Goal: Task Accomplishment & Management: Use online tool/utility

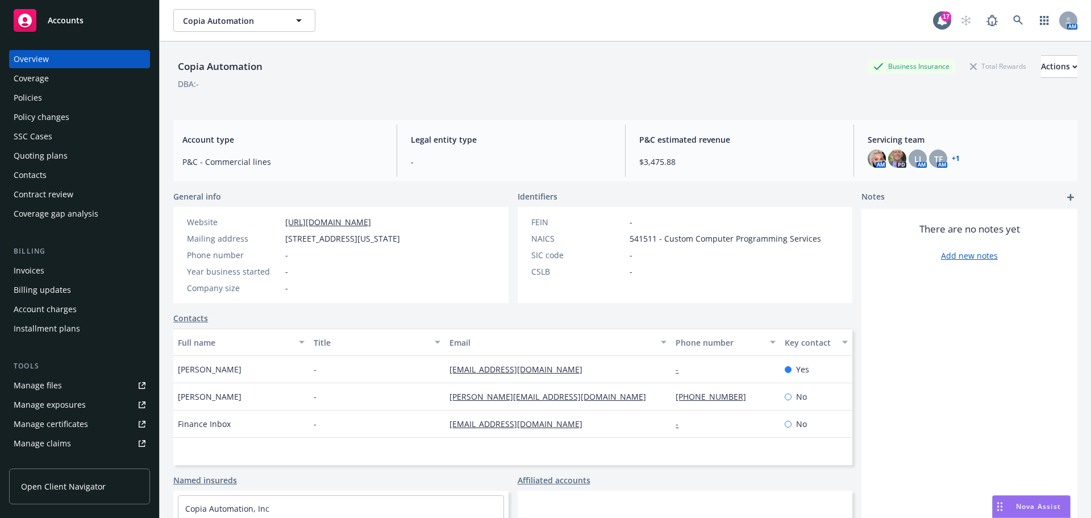
click at [94, 98] on div "Policies" at bounding box center [80, 98] width 132 height 18
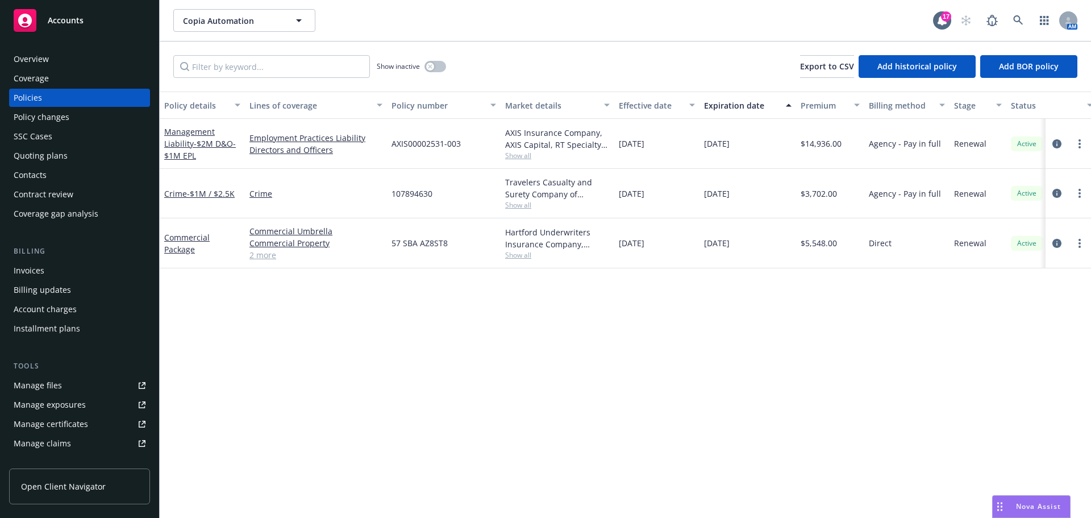
click at [84, 152] on div "Quoting plans" at bounding box center [80, 156] width 132 height 18
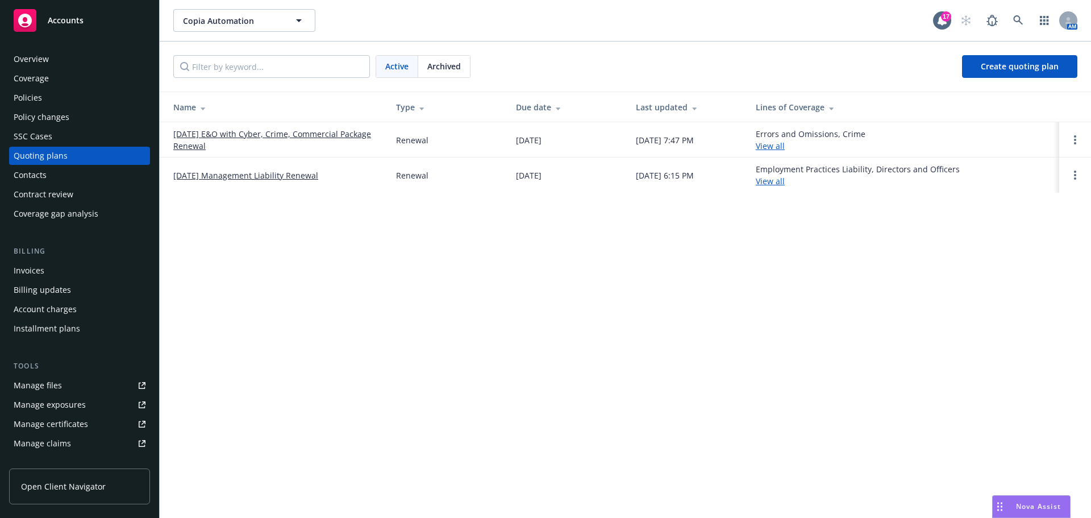
click at [312, 133] on link "08/26/25 E&O with Cyber, Crime, Commercial Package Renewal" at bounding box center [275, 140] width 205 height 24
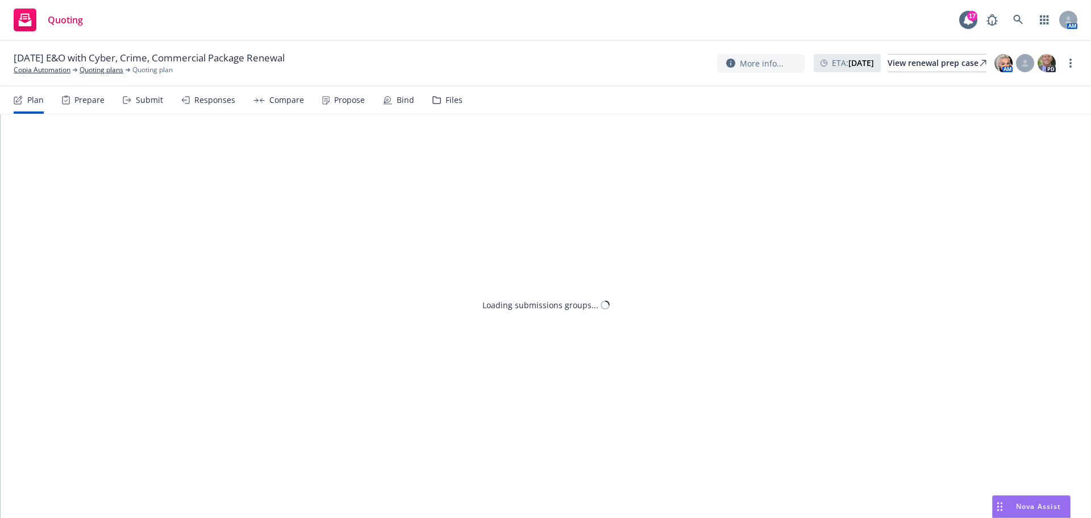
click at [400, 107] on div "Bind" at bounding box center [398, 99] width 31 height 27
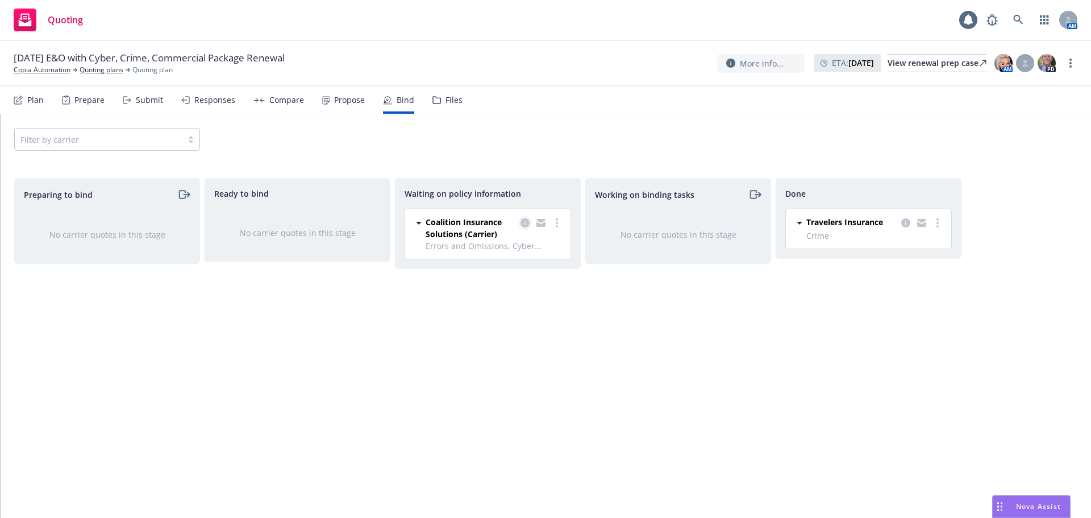
click at [520, 220] on link "copy logging email" at bounding box center [525, 223] width 14 height 14
click at [522, 220] on icon "copy logging email" at bounding box center [524, 222] width 9 height 9
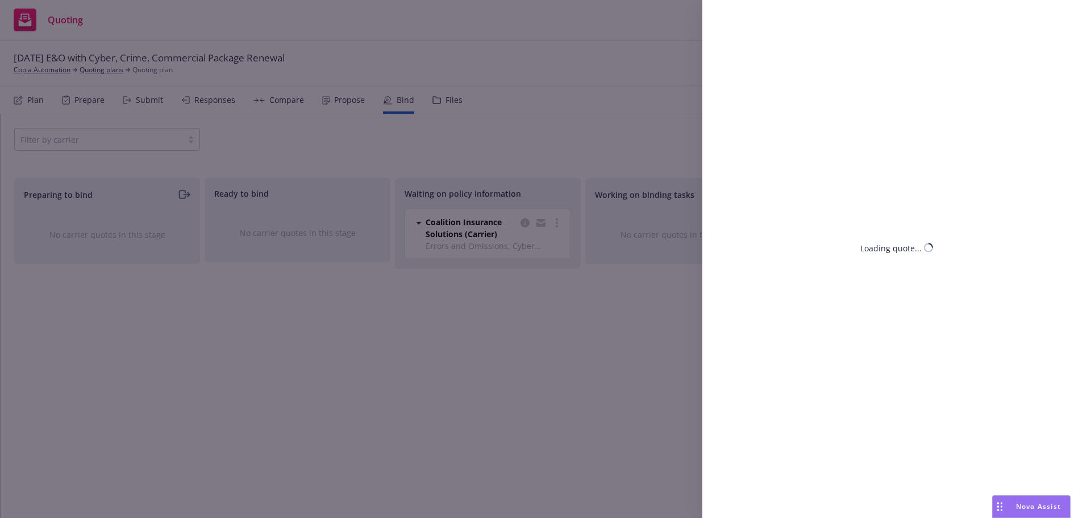
select select "NY"
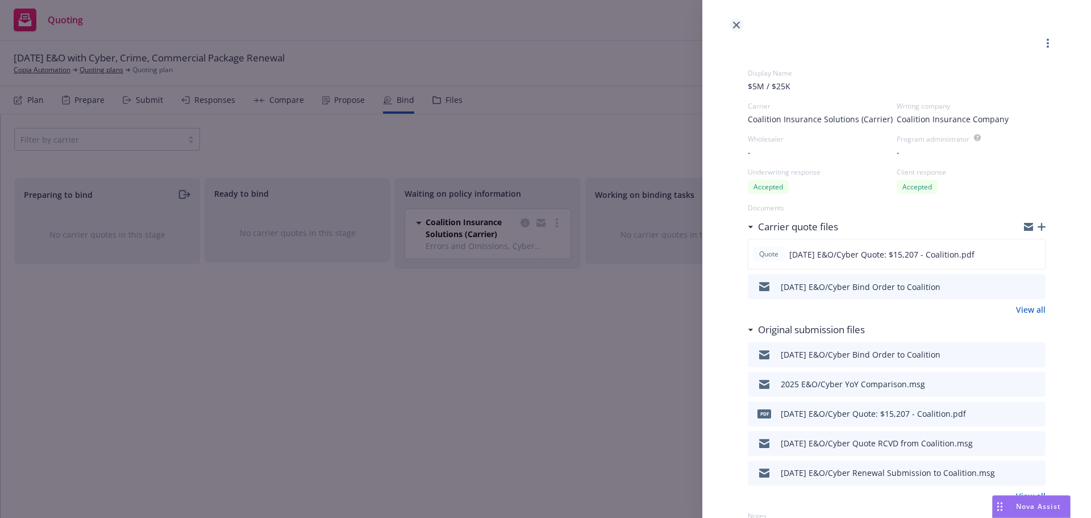
click at [739, 26] on icon "close" at bounding box center [736, 25] width 7 height 7
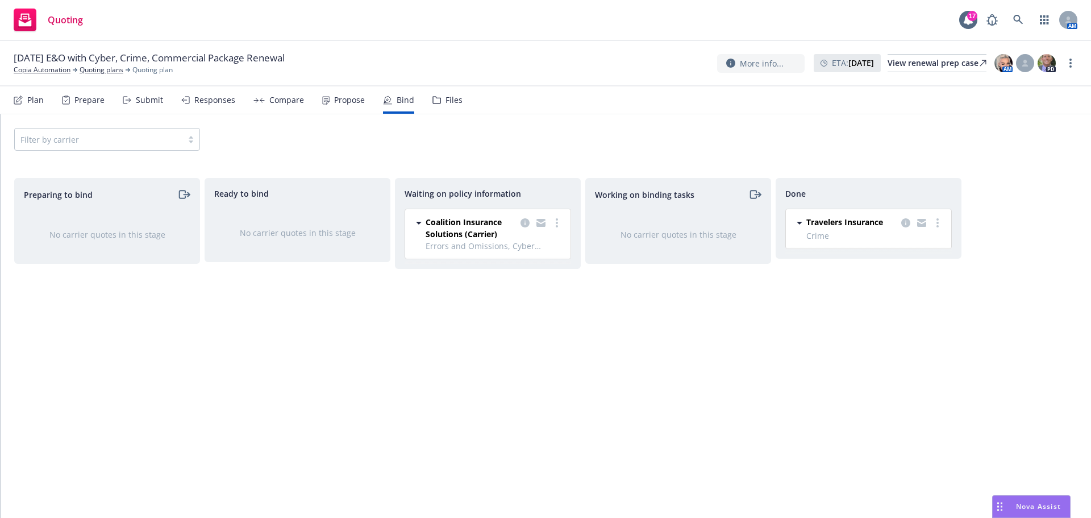
click at [564, 221] on div "Coalition Insurance Solutions (Carrier) Errors and Omissions, Cyber Liability 0…" at bounding box center [487, 233] width 165 height 49
click at [562, 222] on link "more" at bounding box center [557, 223] width 14 height 14
click at [536, 256] on link "Create policies" at bounding box center [511, 246] width 103 height 23
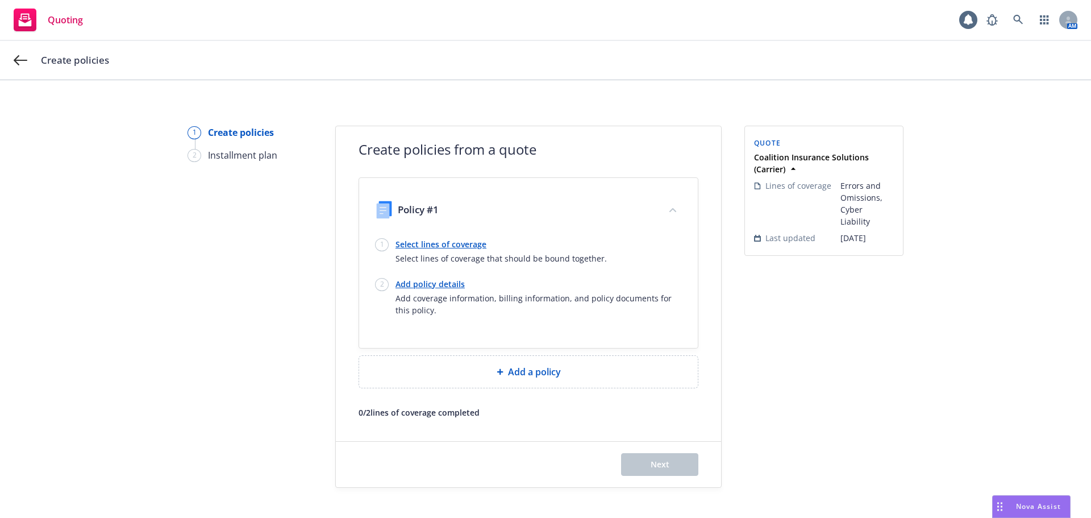
click at [443, 244] on link "Select lines of coverage" at bounding box center [500, 244] width 211 height 12
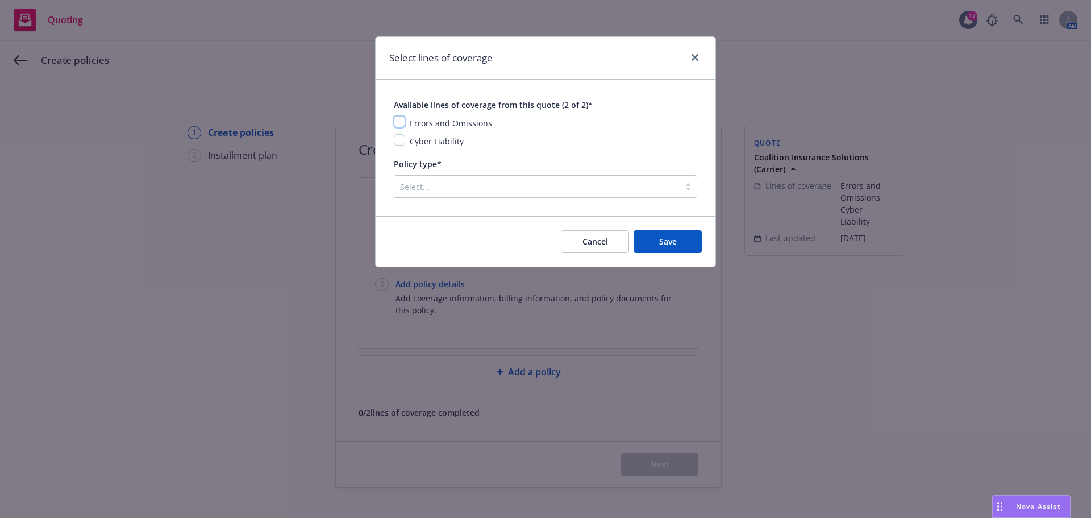
click at [397, 116] on input "checkbox" at bounding box center [399, 121] width 11 height 11
checkbox input "true"
click at [398, 144] on input "checkbox" at bounding box center [399, 139] width 11 height 11
checkbox input "true"
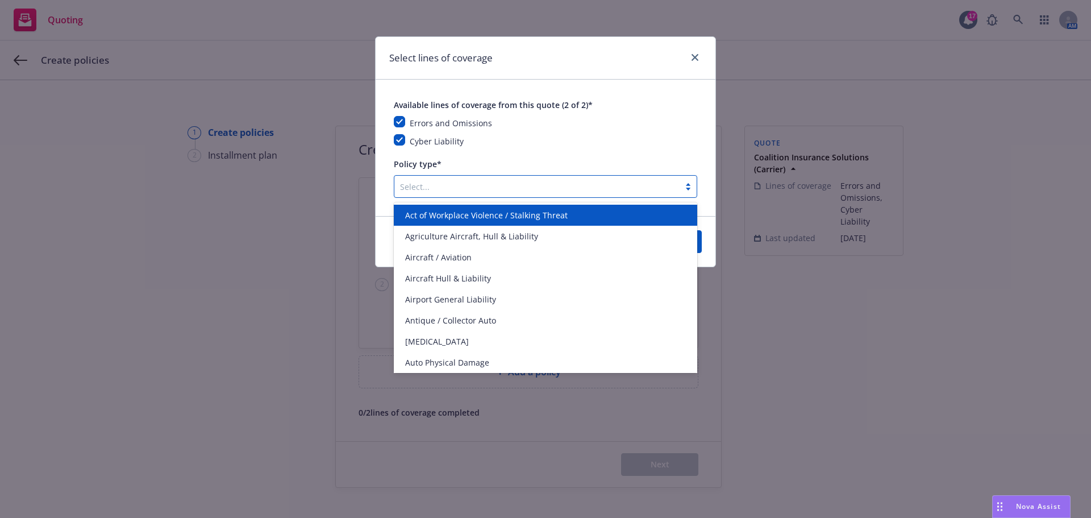
click at [412, 187] on div at bounding box center [537, 187] width 274 height 14
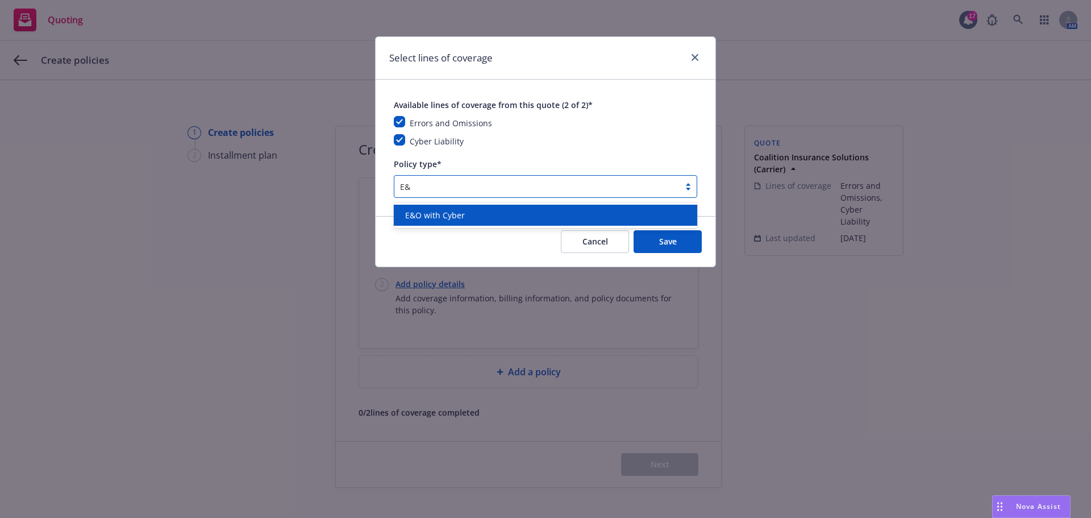
type input "E&O"
click at [426, 216] on span "E&O with Cyber" at bounding box center [435, 215] width 60 height 12
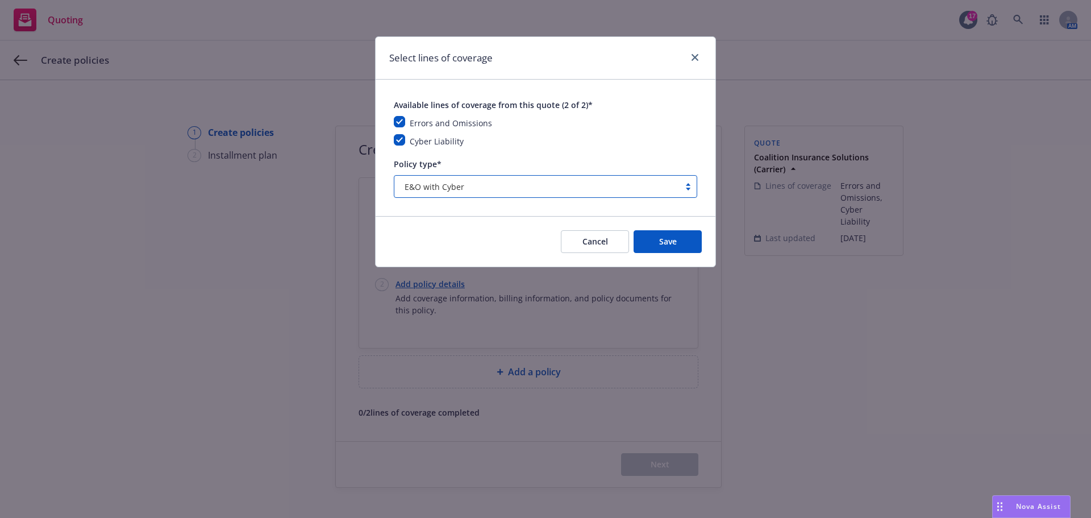
click at [624, 227] on div "Cancel Save" at bounding box center [546, 241] width 340 height 51
click at [636, 232] on button "Save" at bounding box center [668, 241] width 68 height 23
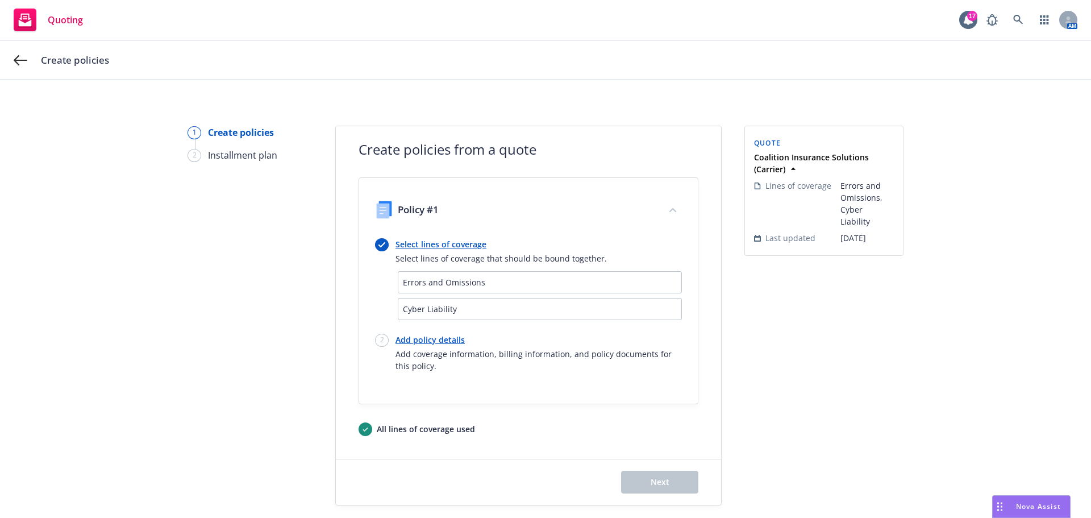
click at [492, 310] on span "Cyber Liability" at bounding box center [540, 309] width 274 height 12
click at [359, 310] on div "Policy #1 Select lines of coverage Select lines of coverage that should be boun…" at bounding box center [528, 291] width 339 height 226
click at [422, 340] on link "Add policy details" at bounding box center [538, 340] width 286 height 12
select select "12"
select select "NY"
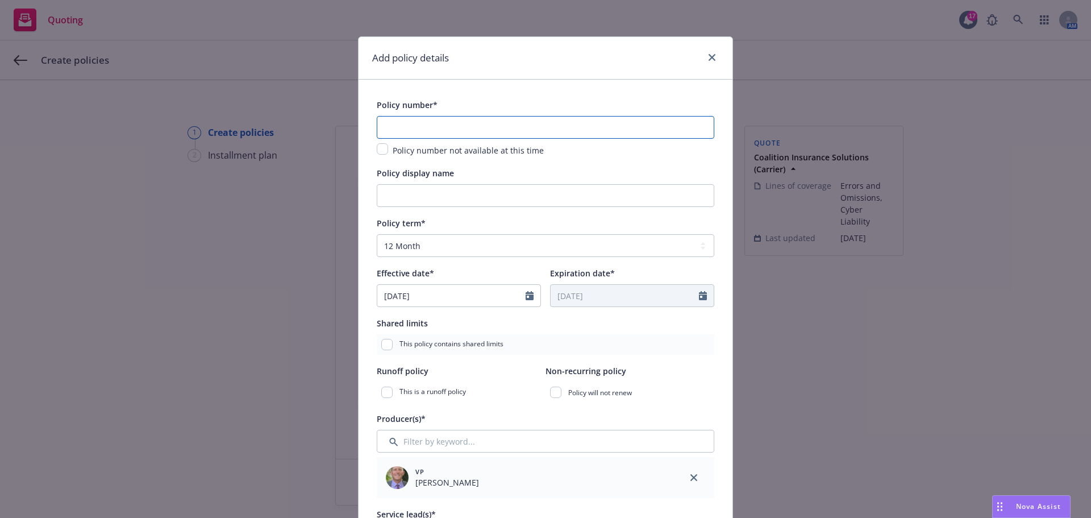
click at [497, 135] on input "text" at bounding box center [545, 127] width 337 height 23
drag, startPoint x: 413, startPoint y: 143, endPoint x: 426, endPoint y: 129, distance: 18.9
click at [413, 143] on div "Policy number not available at this time" at bounding box center [545, 136] width 337 height 41
click at [427, 128] on input "text" at bounding box center [545, 127] width 337 height 23
paste input "C-4LUP-038629-CYBER-2024"
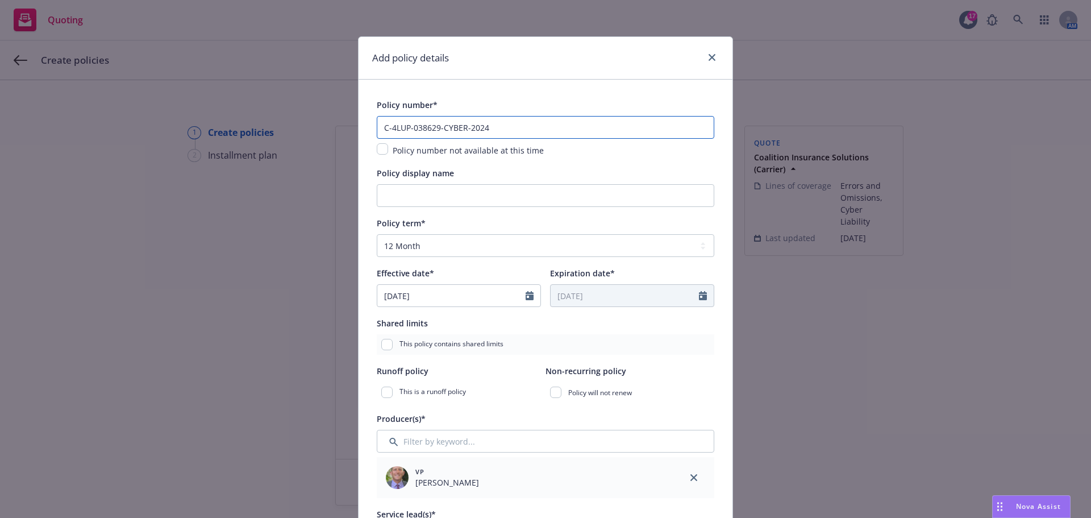
click at [483, 126] on input "C-4LUP-038629-CYBER-2024" at bounding box center [545, 127] width 337 height 23
type input "C-4LUP-038629-CYBER-2025"
click at [434, 194] on input "Policy display name" at bounding box center [545, 195] width 337 height 23
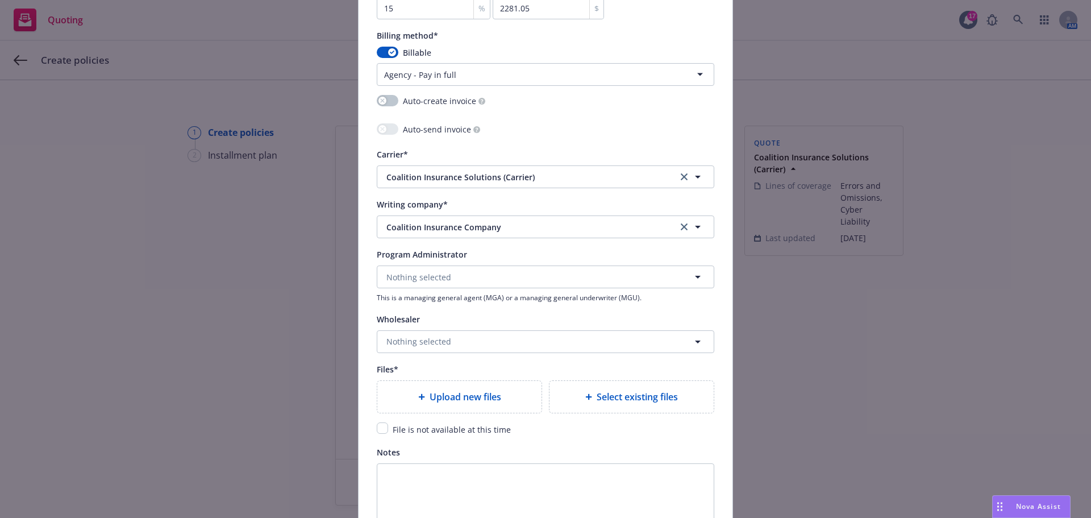
scroll to position [1136, 0]
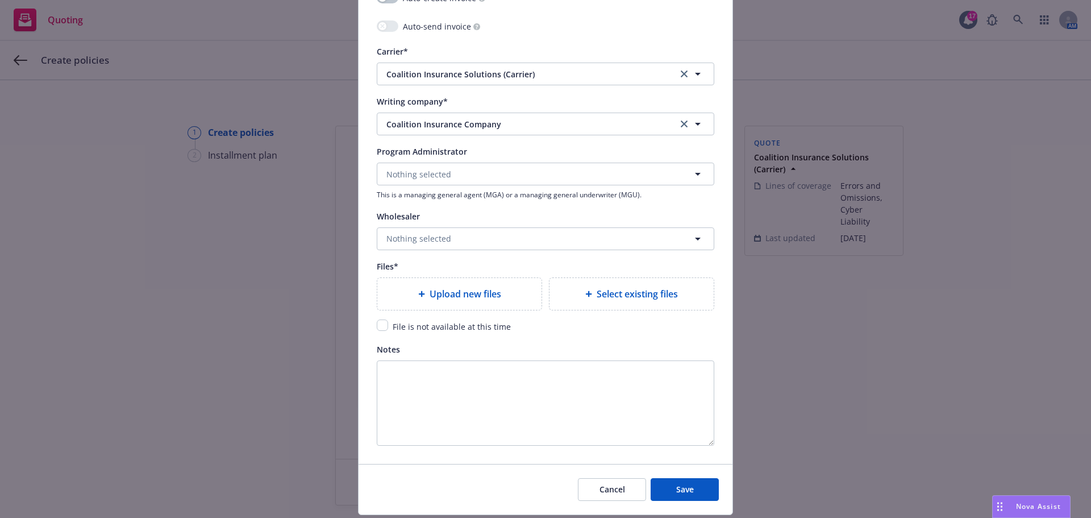
drag, startPoint x: 391, startPoint y: 326, endPoint x: 374, endPoint y: 329, distance: 17.8
click at [393, 326] on span "File is not available at this time" at bounding box center [452, 326] width 118 height 11
click at [377, 329] on input "checkbox" at bounding box center [382, 324] width 11 height 11
checkbox input "true"
click at [676, 488] on span "Save" at bounding box center [685, 489] width 18 height 11
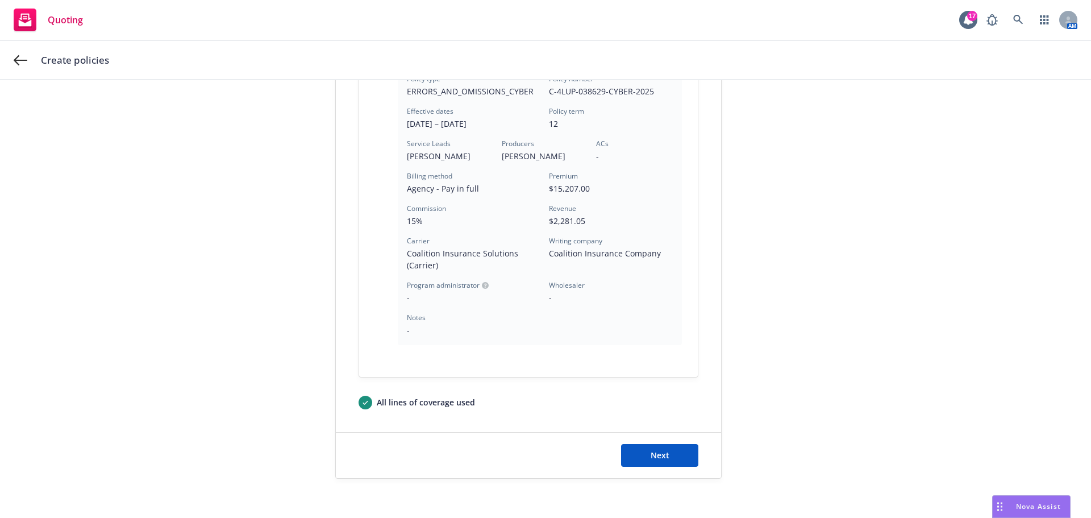
scroll to position [352, 0]
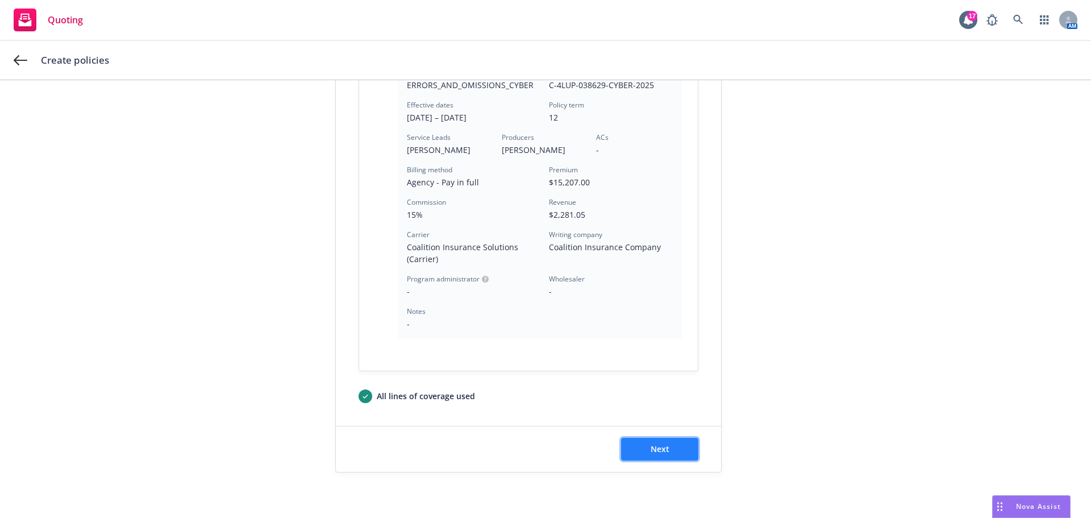
click at [651, 449] on span "Next" at bounding box center [660, 448] width 19 height 11
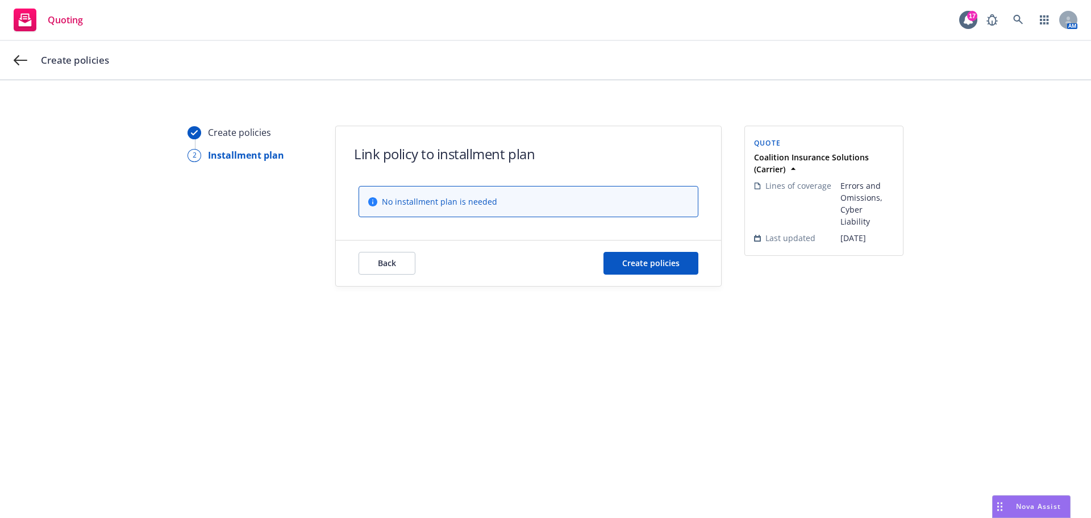
click at [635, 247] on div "Back Create policies" at bounding box center [528, 262] width 385 height 45
click at [644, 257] on button "Create policies" at bounding box center [650, 263] width 95 height 23
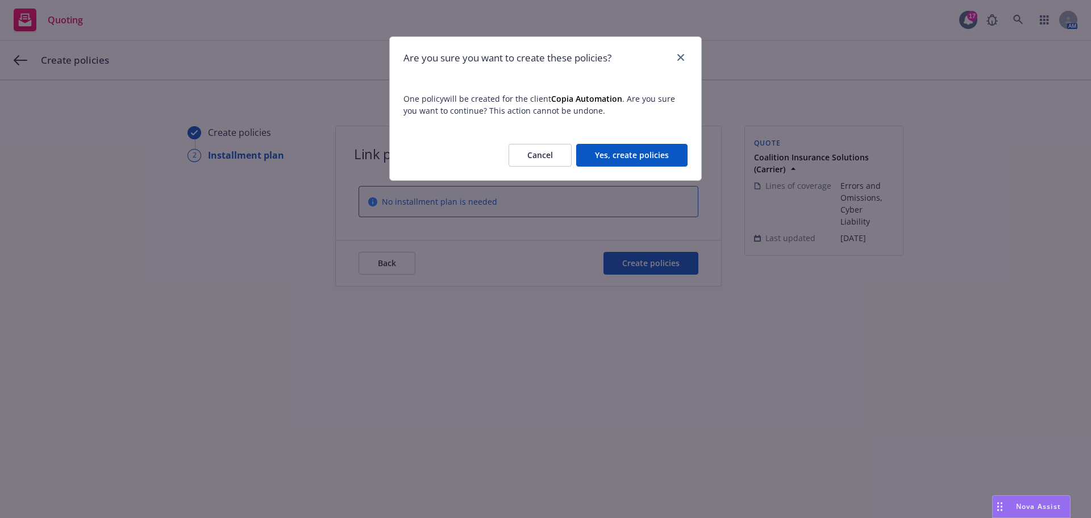
click at [635, 163] on button "Yes, create policies" at bounding box center [631, 155] width 111 height 23
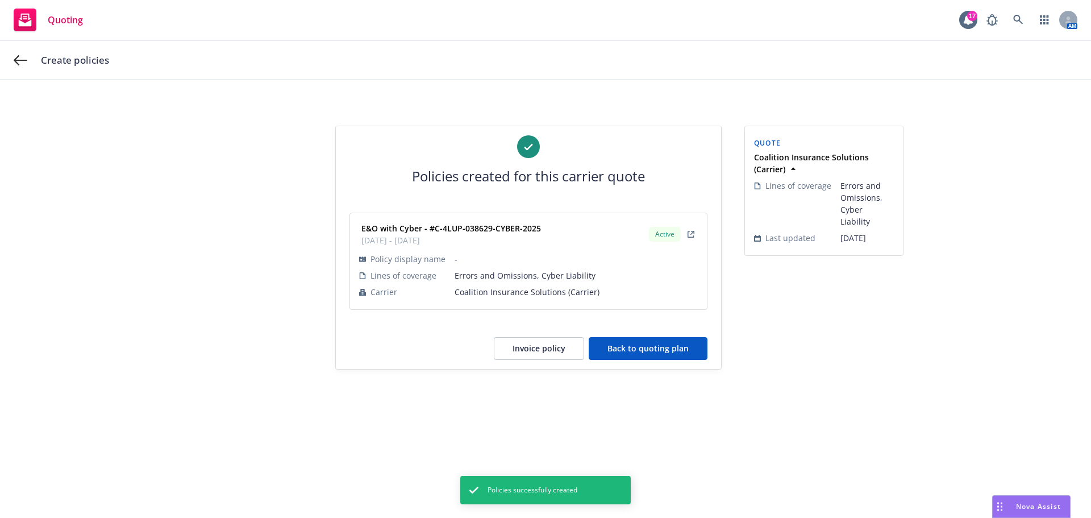
click at [640, 341] on button "Back to quoting plan" at bounding box center [648, 348] width 119 height 23
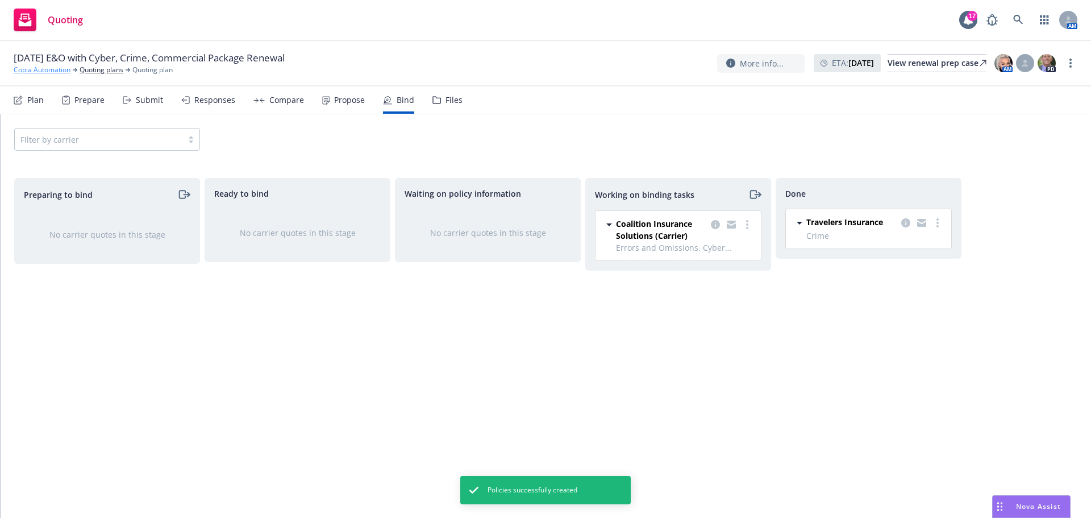
click at [52, 71] on link "Copia Automation" at bounding box center [42, 70] width 57 height 10
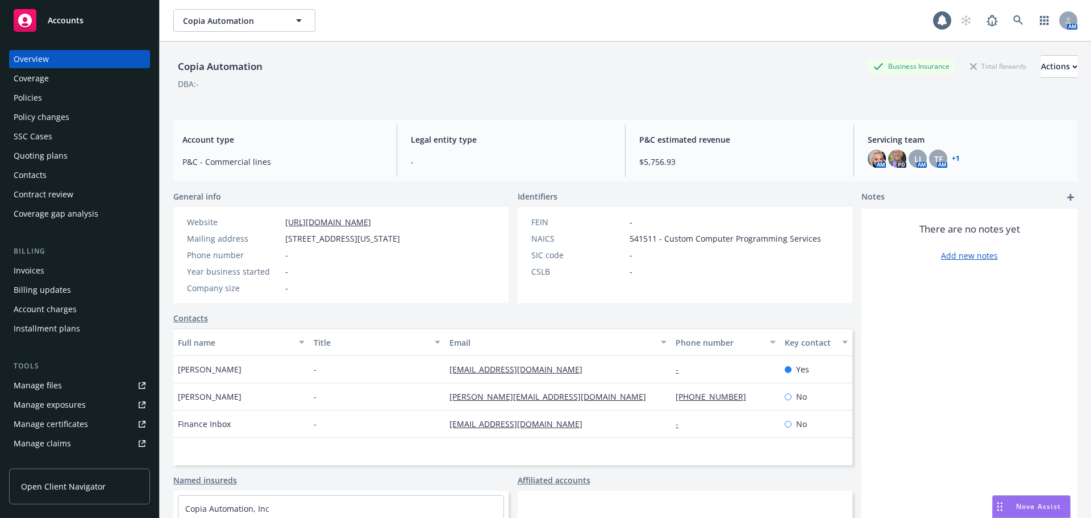
click at [71, 93] on div "Policies" at bounding box center [80, 98] width 132 height 18
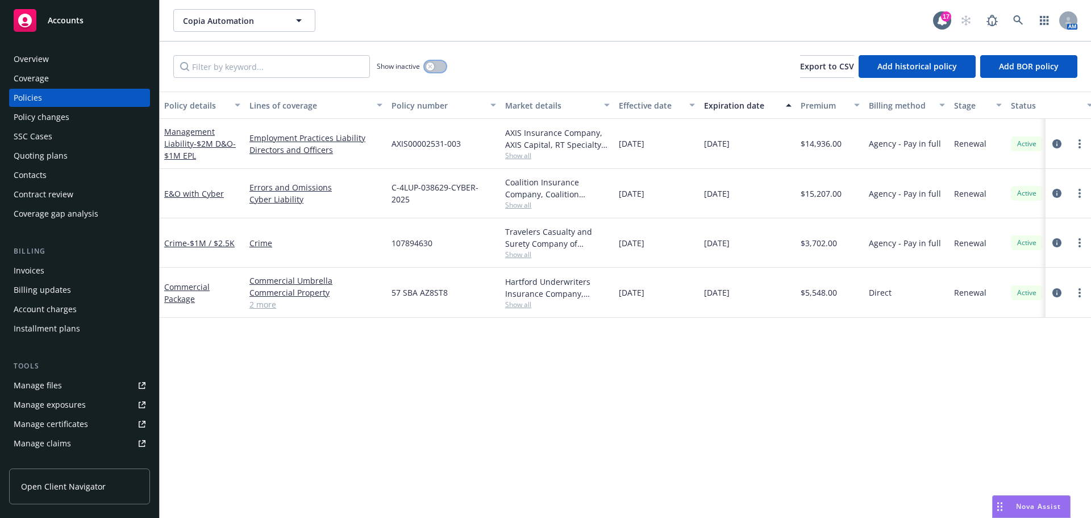
click at [440, 63] on button "button" at bounding box center [435, 66] width 22 height 11
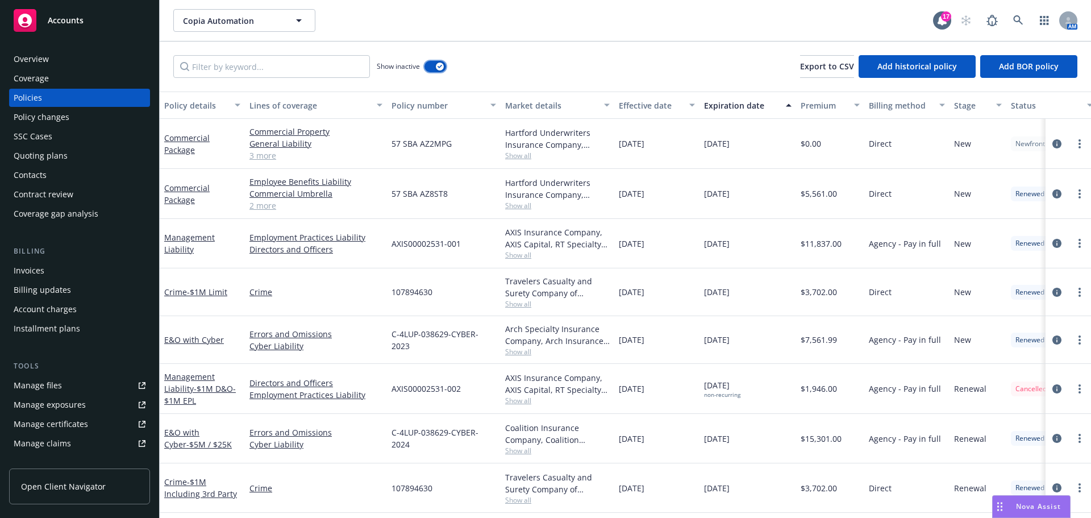
click at [440, 64] on div "button" at bounding box center [440, 66] width 8 height 8
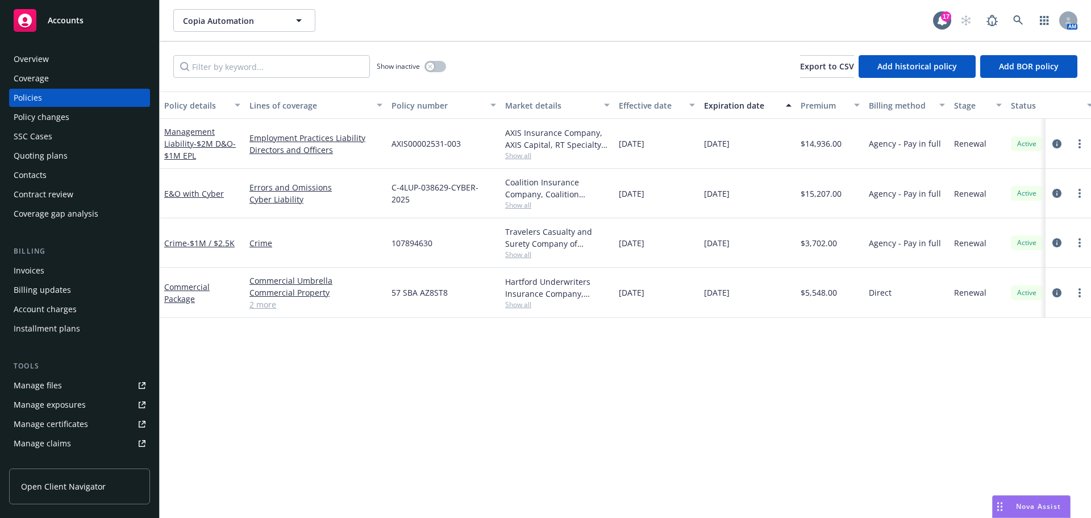
click at [193, 187] on div "E&O with Cyber" at bounding box center [202, 193] width 76 height 12
click at [190, 191] on link "E&O with Cyber" at bounding box center [194, 193] width 60 height 11
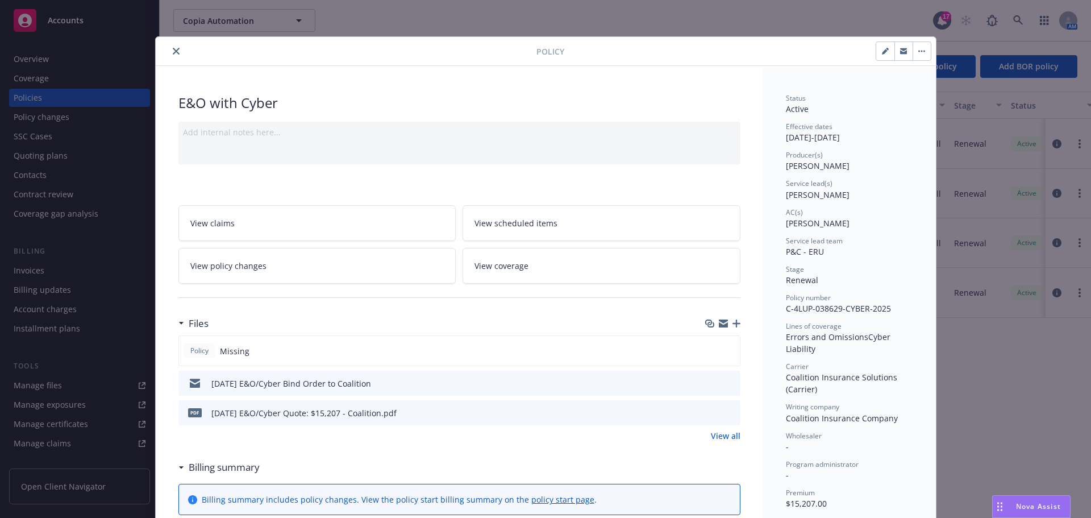
click at [882, 54] on icon "button" at bounding box center [885, 52] width 6 height 6
select select "RENEWAL"
select select "12"
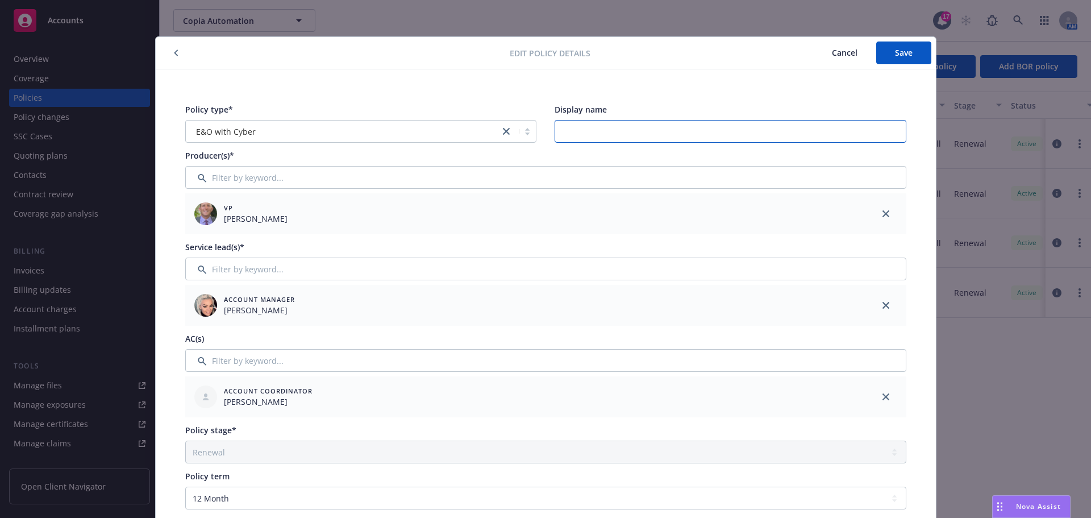
click at [640, 130] on input "Display name" at bounding box center [731, 131] width 352 height 23
type input "$5M / $25K"
click at [895, 53] on span "Save" at bounding box center [904, 52] width 18 height 11
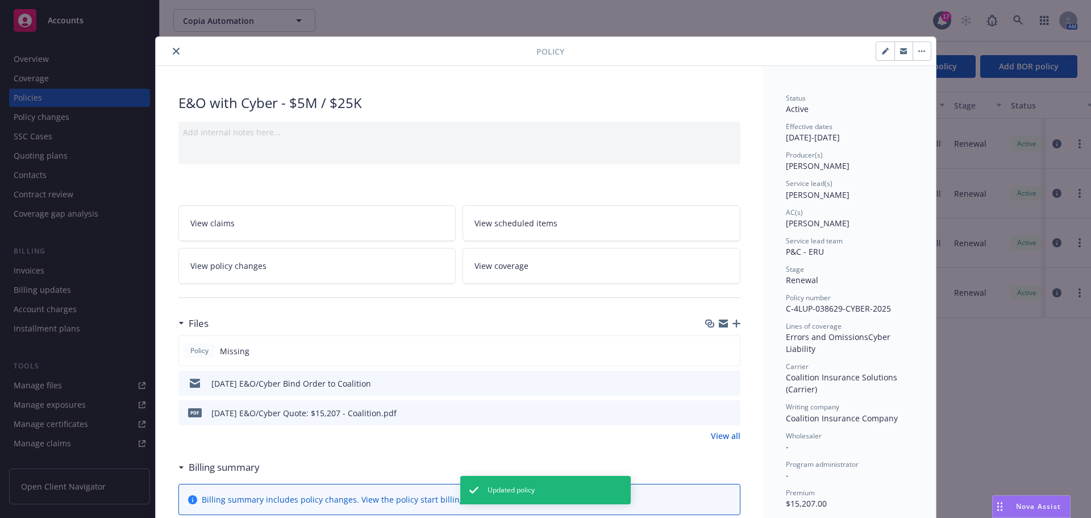
click at [176, 59] on div "Policy" at bounding box center [546, 51] width 780 height 29
click at [176, 52] on button "close" at bounding box center [176, 51] width 14 height 14
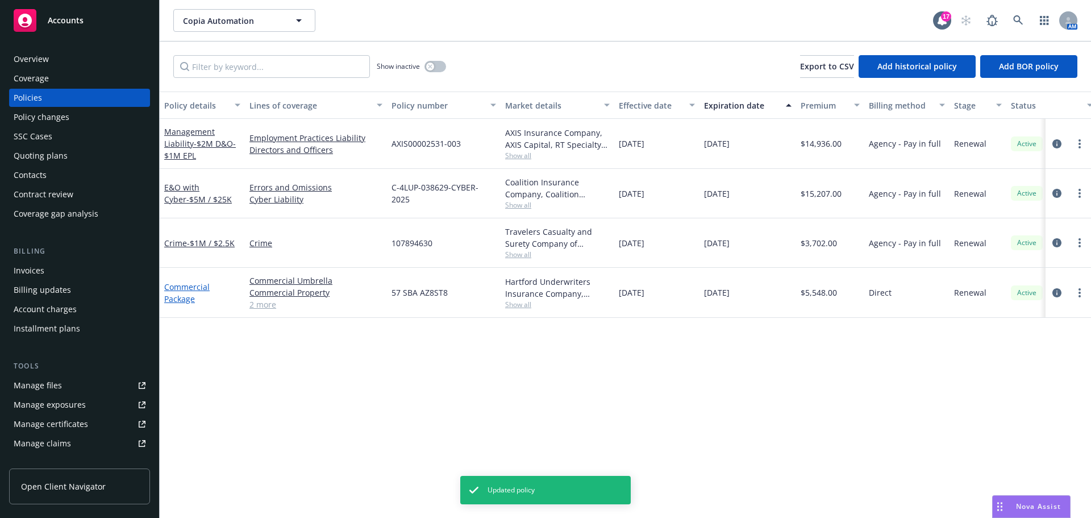
click at [197, 287] on link "Commercial Package" at bounding box center [186, 292] width 45 height 23
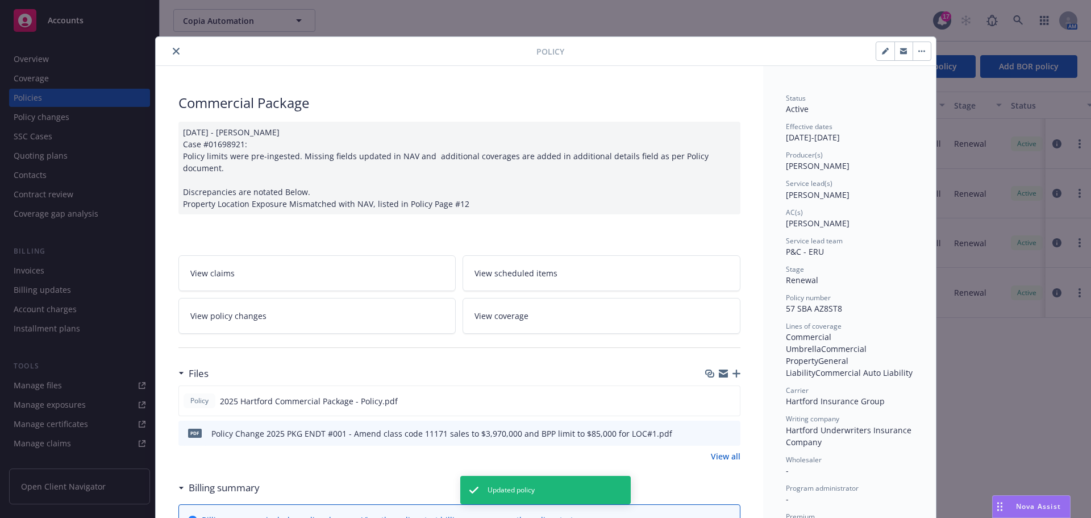
click at [178, 49] on button "close" at bounding box center [176, 51] width 14 height 14
click at [178, 49] on div "Show inactive Export to CSV Add historical policy Add BOR policy" at bounding box center [625, 66] width 931 height 50
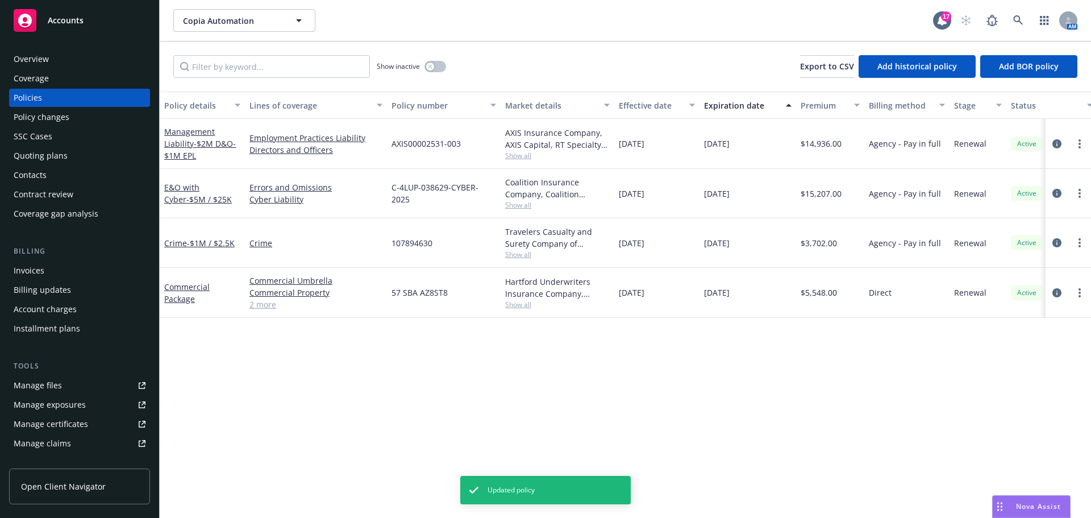
scroll to position [114, 0]
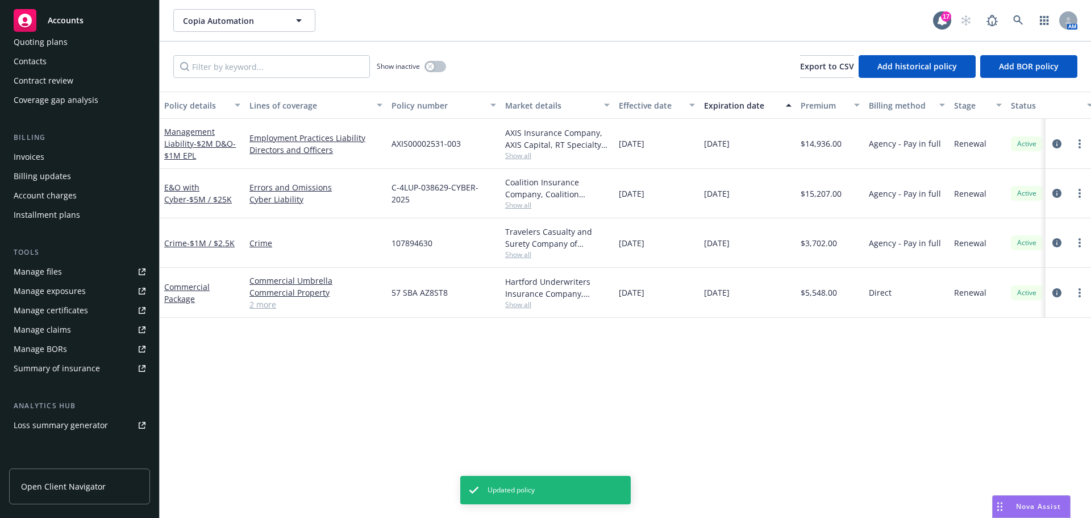
click at [70, 310] on div "Manage certificates" at bounding box center [51, 310] width 74 height 18
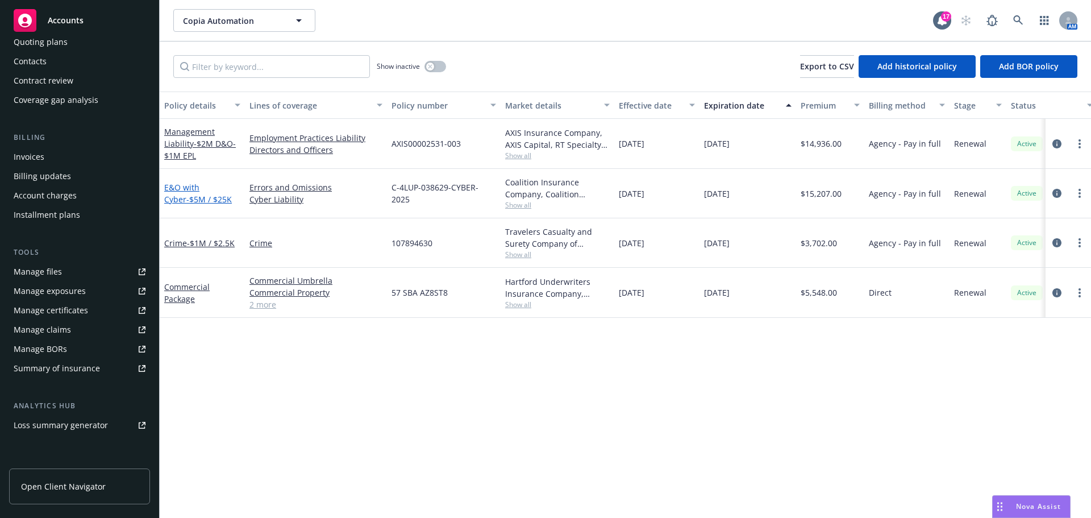
click at [187, 194] on span "- $5M / $25K" at bounding box center [208, 199] width 45 height 11
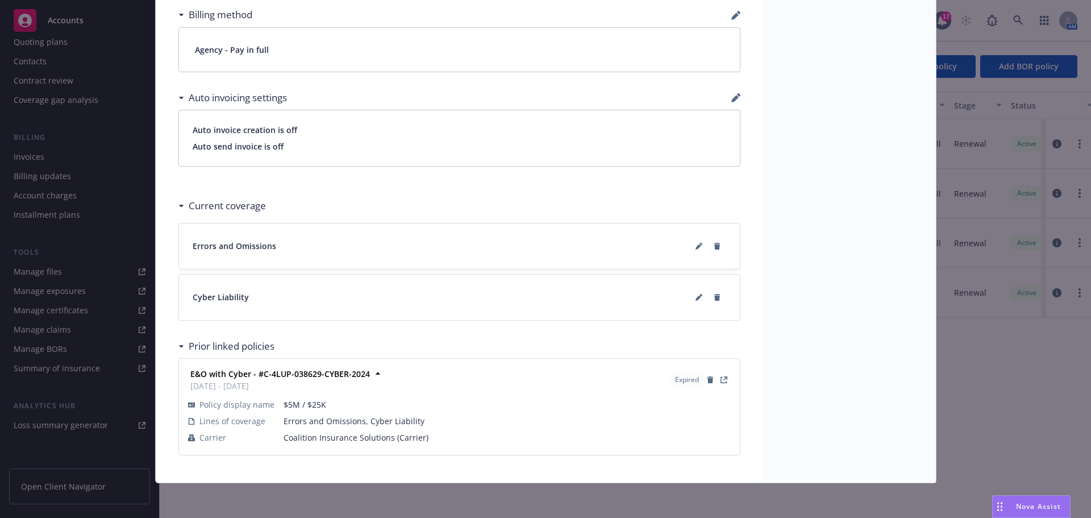
scroll to position [776, 0]
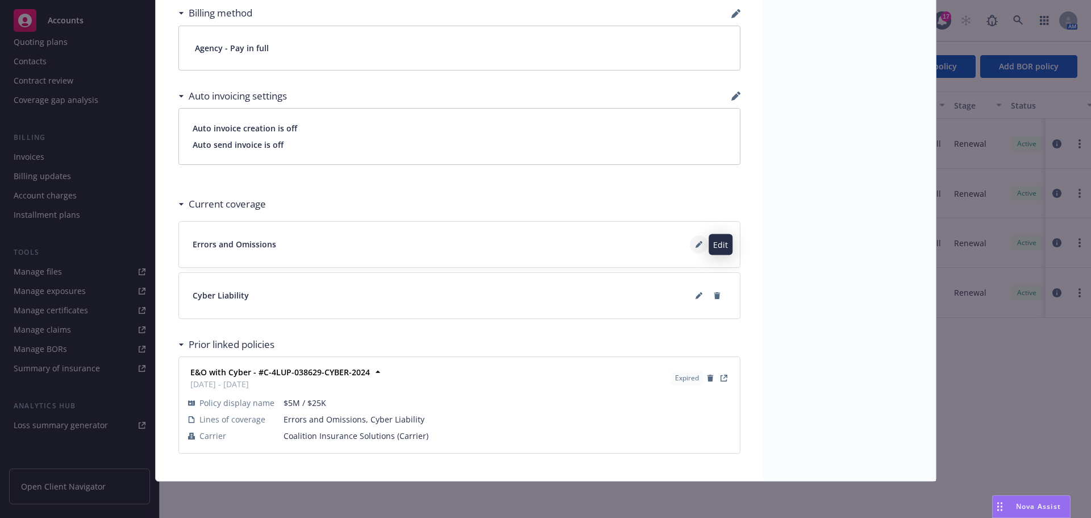
click at [695, 244] on icon at bounding box center [698, 244] width 7 height 7
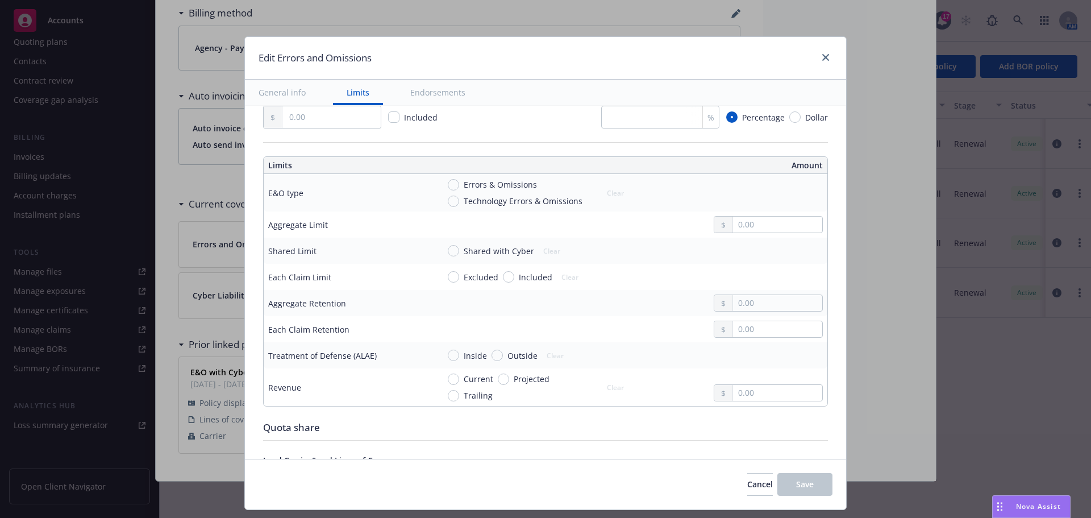
scroll to position [284, 0]
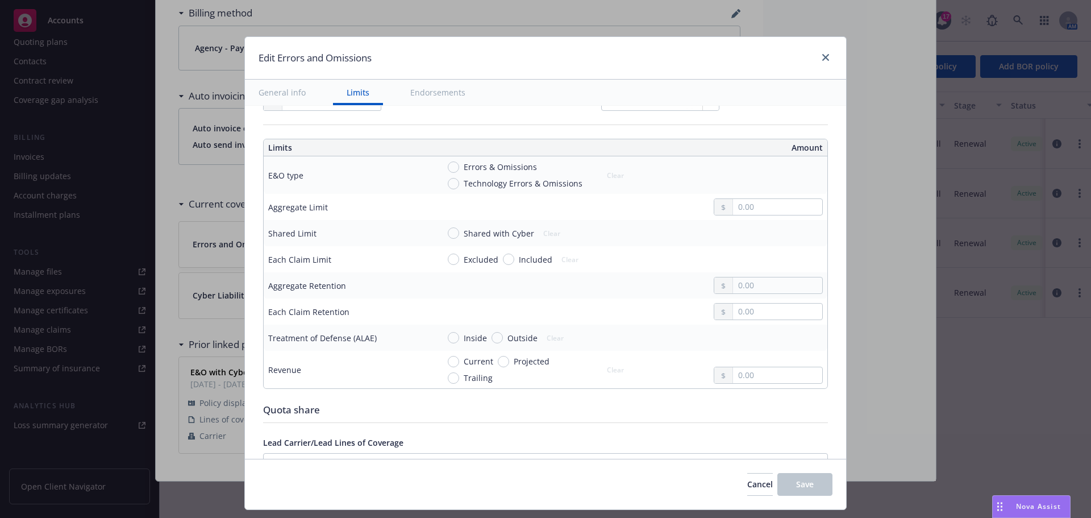
click at [464, 185] on span "Technology Errors & Omissions" at bounding box center [523, 183] width 119 height 12
click at [459, 185] on input "Technology Errors & Omissions" at bounding box center [453, 183] width 11 height 11
radio input "true"
click at [706, 198] on td at bounding box center [630, 207] width 393 height 26
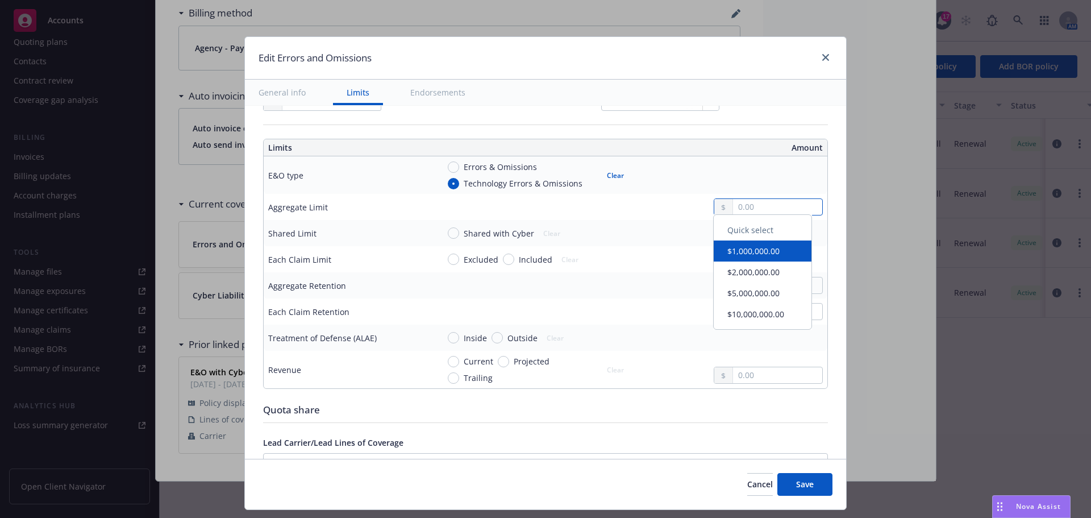
click at [743, 204] on input "text" at bounding box center [777, 207] width 89 height 16
type input "5,000,000.00"
click at [745, 295] on button "$5,000,000.00" at bounding box center [763, 297] width 98 height 21
click at [736, 284] on input "text" at bounding box center [777, 285] width 89 height 16
click at [448, 234] on input "Shared with Cyber" at bounding box center [453, 232] width 11 height 11
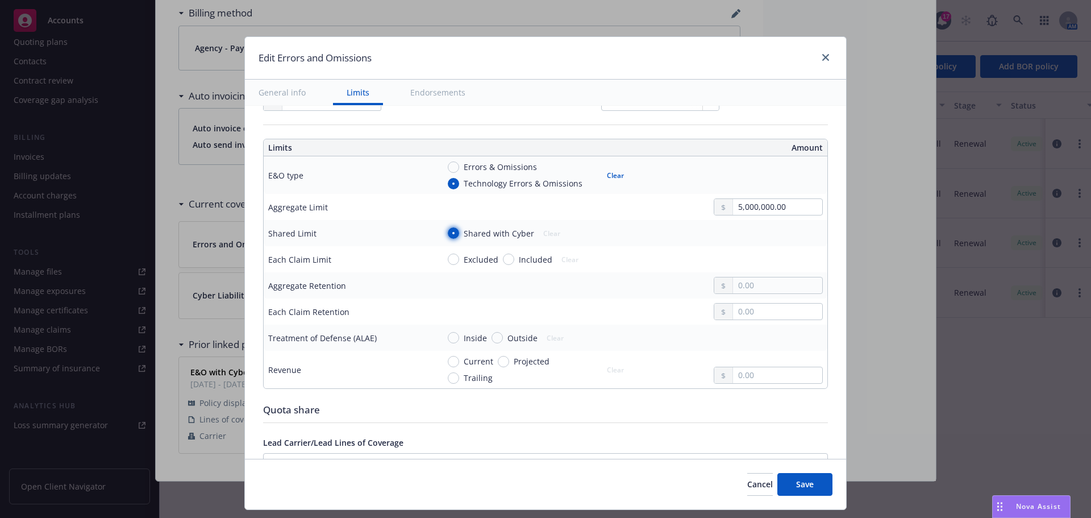
radio input "true"
click at [751, 315] on input "text" at bounding box center [777, 311] width 89 height 16
type input "25,000.00"
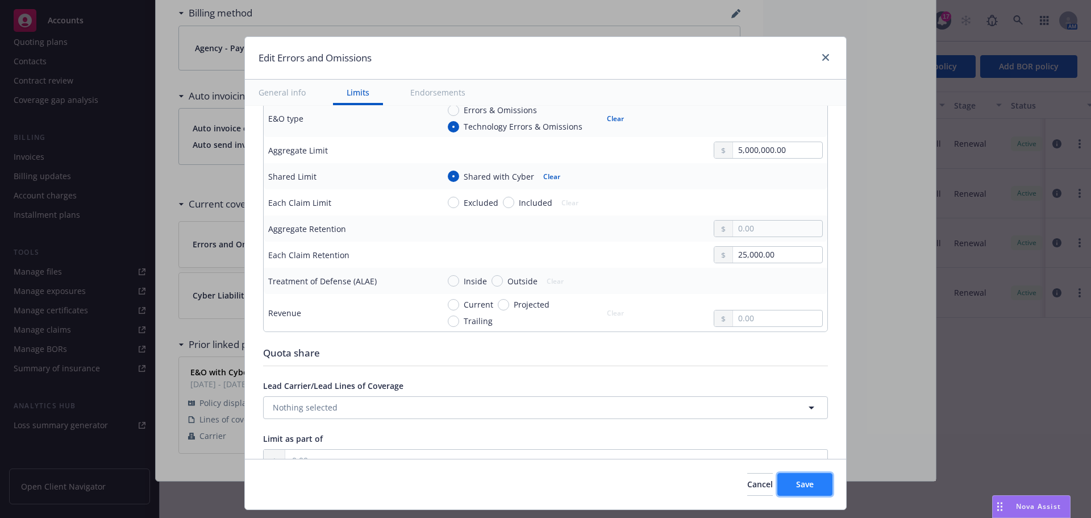
click at [801, 486] on span "Save" at bounding box center [805, 483] width 18 height 11
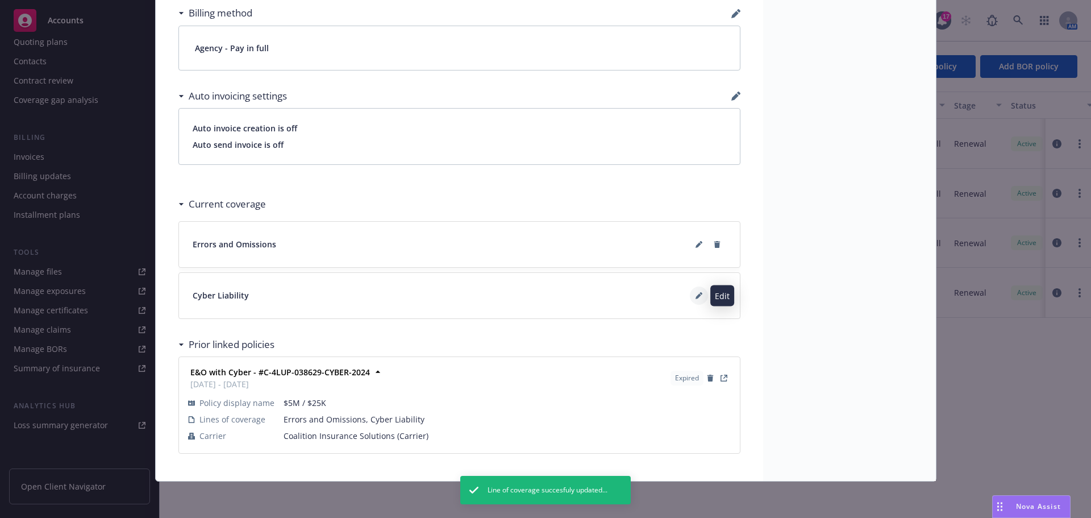
click at [690, 293] on button at bounding box center [699, 295] width 18 height 18
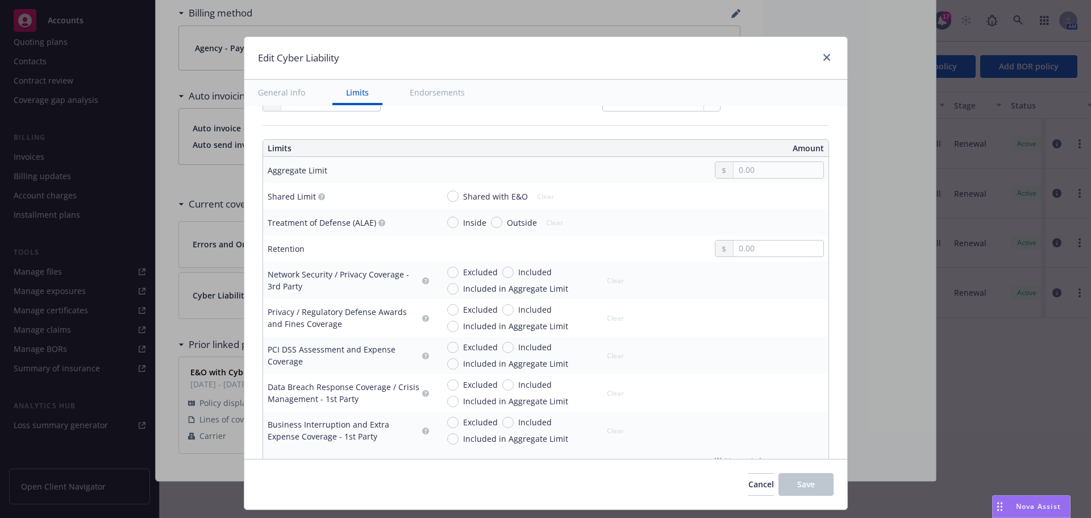
scroll to position [284, 0]
click at [464, 198] on span "Shared with E&O" at bounding box center [495, 196] width 65 height 12
click at [459, 198] on input "Shared with E&O" at bounding box center [452, 195] width 11 height 11
radio input "true"
click at [756, 253] on input "text" at bounding box center [778, 248] width 89 height 16
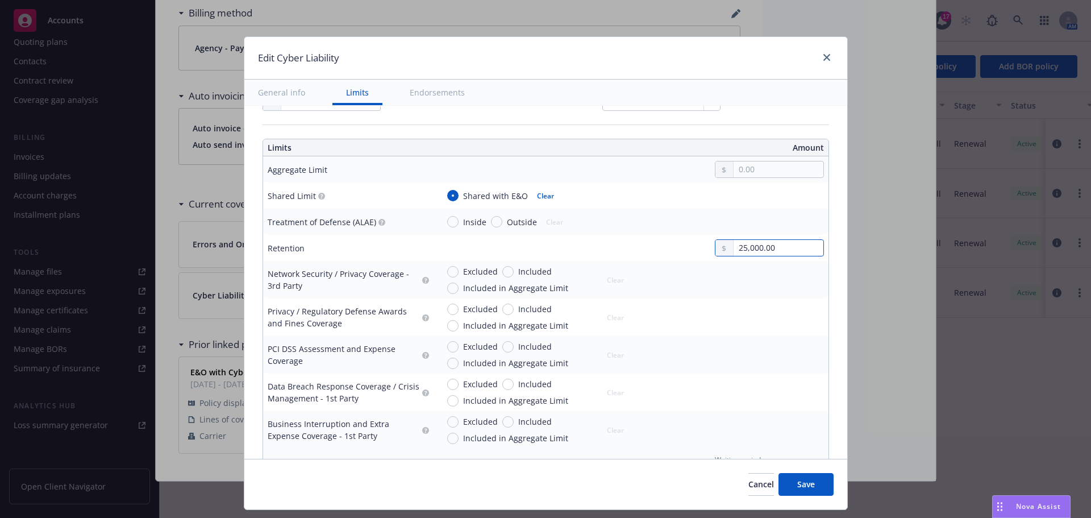
type input "25,000.00"
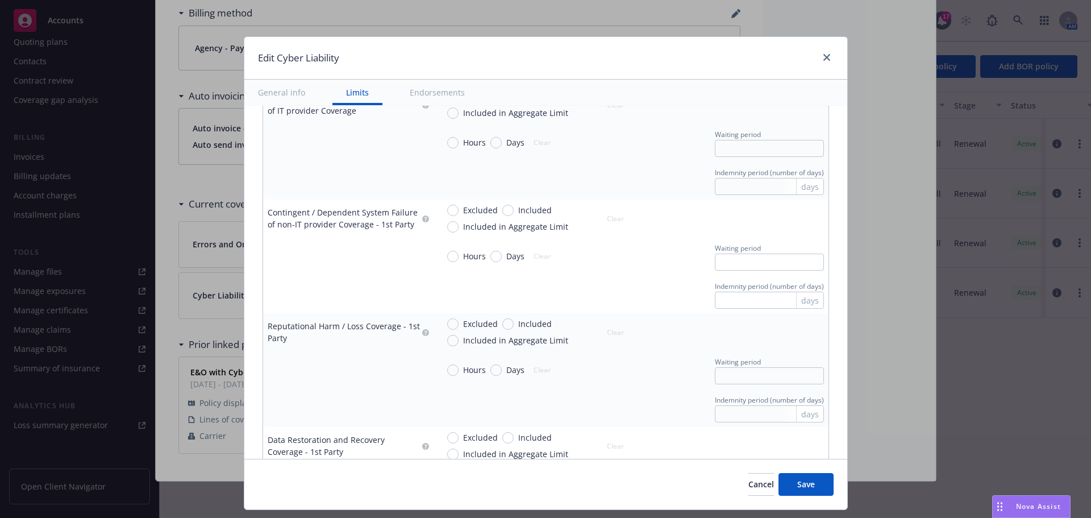
scroll to position [1080, 0]
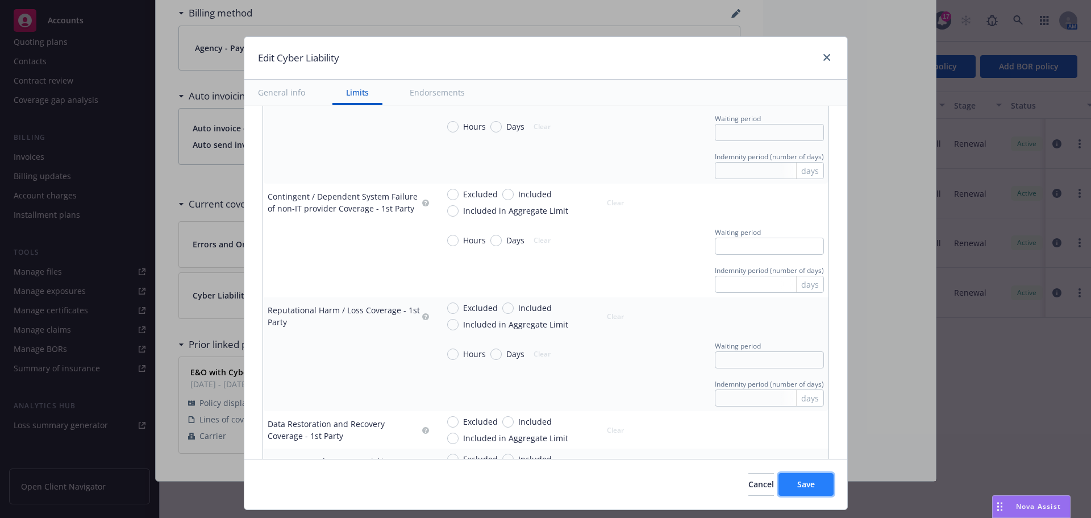
click at [805, 474] on button "Save" at bounding box center [805, 484] width 55 height 23
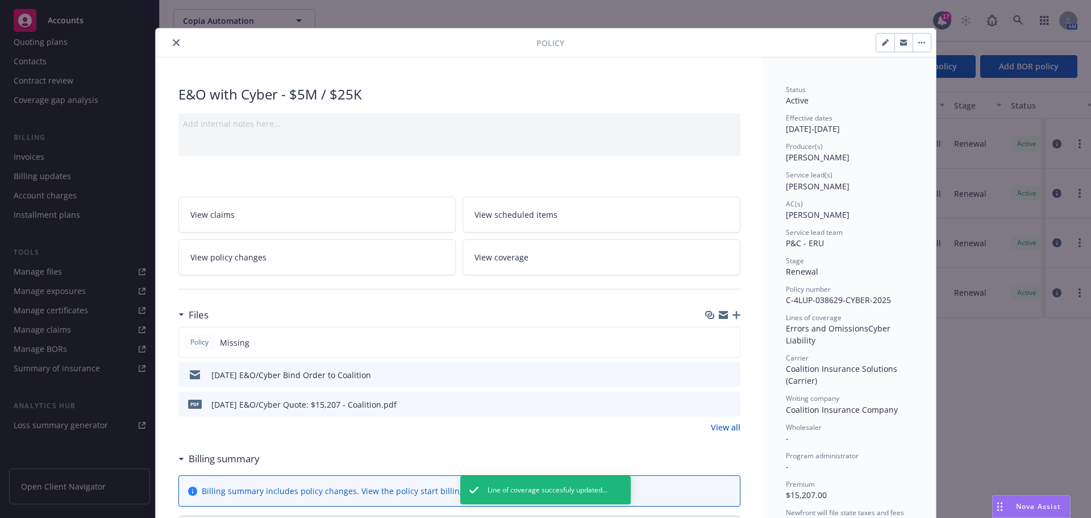
scroll to position [0, 0]
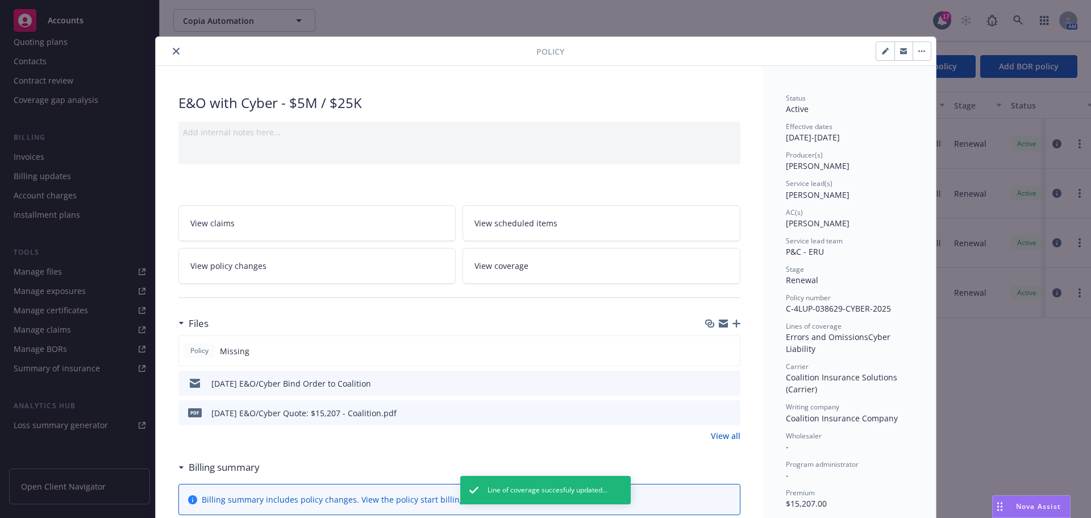
click at [174, 56] on button "close" at bounding box center [176, 51] width 14 height 14
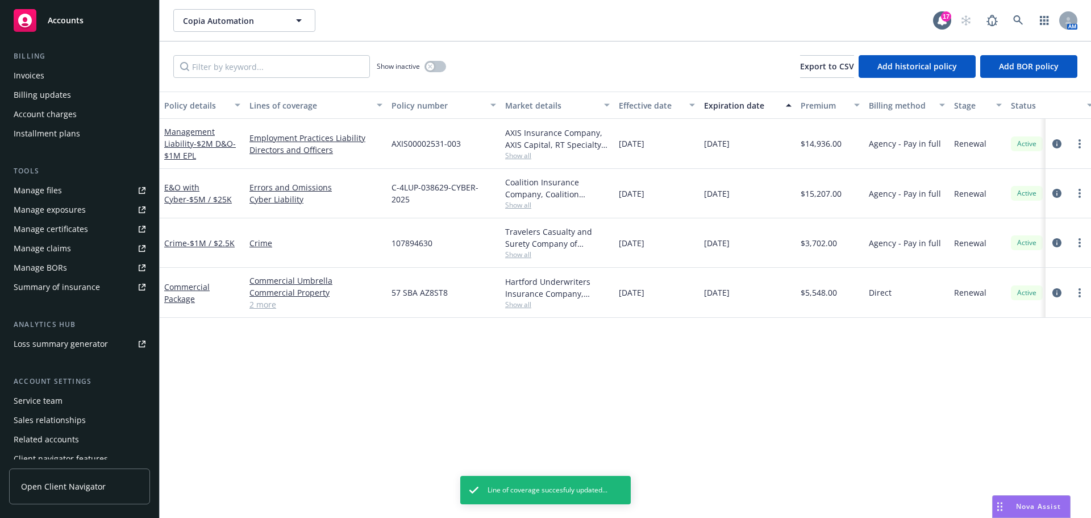
scroll to position [223, 0]
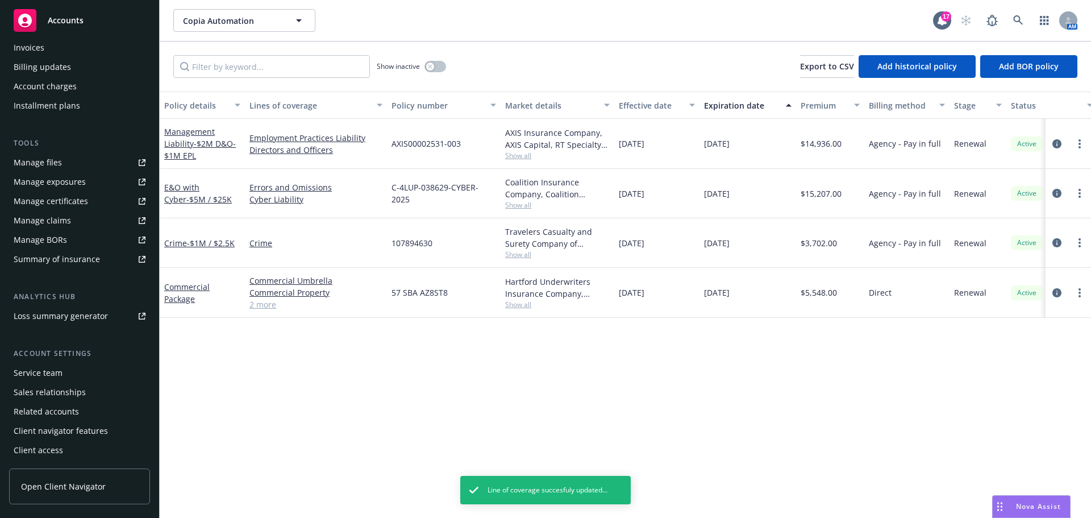
click at [54, 199] on div "Manage certificates" at bounding box center [51, 201] width 74 height 18
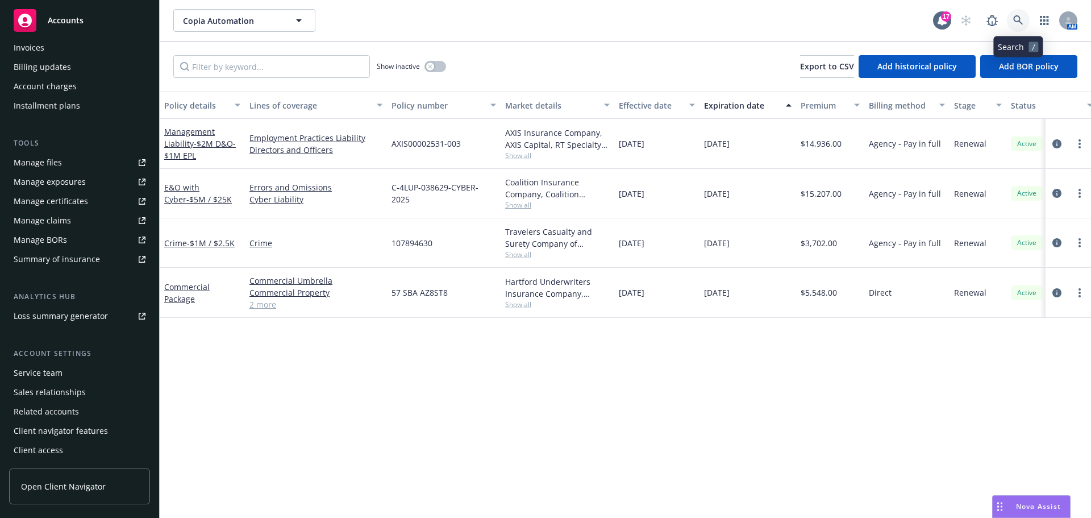
click at [1015, 19] on icon at bounding box center [1018, 20] width 10 height 10
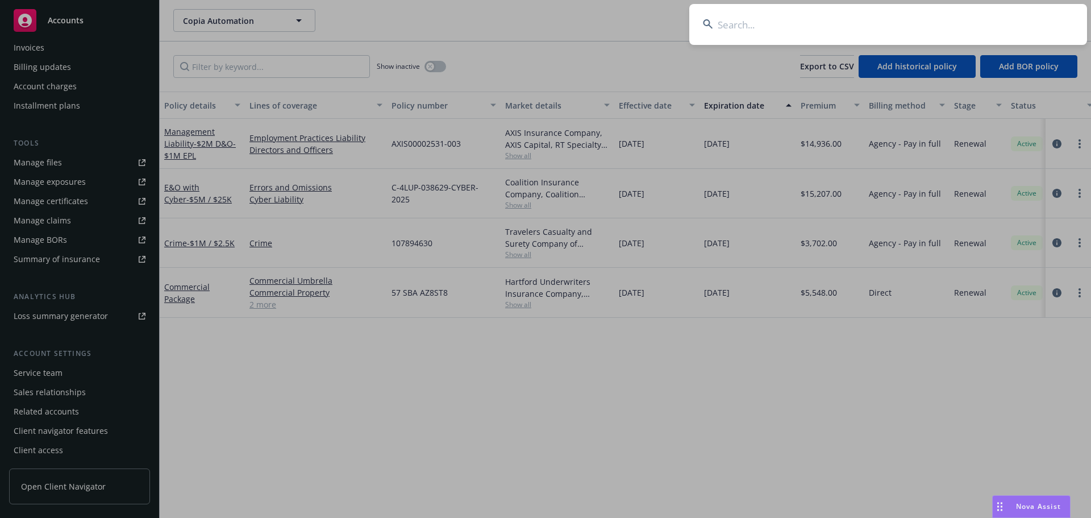
click at [767, 31] on input at bounding box center [888, 24] width 398 height 41
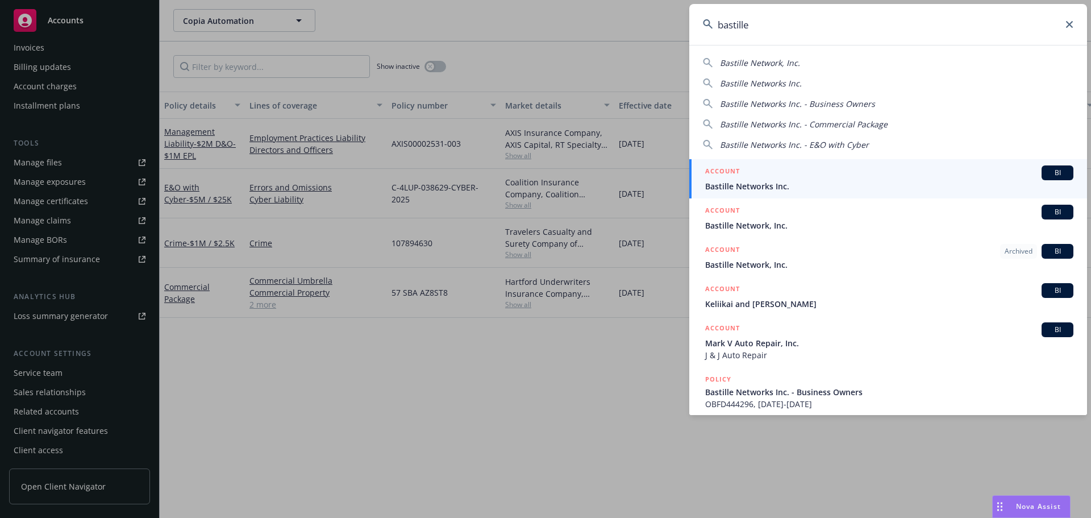
type input "bastille"
click at [756, 178] on div "ACCOUNT BI" at bounding box center [889, 172] width 368 height 15
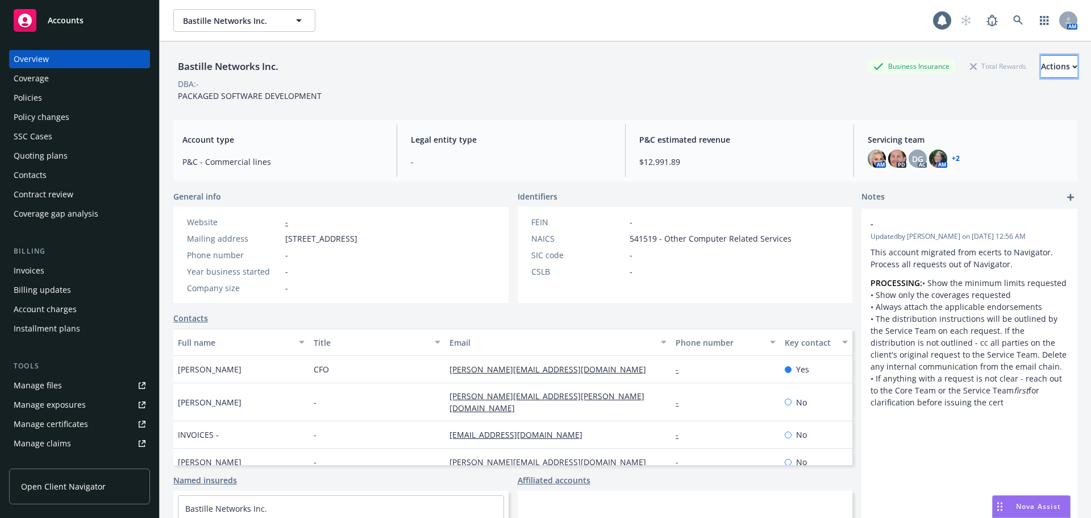
click at [1041, 57] on div "Actions" at bounding box center [1059, 67] width 36 height 22
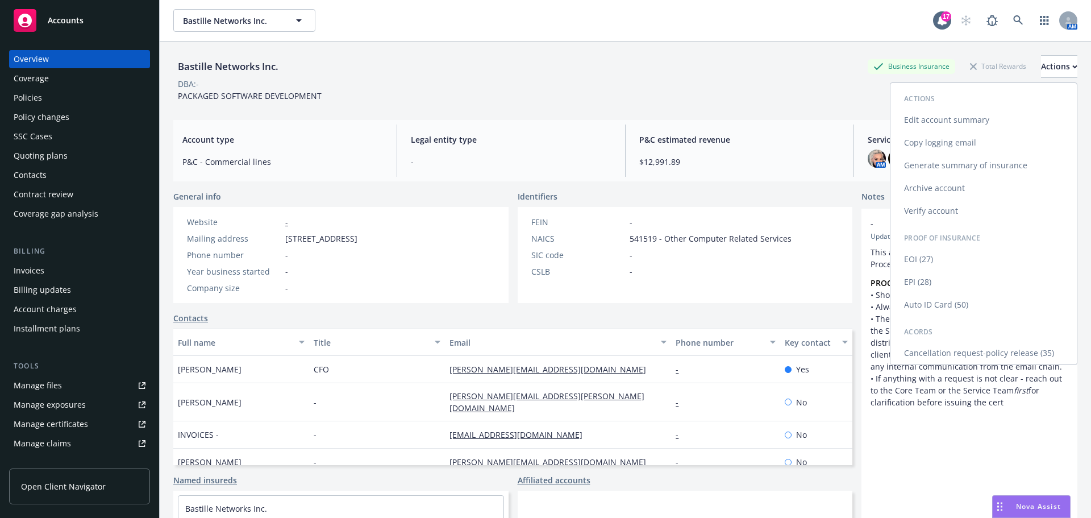
click at [926, 299] on link "Auto ID Card (50)" at bounding box center [983, 304] width 186 height 23
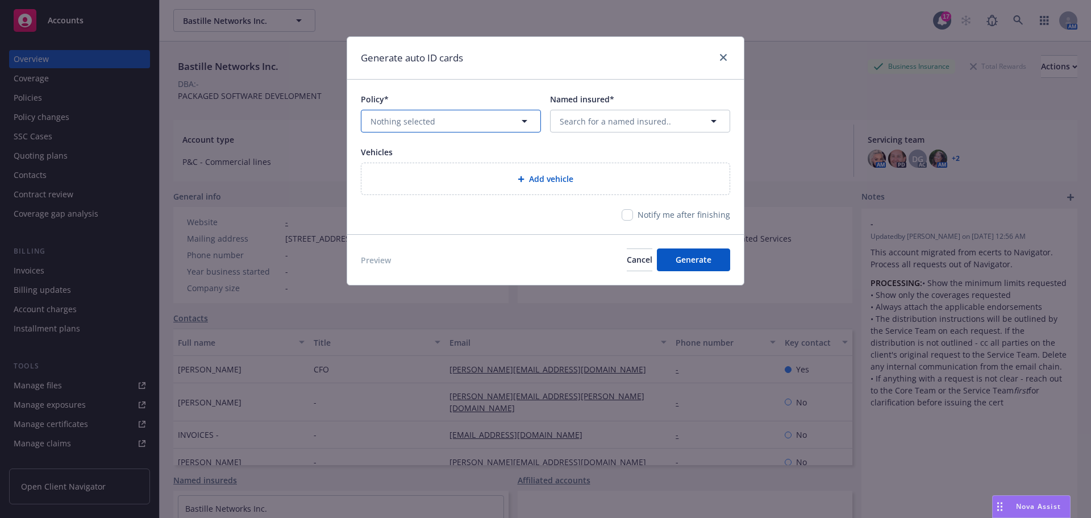
click at [462, 123] on button "Nothing selected" at bounding box center [451, 121] width 180 height 23
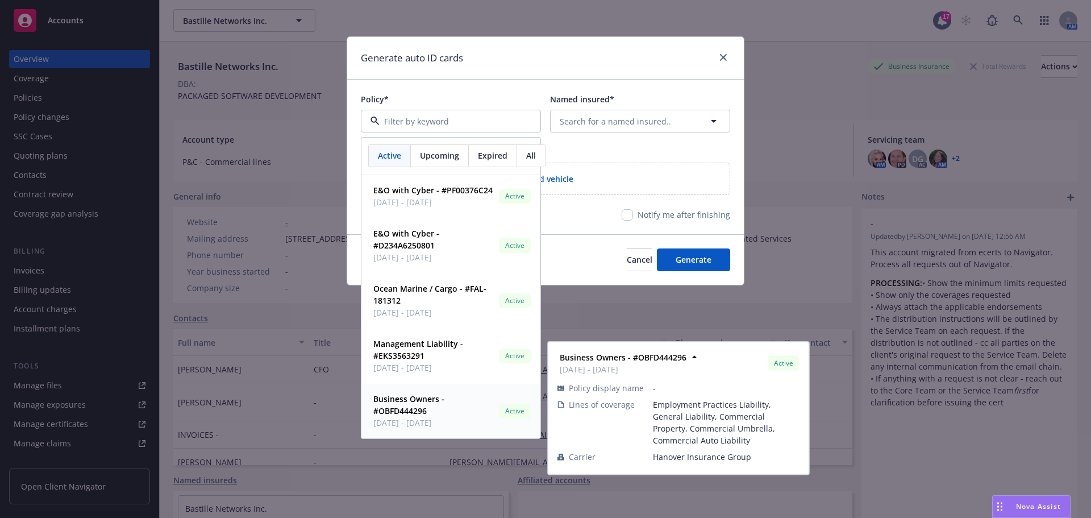
click at [423, 398] on strong "Business Owners - #OBFD444296" at bounding box center [408, 404] width 71 height 23
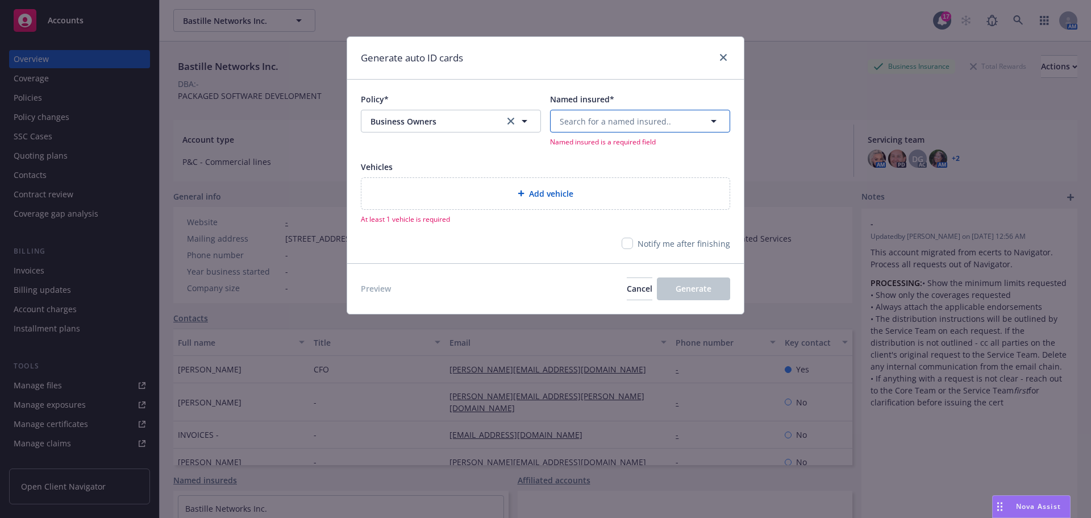
click at [599, 121] on span "Search for a named insured.." at bounding box center [615, 121] width 111 height 12
click at [611, 203] on span "1111 6th Ave Ste 550, PMB 243280, San Diego, CA, 92101-5211, USA" at bounding box center [604, 208] width 84 height 12
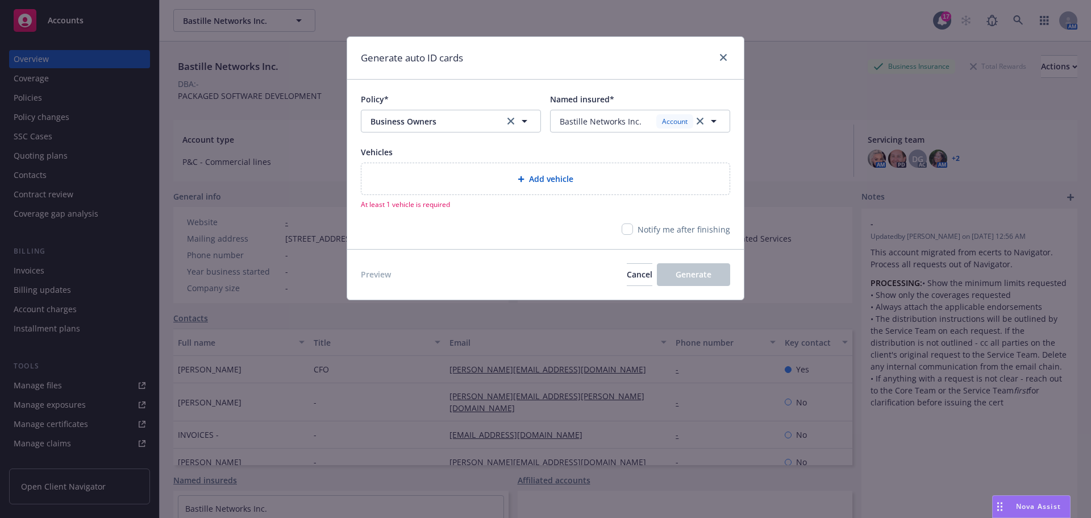
click at [505, 182] on div "Add vehicle" at bounding box center [545, 178] width 350 height 13
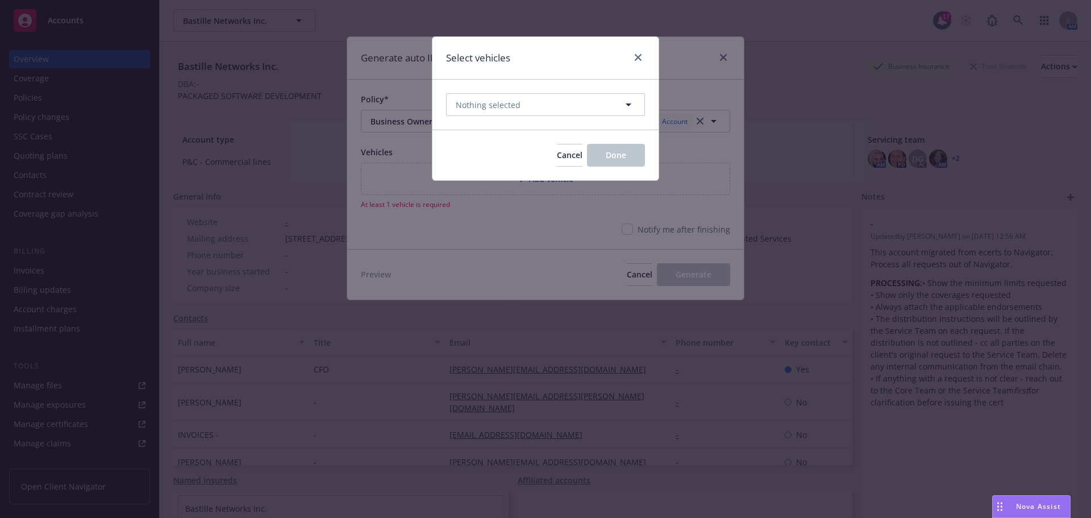
click at [488, 118] on div "Nothing selected" at bounding box center [545, 105] width 226 height 50
click at [501, 110] on span "Nothing selected" at bounding box center [488, 105] width 65 height 12
click at [511, 96] on button "Nothing selected Unselect all" at bounding box center [545, 104] width 199 height 23
click at [427, 207] on div "Select vehicles Nothing selected Cancel Done" at bounding box center [545, 259] width 1091 height 518
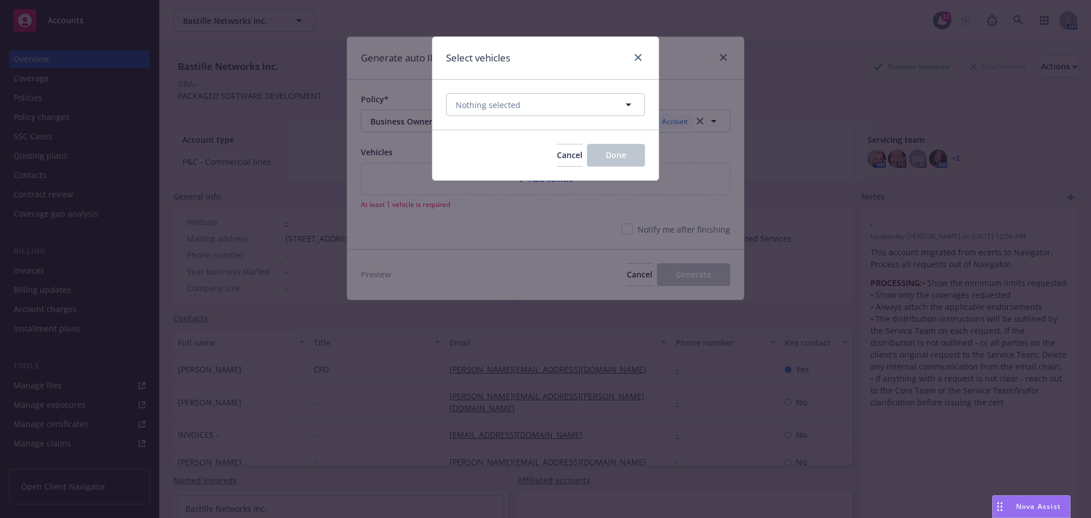
click at [598, 219] on div "Select vehicles Nothing selected Cancel Done" at bounding box center [545, 259] width 1091 height 518
click at [617, 216] on div "Select vehicles Nothing selected Cancel Done" at bounding box center [545, 259] width 1091 height 518
click at [549, 168] on div "Cancel Done" at bounding box center [545, 155] width 226 height 51
click at [557, 159] on span "Cancel" at bounding box center [570, 154] width 26 height 11
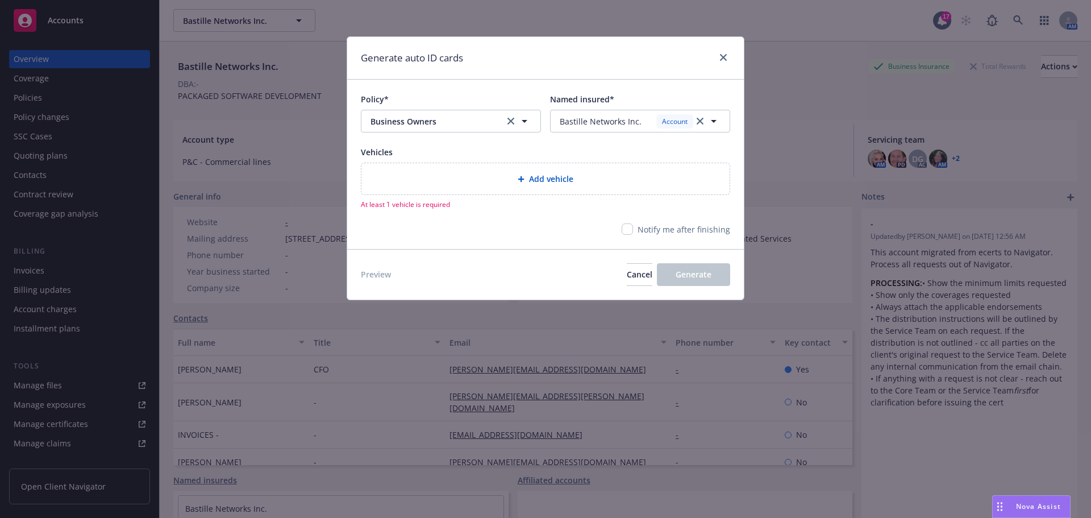
click at [589, 270] on div "Preview Cancel Generate" at bounding box center [545, 274] width 369 height 23
click at [627, 269] on button "Cancel" at bounding box center [640, 274] width 26 height 23
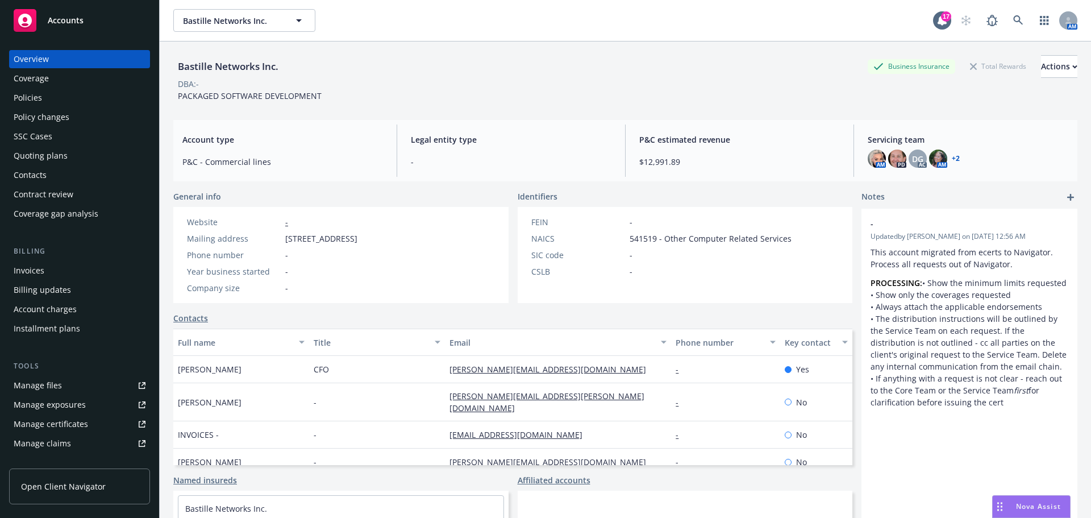
click at [1008, 78] on div "DBA: -" at bounding box center [625, 84] width 904 height 12
click at [1041, 69] on div "Actions" at bounding box center [1059, 67] width 36 height 22
click at [736, 92] on div "Bastille Networks Inc. Business Insurance Total Rewards Actions Actions Edit ac…" at bounding box center [625, 78] width 904 height 47
click at [1032, 514] on div "Nova Assist" at bounding box center [1031, 506] width 77 height 22
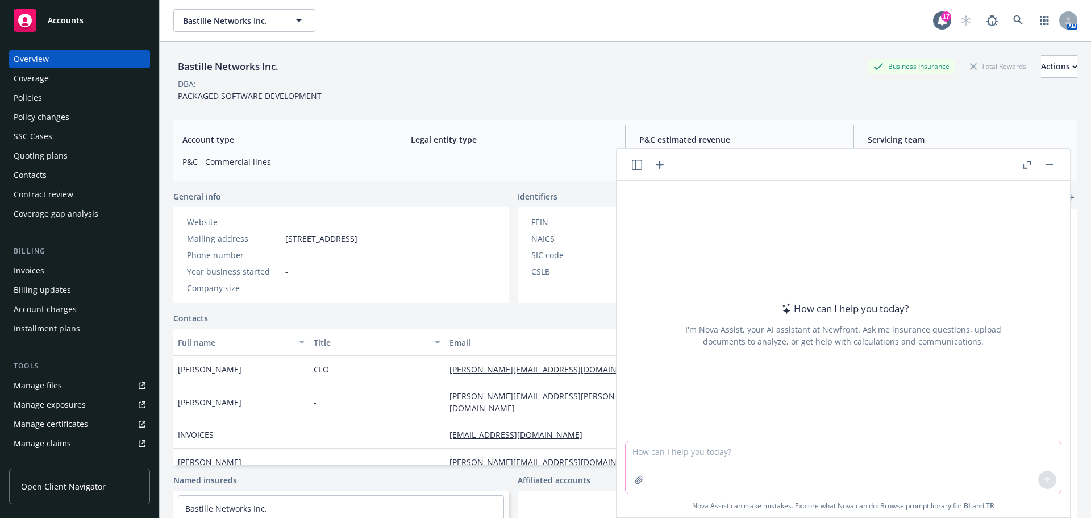
click at [925, 459] on textarea at bounding box center [843, 467] width 435 height 52
type textarea "can you use a fleet card for HNOA"
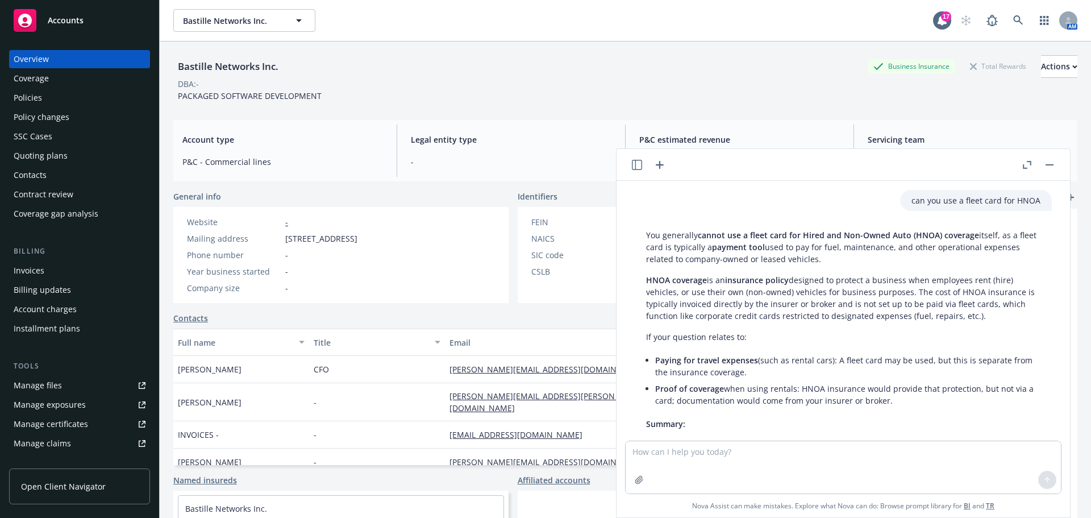
click at [1053, 163] on button "button" at bounding box center [1050, 165] width 14 height 14
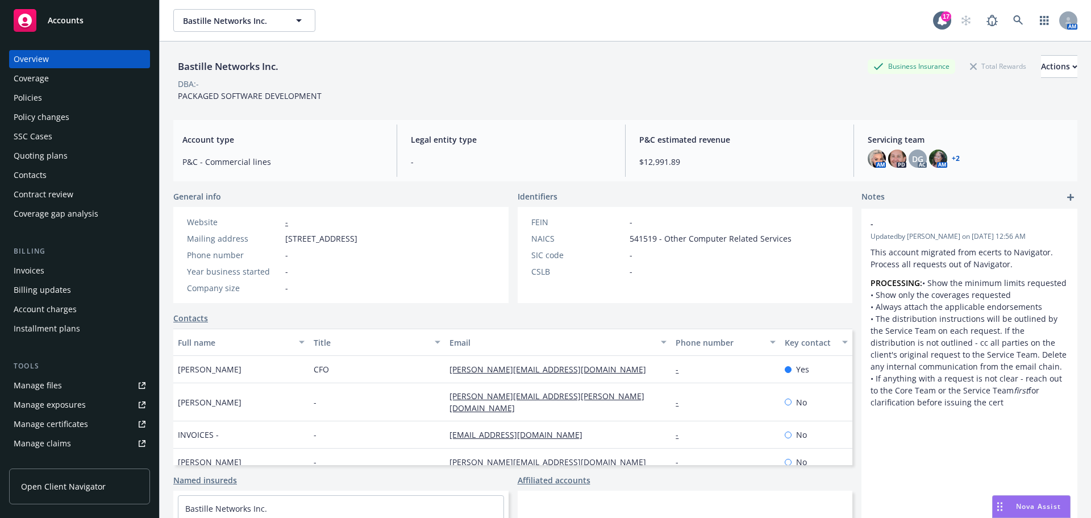
click at [1022, 508] on span "Nova Assist" at bounding box center [1038, 506] width 45 height 10
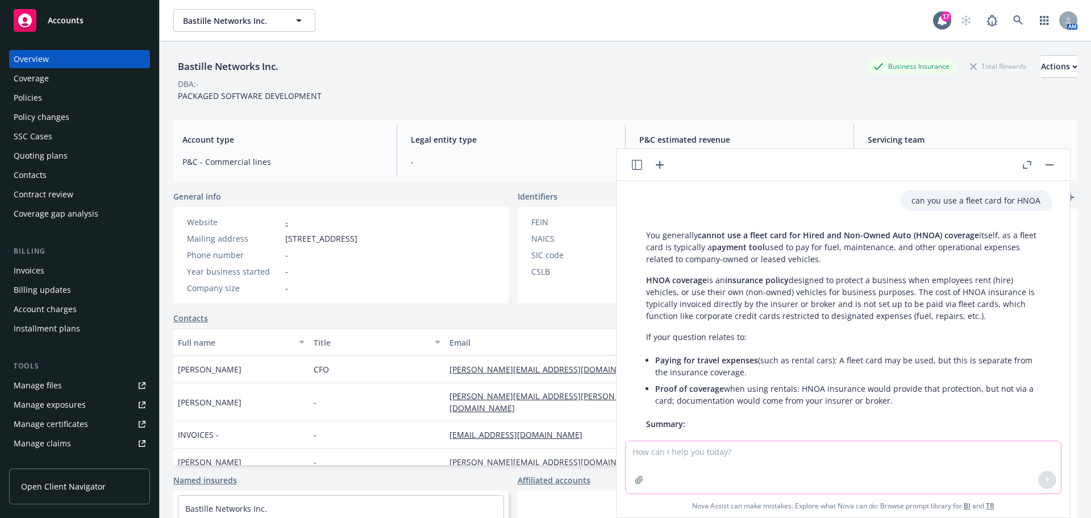
click at [832, 451] on textarea at bounding box center [843, 467] width 435 height 52
click at [762, 455] on textarea at bounding box center [843, 467] width 435 height 52
type textarea "h"
type textarea "can you use an Auto ID card for Hired Non-Owned Auto"
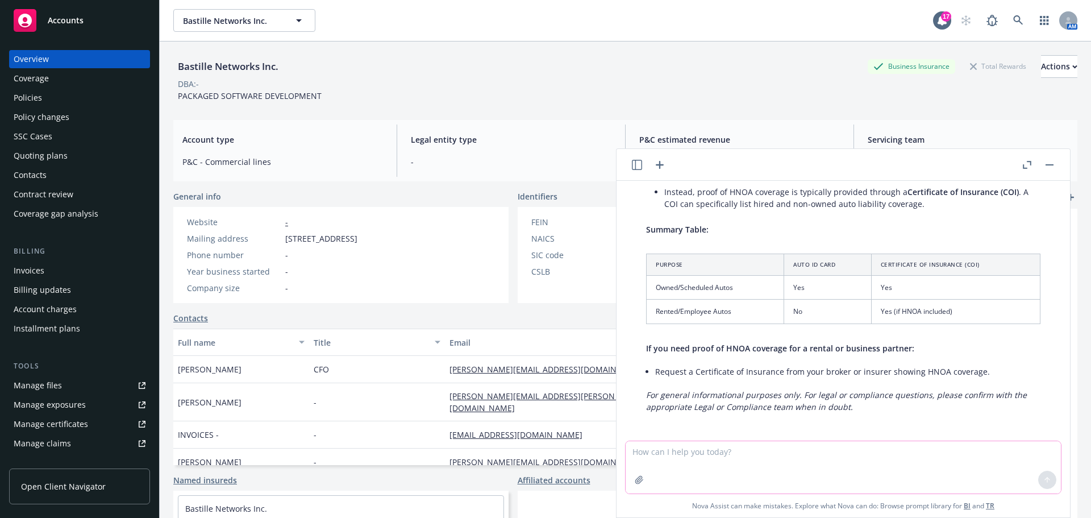
scroll to position [551, 0]
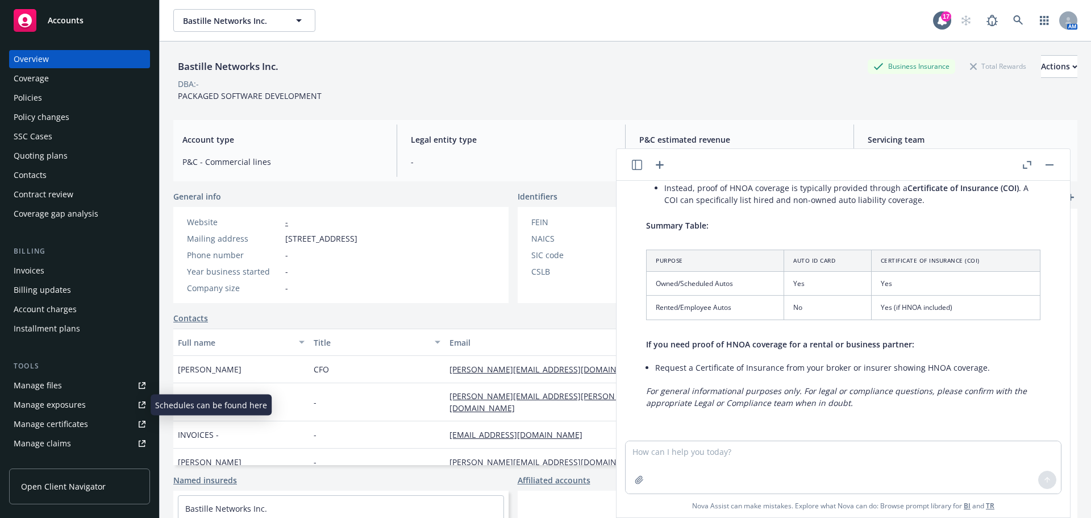
click at [60, 406] on div "Manage exposures" at bounding box center [50, 404] width 72 height 18
click at [88, 99] on div "Policies" at bounding box center [80, 98] width 132 height 18
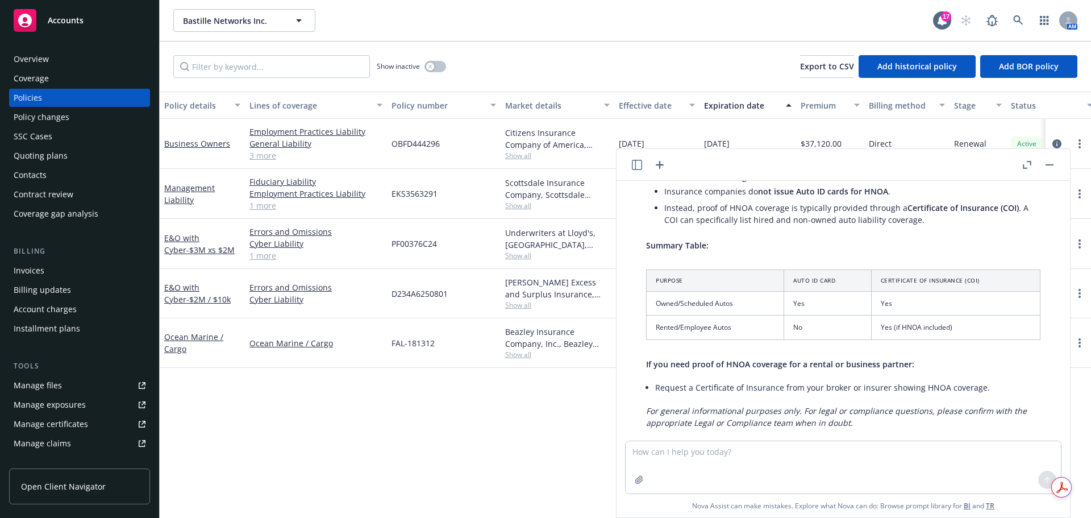
scroll to position [551, 0]
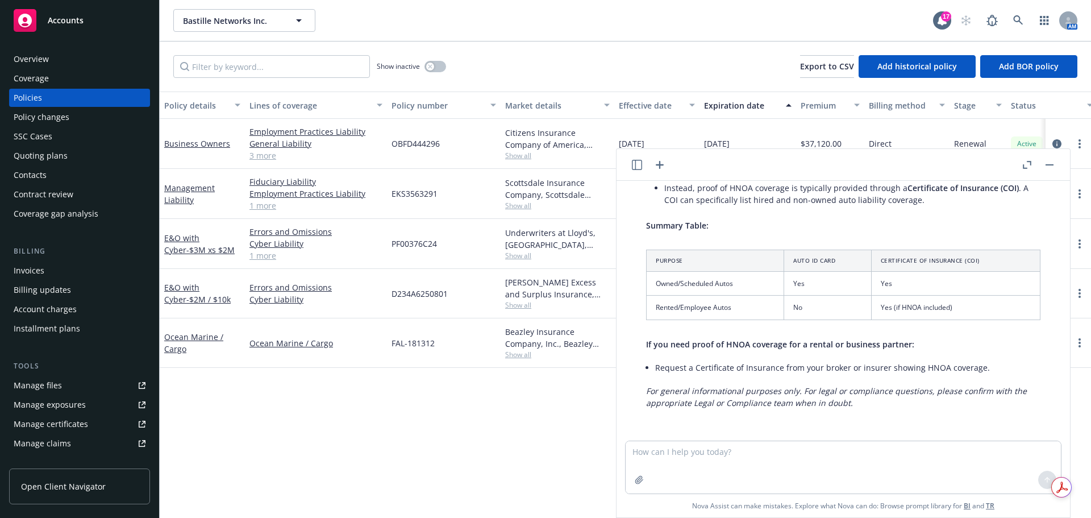
click at [314, 402] on div "Policy details Lines of coverage Policy number Market details Effective date Ex…" at bounding box center [625, 304] width 931 height 426
click at [208, 208] on div "Management Liability" at bounding box center [202, 194] width 85 height 50
click at [188, 139] on link "Business Owners" at bounding box center [197, 143] width 66 height 11
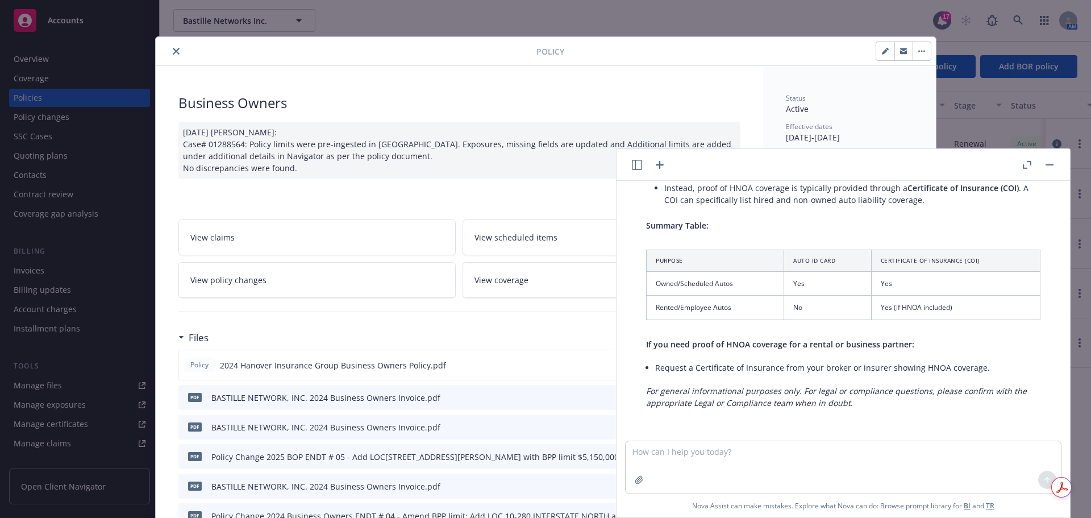
click at [1044, 162] on button "button" at bounding box center [1050, 165] width 14 height 14
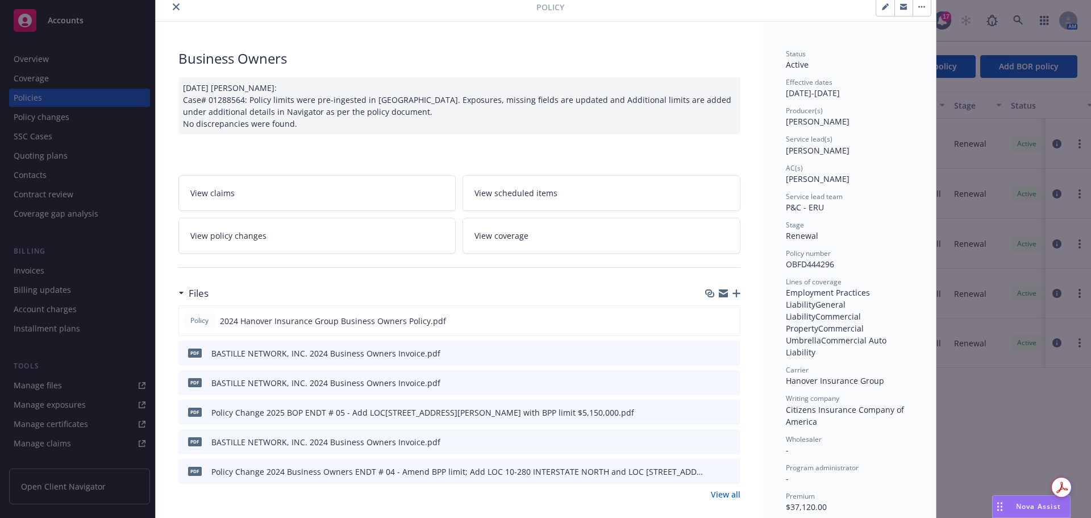
scroll to position [114, 0]
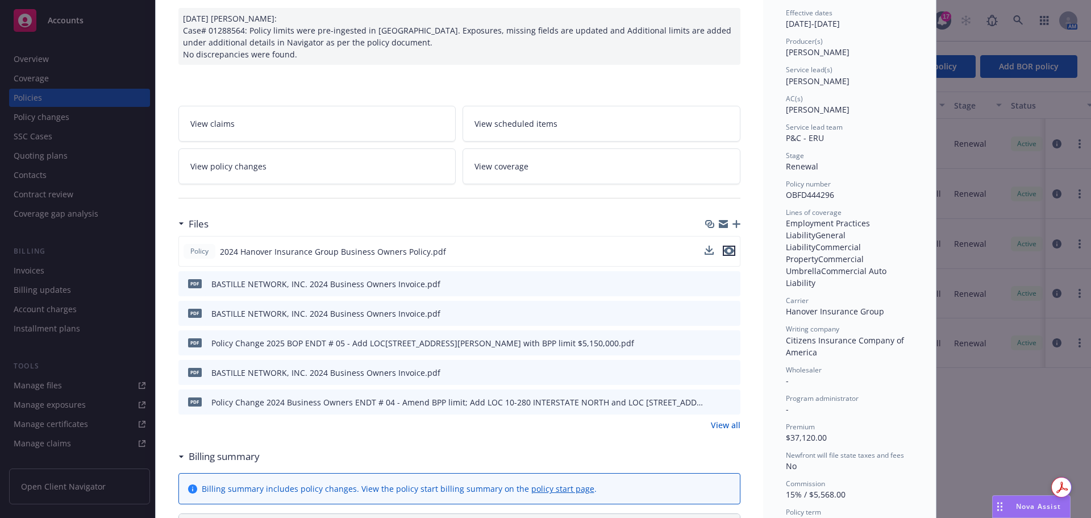
click at [724, 253] on icon "preview file" at bounding box center [729, 251] width 10 height 8
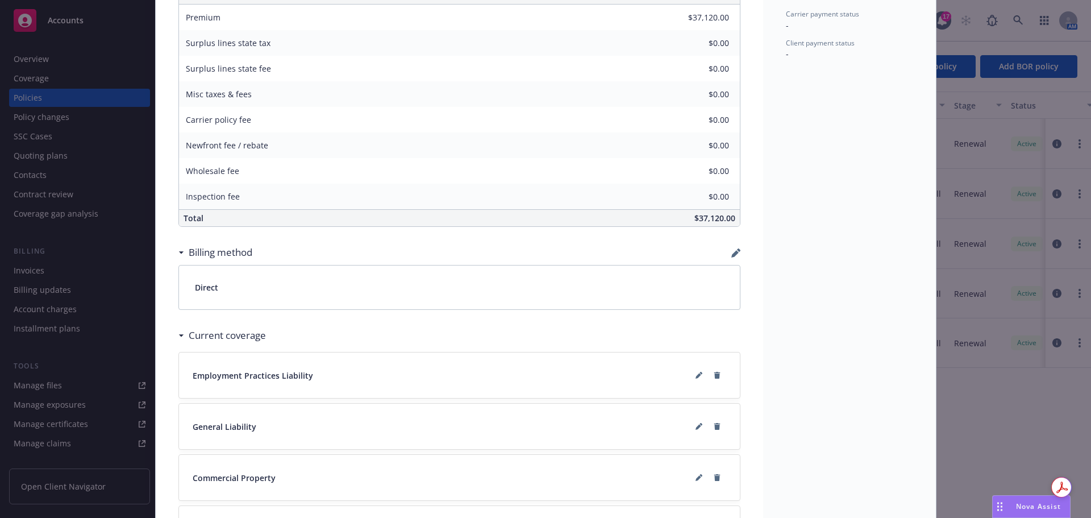
scroll to position [795, 0]
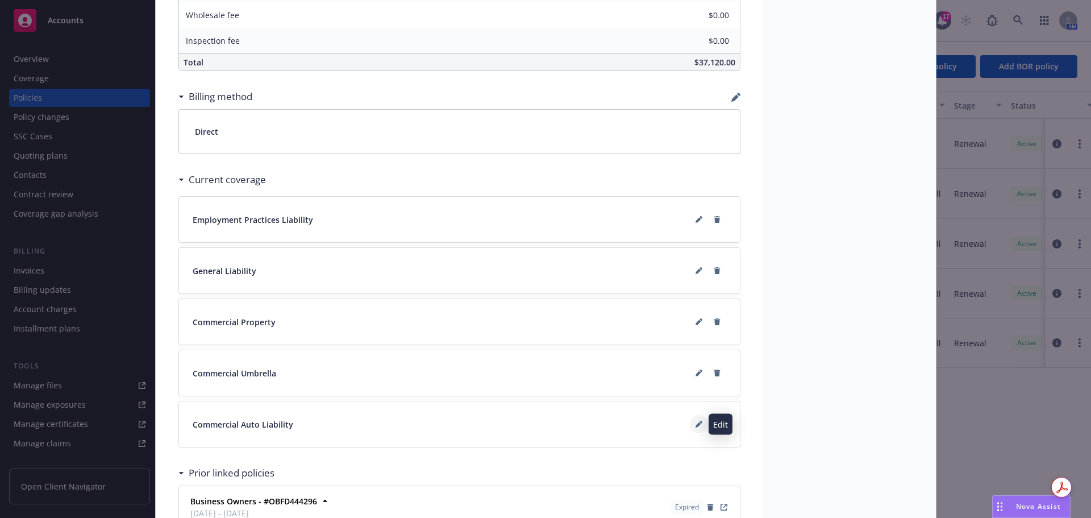
click at [695, 424] on icon at bounding box center [698, 425] width 6 height 6
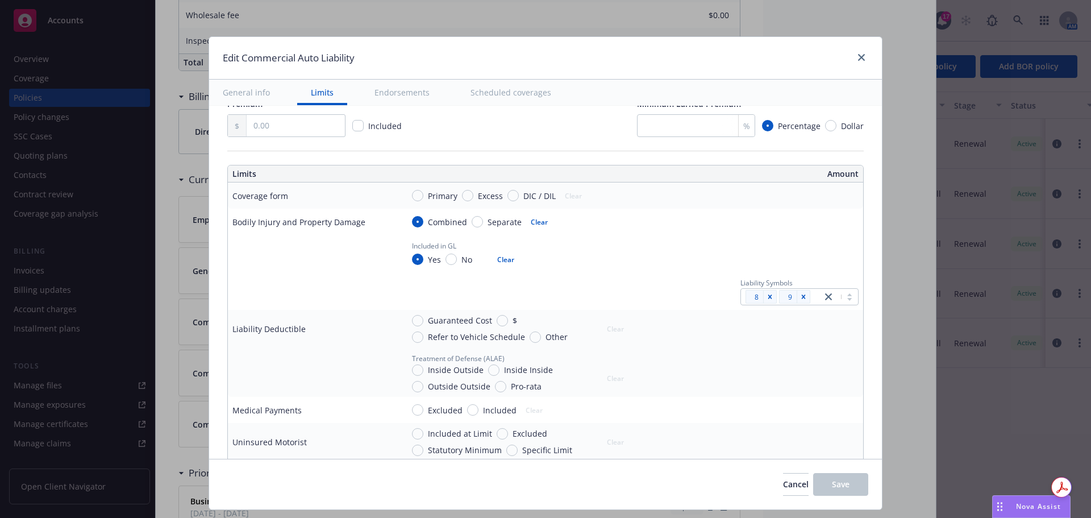
type textarea "x"
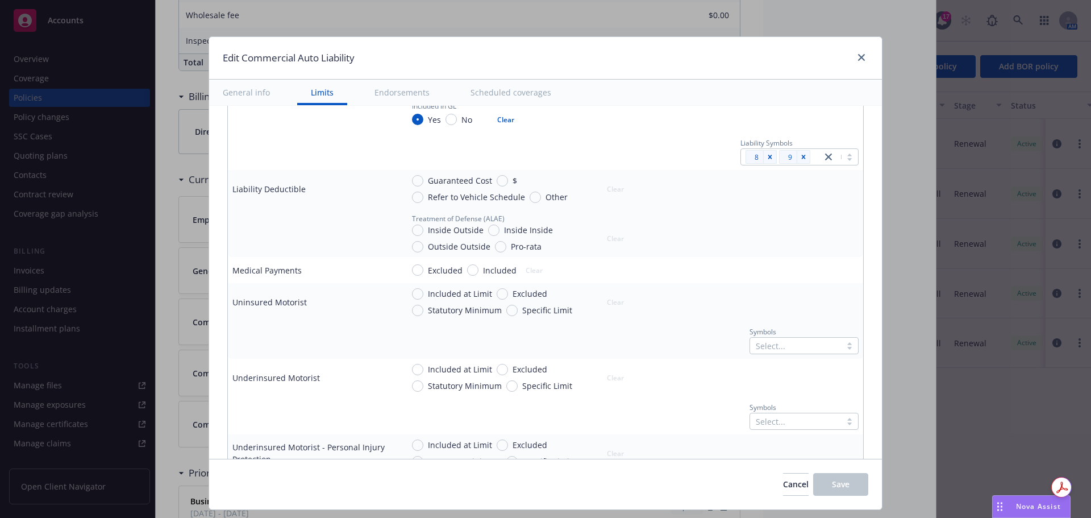
scroll to position [341, 0]
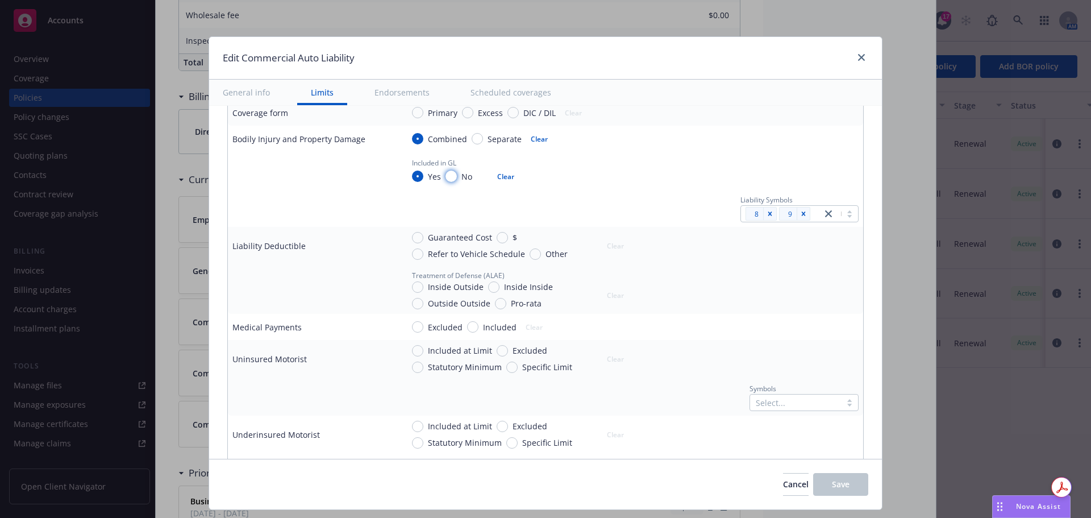
click at [451, 177] on input "No" at bounding box center [450, 175] width 11 height 11
radio input "true"
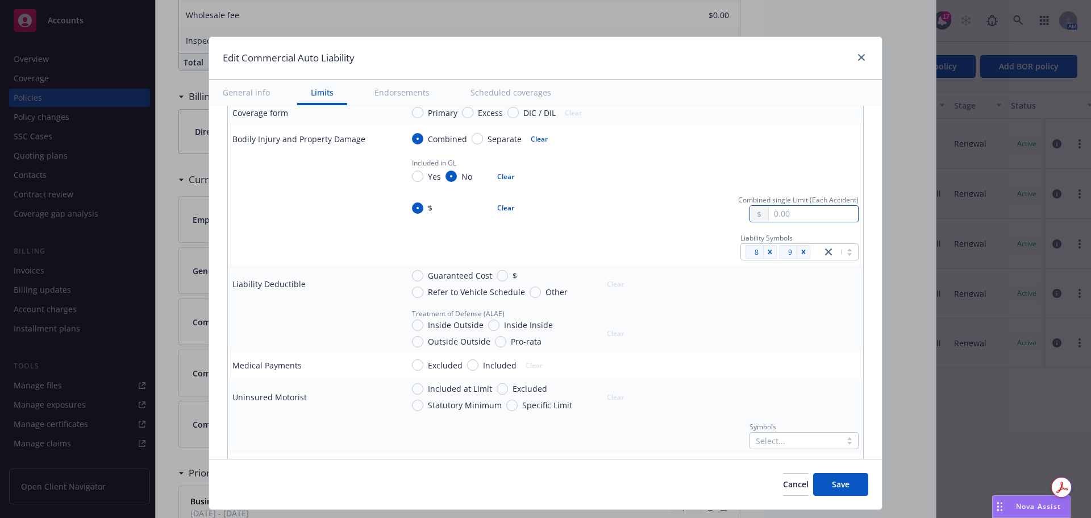
click at [769, 209] on input "text" at bounding box center [813, 214] width 89 height 16
click at [768, 266] on button "$1,000,000.00" at bounding box center [797, 262] width 98 height 21
type textarea "x"
type input "1,000,000.00"
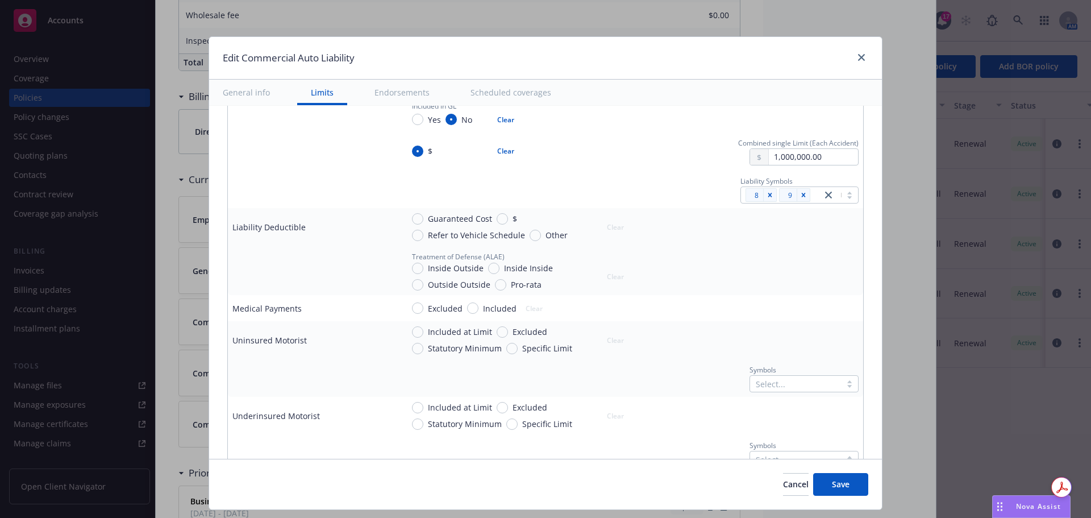
scroll to position [455, 0]
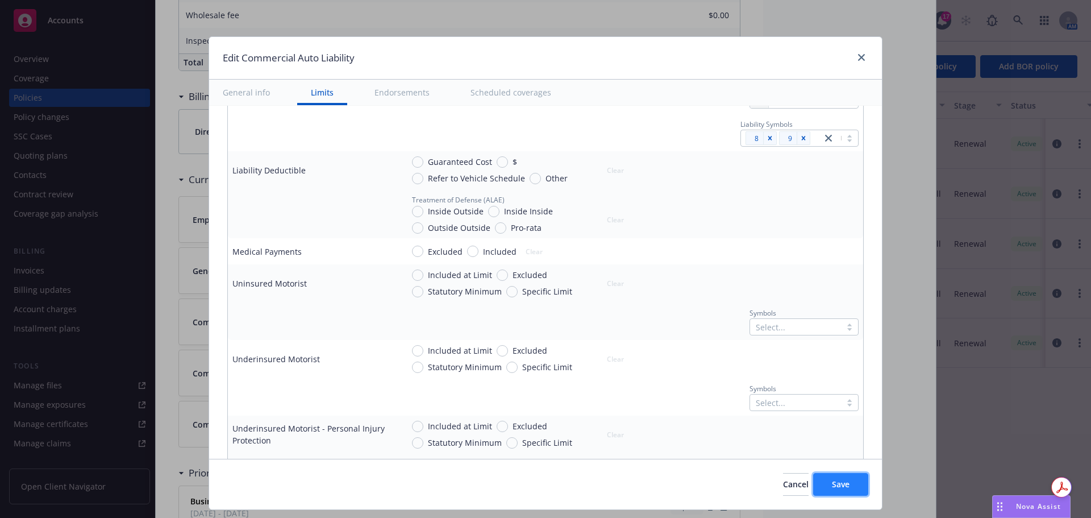
click at [840, 481] on span "Save" at bounding box center [841, 483] width 18 height 11
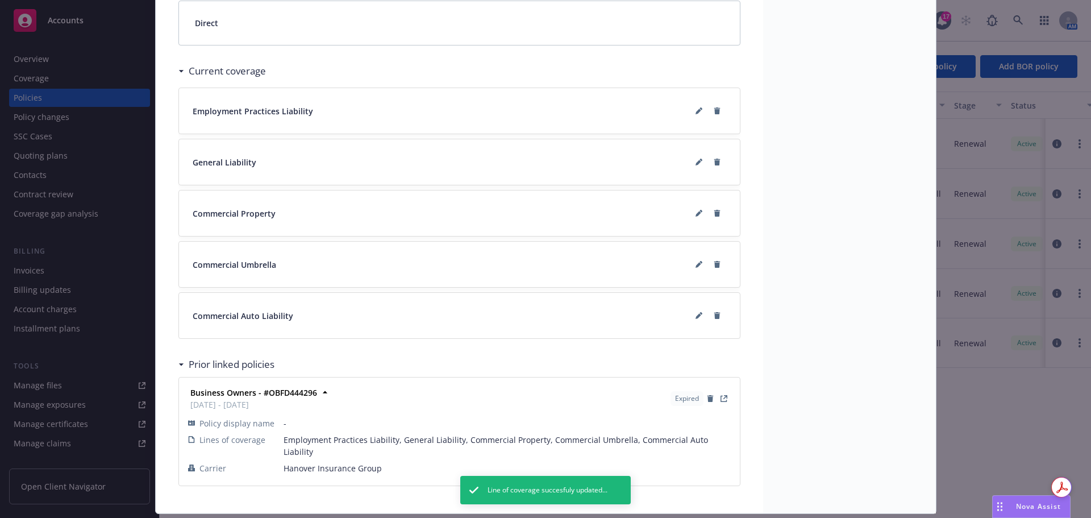
scroll to position [868, 0]
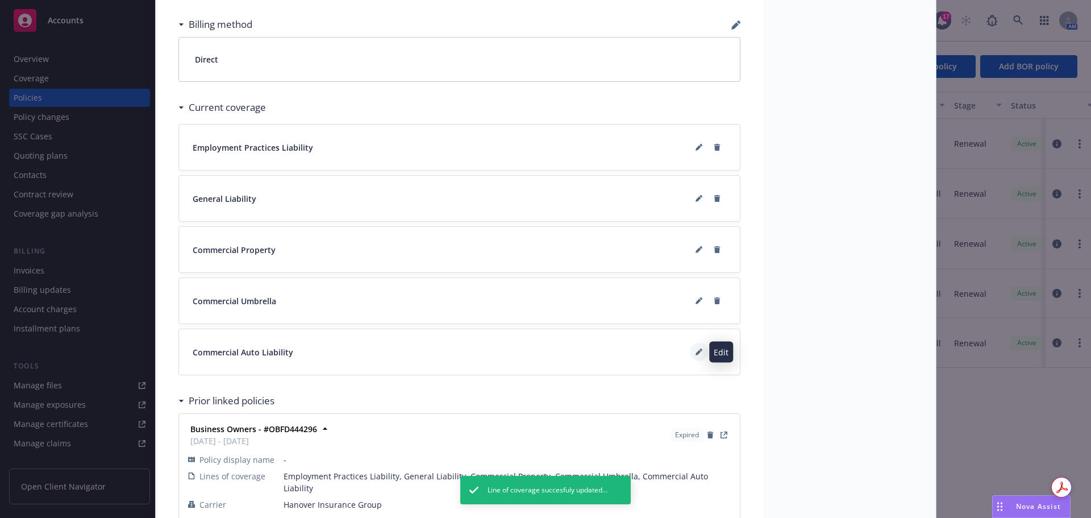
click at [690, 349] on button at bounding box center [699, 352] width 18 height 18
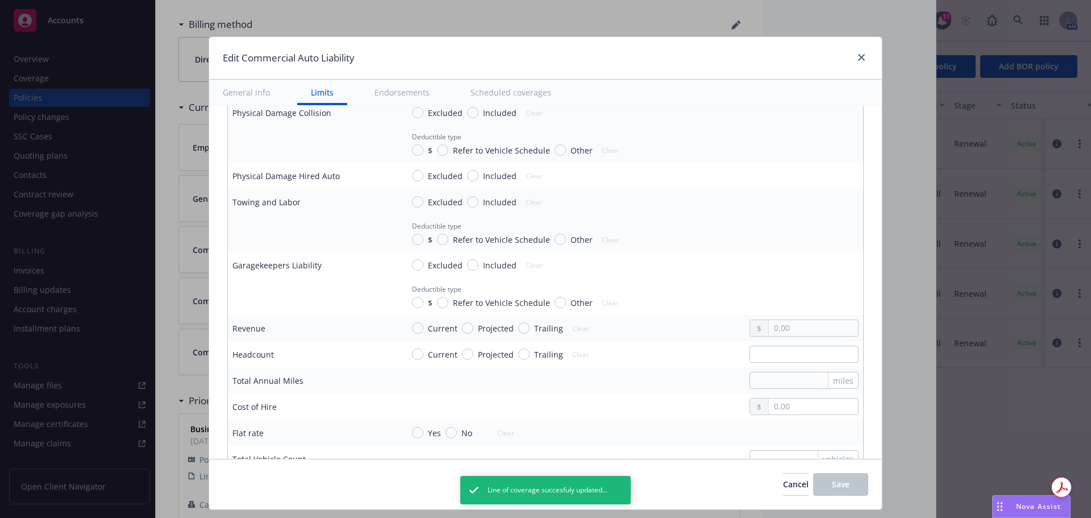
scroll to position [852, 0]
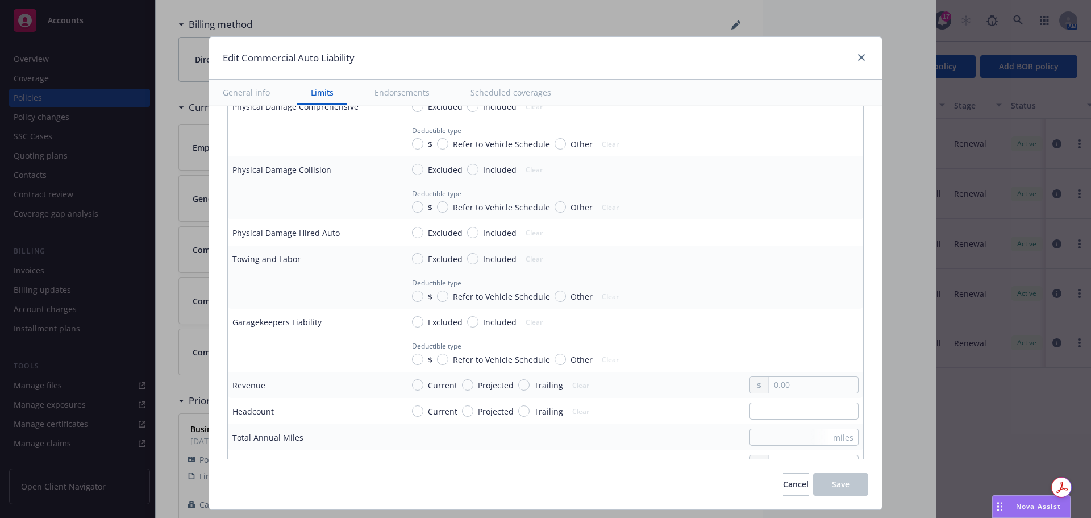
type textarea "x"
click at [468, 232] on input "Included" at bounding box center [472, 232] width 11 height 11
radio input "true"
type textarea "x"
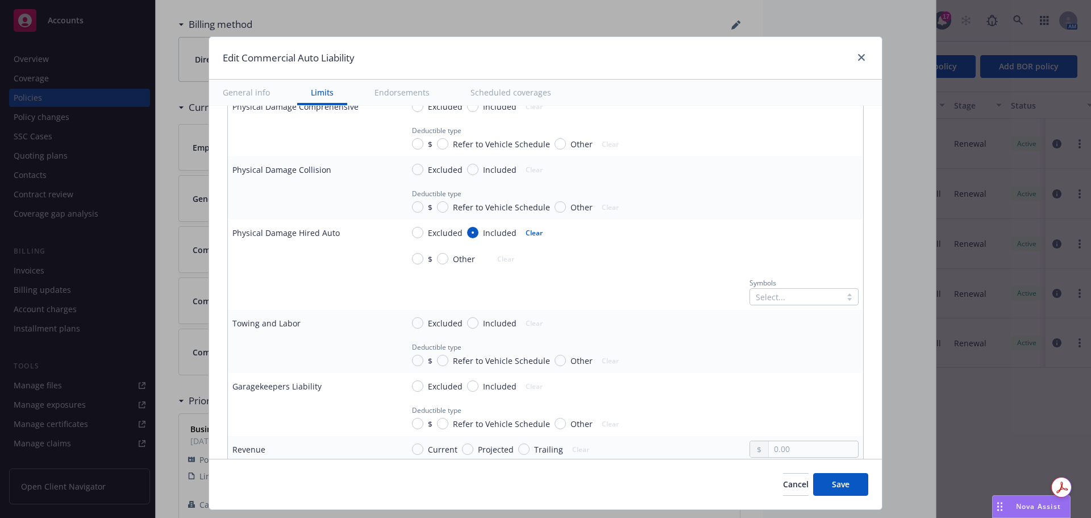
click at [418, 262] on div "$" at bounding box center [422, 259] width 20 height 12
click at [418, 262] on input "$" at bounding box center [417, 258] width 11 height 11
radio input "true"
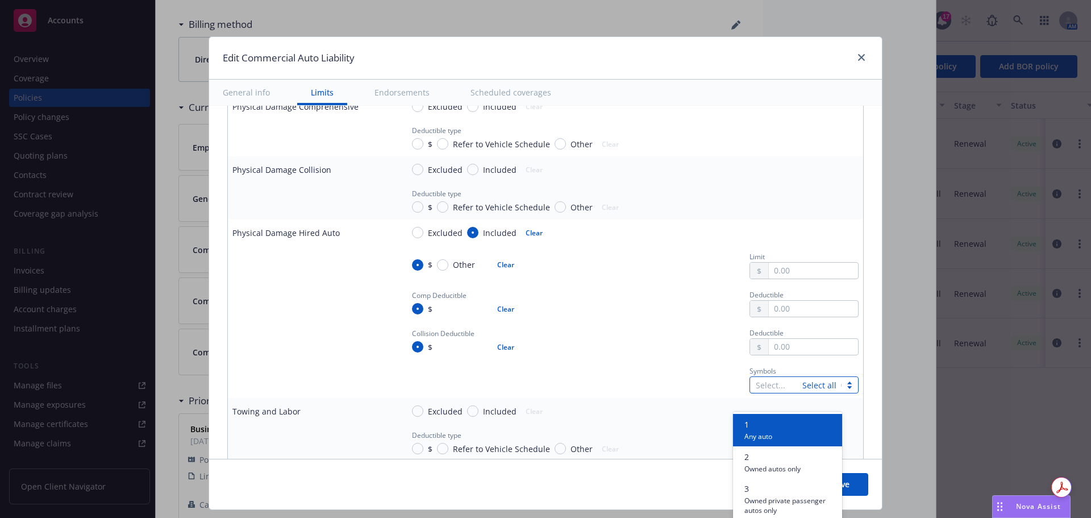
click at [760, 383] on div at bounding box center [776, 385] width 41 height 14
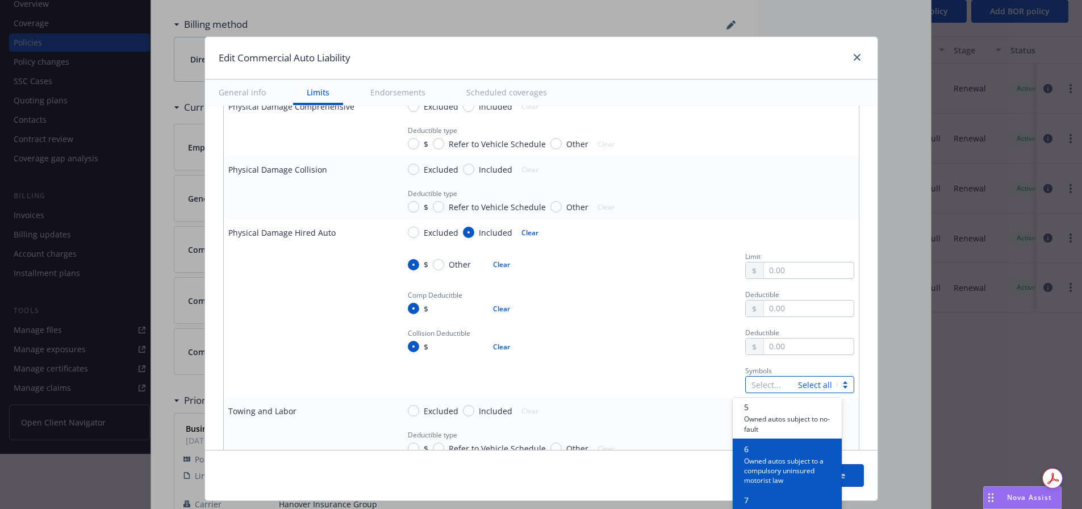
scroll to position [227, 0]
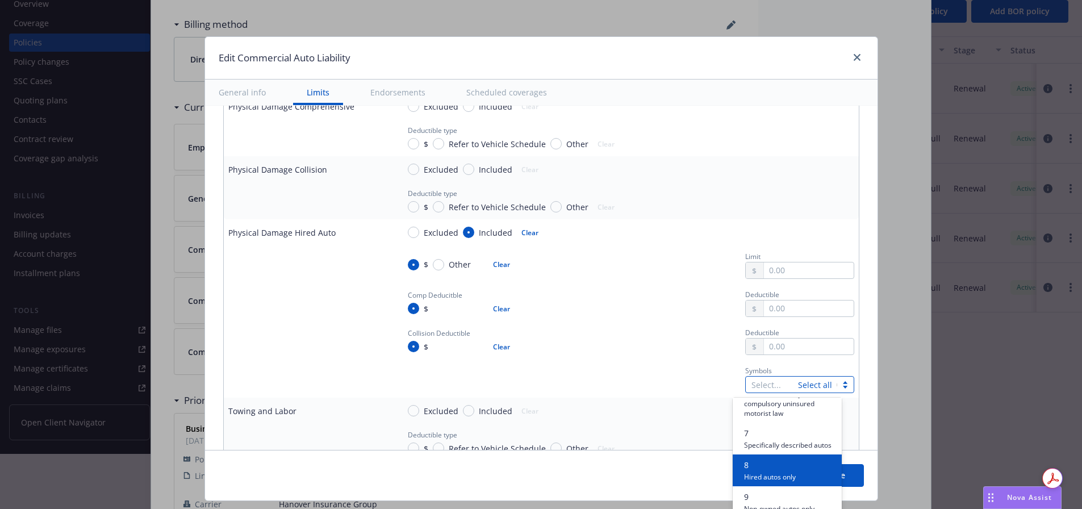
click at [769, 482] on span "Hired autos only" at bounding box center [770, 476] width 52 height 11
click at [769, 482] on span "Non-owned autos only" at bounding box center [779, 476] width 70 height 11
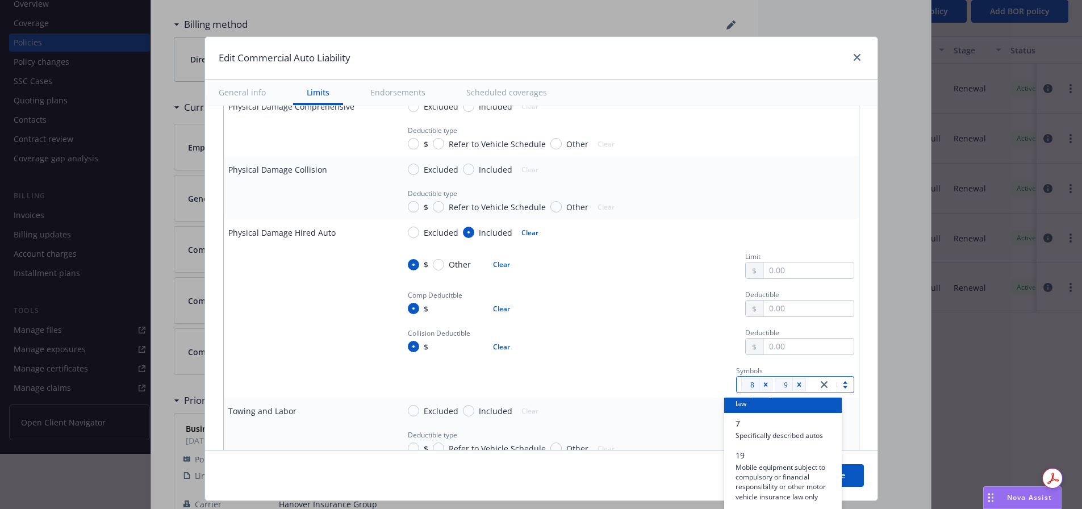
click at [709, 327] on div "Collision Deductible $ Clear Deductible" at bounding box center [627, 340] width 456 height 29
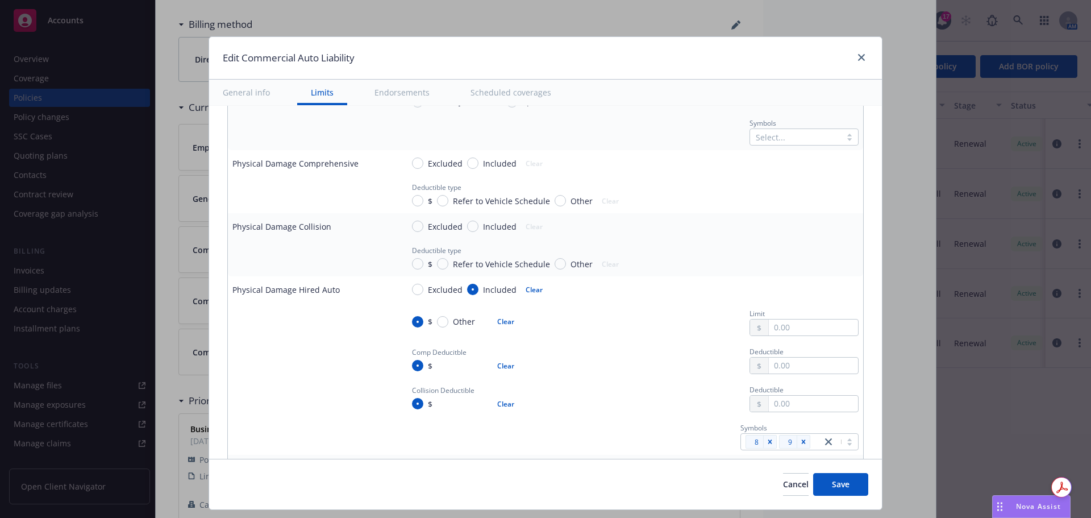
scroll to position [852, 0]
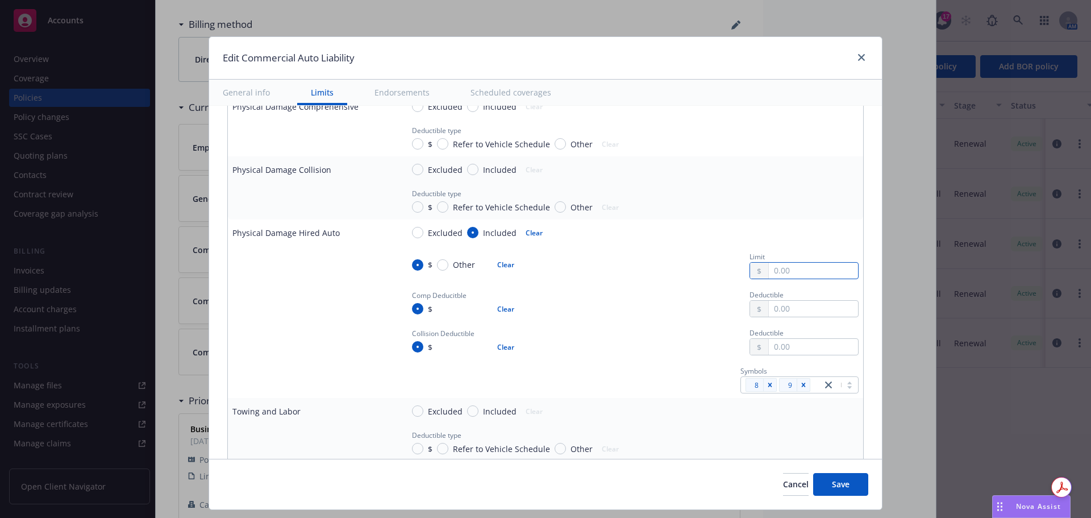
click at [792, 273] on input "text" at bounding box center [813, 270] width 89 height 16
type textarea "x"
type input "3.00"
type textarea "x"
type input "30.00"
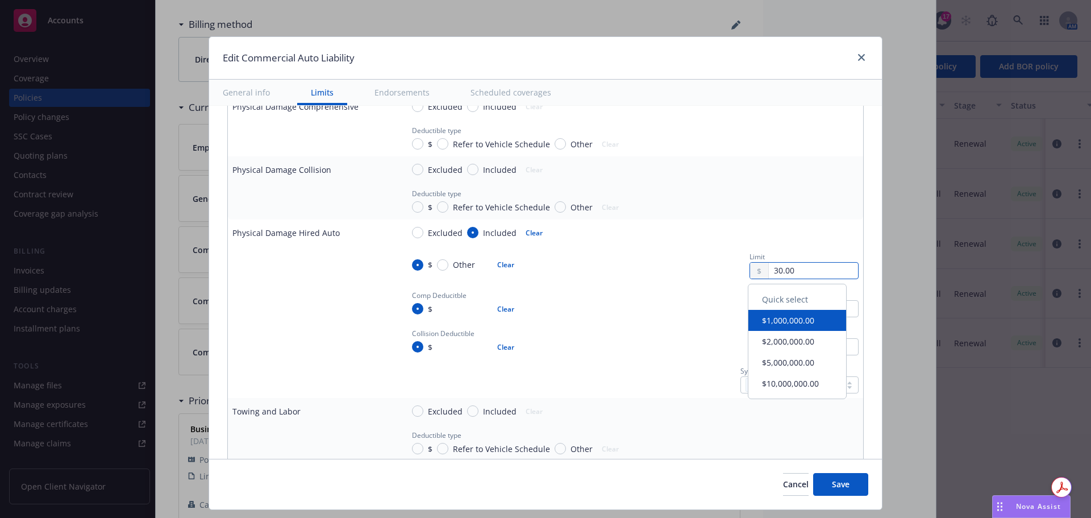
type textarea "x"
type input "300.00"
type textarea "x"
type input "3,000.00"
type textarea "x"
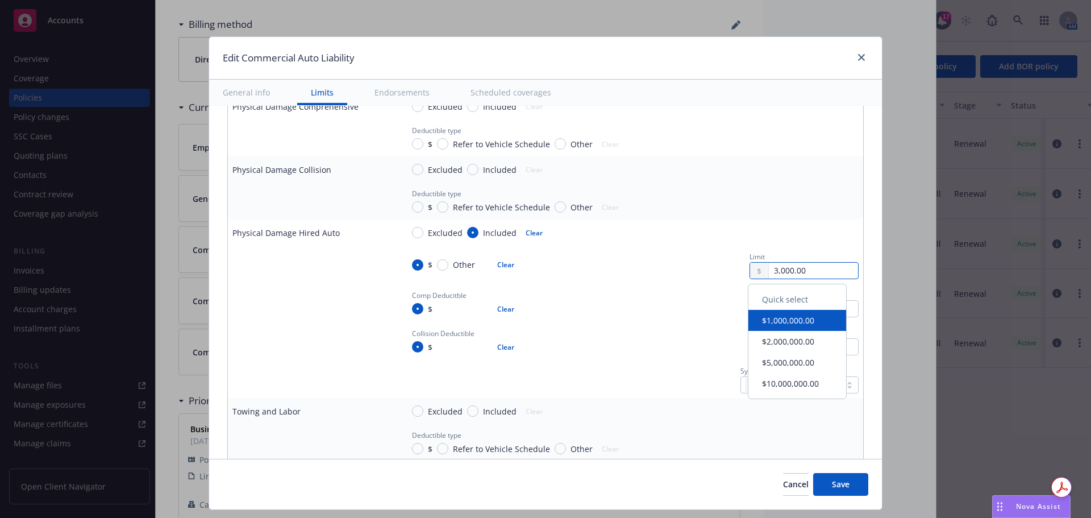
type input "30,000.00"
type textarea "x"
type input "30,000.00"
click at [790, 309] on input "text" at bounding box center [813, 309] width 89 height 16
type textarea "x"
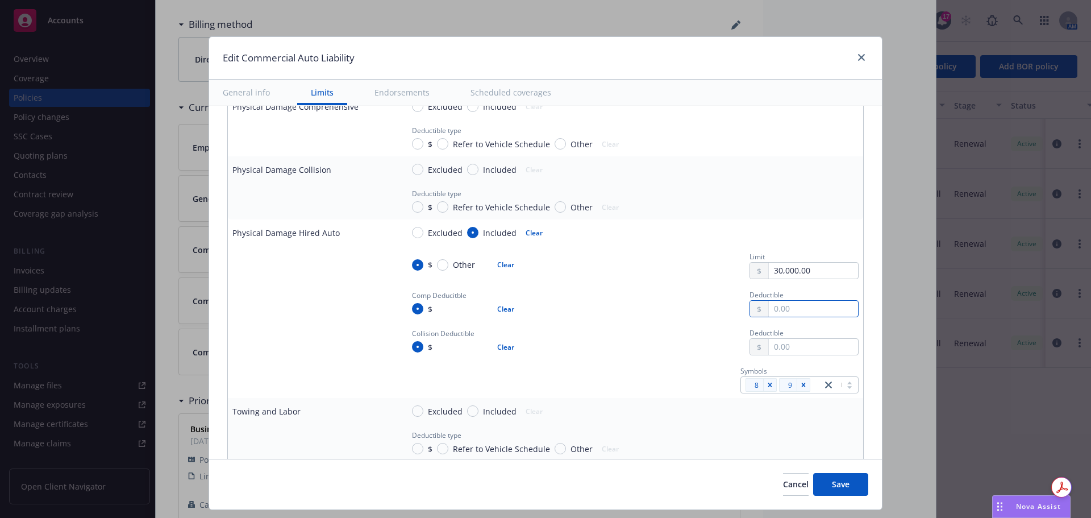
type input "1.00"
type textarea "x"
type input "10.00"
type textarea "x"
type input "100.00"
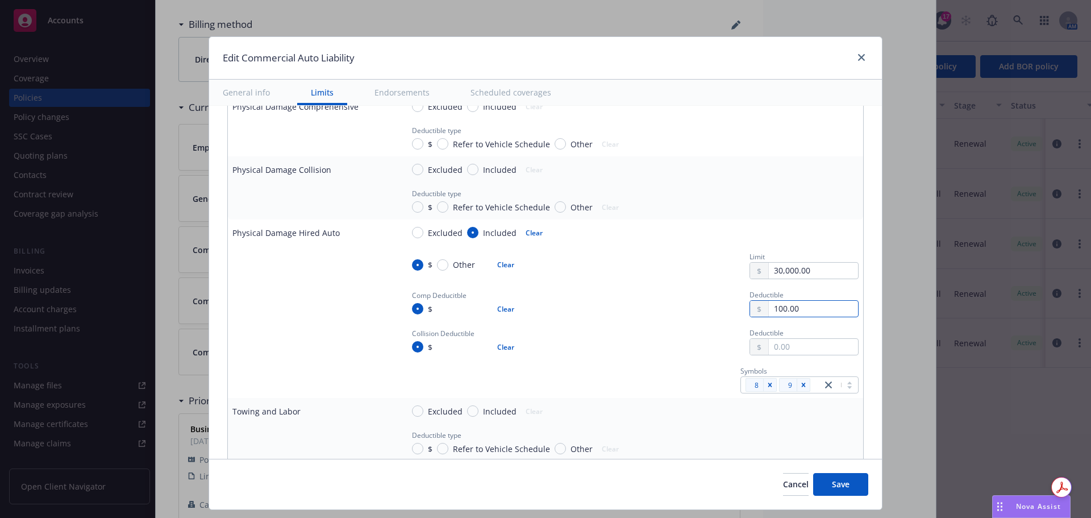
type textarea "x"
type input "1,000.00"
type textarea "x"
type input "1,000.00"
click at [784, 345] on input "text" at bounding box center [813, 347] width 89 height 16
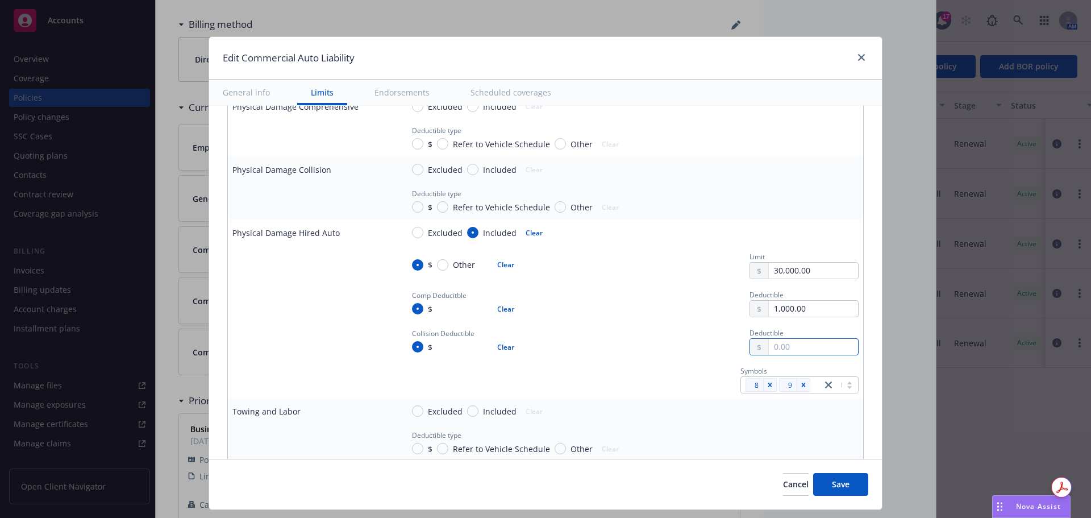
type textarea "x"
type input "1.00"
type textarea "x"
type input "10.00"
type textarea "x"
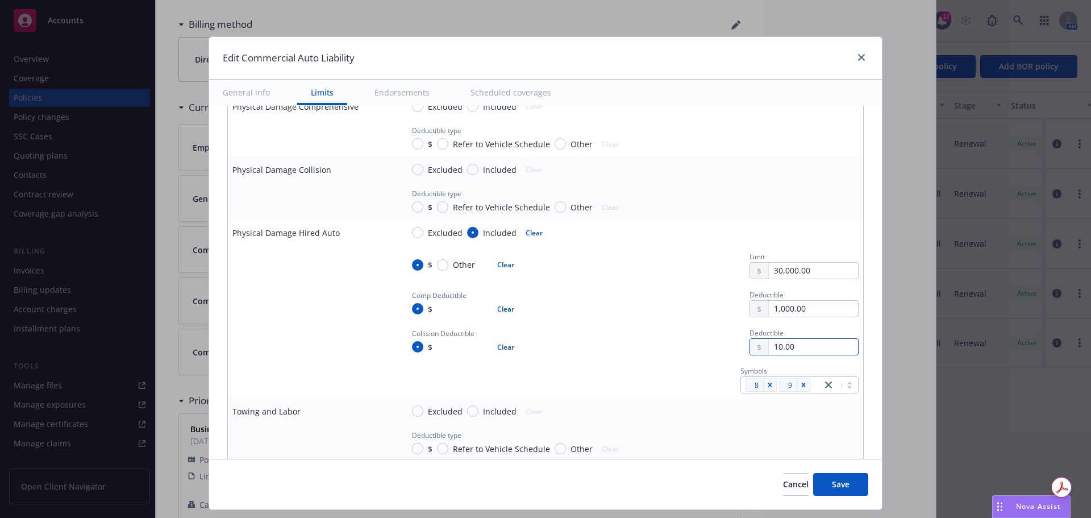
type input "100.00"
type textarea "x"
type input "1,000.00"
type textarea "x"
type input "1,000.00"
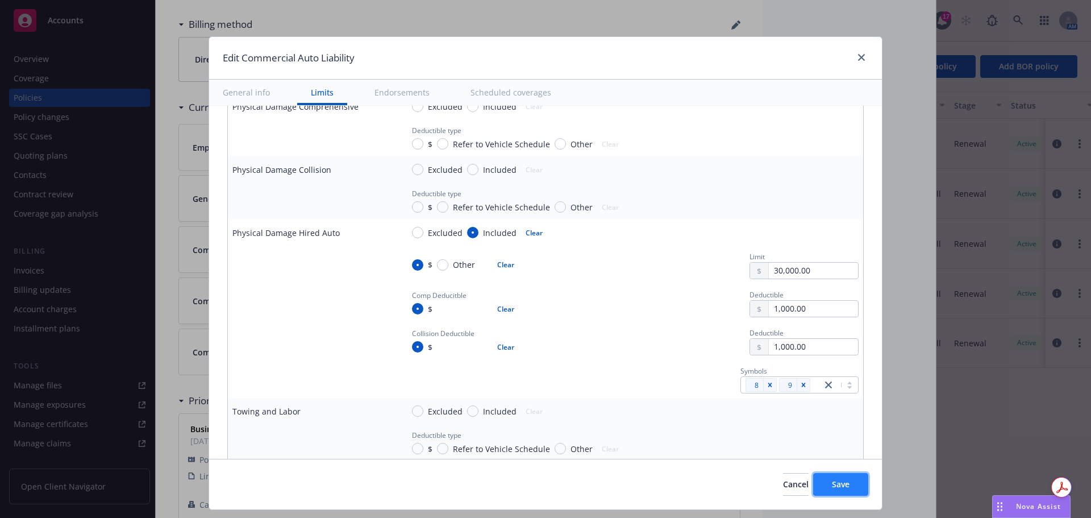
click at [832, 480] on span "Save" at bounding box center [841, 483] width 18 height 11
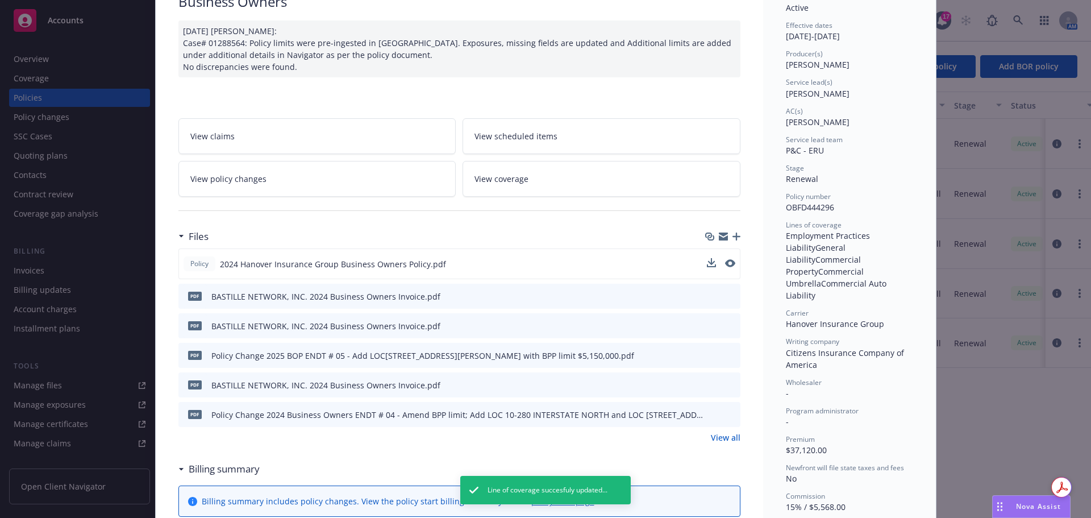
scroll to position [0, 0]
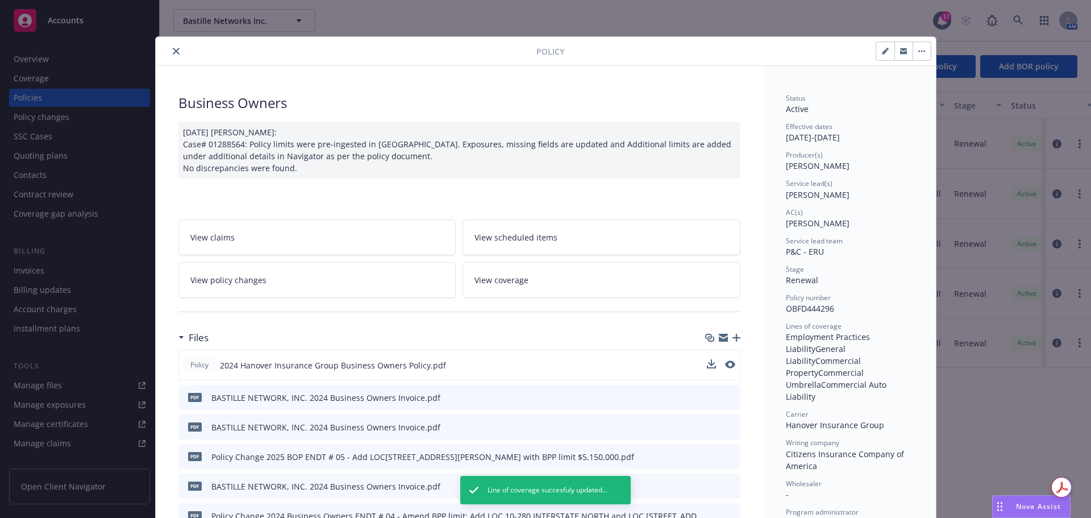
click at [169, 47] on button "close" at bounding box center [176, 51] width 14 height 14
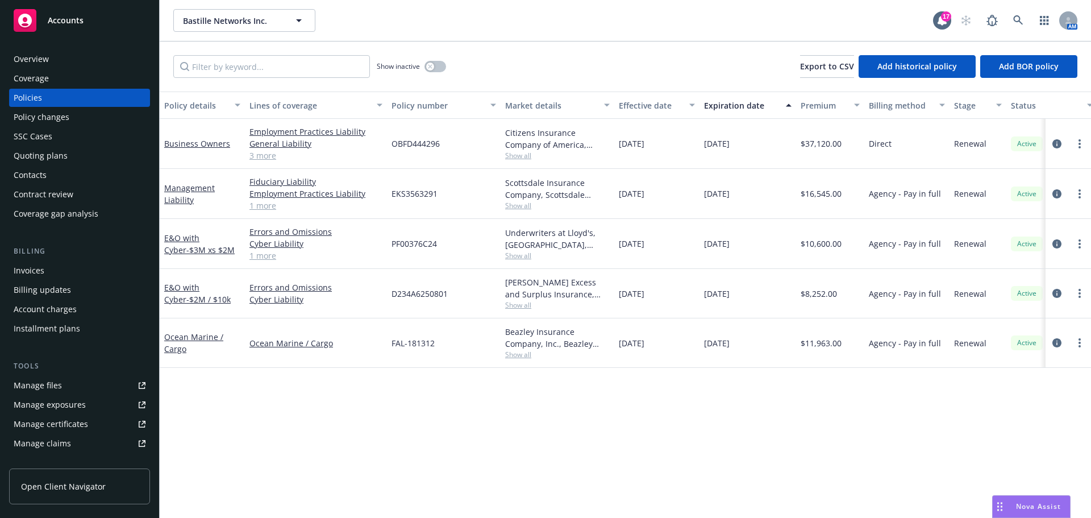
click at [62, 55] on div "Overview" at bounding box center [80, 59] width 132 height 18
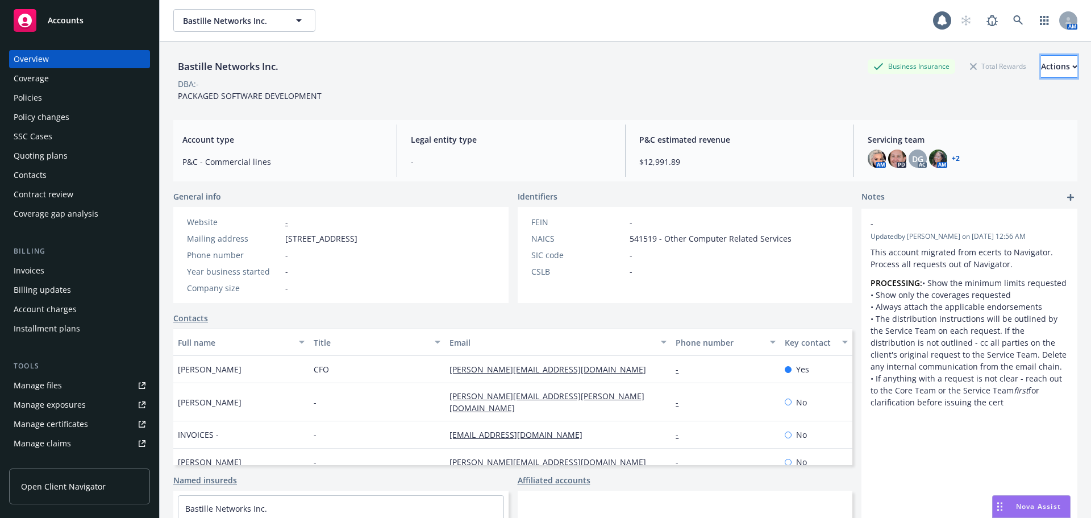
click at [1041, 63] on div "Actions" at bounding box center [1059, 67] width 36 height 22
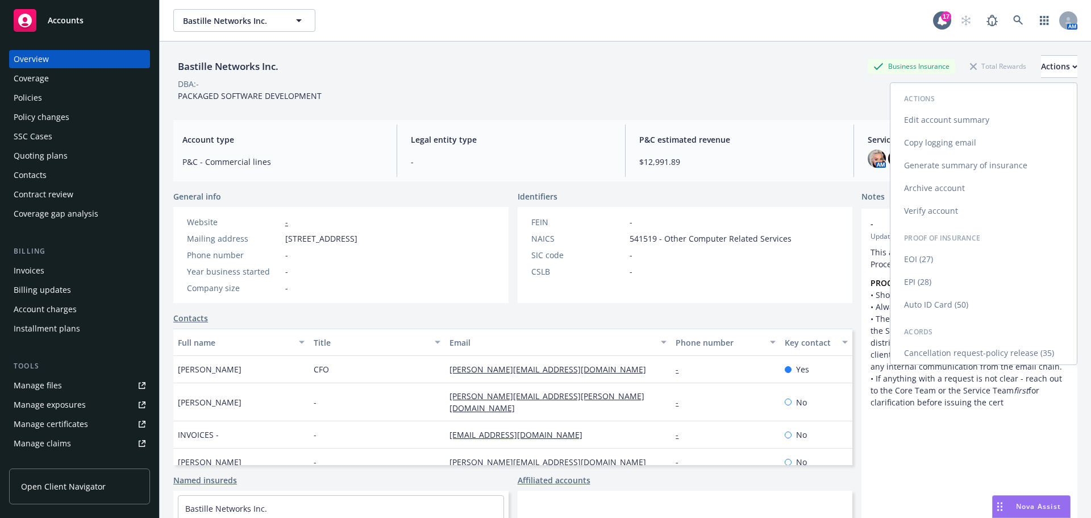
click at [948, 303] on link "Auto ID Card (50)" at bounding box center [983, 304] width 186 height 23
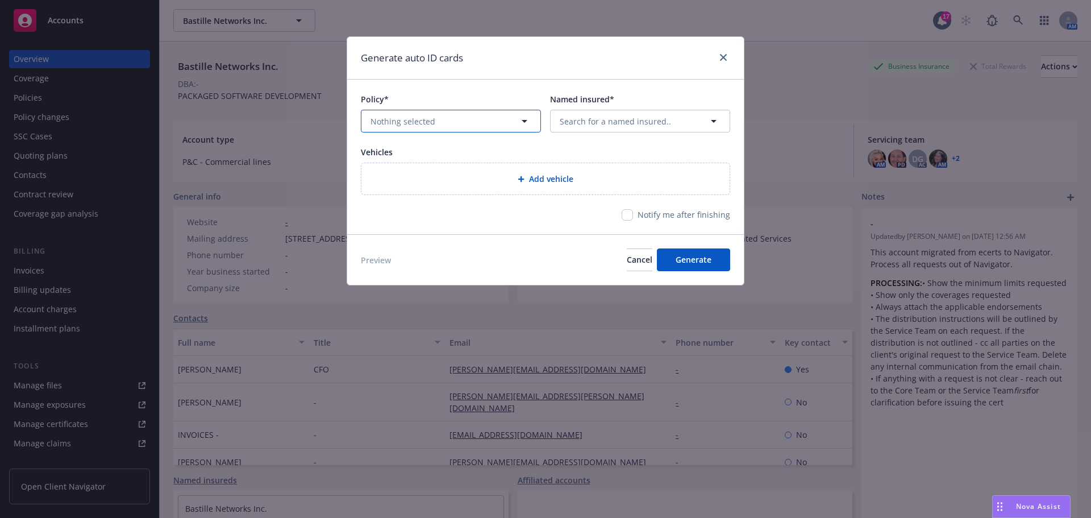
click at [492, 118] on button "Nothing selected" at bounding box center [451, 121] width 180 height 23
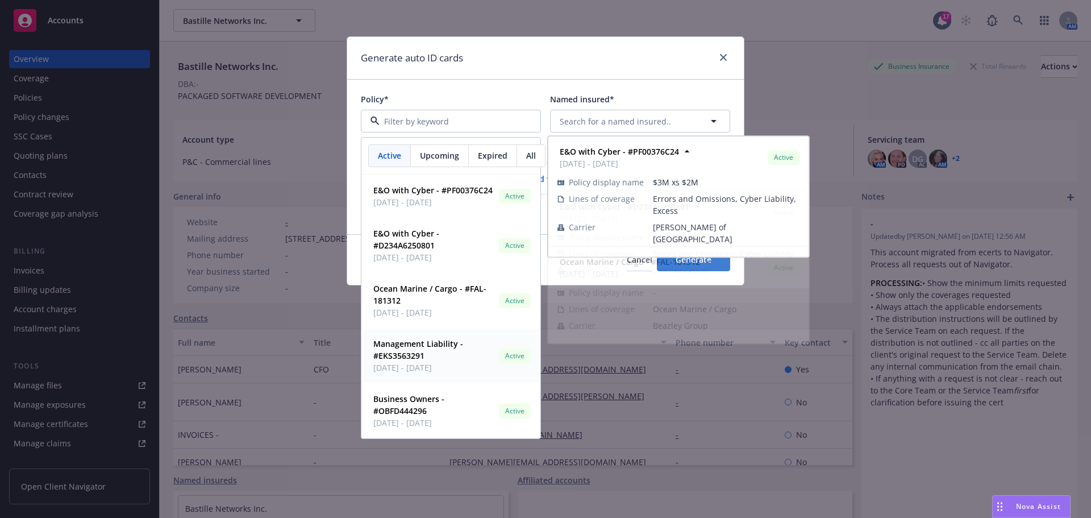
click at [416, 394] on strong "Business Owners - #OBFD444296" at bounding box center [408, 404] width 71 height 23
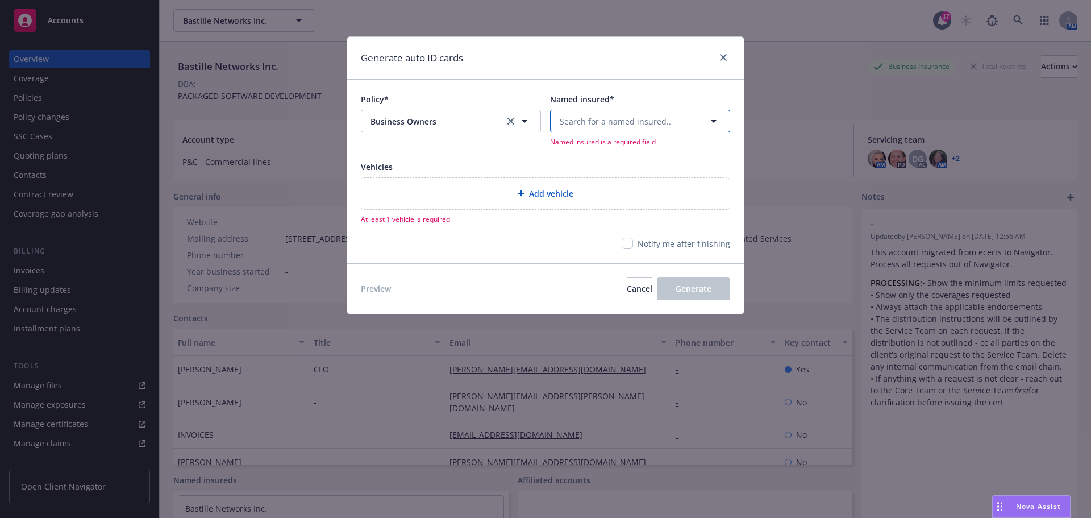
click at [616, 122] on span "Search for a named insured.." at bounding box center [615, 121] width 111 height 12
click at [610, 212] on span "1111 6th Ave Ste 550, PMB 243280, San Diego, CA, 92101-5211, USA" at bounding box center [604, 208] width 84 height 12
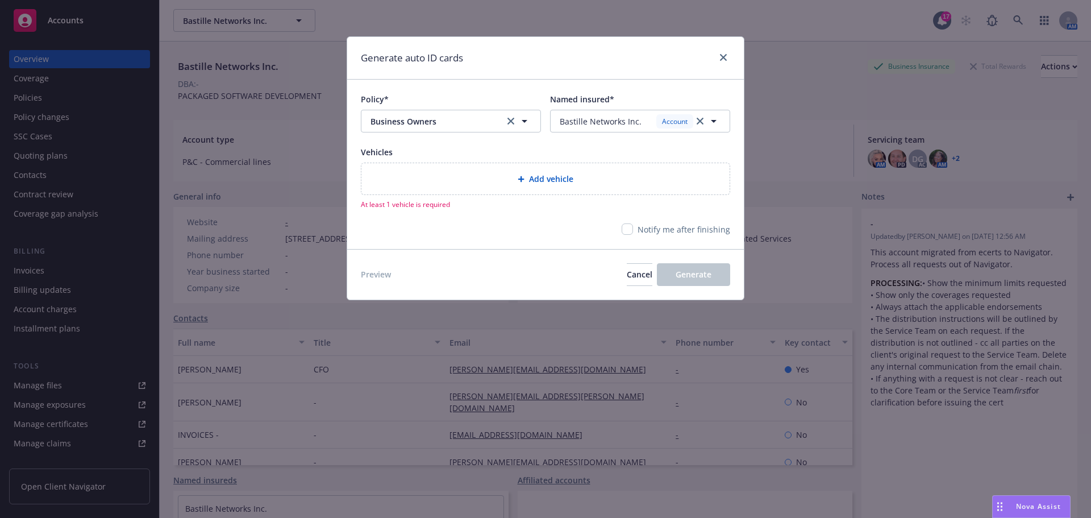
click at [486, 172] on div "Add vehicle" at bounding box center [545, 178] width 368 height 31
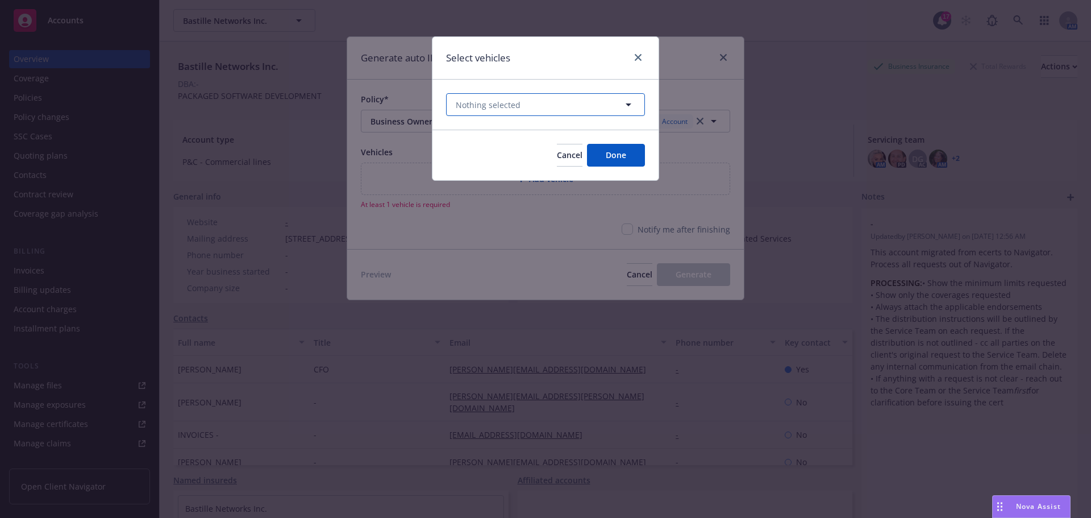
click at [495, 111] on button "Nothing selected" at bounding box center [545, 104] width 199 height 23
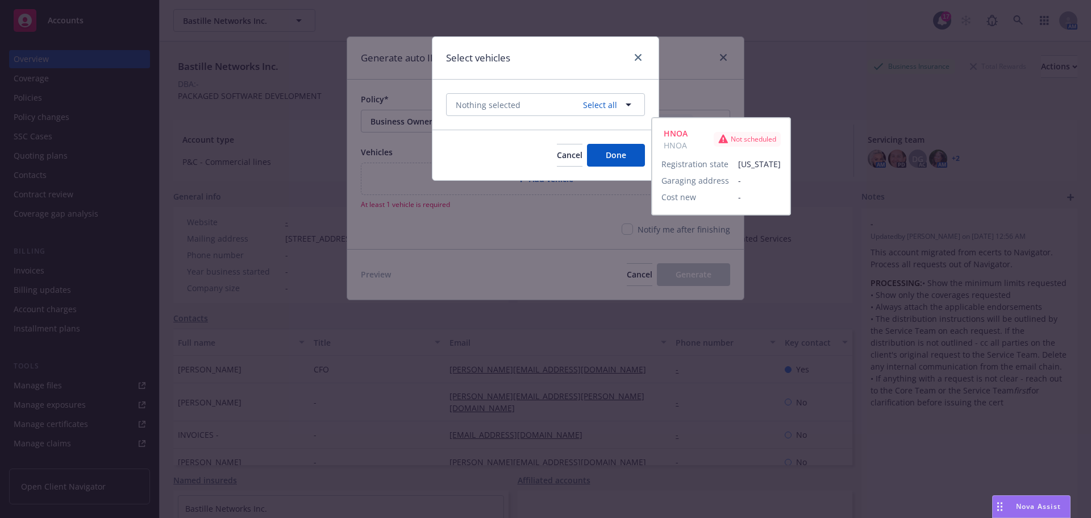
click at [485, 156] on div "HNOA HNOA Not scheduled" at bounding box center [545, 165] width 183 height 28
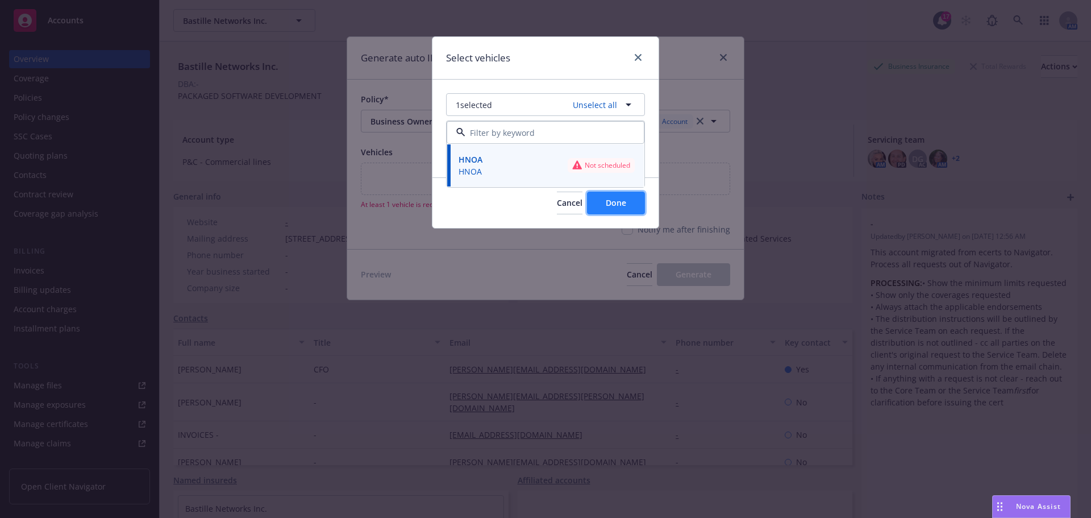
click at [600, 199] on button "Done" at bounding box center [616, 202] width 58 height 23
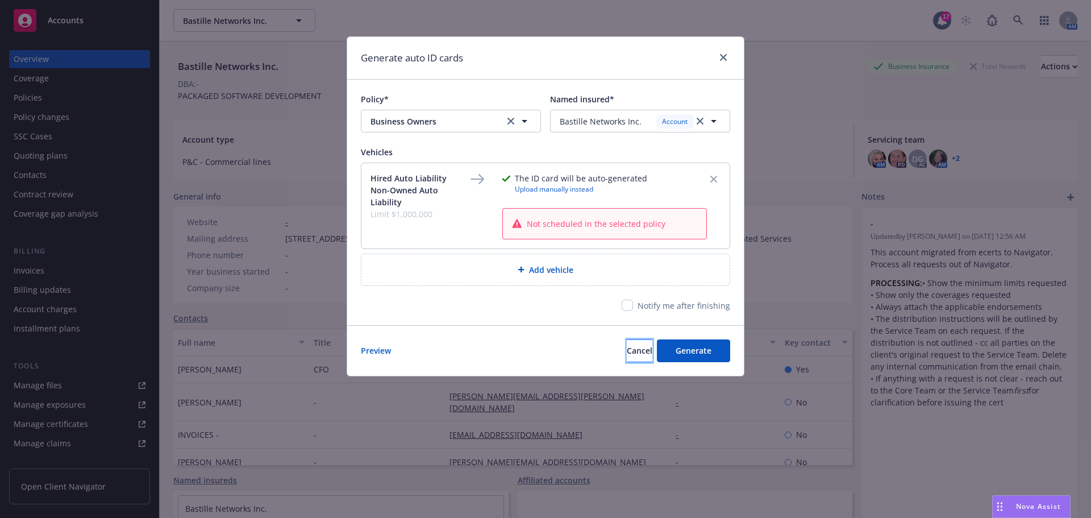
click at [627, 355] on span "Cancel" at bounding box center [640, 350] width 26 height 11
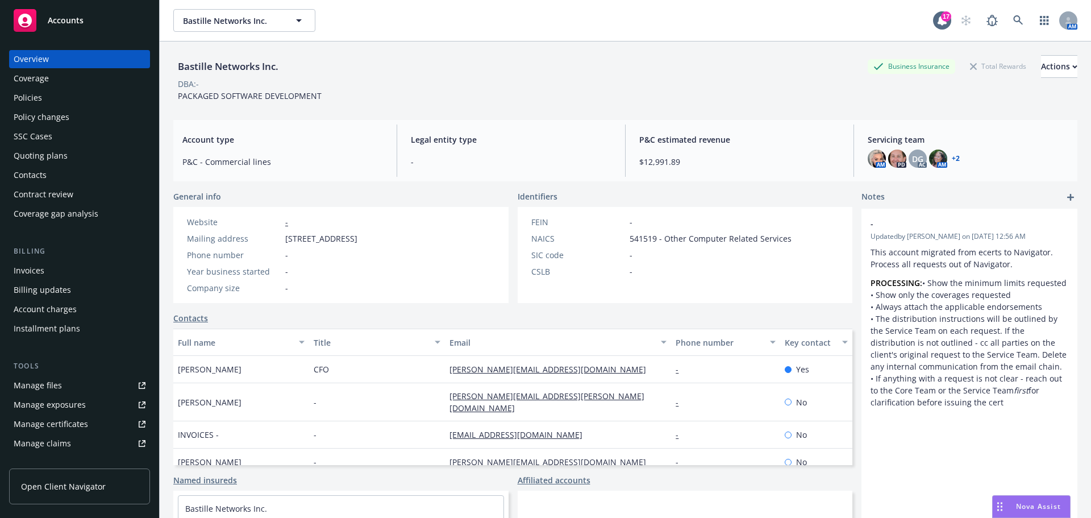
click at [84, 105] on div "Policies" at bounding box center [80, 98] width 132 height 18
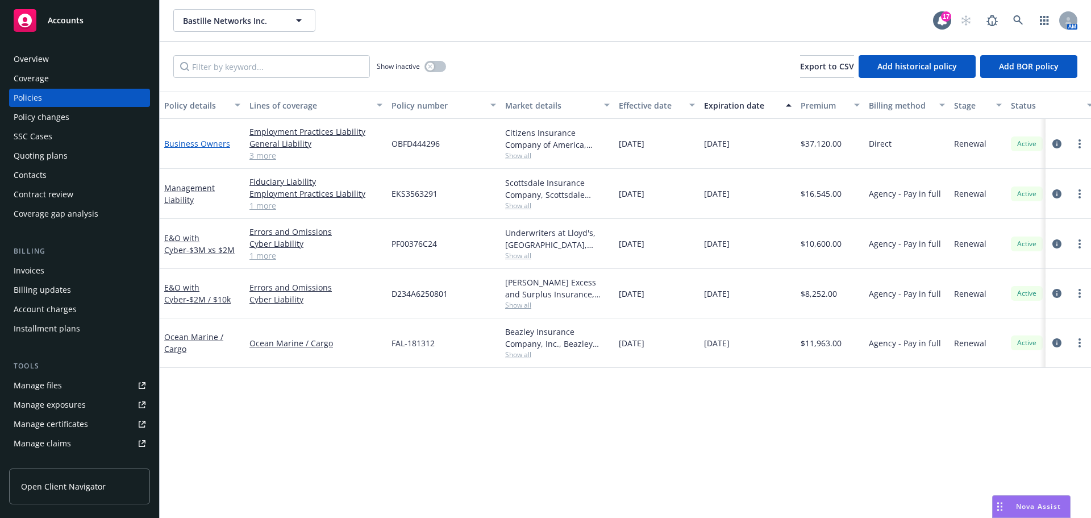
click at [201, 144] on link "Business Owners" at bounding box center [197, 143] width 66 height 11
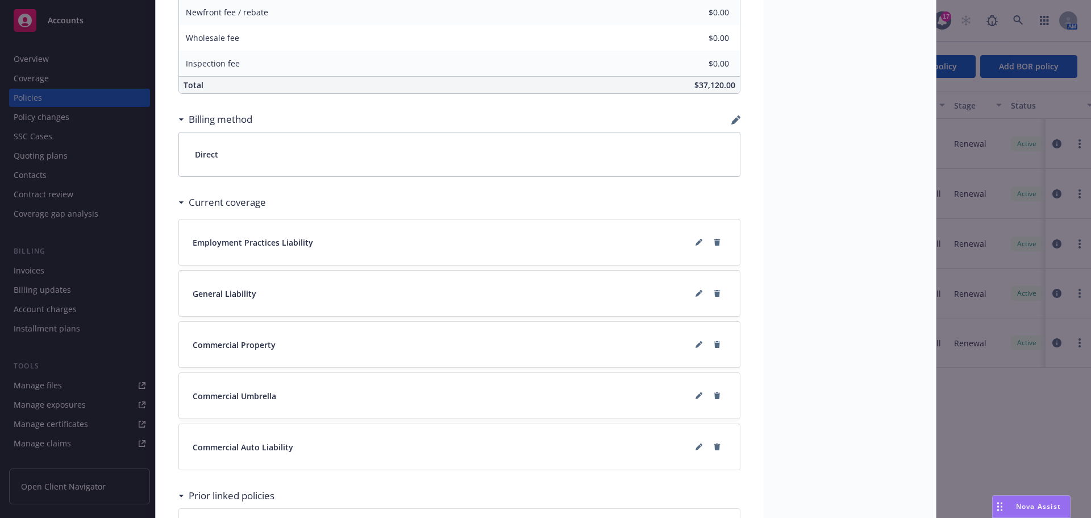
scroll to position [830, 0]
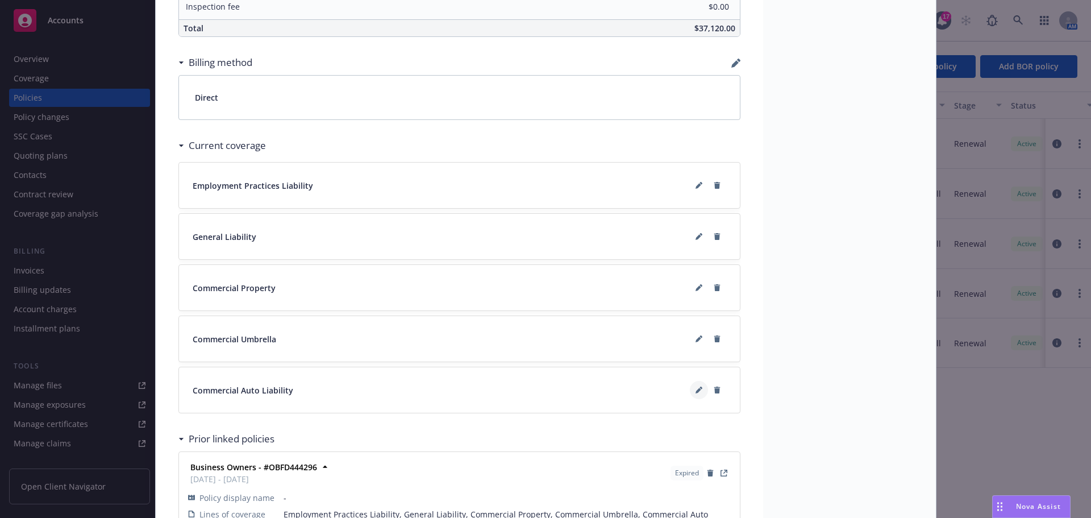
click at [695, 392] on icon at bounding box center [698, 391] width 6 height 6
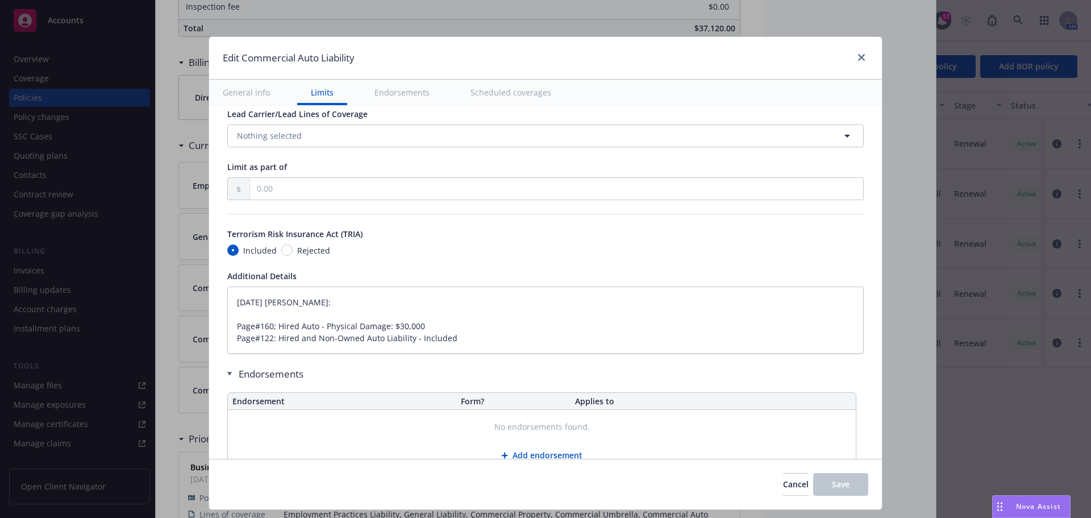
type textarea "x"
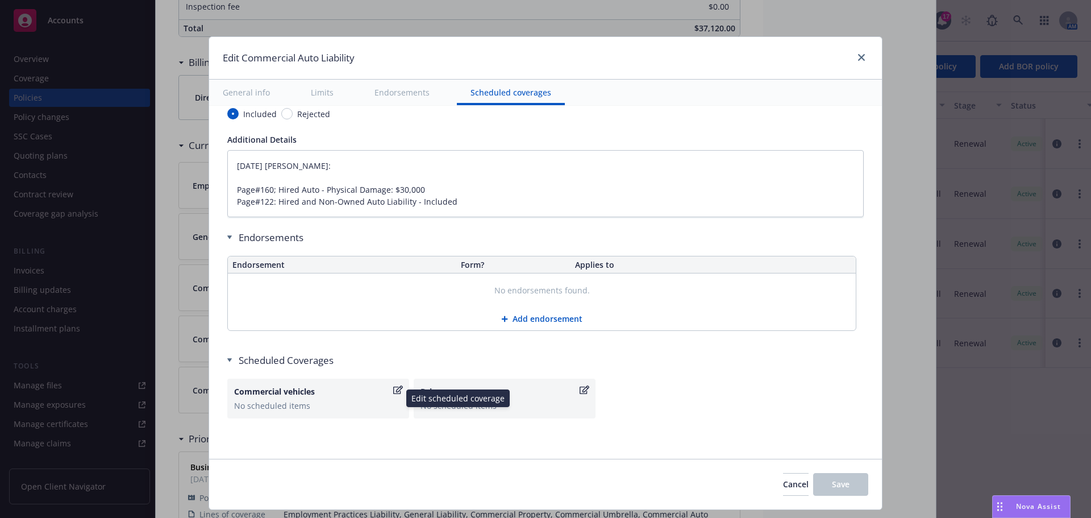
click at [393, 392] on icon "button" at bounding box center [398, 389] width 10 height 9
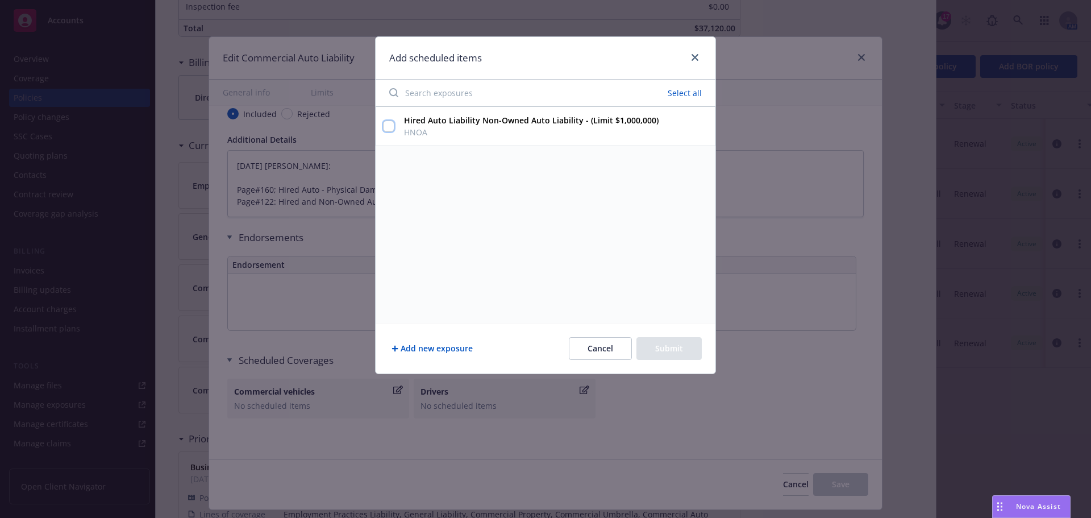
click at [385, 126] on input "Hired Auto Liability Non-Owned Auto Liability - (Limit $1,000,000) HNOA" at bounding box center [388, 125] width 11 height 11
checkbox input "true"
click at [674, 356] on button "Submit" at bounding box center [668, 348] width 65 height 23
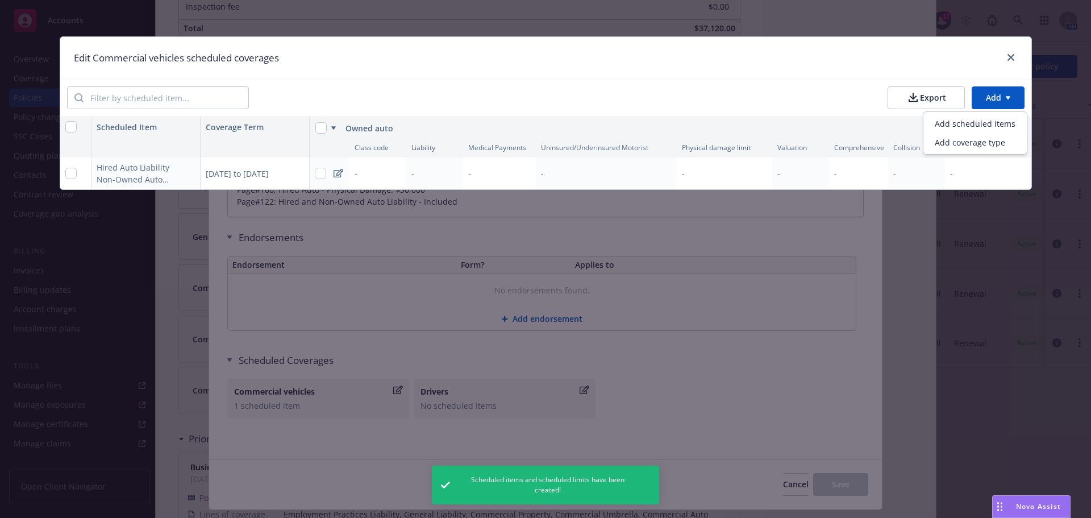
click at [987, 105] on html "Accounts Overview Coverage Policies Policy changes SSC Cases Quoting plans Cont…" at bounding box center [545, 259] width 1091 height 518
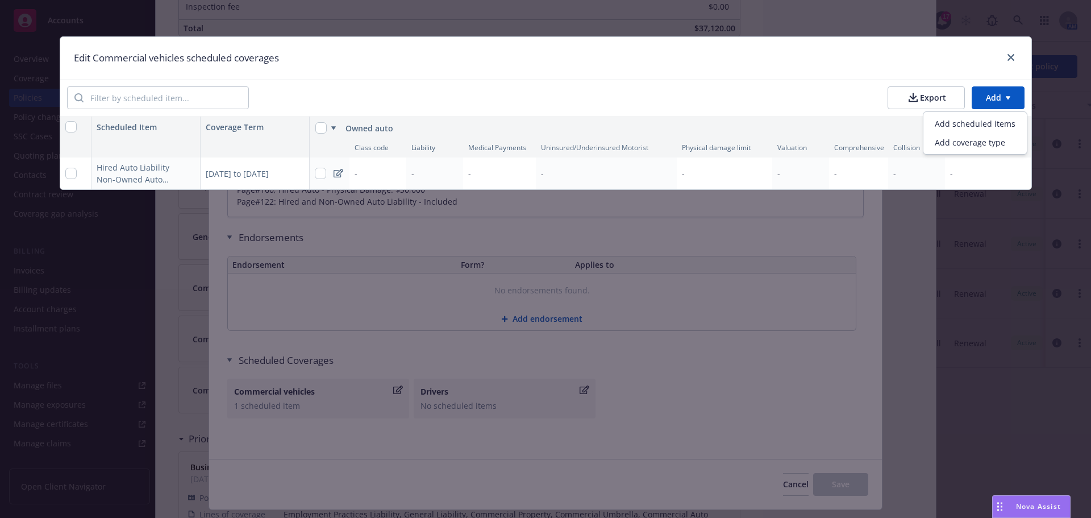
type textarea "x"
click at [74, 174] on html "Accounts Overview Coverage Policies Policy changes SSC Cases Quoting plans Cont…" at bounding box center [545, 259] width 1091 height 518
drag, startPoint x: 62, startPoint y: 173, endPoint x: 72, endPoint y: 172, distance: 9.7
click at [63, 172] on div at bounding box center [75, 173] width 31 height 32
click at [72, 172] on input "checkbox" at bounding box center [70, 173] width 11 height 11
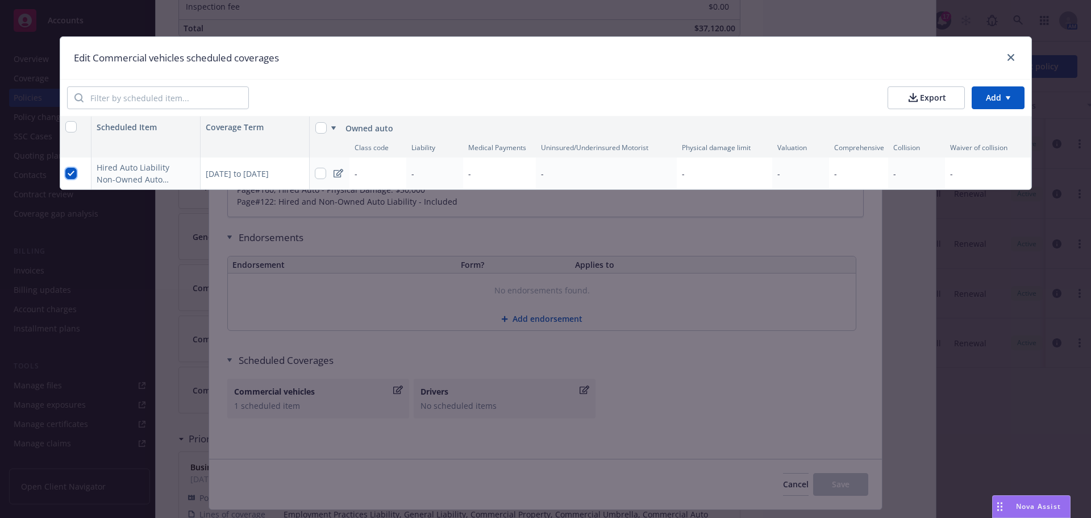
checkbox input "true"
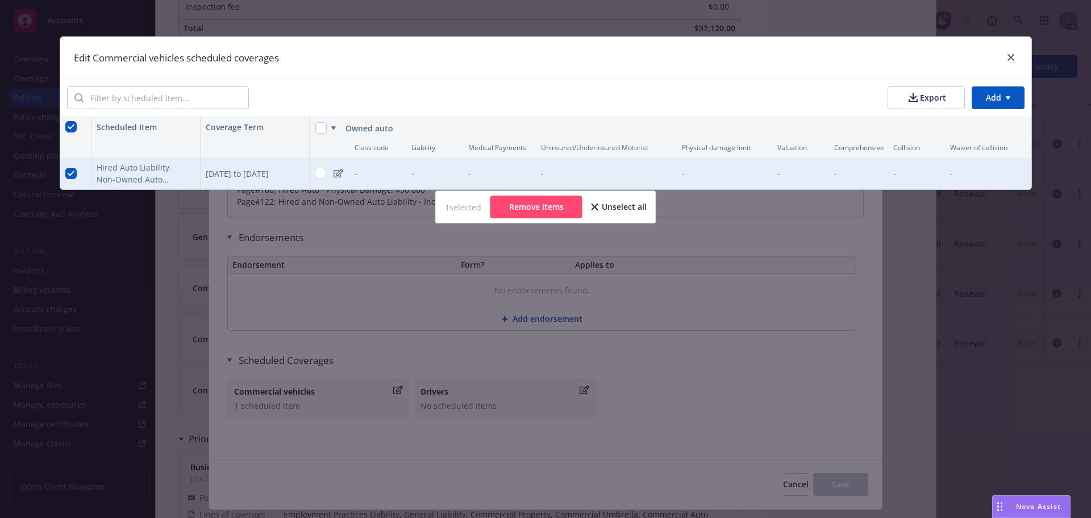
click at [359, 168] on div "-" at bounding box center [377, 173] width 57 height 32
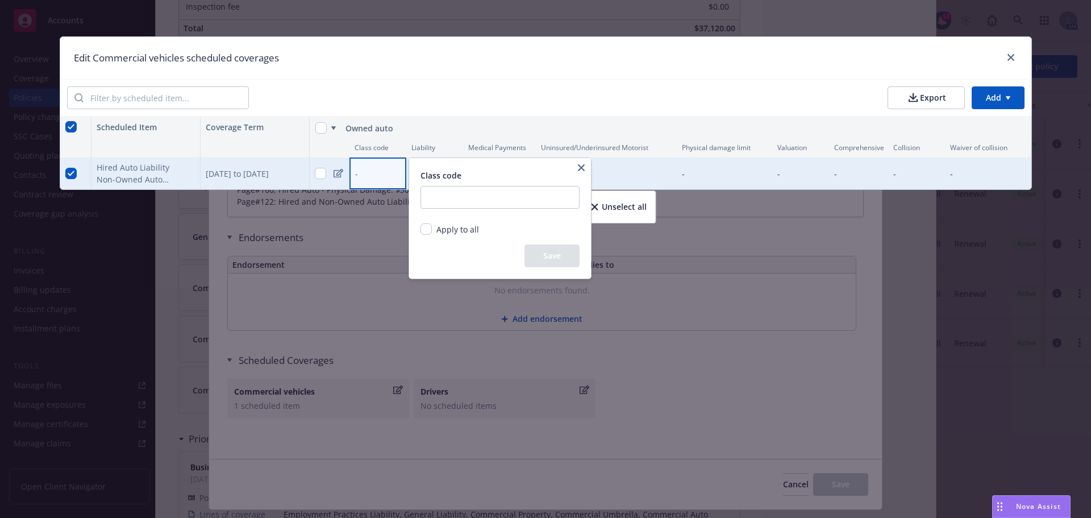
click at [445, 118] on html "Accounts Overview Coverage Policies Policy changes SSC Cases Quoting plans Cont…" at bounding box center [545, 259] width 1091 height 518
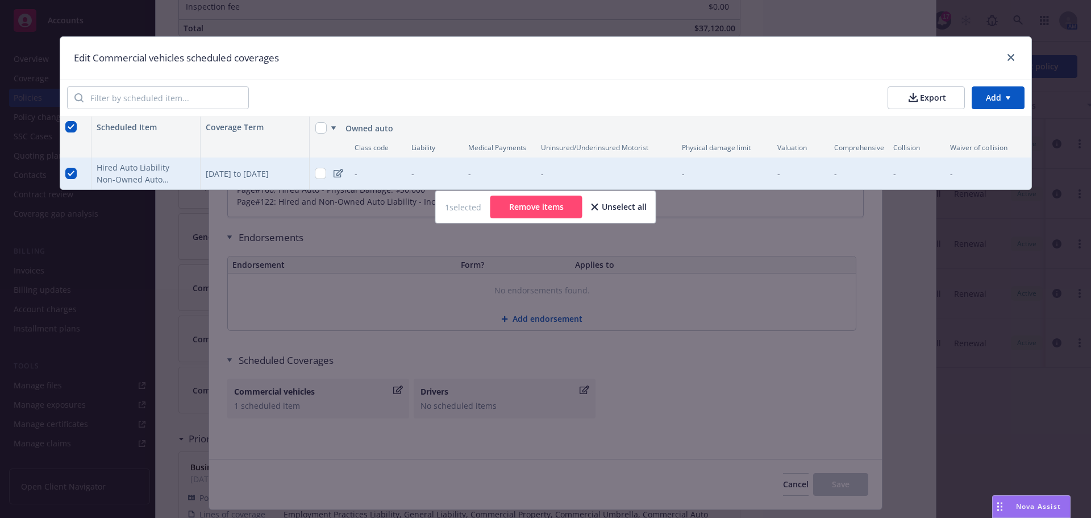
click at [335, 174] on icon at bounding box center [339, 173] width 10 height 9
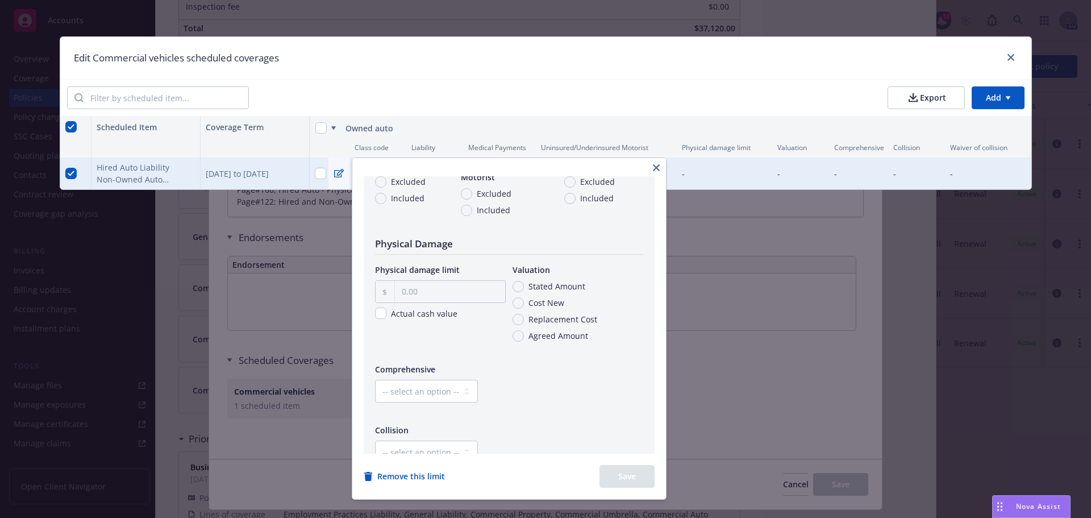
scroll to position [204, 0]
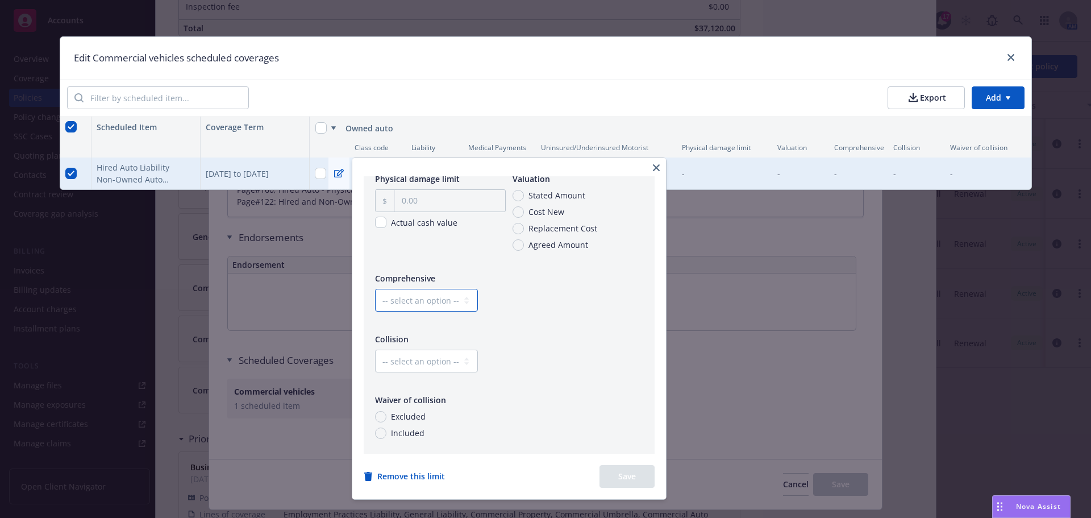
click at [427, 294] on select "-- select an option -- Dollar amount Percentage" at bounding box center [426, 300] width 103 height 23
click at [516, 290] on div "-- select an option -- Dollar amount Percentage" at bounding box center [509, 300] width 268 height 23
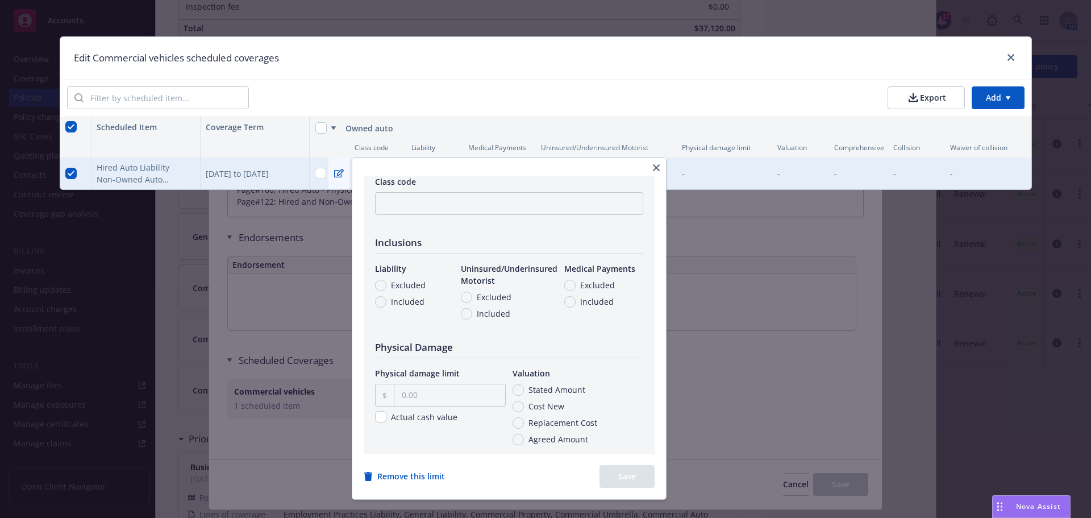
scroll to position [0, 0]
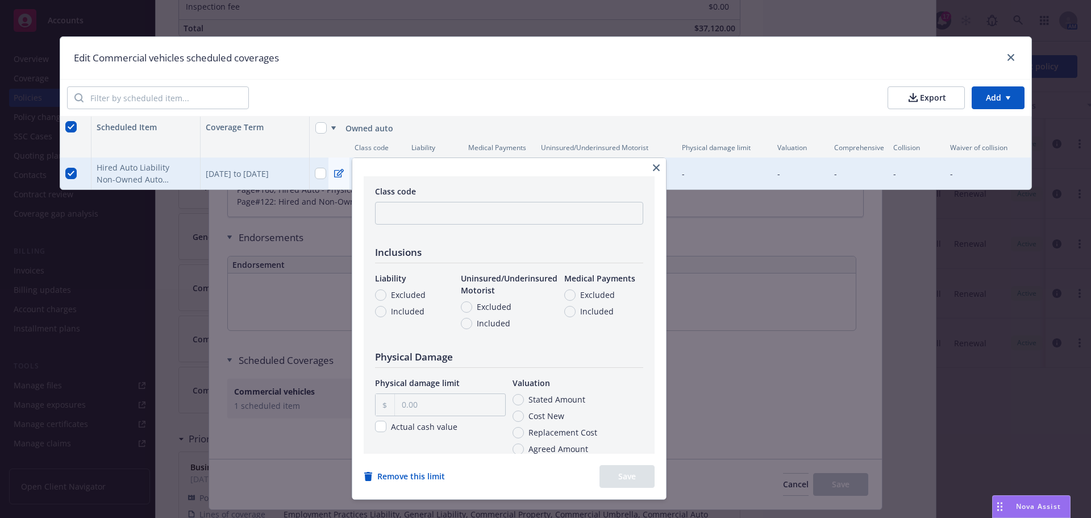
click at [656, 166] on button "button" at bounding box center [656, 168] width 14 height 14
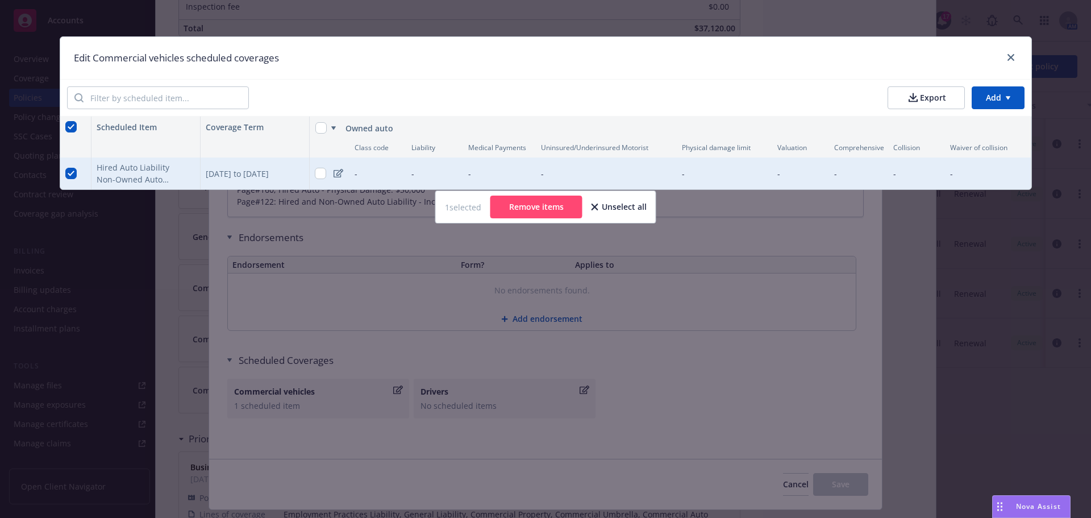
click at [751, 130] on div "Owned auto" at bounding box center [674, 128] width 659 height 12
click at [340, 173] on icon at bounding box center [339, 173] width 10 height 9
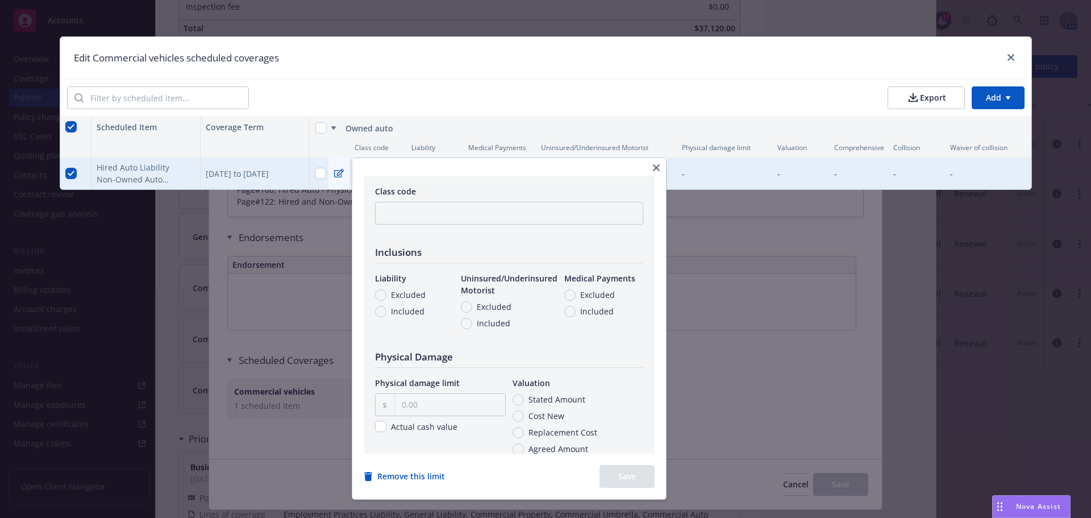
click at [395, 305] on div "Excluded Included" at bounding box center [400, 303] width 51 height 28
click at [395, 309] on span "Included" at bounding box center [408, 311] width 34 height 12
click at [386, 309] on input "Included" at bounding box center [380, 311] width 11 height 11
radio input "true"
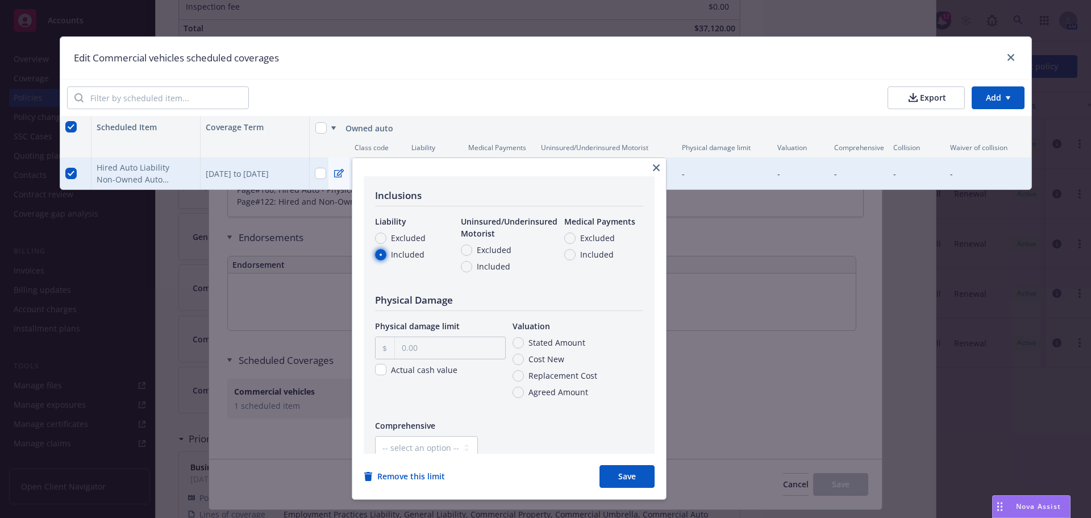
scroll to position [114, 0]
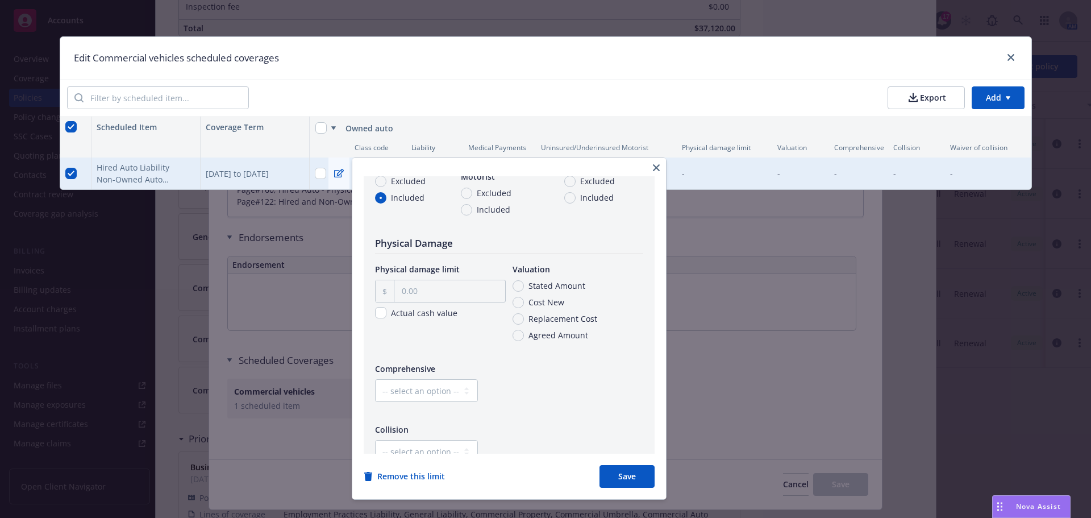
click at [641, 466] on button "Save" at bounding box center [626, 476] width 55 height 23
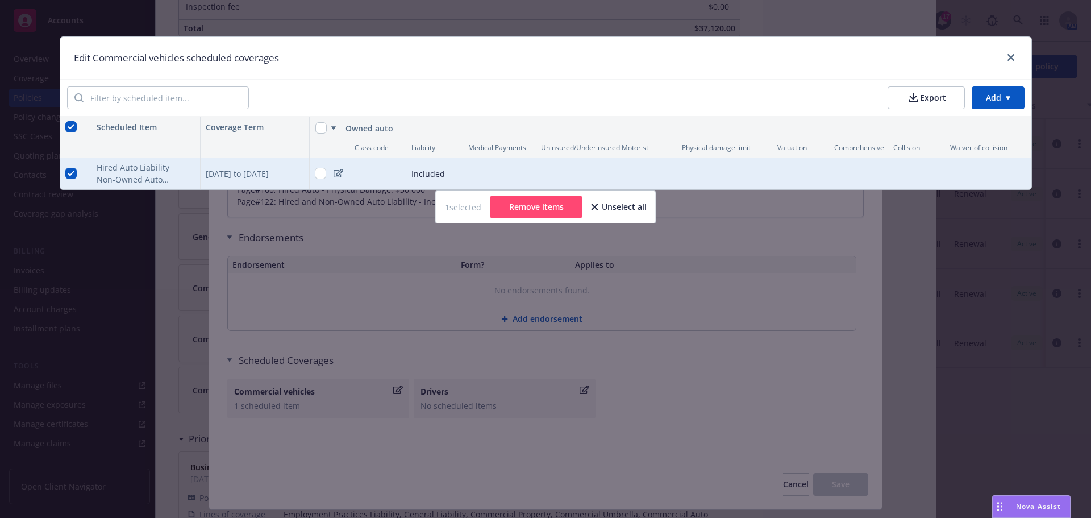
type textarea "x"
click at [799, 80] on div "Export Add" at bounding box center [545, 97] width 971 height 37
click at [1001, 64] on div at bounding box center [1008, 58] width 18 height 15
click at [1010, 58] on icon "close" at bounding box center [1010, 57] width 7 height 7
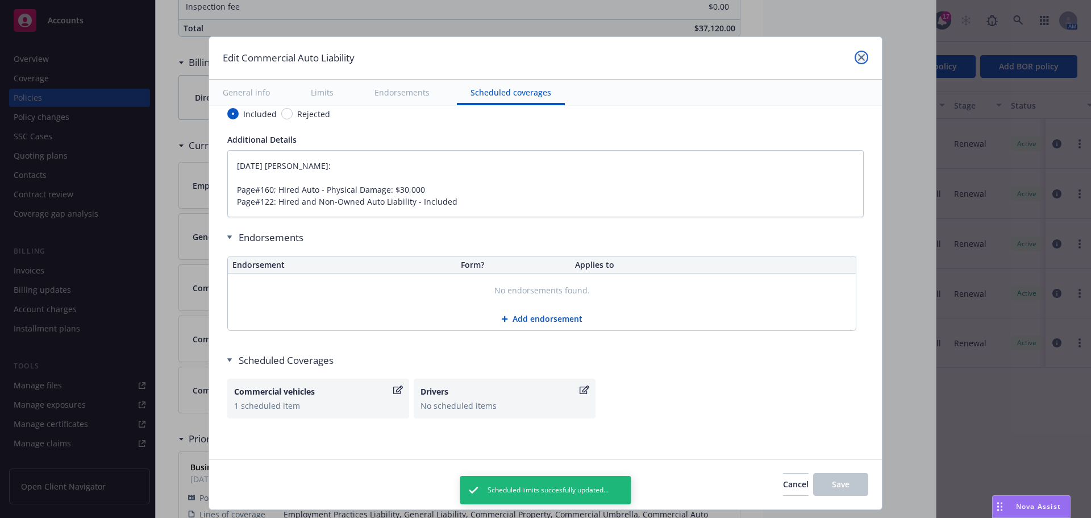
click at [859, 57] on icon "close" at bounding box center [861, 57] width 7 height 7
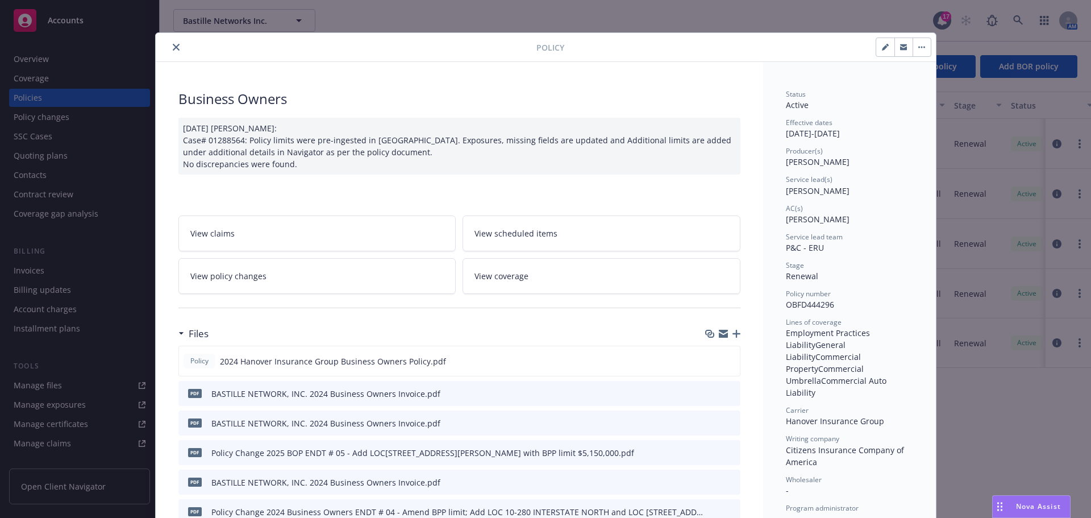
scroll to position [0, 0]
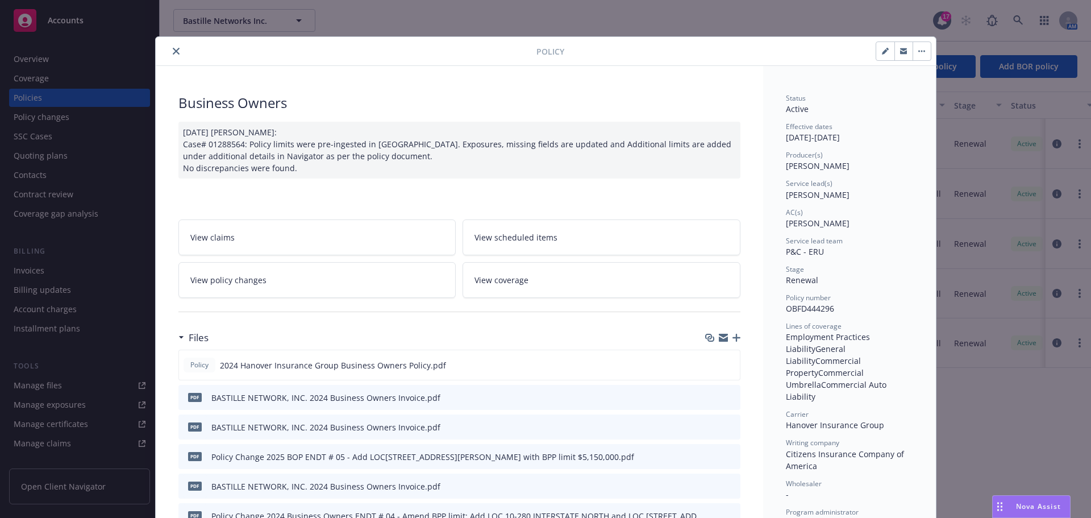
click at [169, 51] on button "close" at bounding box center [176, 51] width 14 height 14
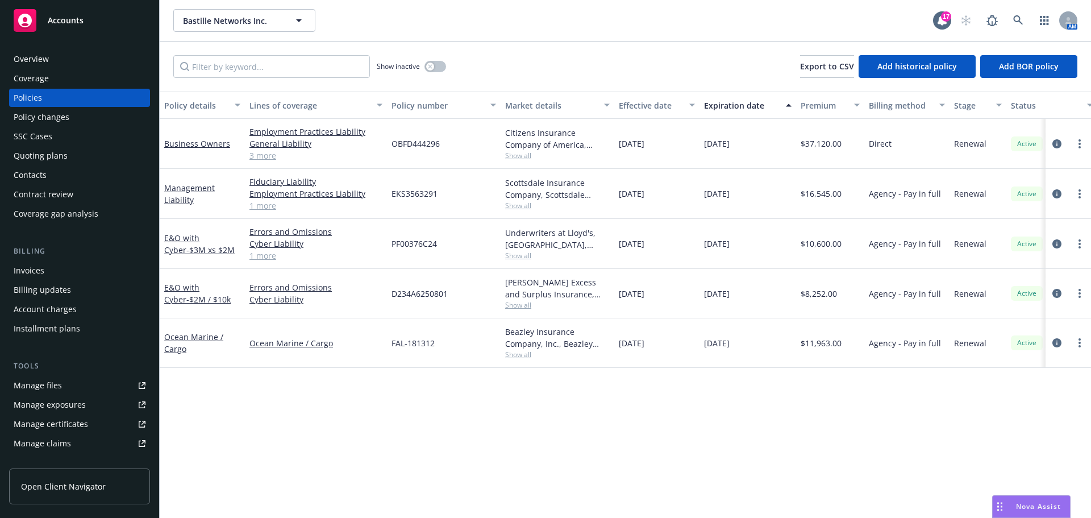
click at [110, 67] on div "Overview" at bounding box center [80, 59] width 132 height 18
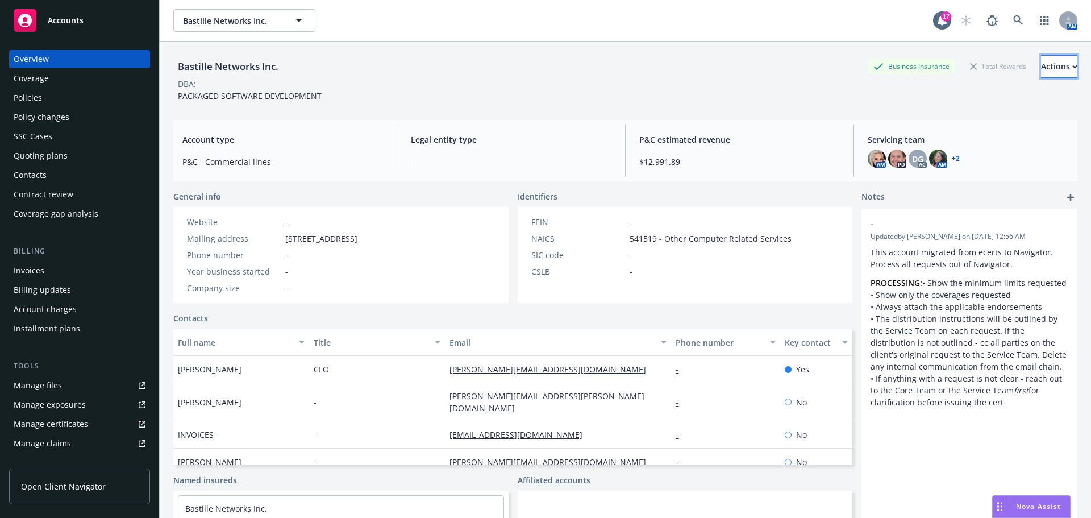
click at [1041, 71] on div "Actions" at bounding box center [1059, 67] width 36 height 22
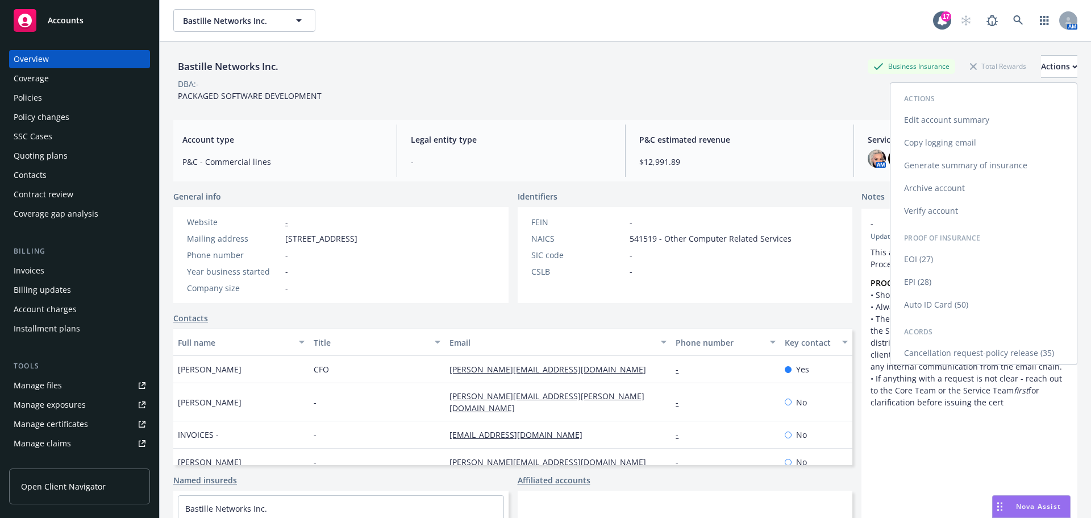
click at [952, 308] on link "Auto ID Card (50)" at bounding box center [983, 304] width 186 height 23
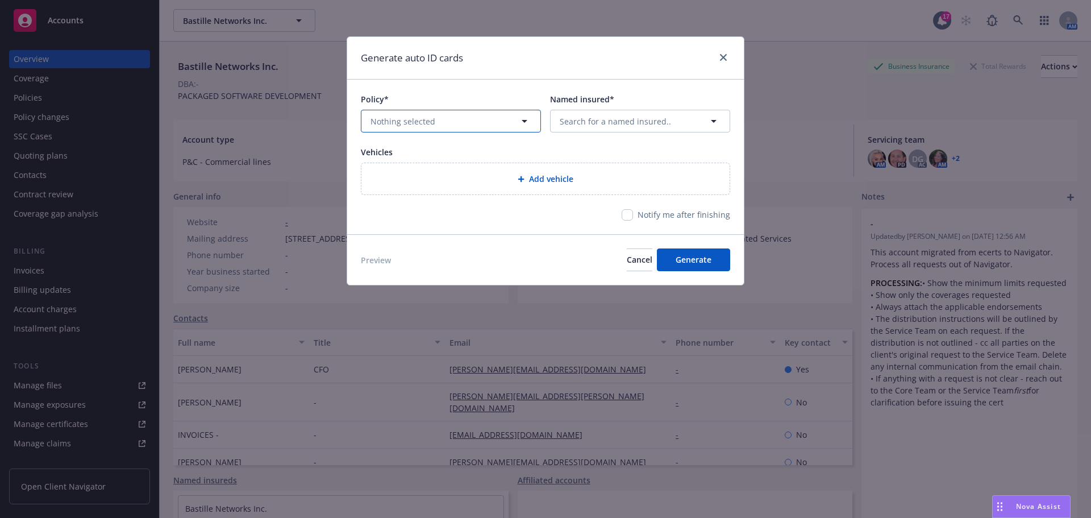
click at [501, 126] on button "Nothing selected" at bounding box center [451, 121] width 180 height 23
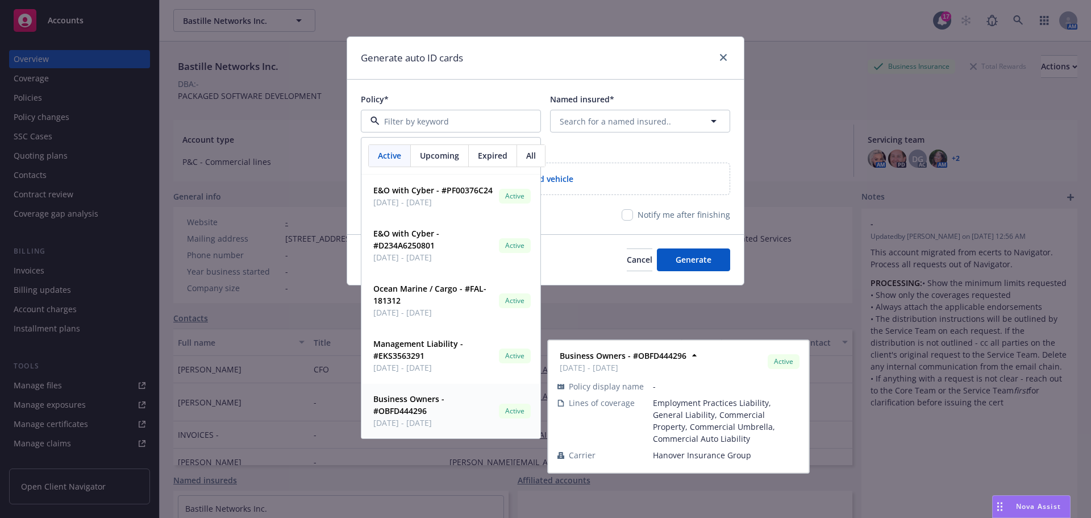
click at [410, 394] on strong "Business Owners - #OBFD444296" at bounding box center [408, 404] width 71 height 23
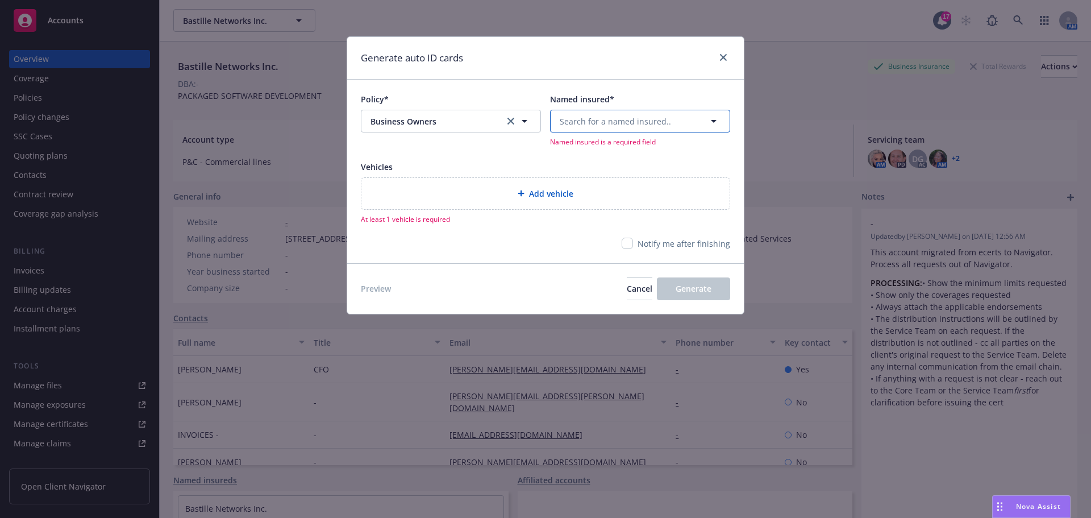
click at [570, 129] on button "Search for a named insured.." at bounding box center [640, 121] width 180 height 23
click at [600, 214] on span "1111 6th Ave Ste 550, PMB 243280, San Diego, CA, 92101-5211, USA" at bounding box center [604, 208] width 84 height 12
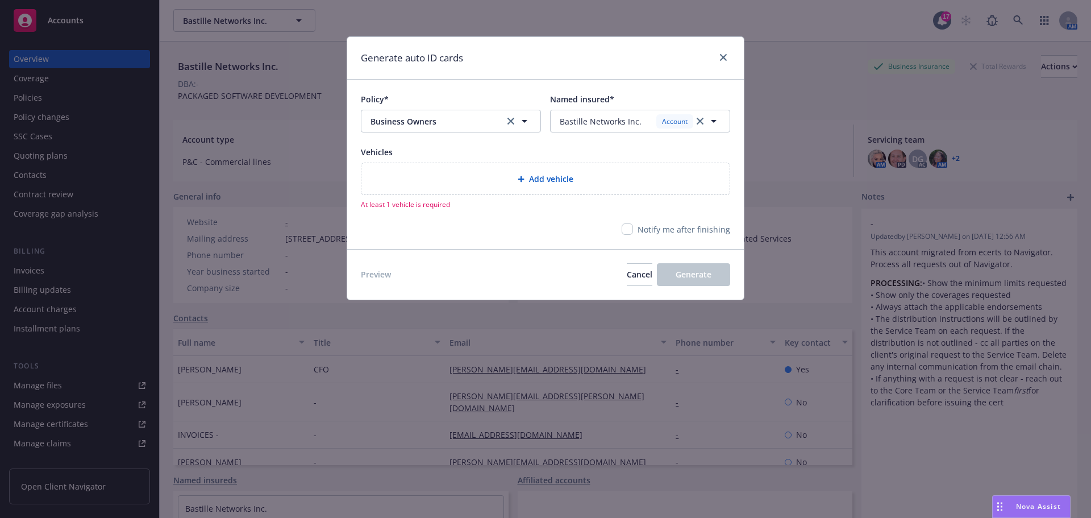
click at [503, 186] on div "Add vehicle" at bounding box center [545, 178] width 368 height 31
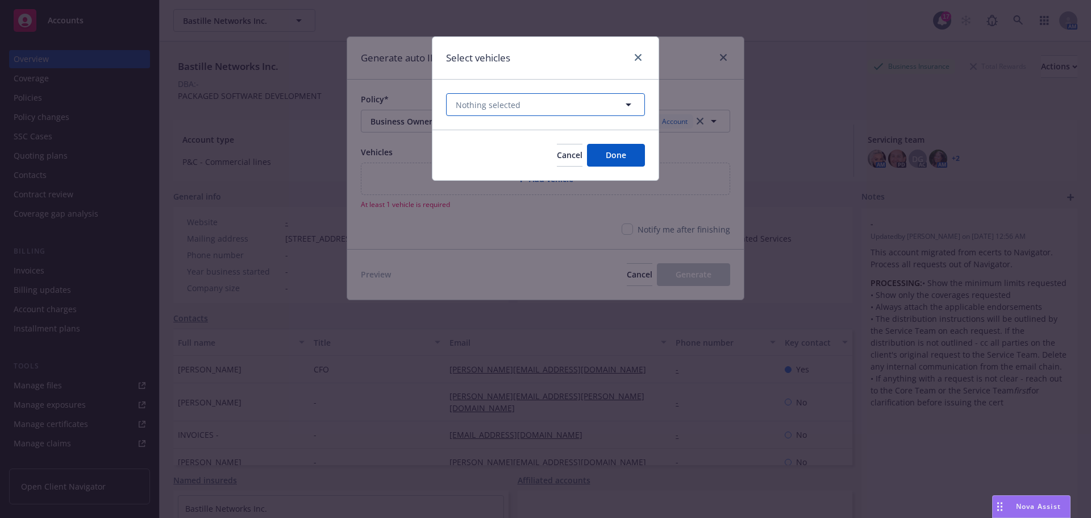
click at [493, 110] on span "Nothing selected" at bounding box center [488, 105] width 65 height 12
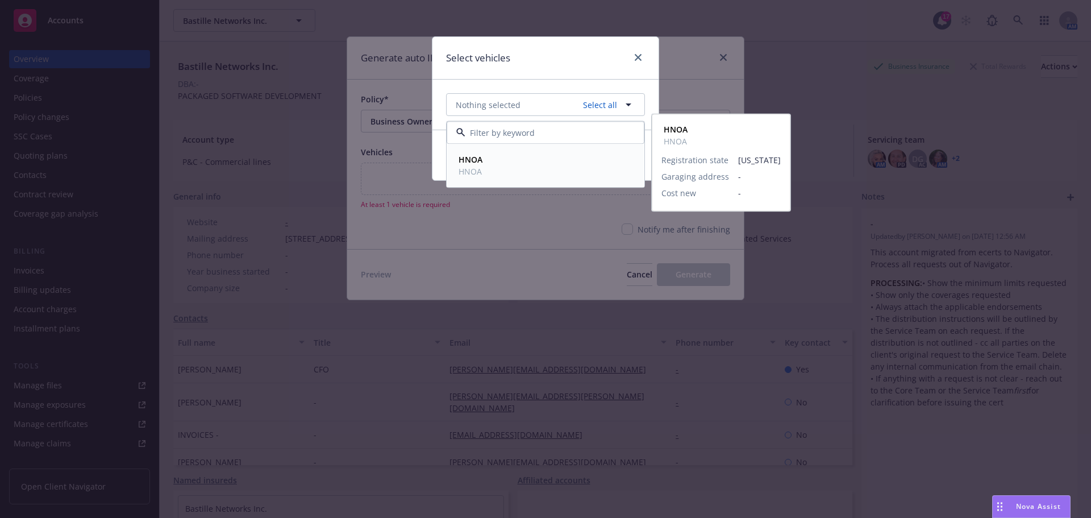
click at [496, 156] on div "HNOA HNOA" at bounding box center [545, 166] width 183 height 28
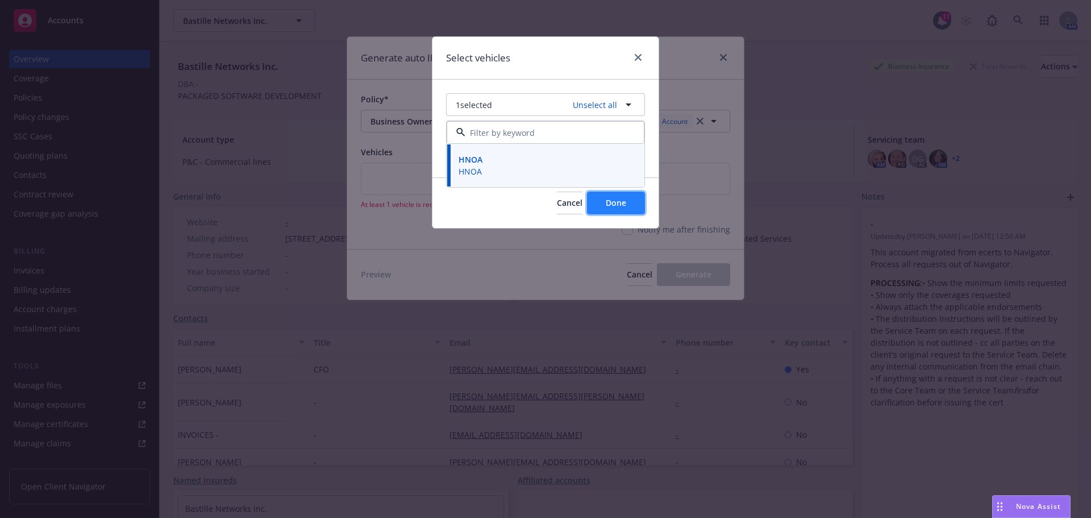
click at [596, 194] on button "Done" at bounding box center [616, 202] width 58 height 23
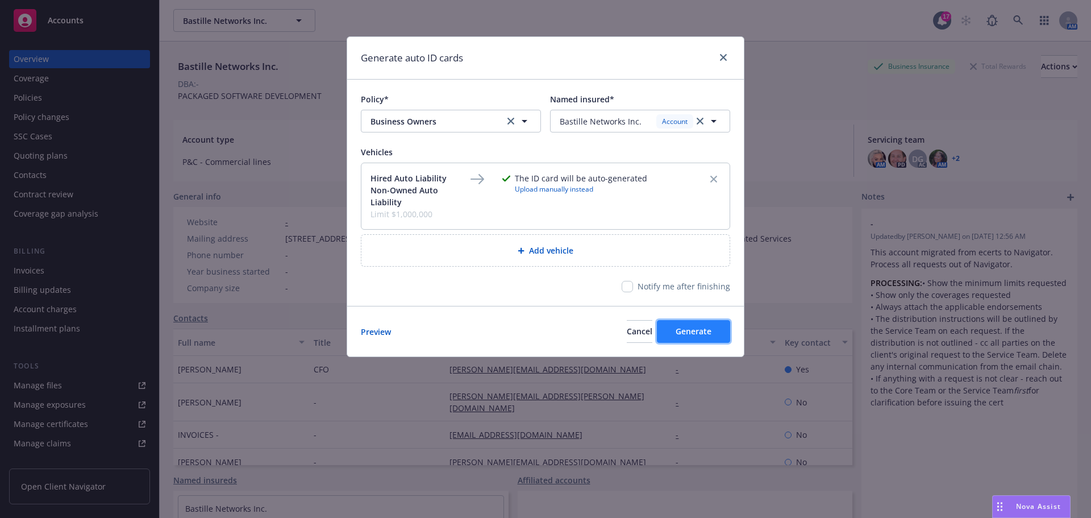
click at [694, 327] on span "Generate" at bounding box center [694, 331] width 36 height 11
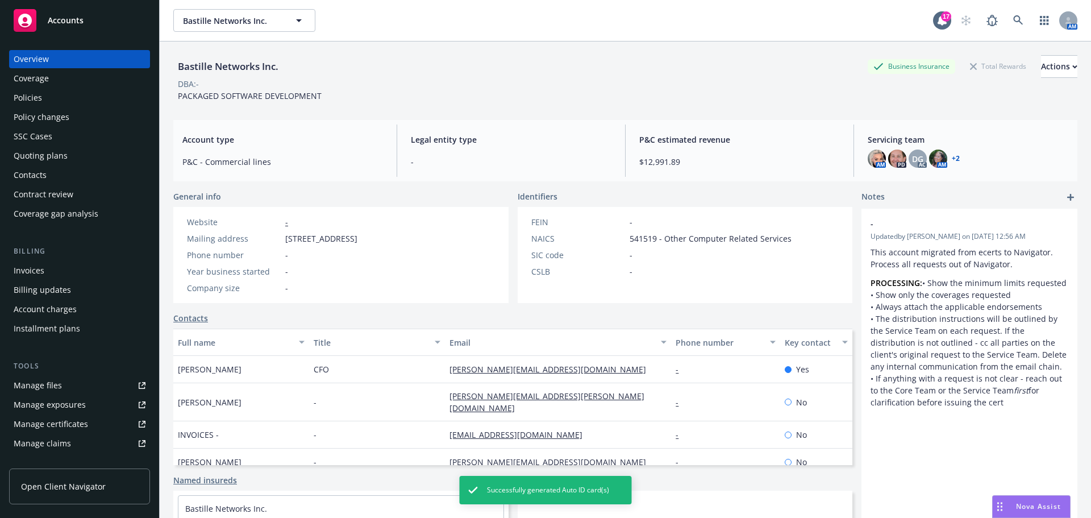
click at [586, 485] on span "Successfully generated Auto ID card(s)" at bounding box center [548, 490] width 122 height 10
click at [551, 486] on link "Affiliated accounts" at bounding box center [554, 480] width 73 height 12
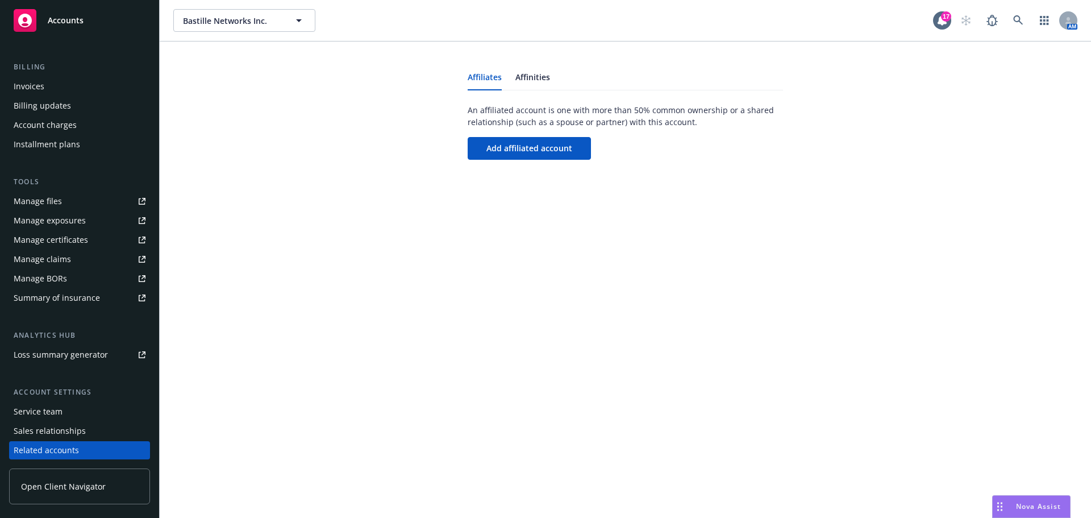
scroll to position [166, 0]
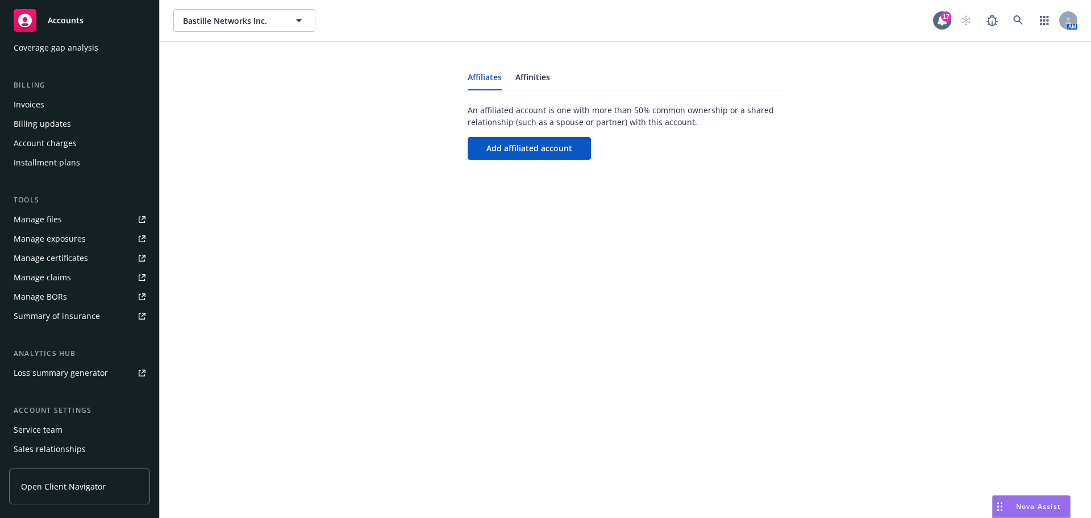
click at [77, 220] on link "Manage files" at bounding box center [79, 219] width 141 height 18
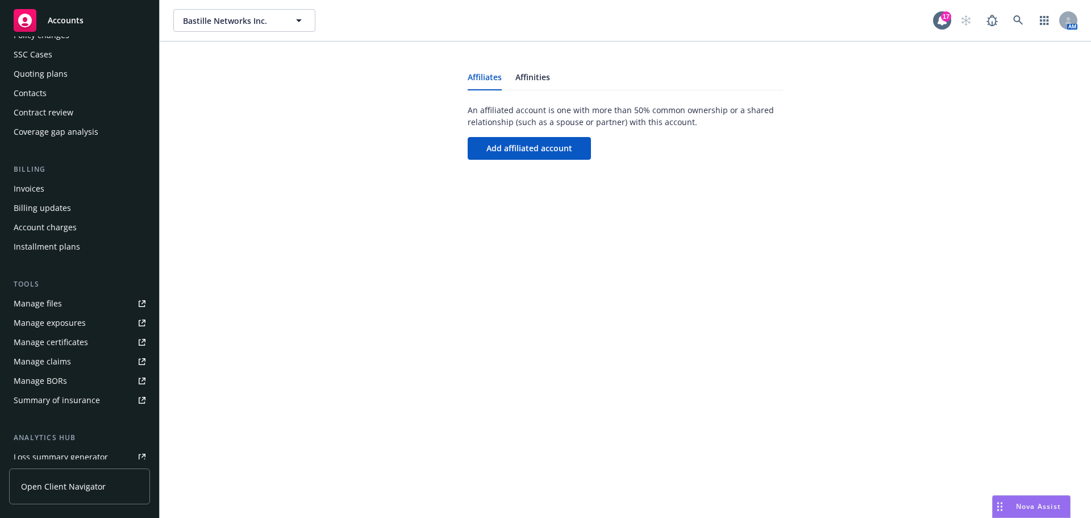
scroll to position [0, 0]
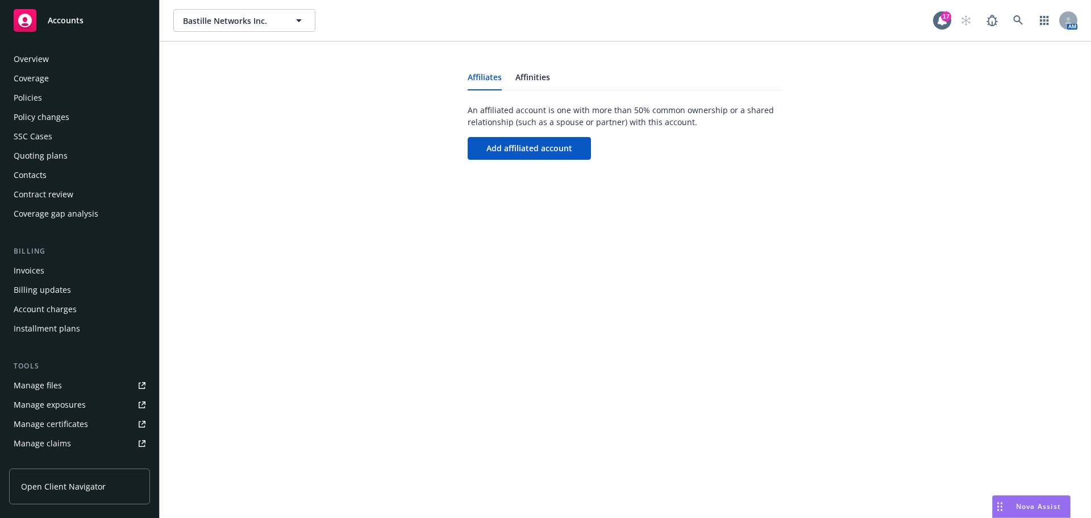
click at [108, 63] on div "Overview" at bounding box center [80, 59] width 132 height 18
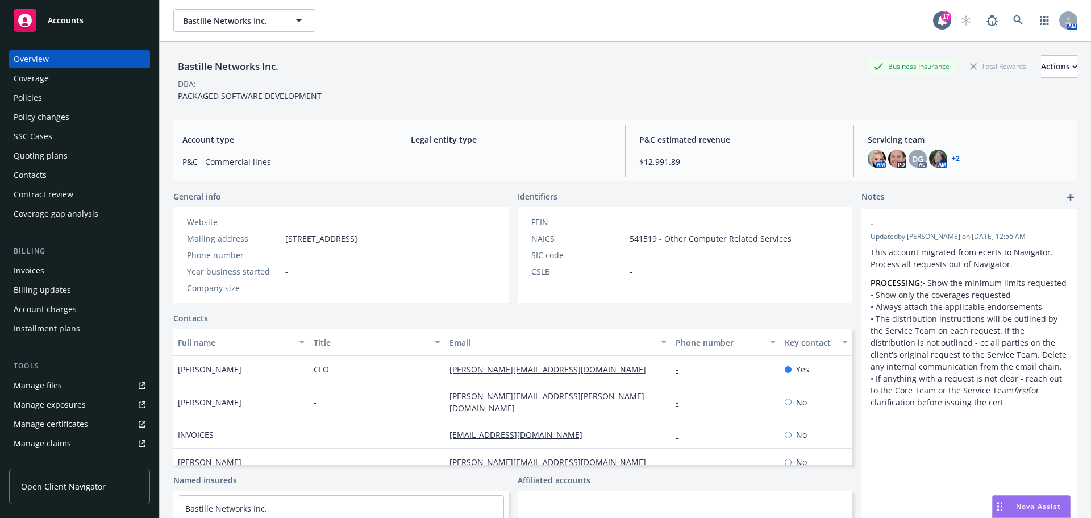
click at [1002, 78] on div "DBA: -" at bounding box center [625, 84] width 904 height 12
click at [1041, 75] on div "Actions" at bounding box center [1059, 67] width 36 height 22
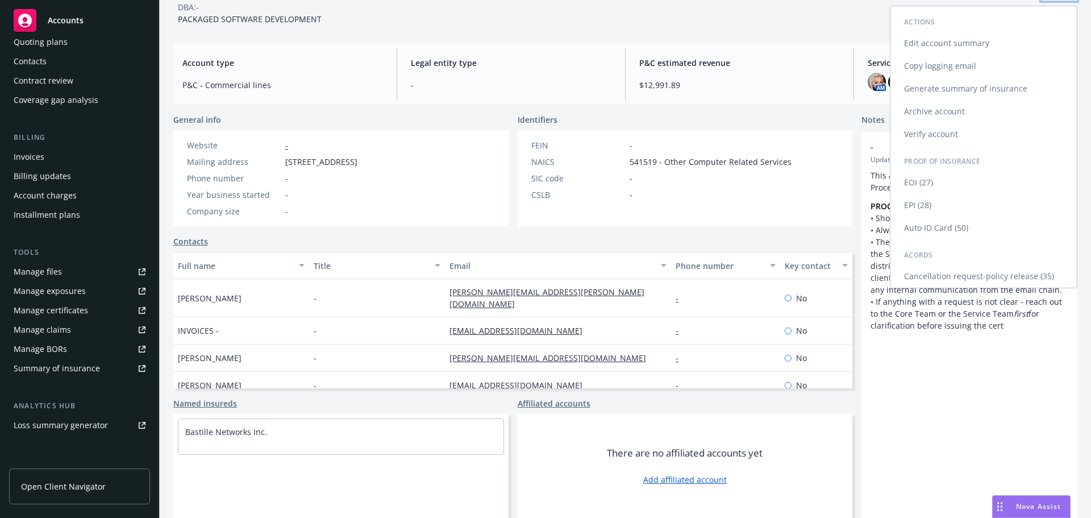
scroll to position [89, 0]
click at [929, 216] on link "Auto ID Card (50)" at bounding box center [983, 227] width 186 height 23
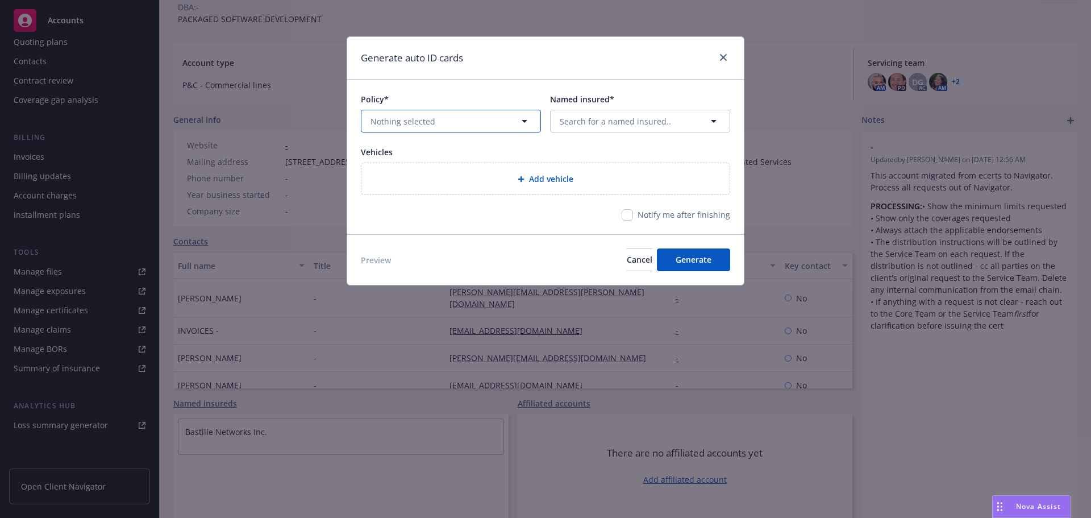
click at [497, 126] on button "Nothing selected" at bounding box center [451, 121] width 180 height 23
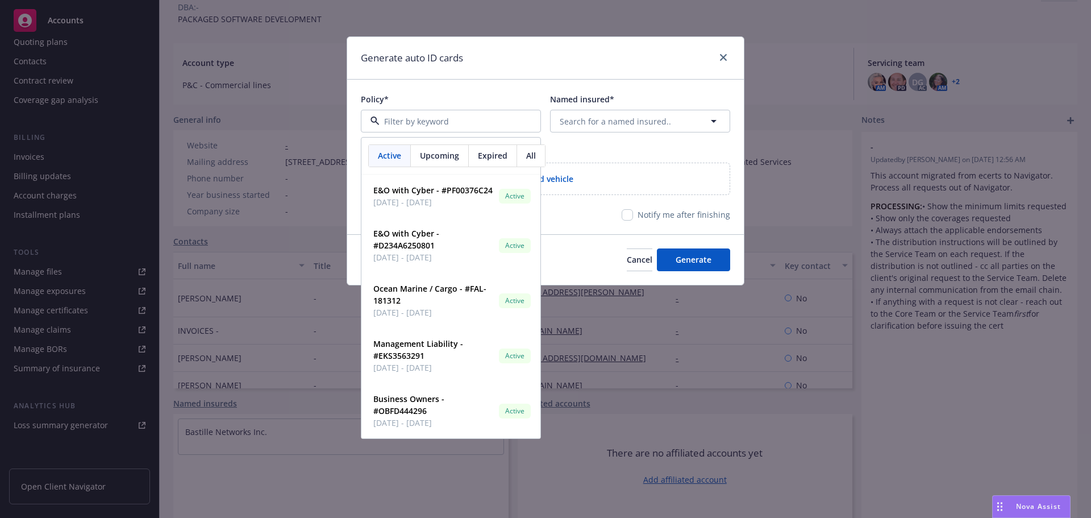
click at [498, 95] on div "Policy*" at bounding box center [451, 99] width 180 height 12
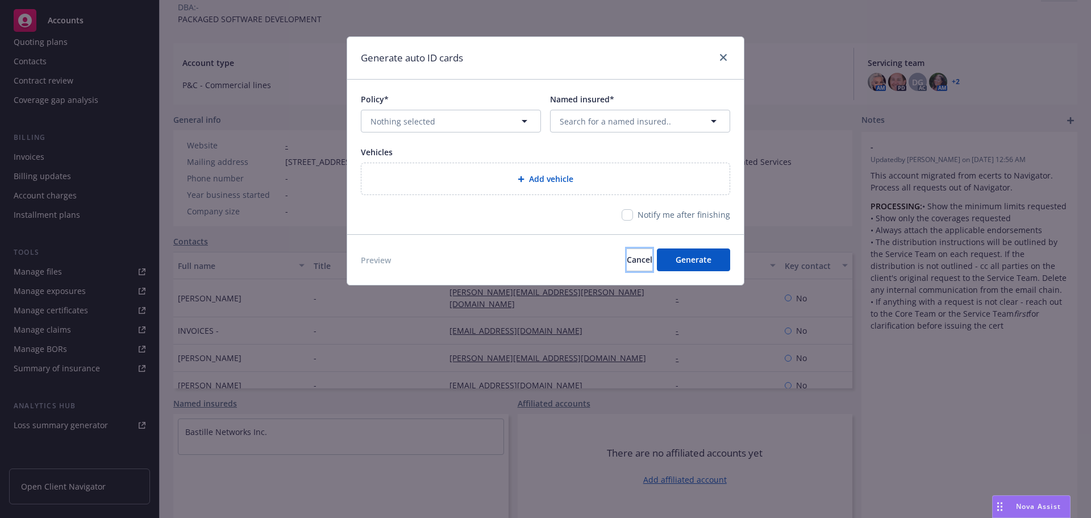
drag, startPoint x: 602, startPoint y: 256, endPoint x: 496, endPoint y: 251, distance: 105.8
click at [496, 251] on div "Preview Cancel Generate" at bounding box center [545, 259] width 369 height 23
click at [627, 258] on span "Cancel" at bounding box center [640, 259] width 26 height 11
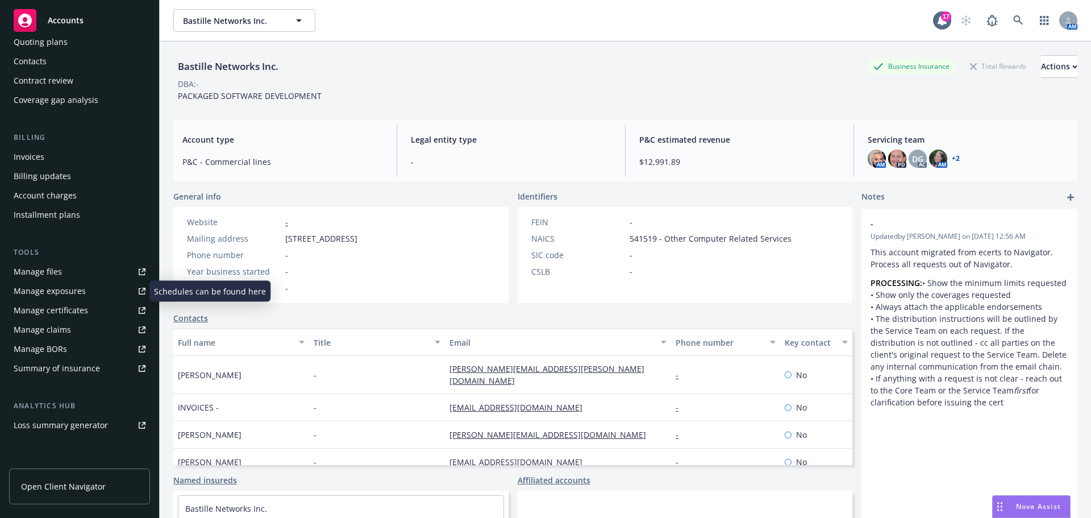
click at [70, 278] on link "Manage files" at bounding box center [79, 271] width 141 height 18
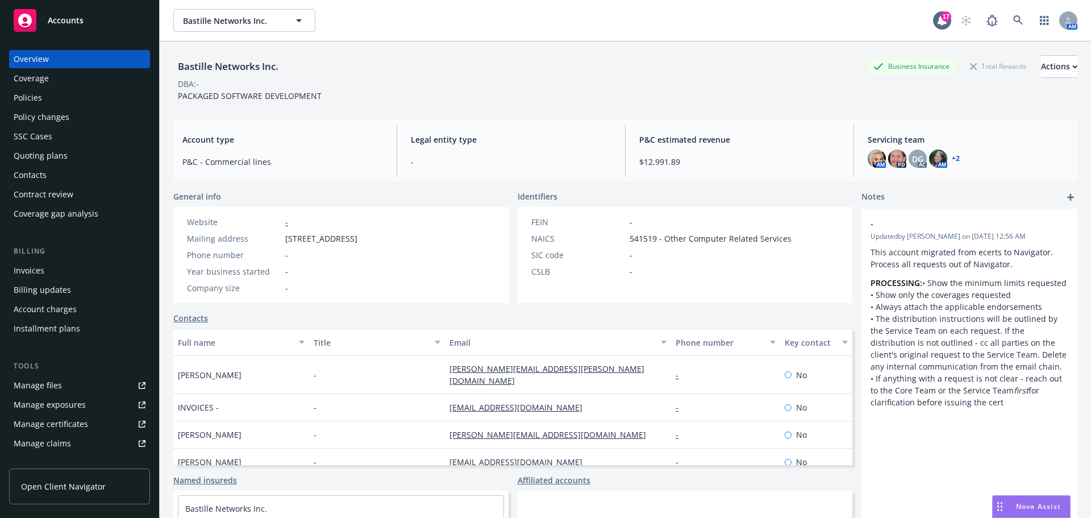
click at [159, 264] on div "Accounts Overview Coverage Policies Policy changes SSC Cases Quoting plans Cont…" at bounding box center [80, 259] width 160 height 518
click at [970, 68] on icon at bounding box center [973, 66] width 7 height 7
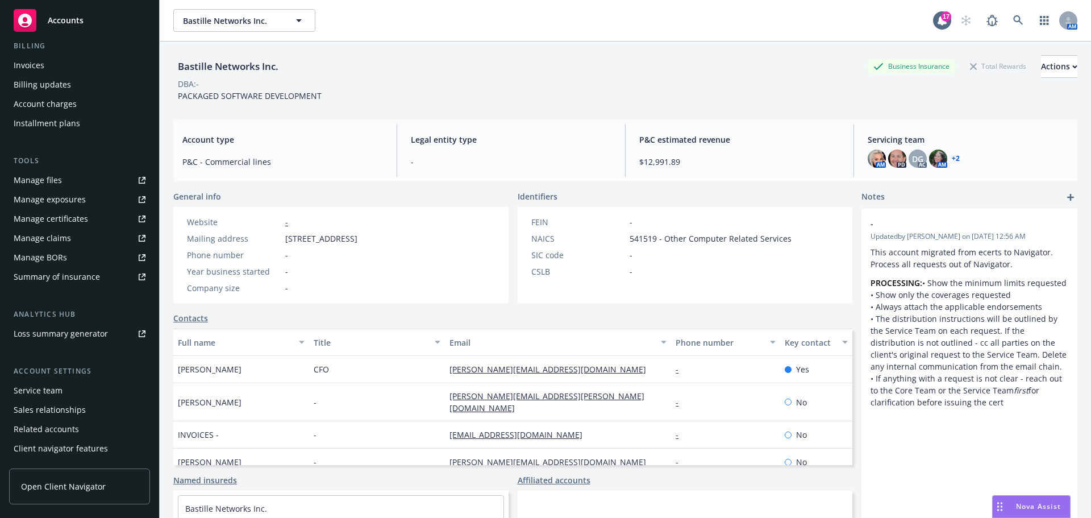
scroll to position [223, 0]
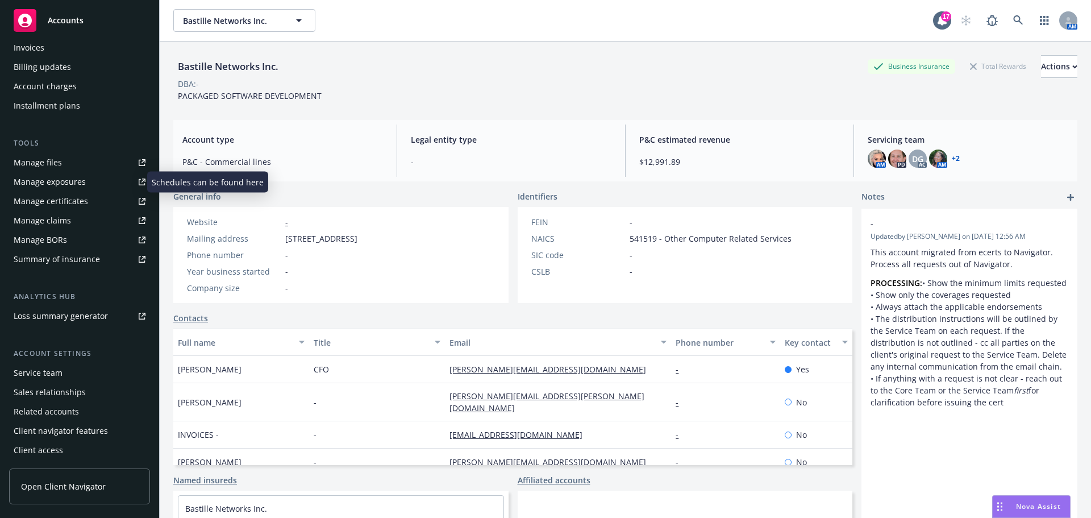
click at [92, 182] on link "Manage exposures" at bounding box center [79, 182] width 141 height 18
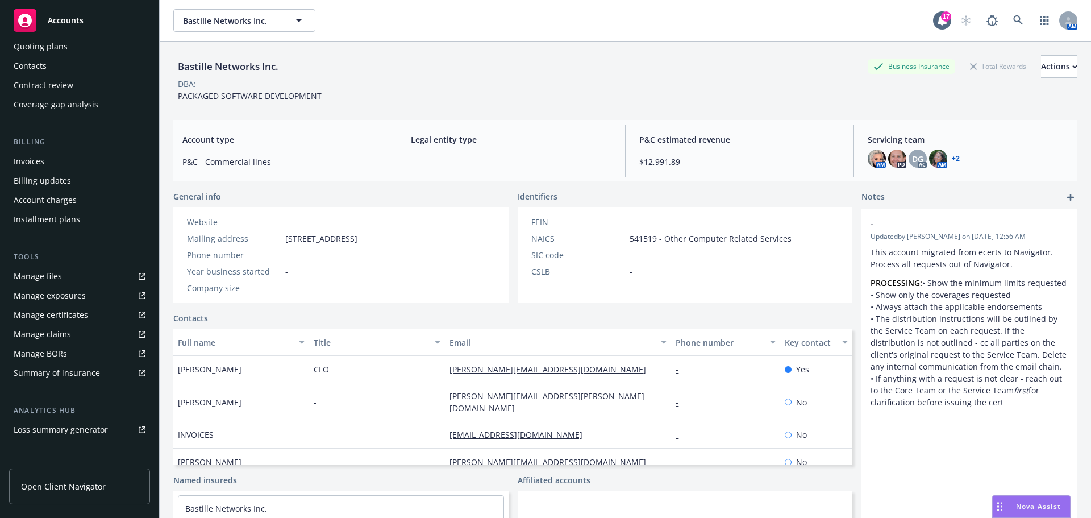
click at [71, 310] on div "Manage certificates" at bounding box center [51, 315] width 74 height 18
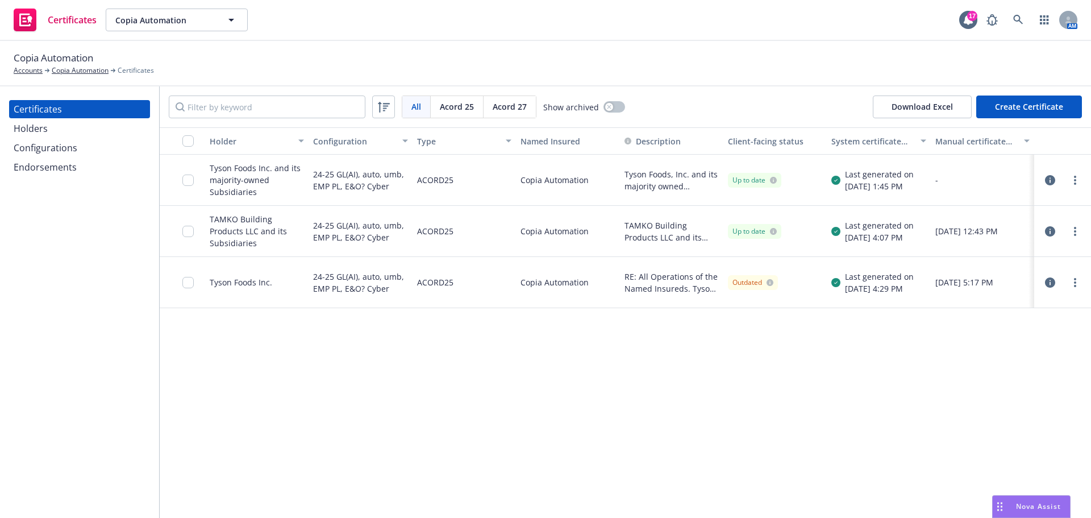
click at [85, 155] on div "Configurations" at bounding box center [80, 148] width 132 height 18
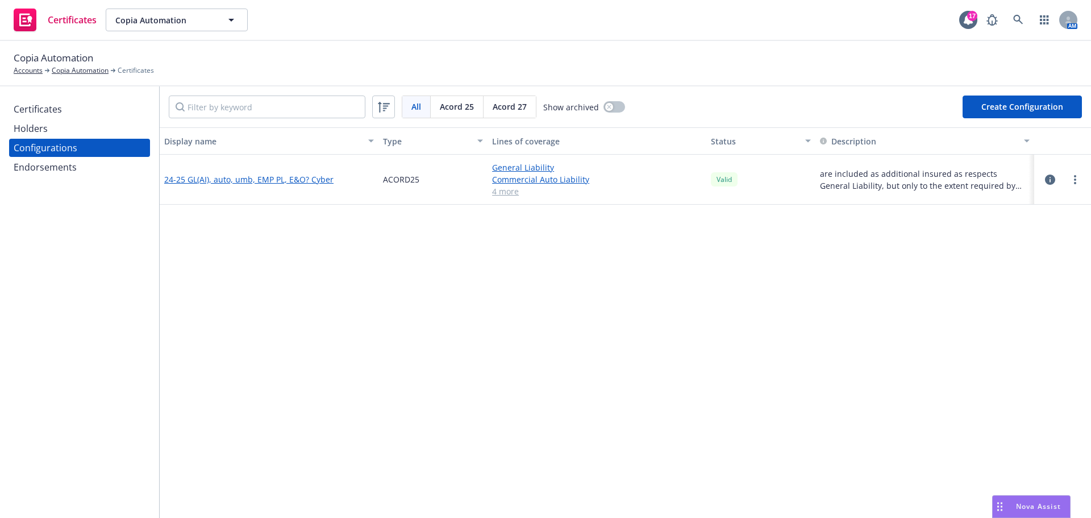
click at [310, 182] on link "24-25 GL(AI), auto, umb, EMP PL, E&O? Cyber" at bounding box center [248, 179] width 169 height 12
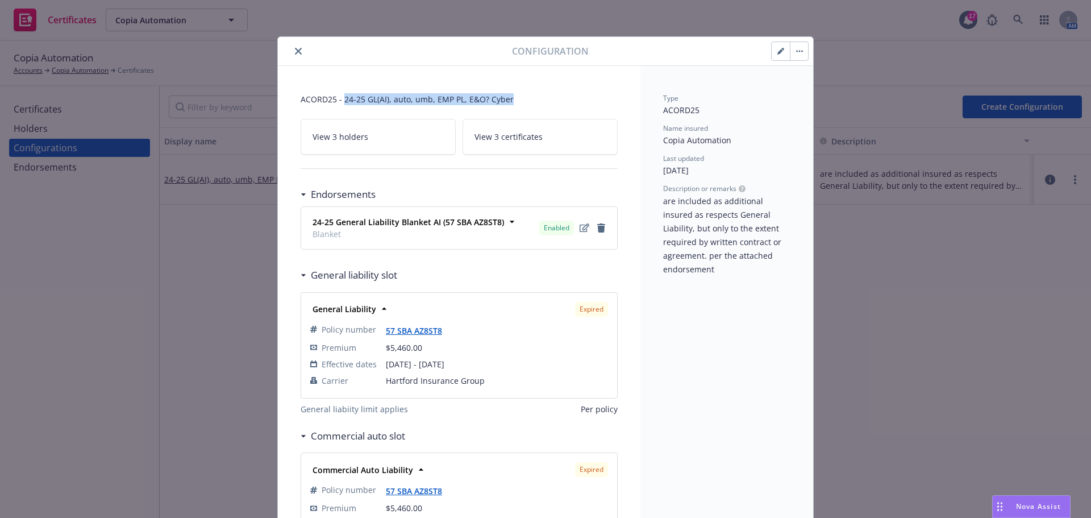
drag, startPoint x: 339, startPoint y: 99, endPoint x: 511, endPoint y: 96, distance: 172.7
click at [511, 96] on span "ACORD25 - 24-25 GL(AI), auto, umb, EMP PL, E&O? Cyber" at bounding box center [459, 99] width 317 height 12
copy span "24-25 GL(AI), auto, umb, EMP PL, E&O? Cyber"
click at [296, 53] on icon "close" at bounding box center [298, 51] width 7 height 7
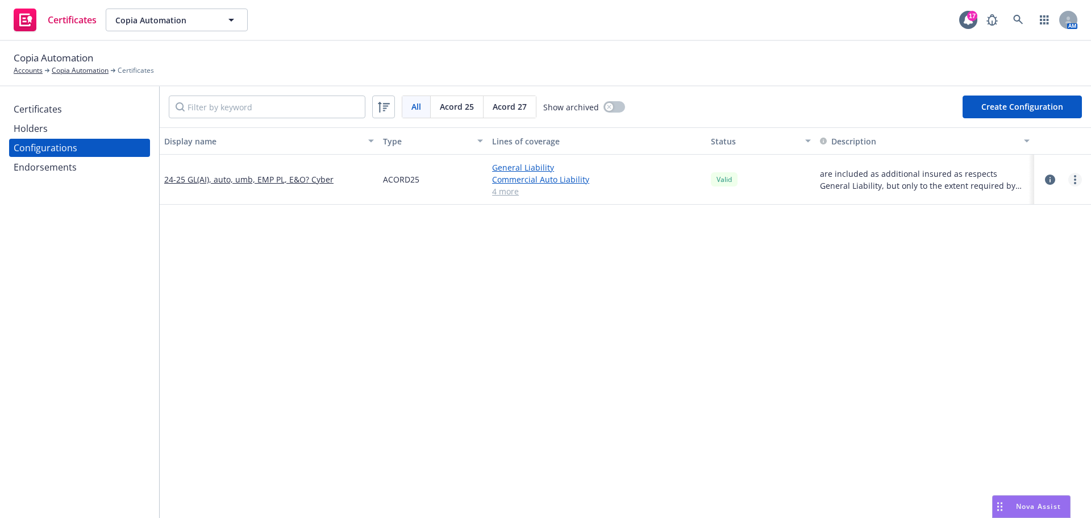
click at [1069, 183] on link "more" at bounding box center [1075, 180] width 14 height 14
click at [962, 106] on button "Create Configuration" at bounding box center [1021, 106] width 119 height 23
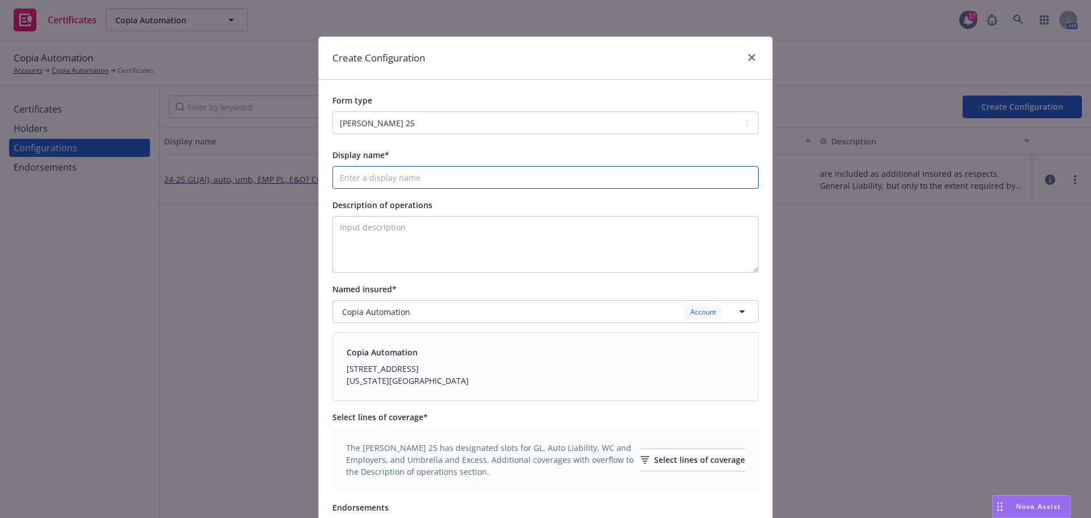
click at [489, 181] on input "Display name*" at bounding box center [545, 177] width 426 height 23
paste input "24-25 GL(AI), auto, umb, EMP PL, E&O? Cyber"
drag, startPoint x: 356, startPoint y: 179, endPoint x: 331, endPoint y: 169, distance: 26.3
click at [344, 174] on input "24-25 GL(AI), auto, umb, EMP PL, E&O? Cyber" at bounding box center [545, 177] width 426 height 23
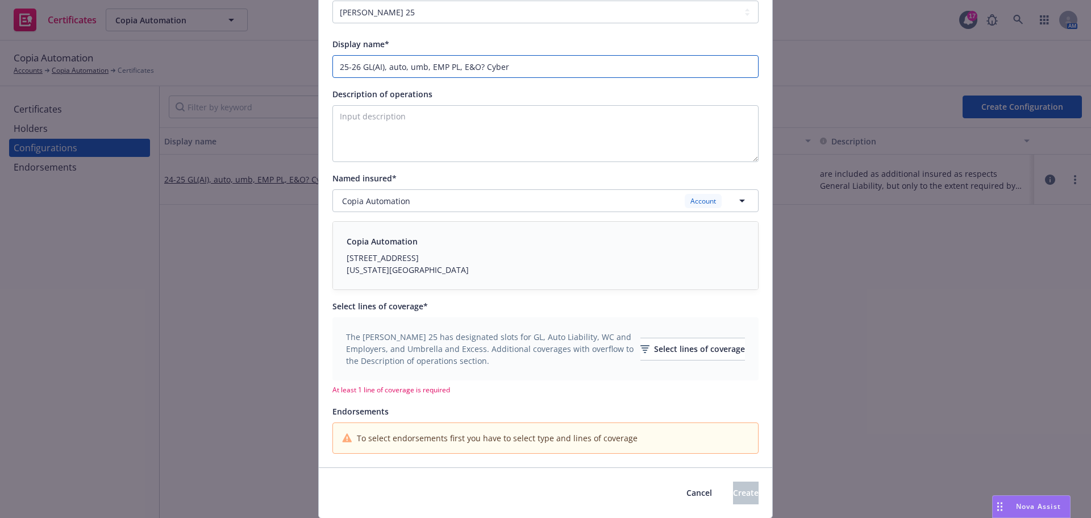
scroll to position [91, 0]
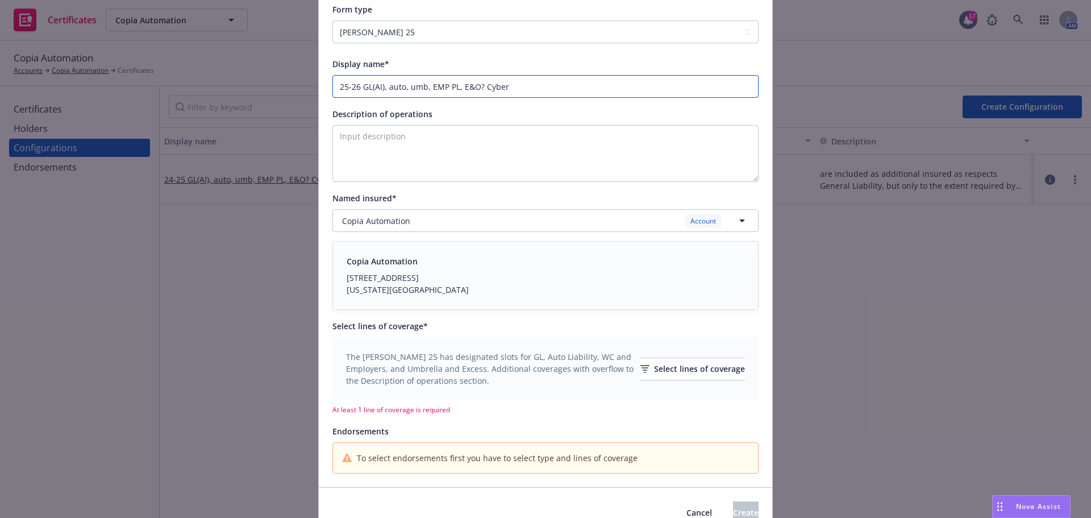
click at [480, 84] on input "25-26 GL(AI), auto, umb, EMP PL, E&O? Cyber" at bounding box center [545, 86] width 426 height 23
drag, startPoint x: 453, startPoint y: 85, endPoint x: 433, endPoint y: 87, distance: 20.0
click at [433, 87] on input "25-26 GL(AI), auto, umb, EMP PL, E&O/Cyber" at bounding box center [545, 86] width 426 height 23
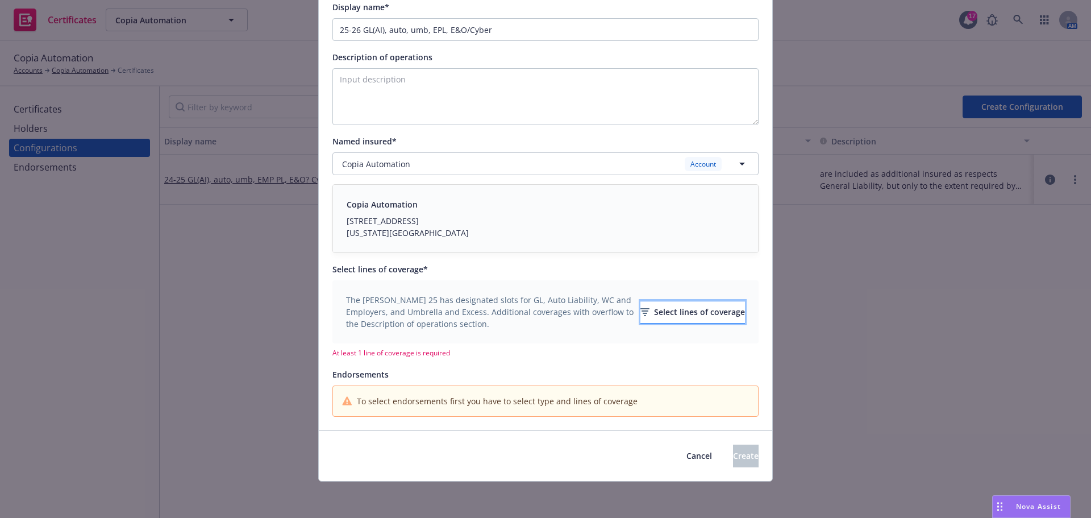
click at [675, 322] on div "Select lines of coverage" at bounding box center [692, 312] width 105 height 22
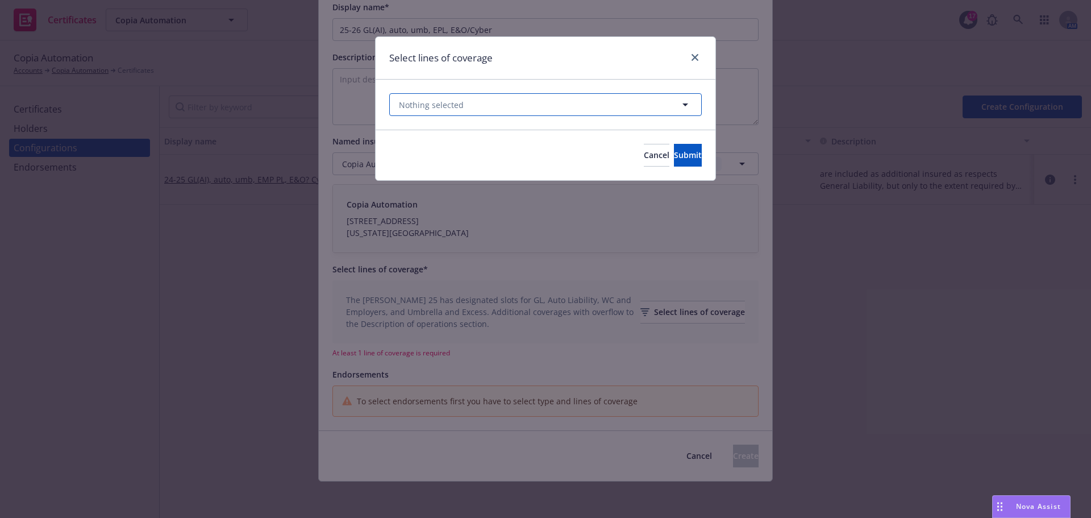
click at [527, 114] on button "Nothing selected" at bounding box center [545, 104] width 312 height 23
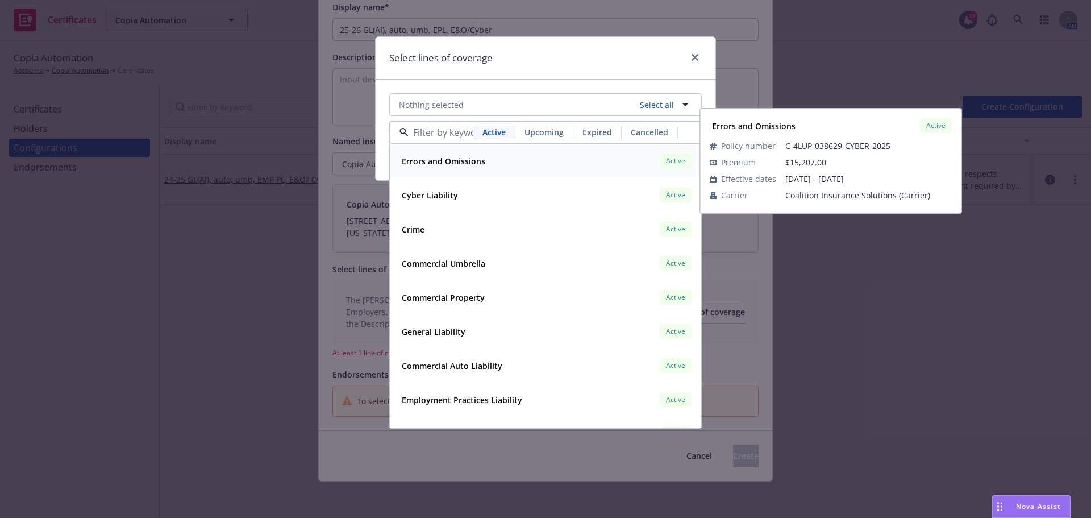
click at [513, 161] on div "Errors and Omissions Active" at bounding box center [545, 160] width 297 height 19
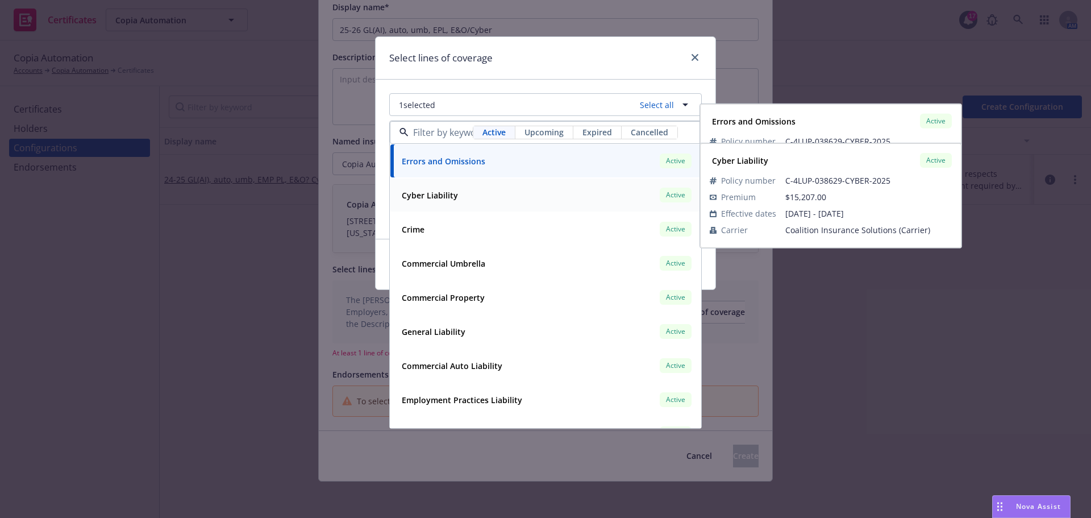
click at [476, 185] on div "Cyber Liability Active Policy number C-4LUP-038629-CYBER-2025 Premium $15,207.0…" at bounding box center [545, 194] width 310 height 33
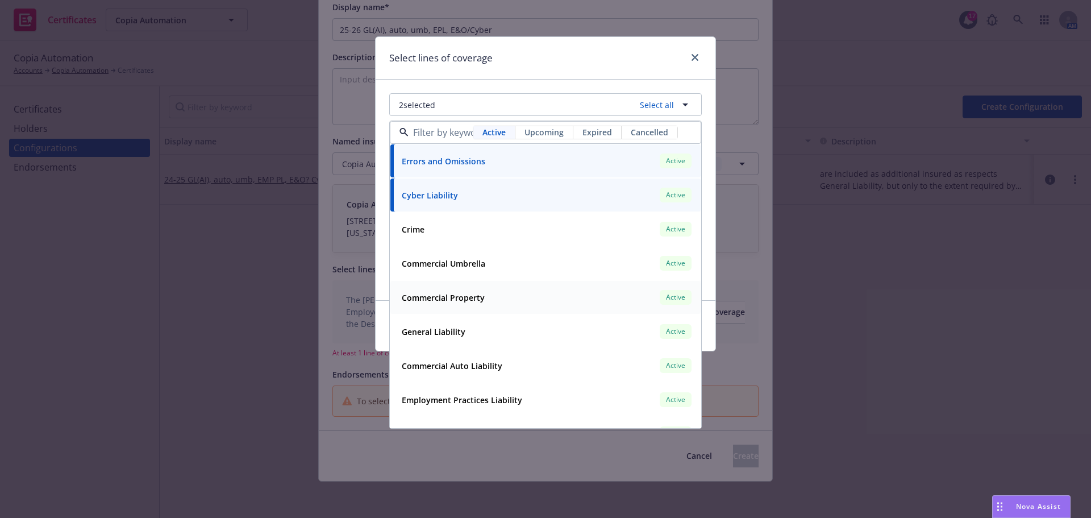
click at [461, 269] on div "Commercial Umbrella" at bounding box center [442, 263] width 90 height 16
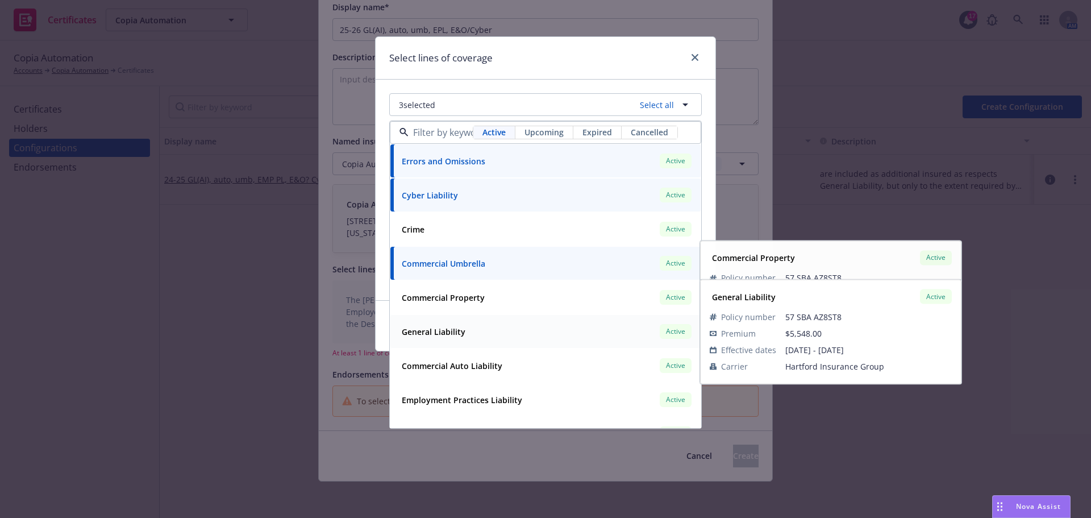
click at [451, 338] on div "General Liability" at bounding box center [432, 331] width 70 height 16
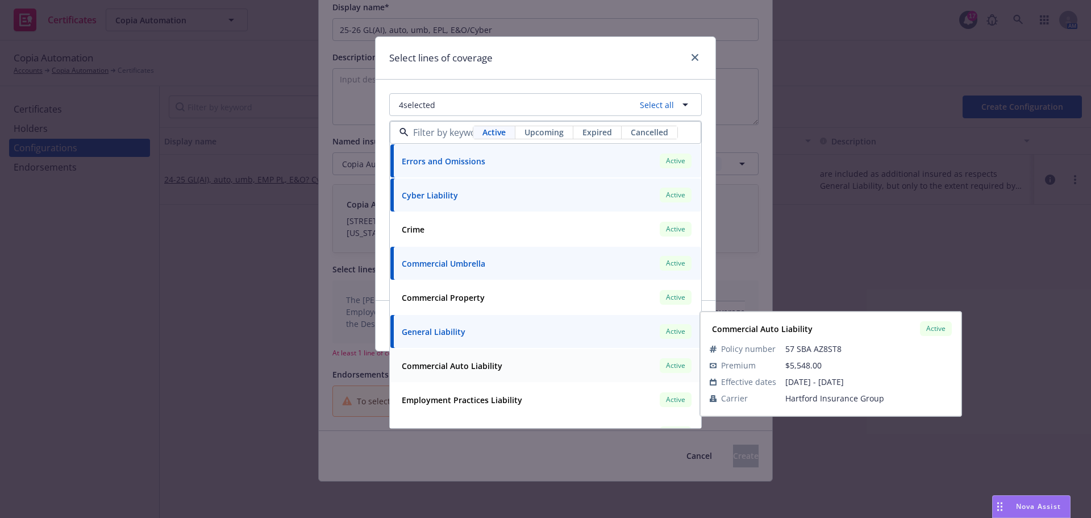
click at [460, 369] on strong "Commercial Auto Liability" at bounding box center [452, 365] width 101 height 11
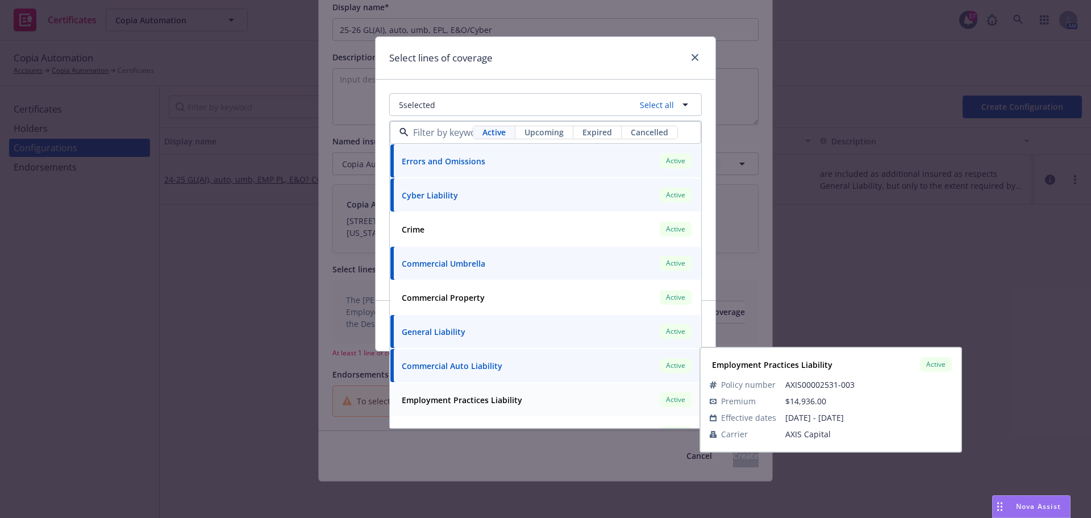
click at [464, 400] on strong "Employment Practices Liability" at bounding box center [462, 399] width 120 height 11
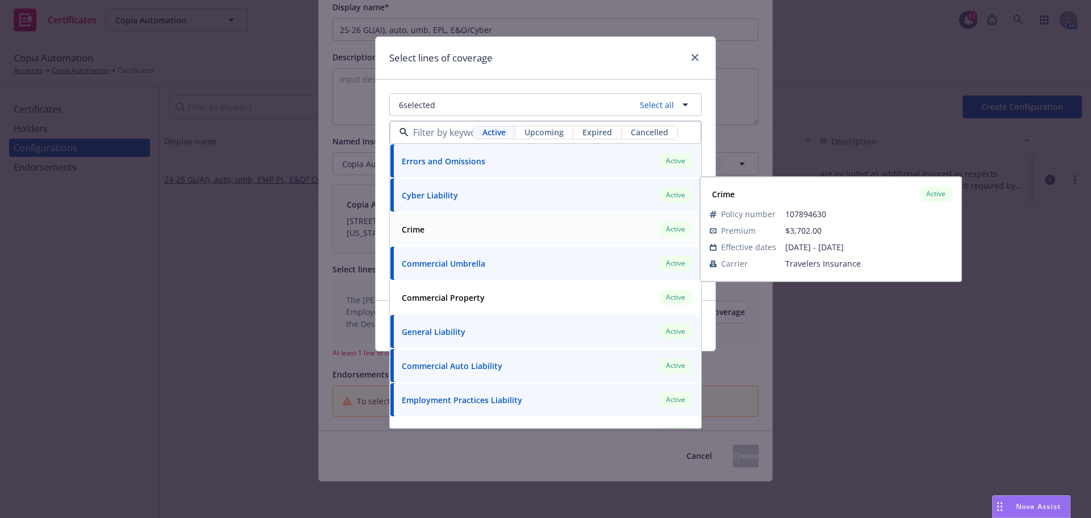
click at [442, 235] on div "Crime Active" at bounding box center [545, 228] width 297 height 19
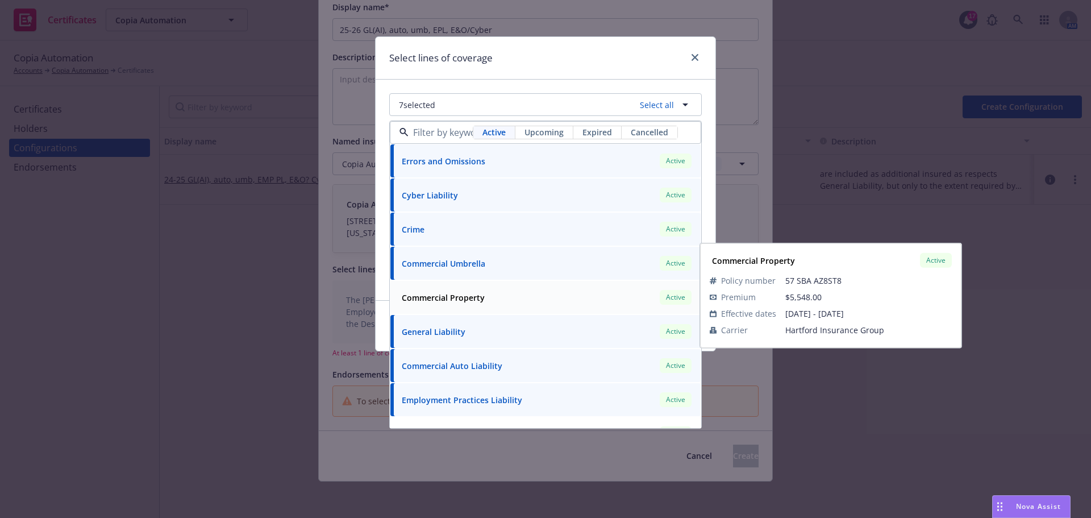
click at [445, 293] on strong "Commercial Property" at bounding box center [443, 297] width 83 height 11
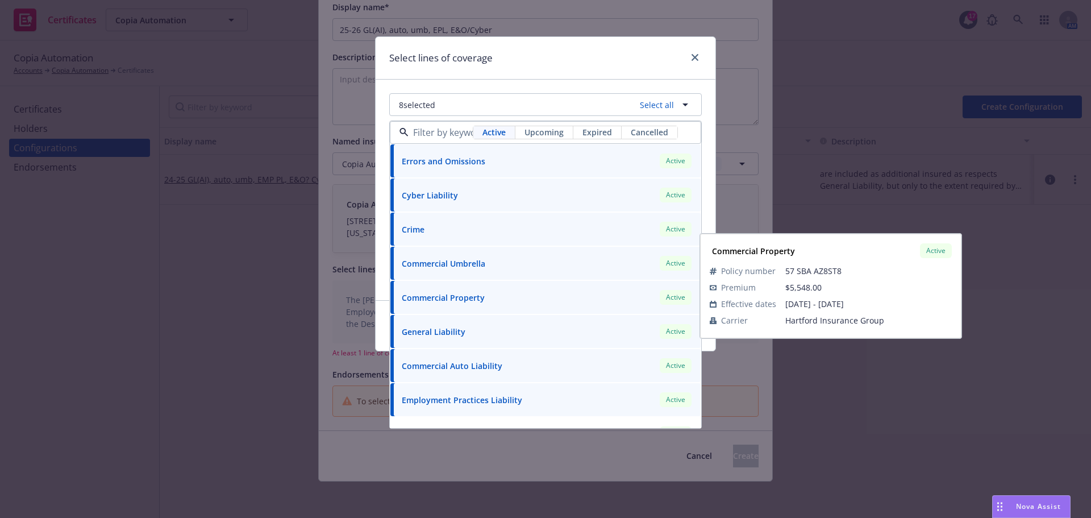
scroll to position [23, 0]
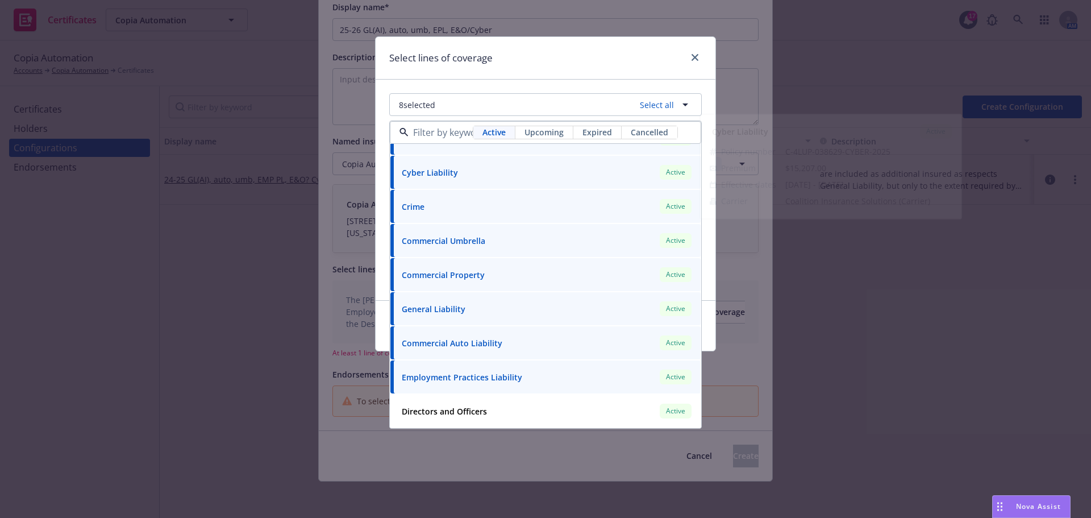
click at [556, 56] on div "Select lines of coverage" at bounding box center [546, 58] width 340 height 43
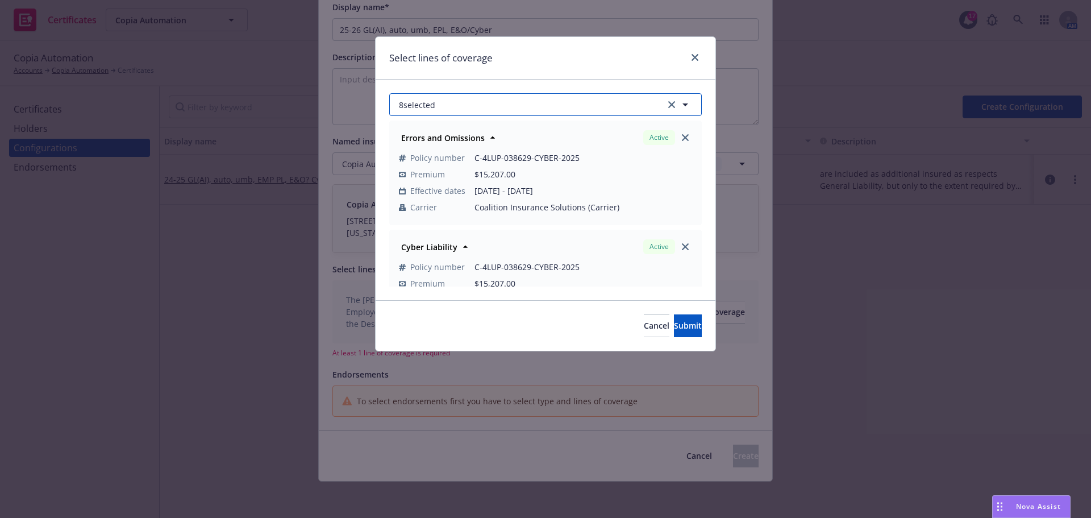
click at [581, 115] on button "8 selected" at bounding box center [545, 104] width 312 height 23
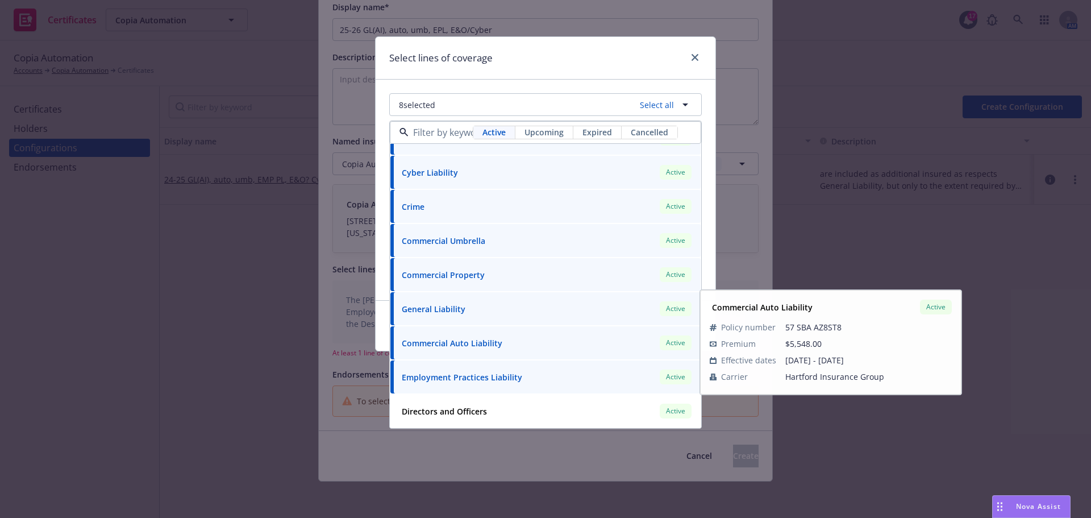
click at [474, 382] on strong "Employment Practices Liability" at bounding box center [462, 377] width 120 height 11
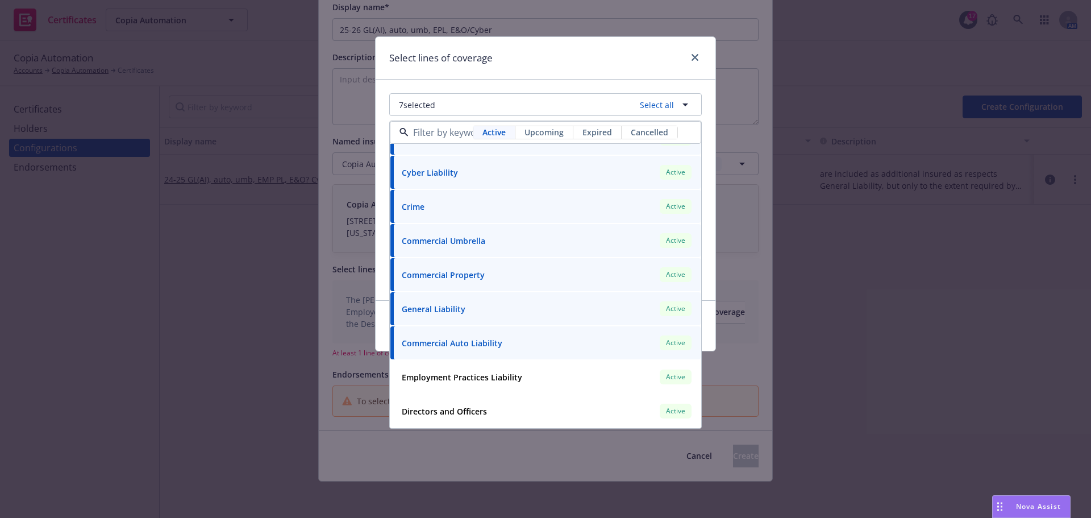
scroll to position [0, 0]
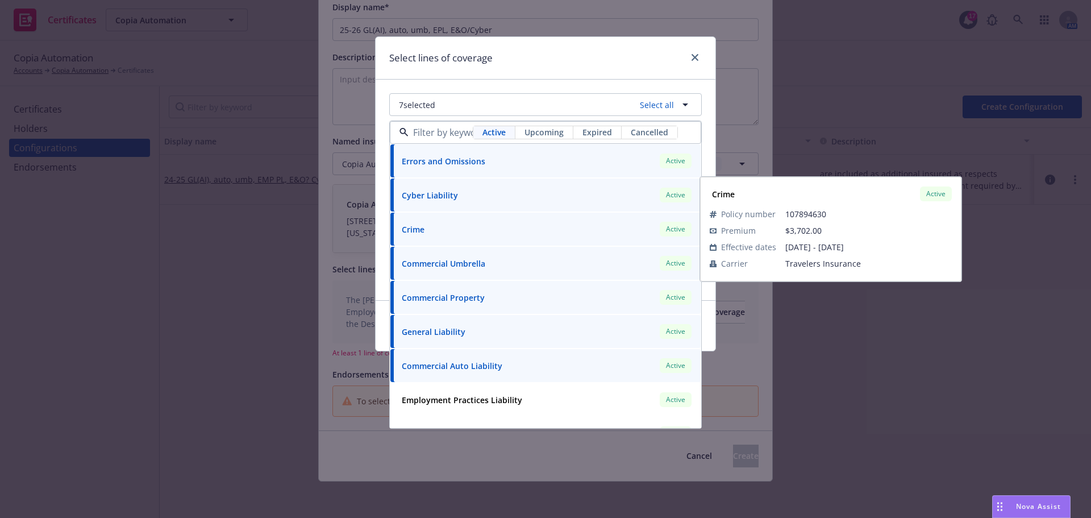
click at [456, 235] on div "Crime Active" at bounding box center [545, 228] width 297 height 19
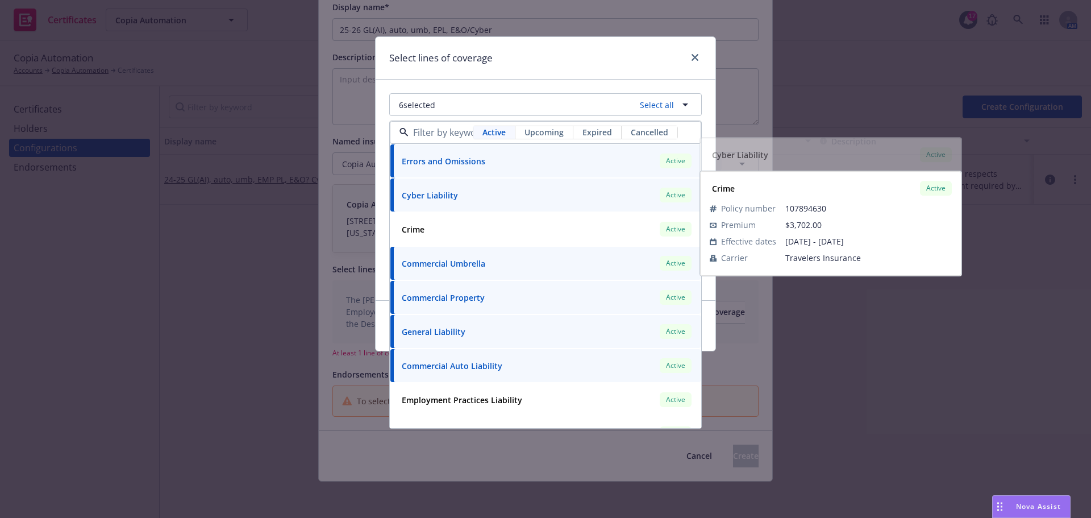
click at [534, 69] on div "Select lines of coverage" at bounding box center [546, 58] width 340 height 43
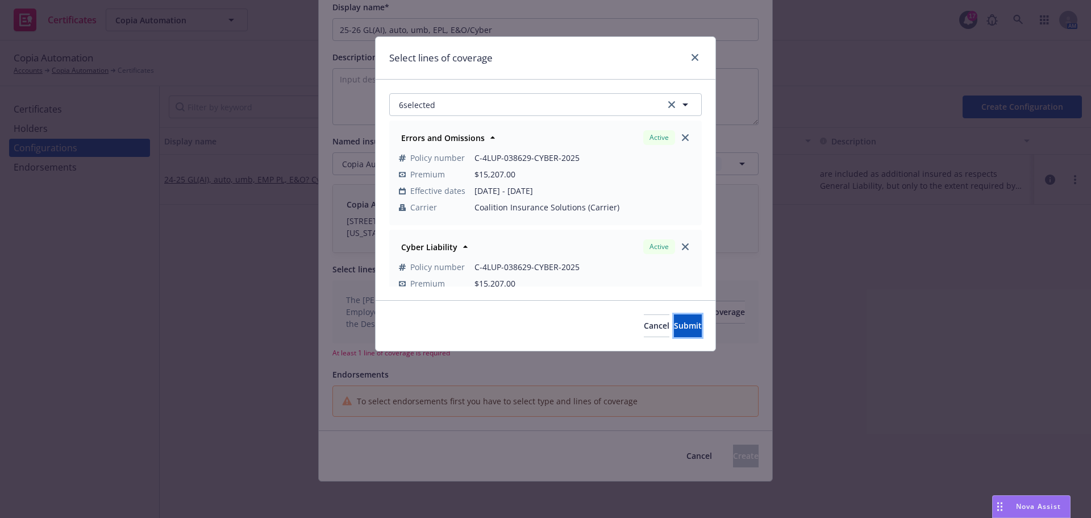
click at [674, 326] on span "Submit" at bounding box center [688, 325] width 28 height 11
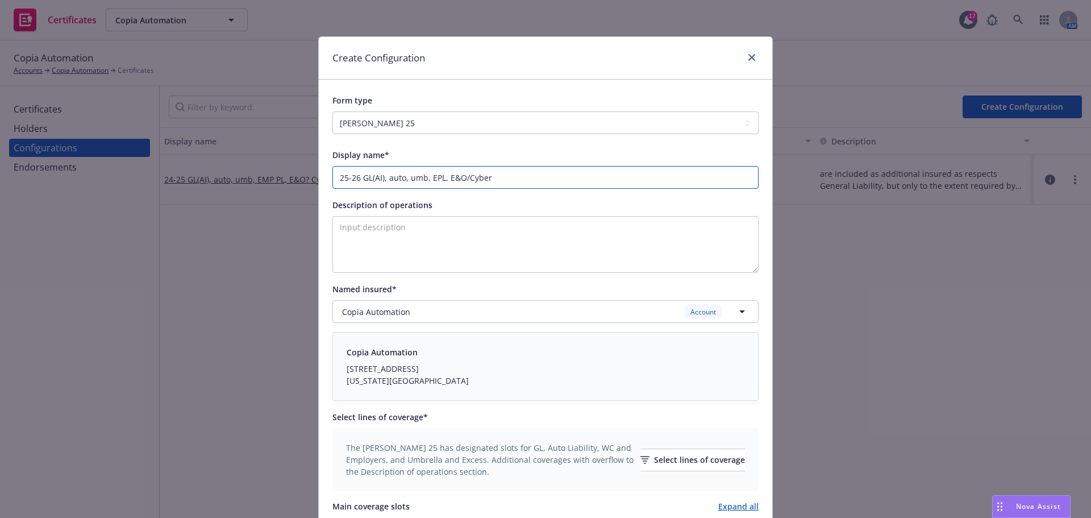
drag, startPoint x: 440, startPoint y: 177, endPoint x: 427, endPoint y: 181, distance: 14.2
click at [427, 181] on input "25-26 GL(AI), auto, umb, EPL, E&O/Cyber" at bounding box center [545, 177] width 426 height 23
click at [402, 177] on input "25-26 GL(AI), auto, umb, E&O/Cyber" at bounding box center [545, 177] width 426 height 23
click at [422, 177] on input "25-26 GL(AI), Auto, umb, E&O/Cyber" at bounding box center [545, 177] width 426 height 23
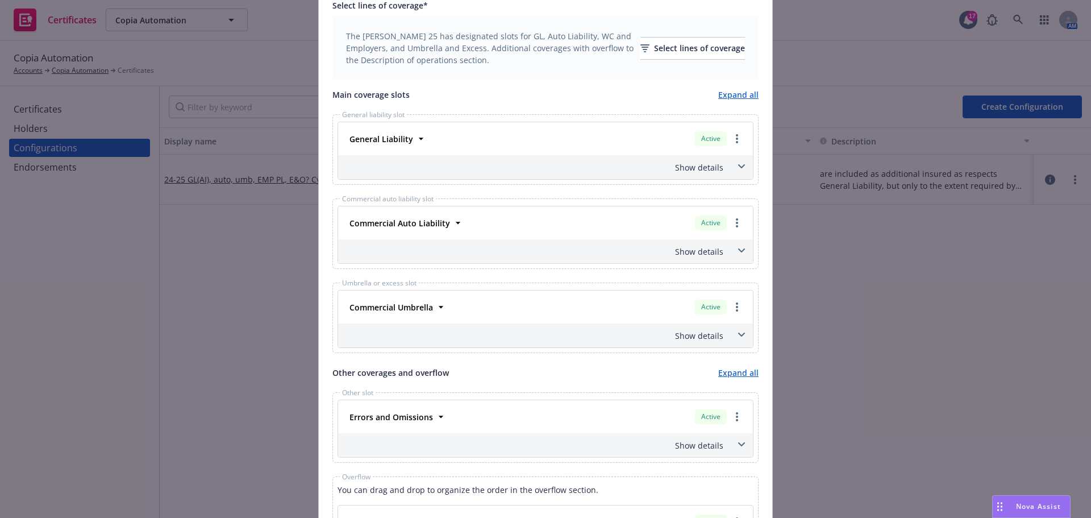
scroll to position [455, 0]
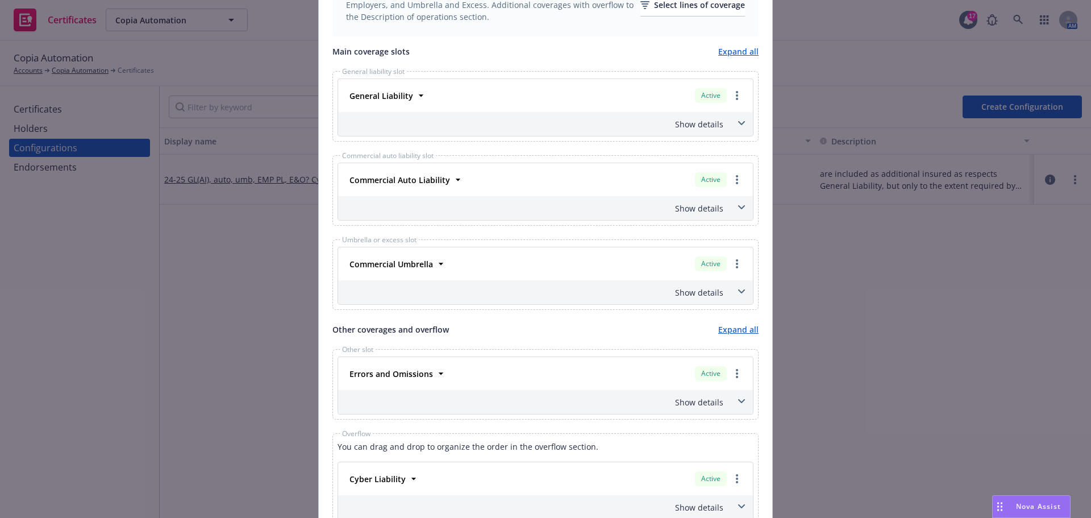
type input "25-26 GL(AI), Auto, Umb, E&O/Cyber"
click at [732, 126] on span at bounding box center [741, 123] width 18 height 18
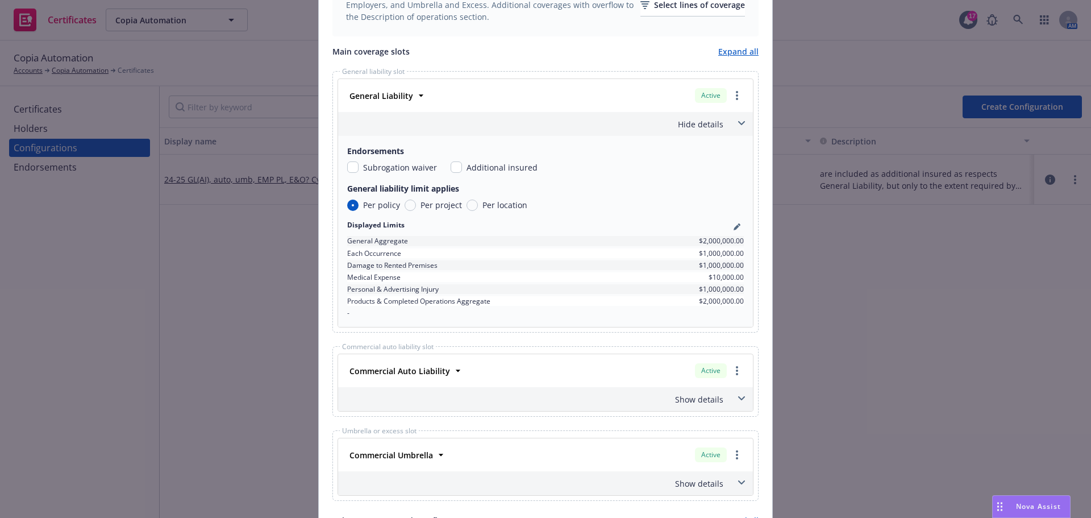
click at [732, 126] on span at bounding box center [741, 123] width 18 height 18
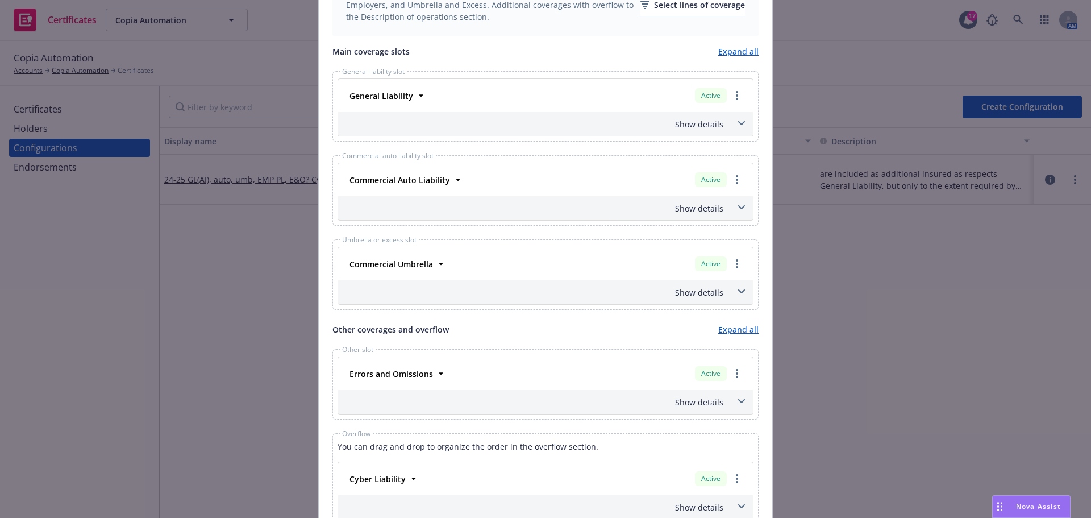
click at [736, 202] on span at bounding box center [741, 207] width 18 height 18
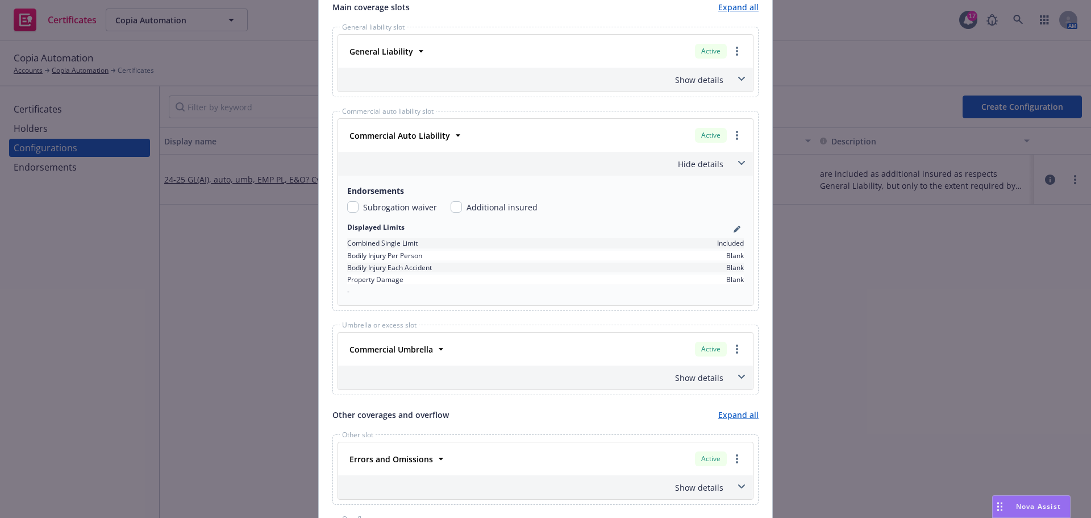
scroll to position [511, 0]
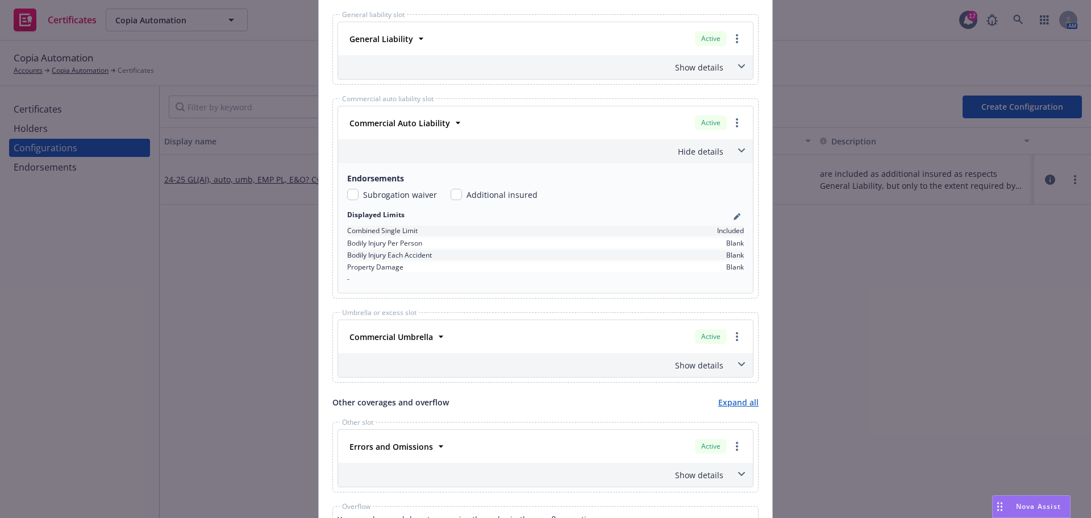
click at [738, 153] on span at bounding box center [741, 150] width 18 height 18
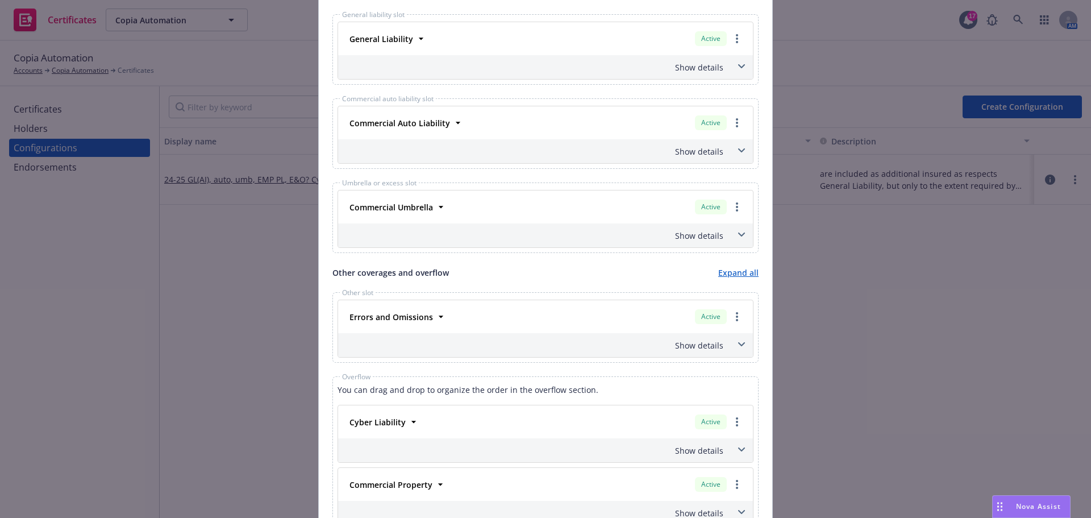
click at [732, 231] on span at bounding box center [741, 235] width 18 height 18
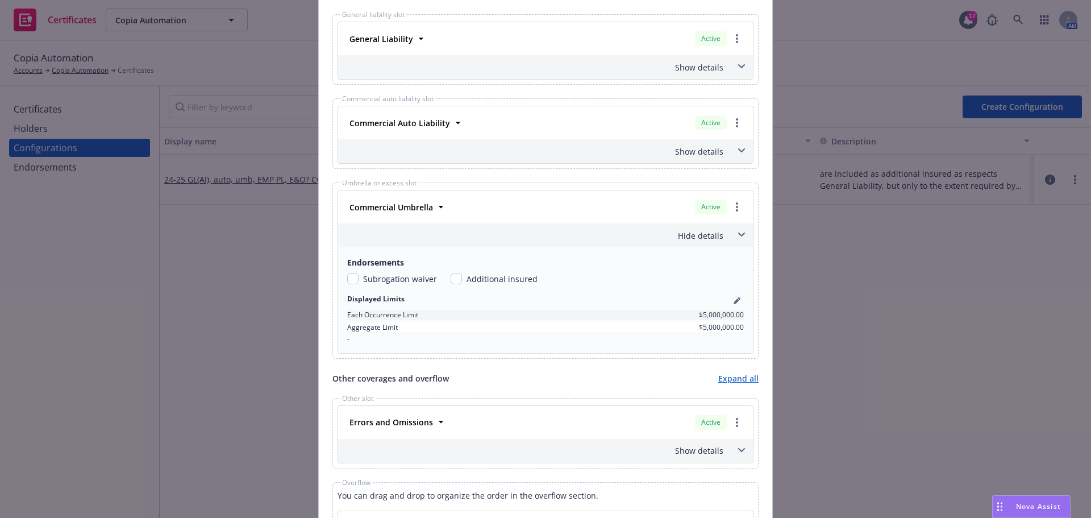
click at [732, 231] on span at bounding box center [741, 235] width 18 height 18
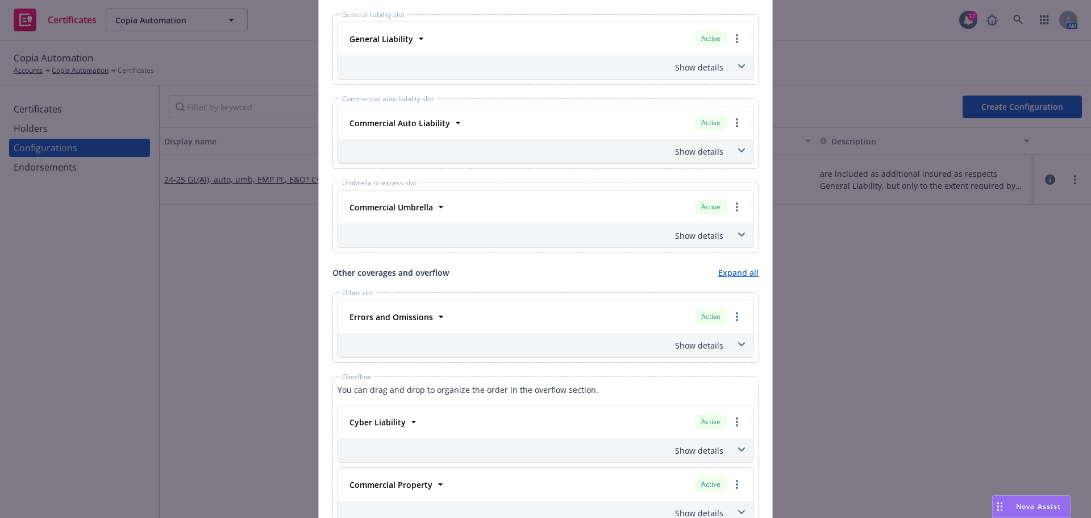
click at [734, 342] on span at bounding box center [741, 344] width 18 height 18
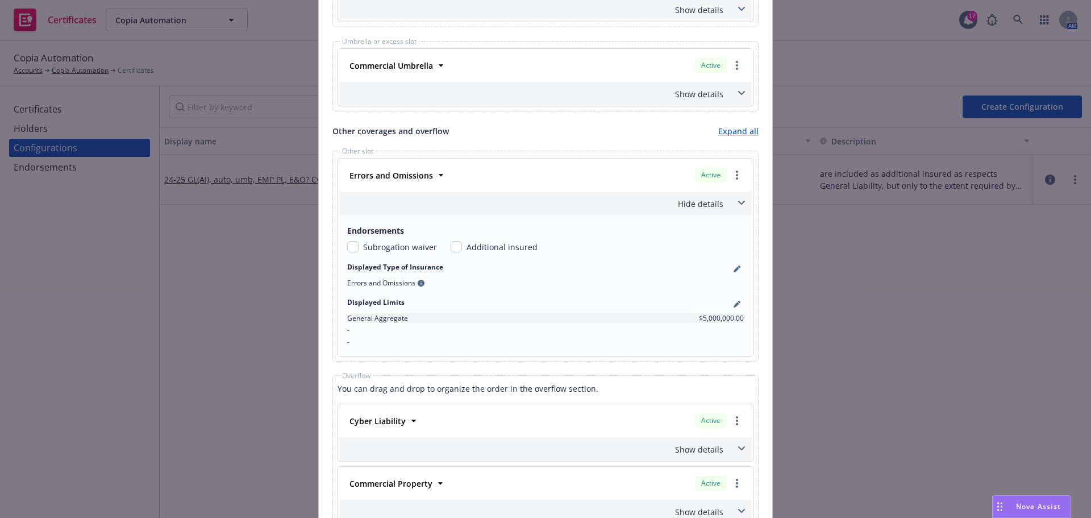
scroll to position [739, 0]
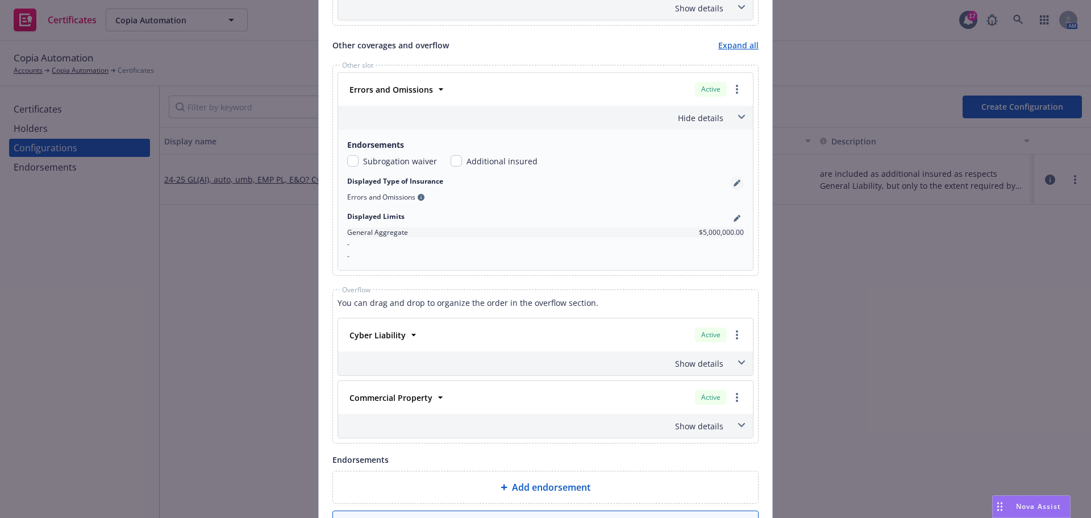
click at [734, 183] on icon "pencil" at bounding box center [737, 183] width 7 height 7
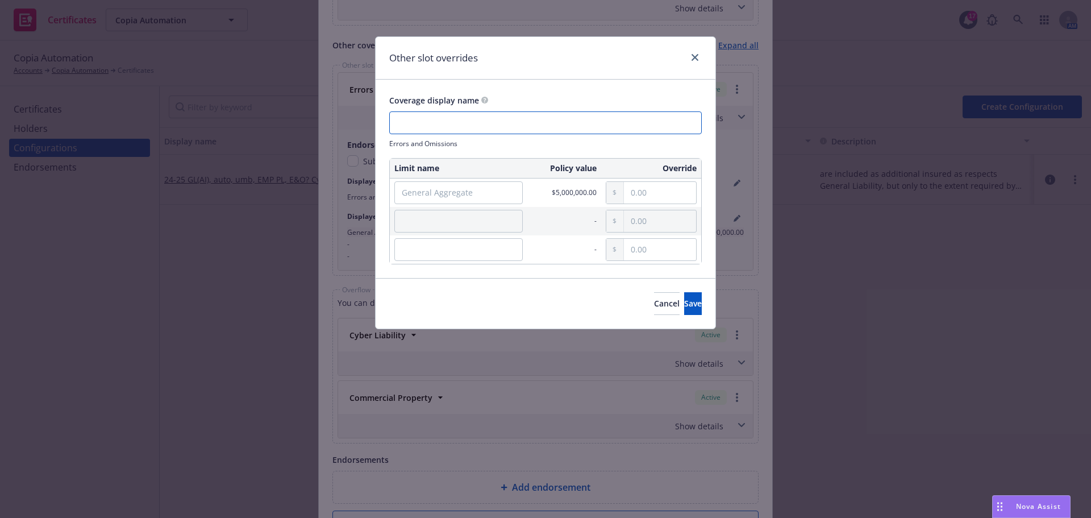
click at [495, 118] on input "text" at bounding box center [545, 122] width 312 height 23
type input "E&O w/Cyber"
click at [477, 189] on input "General Aggregate" at bounding box center [458, 192] width 128 height 23
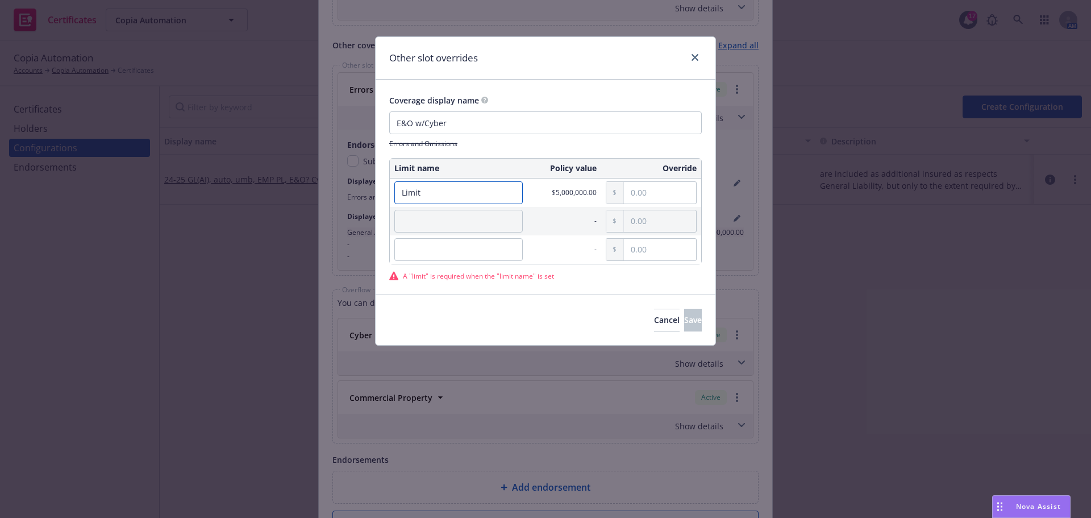
type input "Limit"
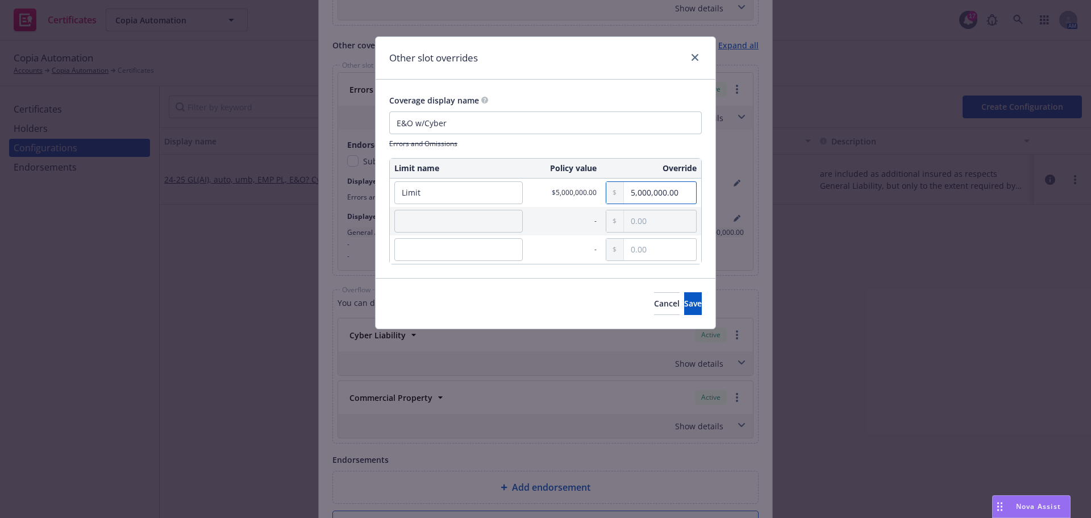
type input "5,000,000.00"
click at [435, 215] on input "text" at bounding box center [458, 221] width 128 height 23
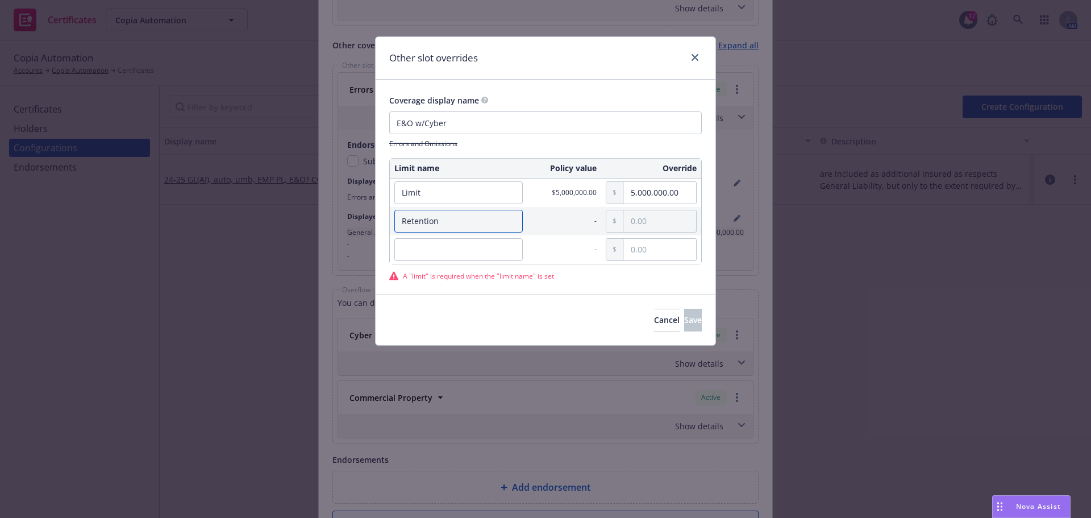
type input "Retention"
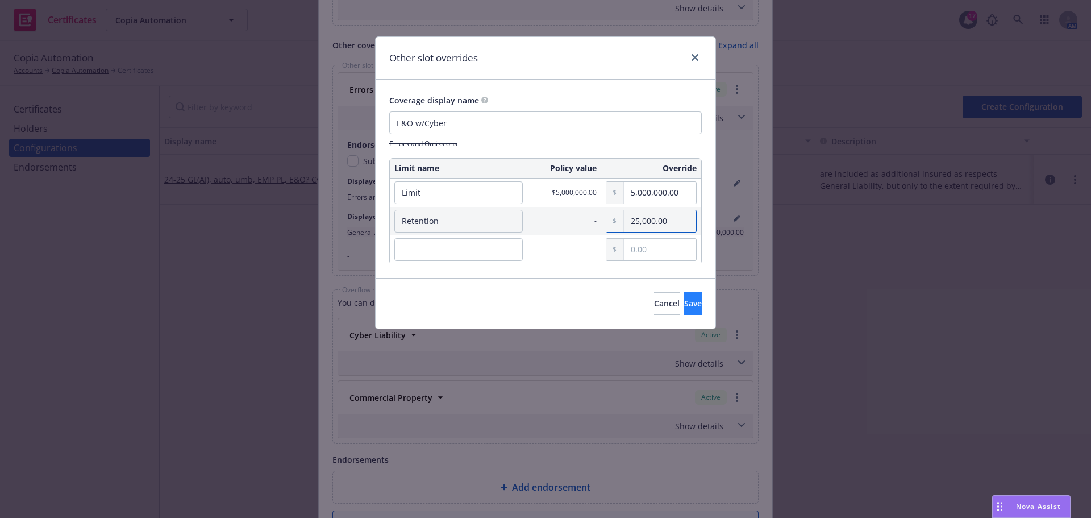
type input "25,000.00"
click at [684, 301] on span "Save" at bounding box center [693, 303] width 18 height 11
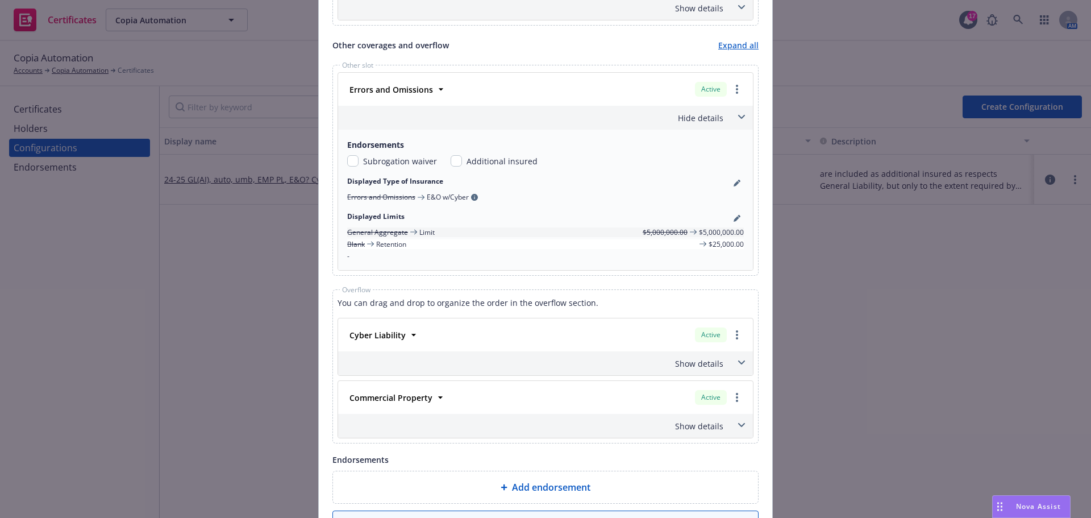
scroll to position [795, 0]
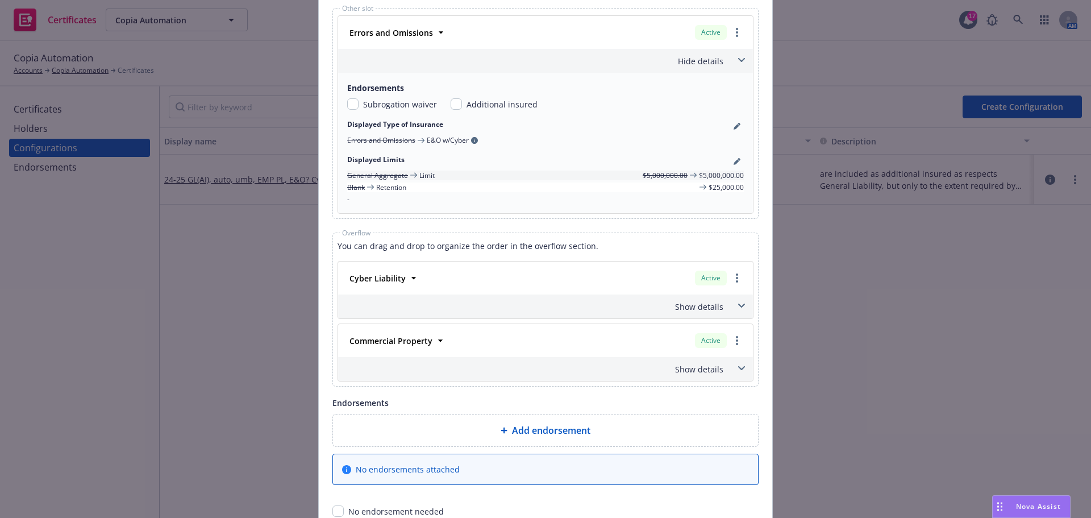
click at [737, 314] on span at bounding box center [741, 306] width 18 height 18
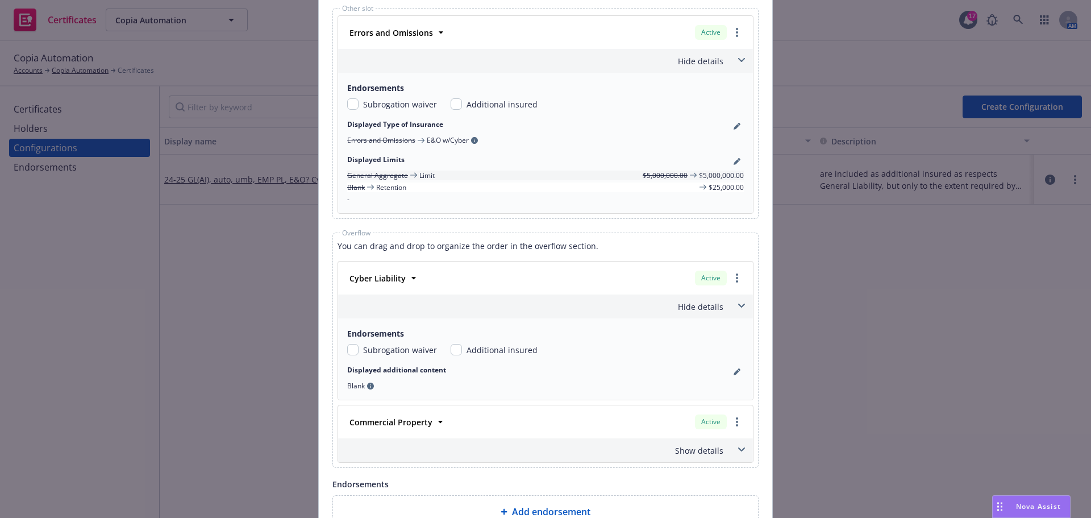
scroll to position [852, 0]
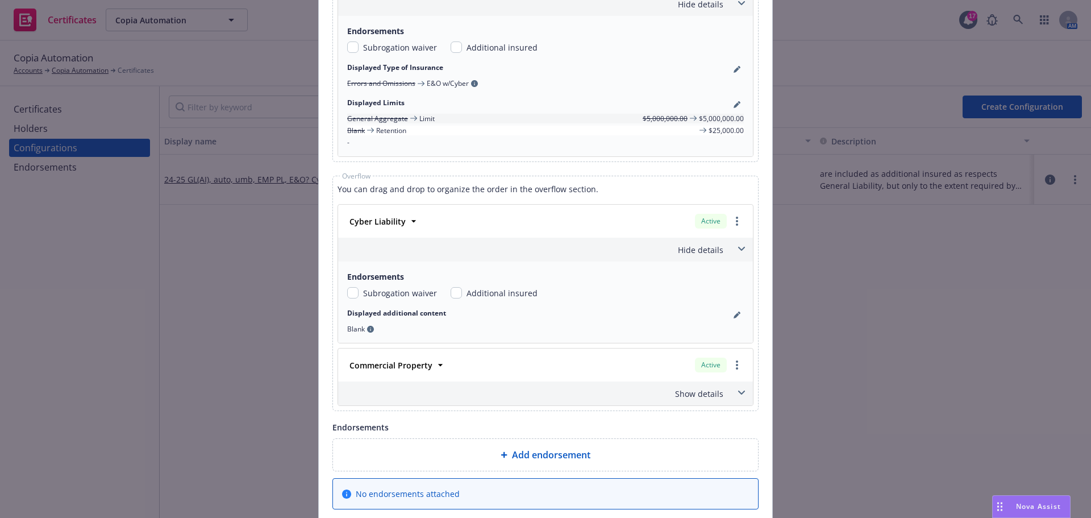
click at [740, 248] on icon at bounding box center [741, 249] width 7 height 4
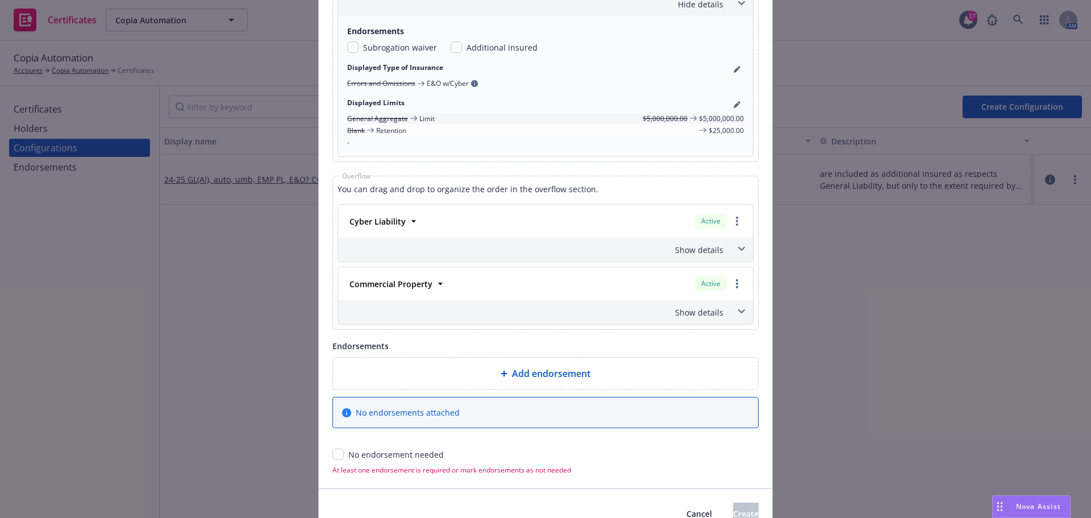
click at [738, 310] on icon at bounding box center [741, 311] width 7 height 5
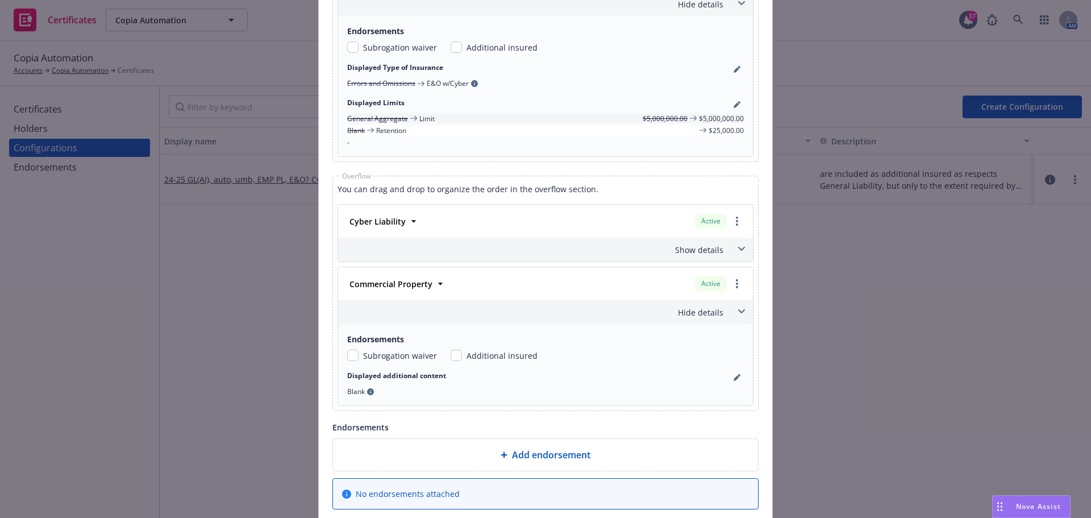
click at [738, 310] on icon at bounding box center [741, 311] width 7 height 5
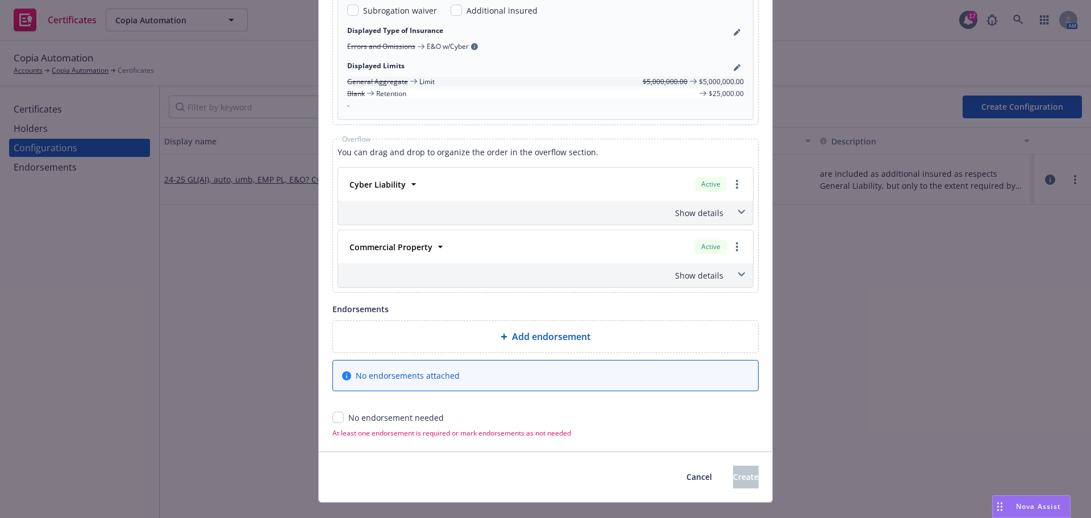
scroll to position [909, 0]
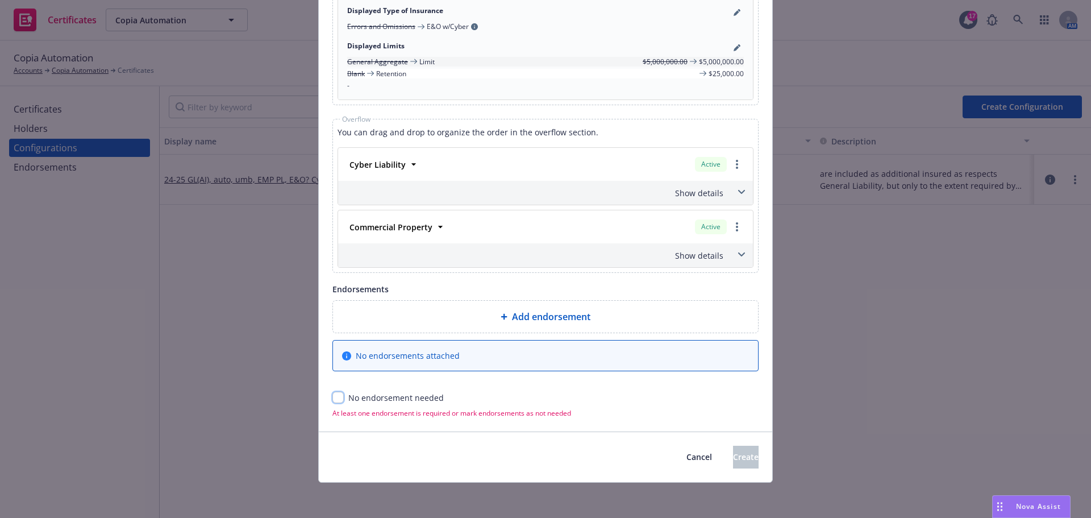
click at [336, 395] on input "checkbox" at bounding box center [337, 396] width 11 height 11
checkbox input "true"
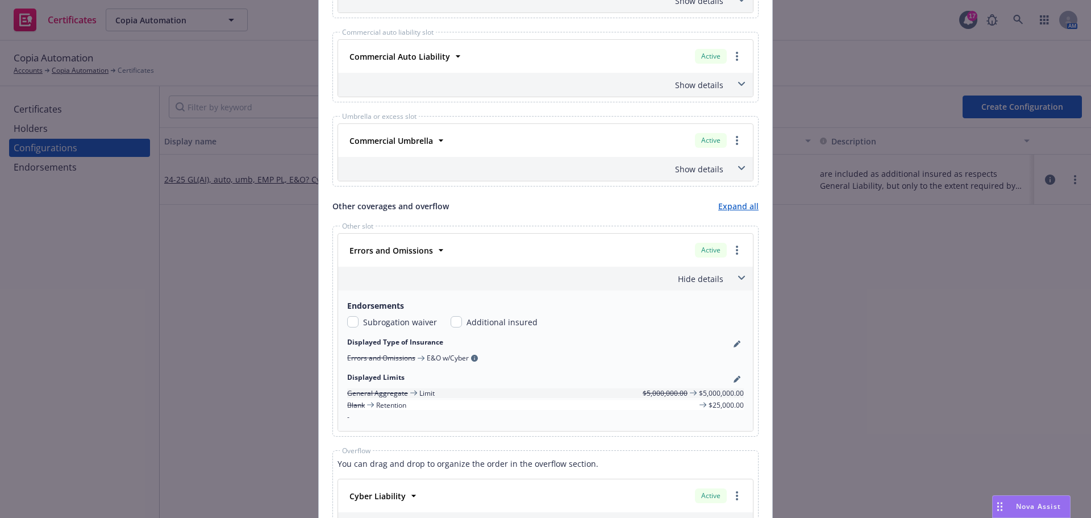
scroll to position [555, 0]
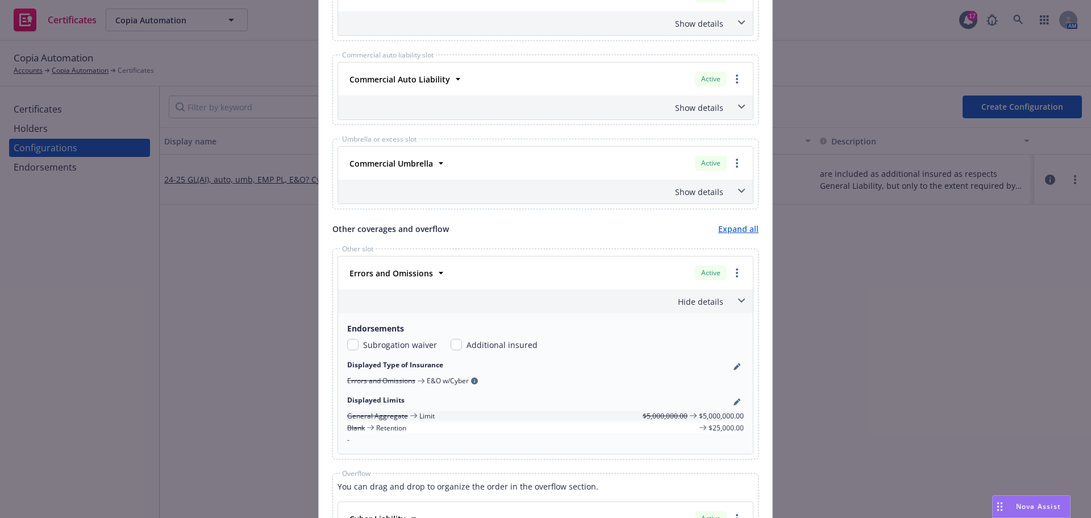
click at [733, 298] on span at bounding box center [741, 300] width 18 height 18
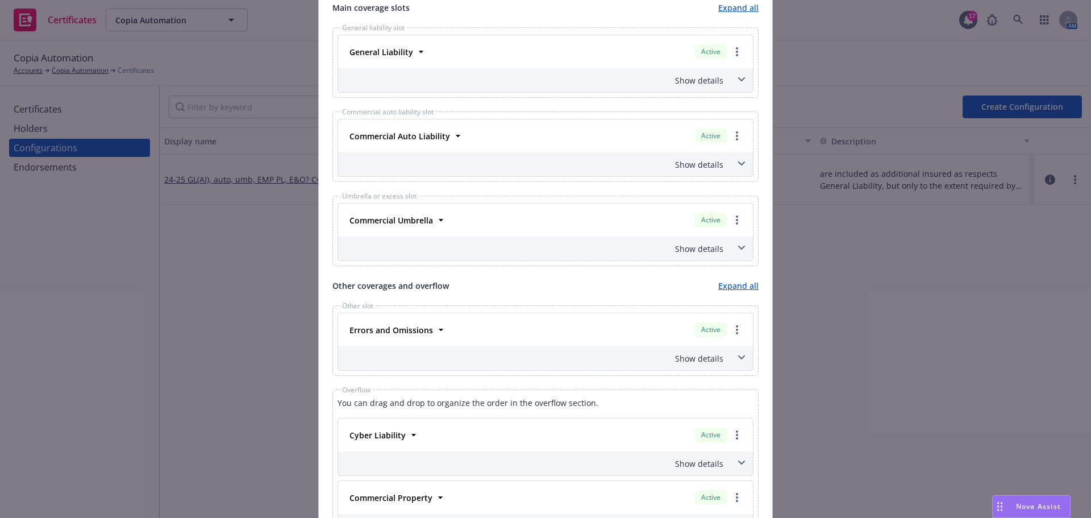
scroll to position [441, 0]
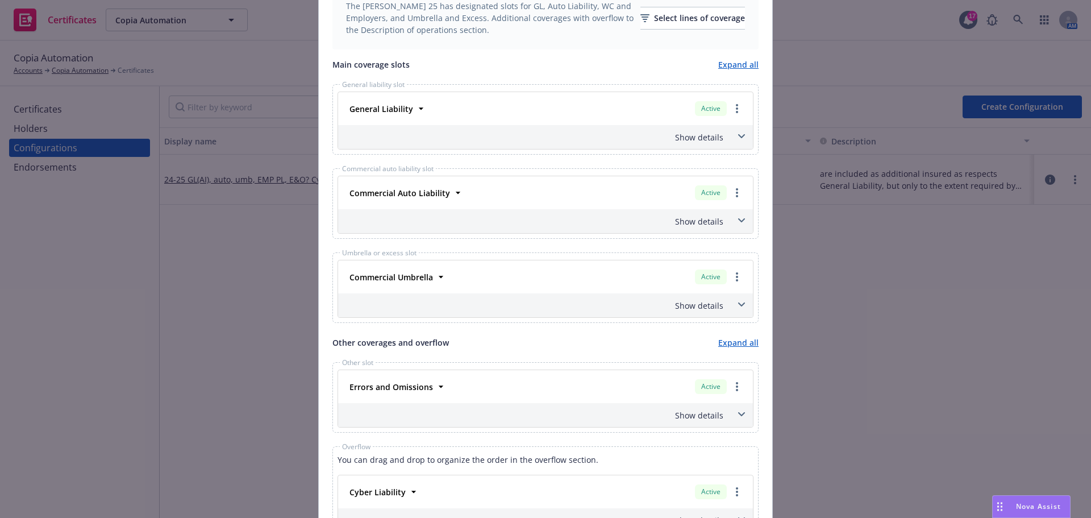
click at [738, 218] on icon at bounding box center [741, 220] width 7 height 5
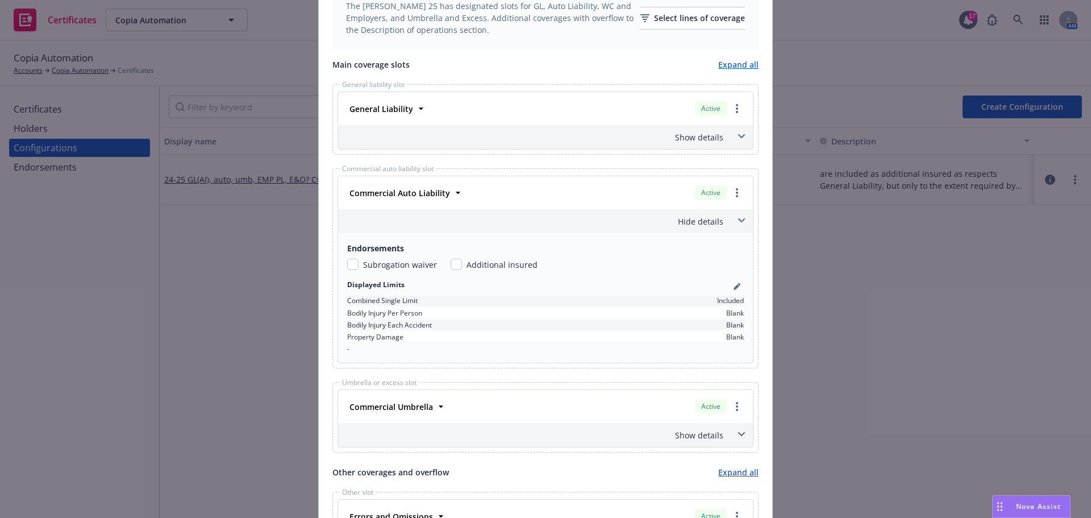
drag, startPoint x: 735, startPoint y: 287, endPoint x: 615, endPoint y: 266, distance: 121.7
click at [547, 291] on div "Displayed Limits" at bounding box center [545, 287] width 397 height 14
click at [741, 216] on span at bounding box center [741, 220] width 18 height 18
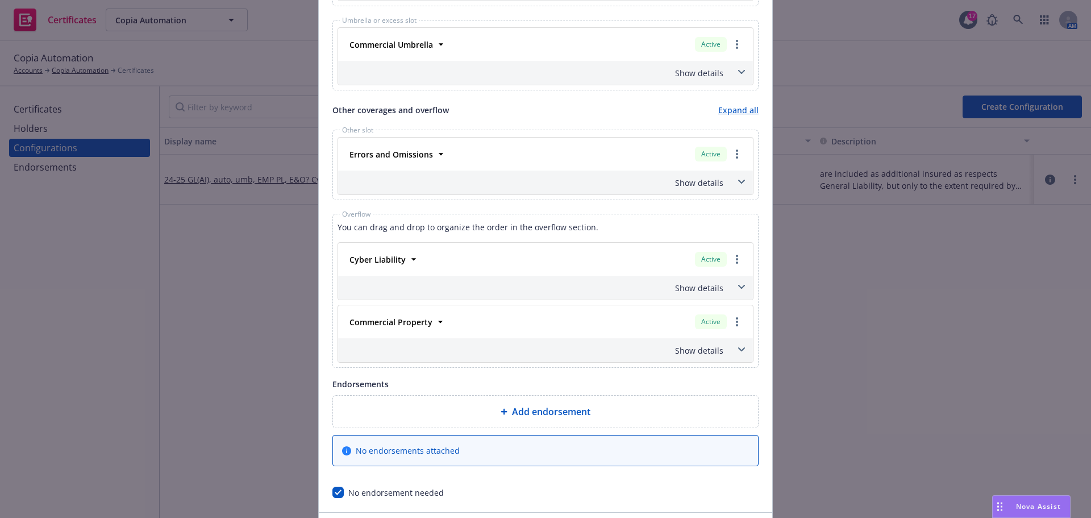
scroll to position [756, 0]
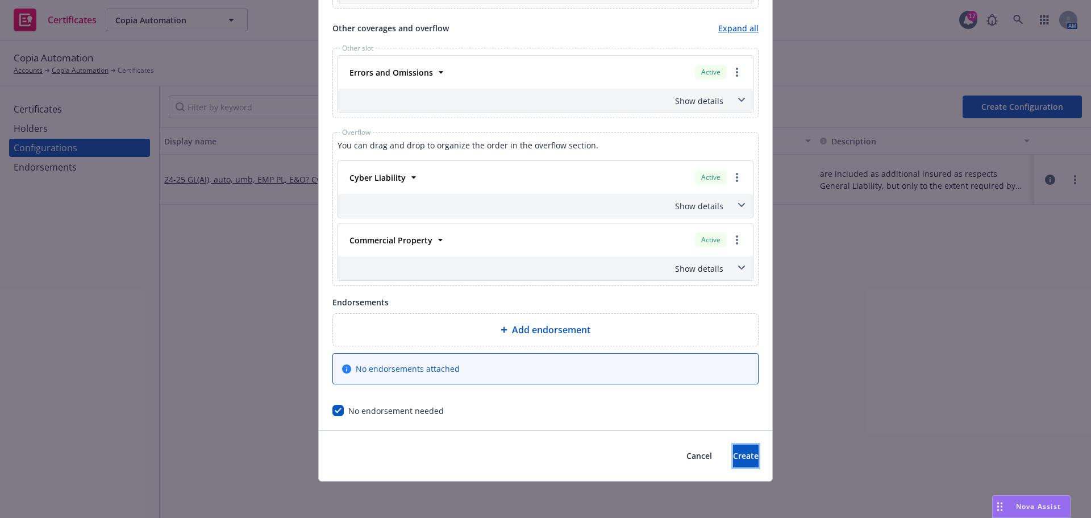
click at [733, 459] on button "Create" at bounding box center [746, 455] width 26 height 23
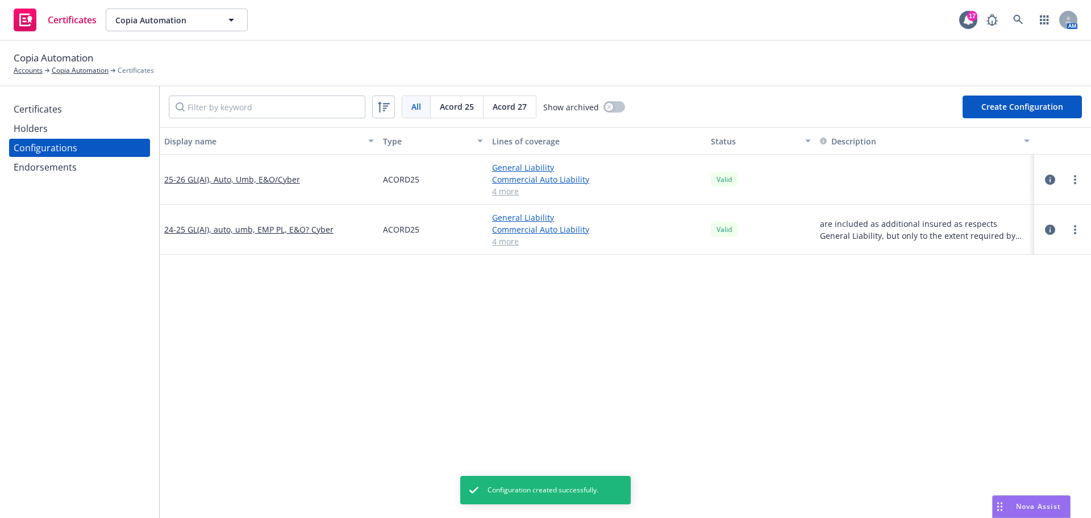
click at [62, 123] on div "Holders" at bounding box center [80, 128] width 132 height 18
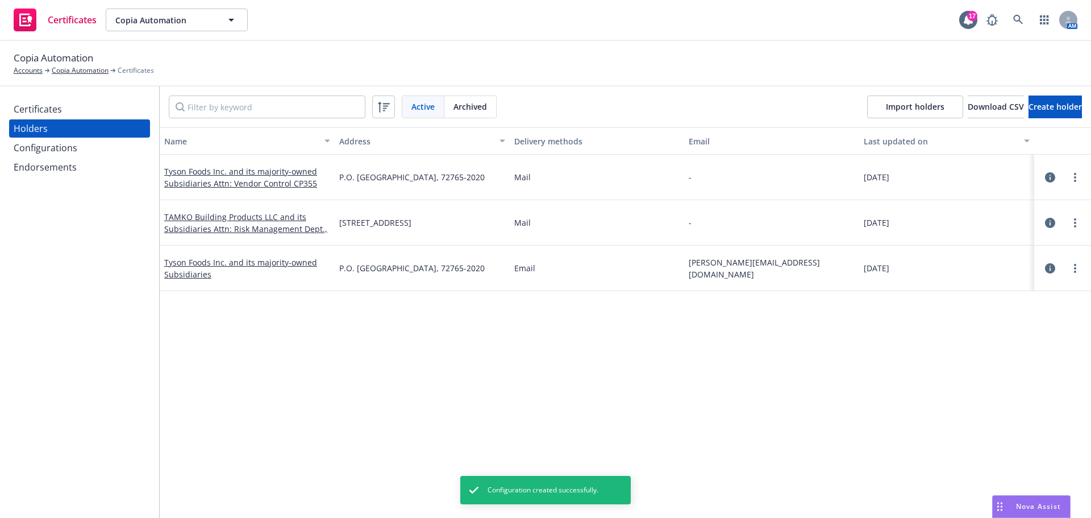
click at [78, 102] on div "Certificates" at bounding box center [80, 109] width 132 height 18
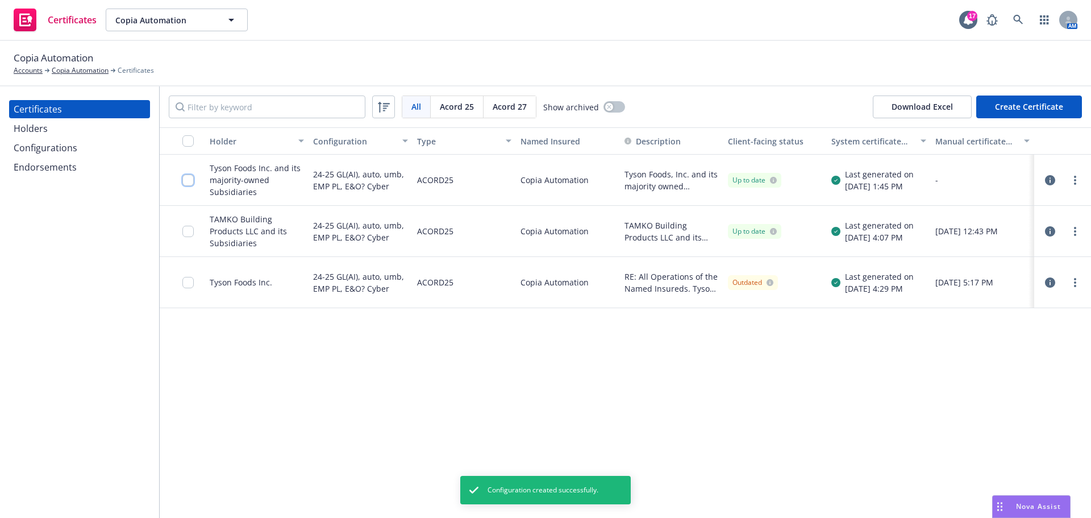
click at [187, 184] on input "checkbox" at bounding box center [187, 179] width 11 height 11
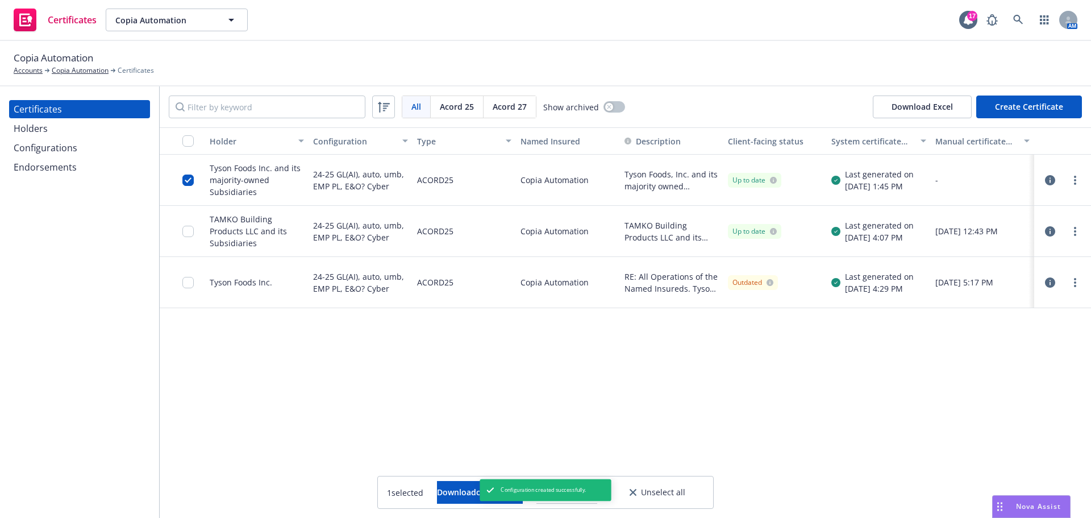
click at [195, 229] on div at bounding box center [191, 230] width 18 height 37
click at [185, 231] on input "checkbox" at bounding box center [187, 231] width 11 height 11
click at [194, 285] on div at bounding box center [191, 282] width 18 height 37
click at [192, 289] on div at bounding box center [191, 282] width 18 height 37
click at [1074, 178] on icon "more" at bounding box center [1075, 180] width 2 height 9
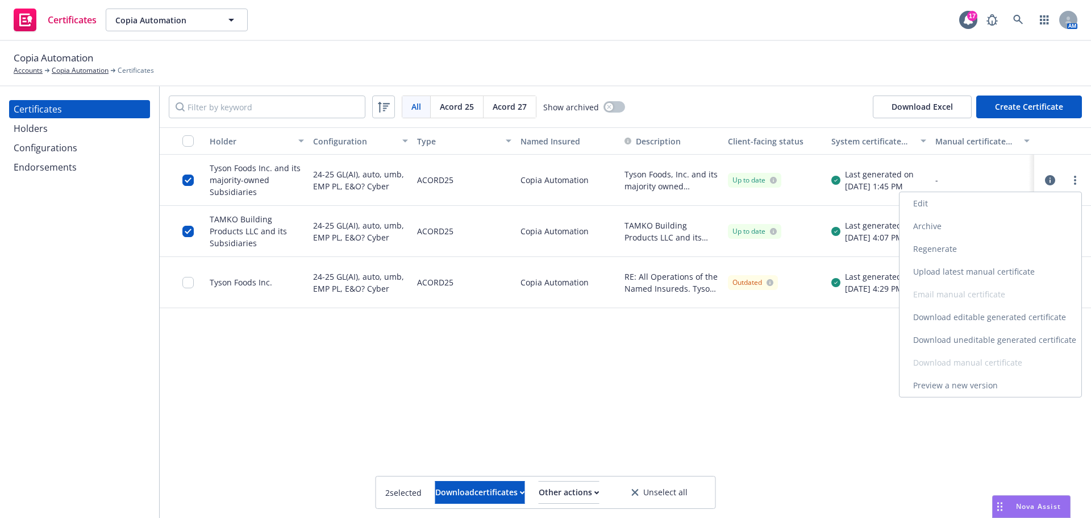
click at [960, 255] on link "Regenerate" at bounding box center [990, 248] width 182 height 23
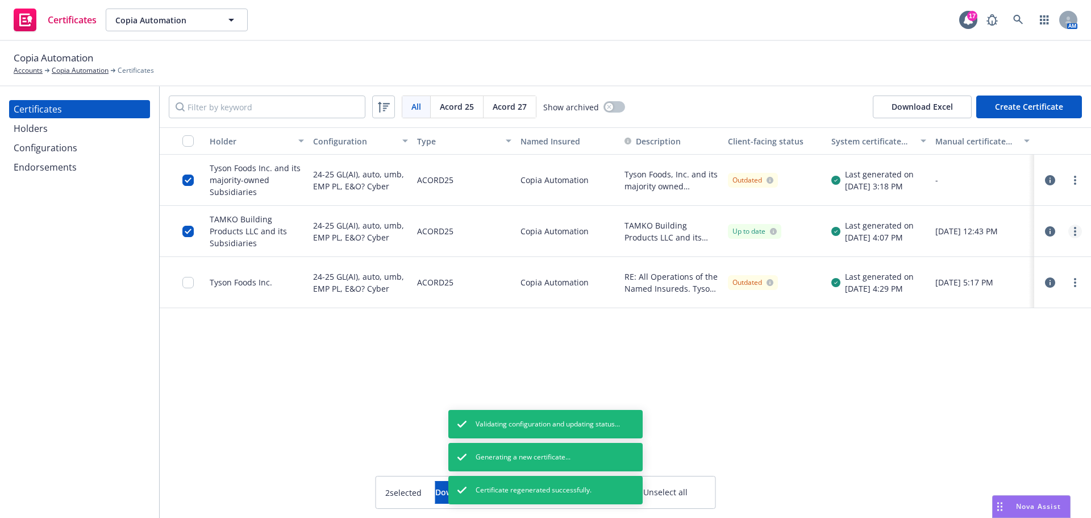
click at [1084, 227] on div at bounding box center [1063, 231] width 48 height 23
click at [1081, 228] on link "more" at bounding box center [1075, 231] width 14 height 14
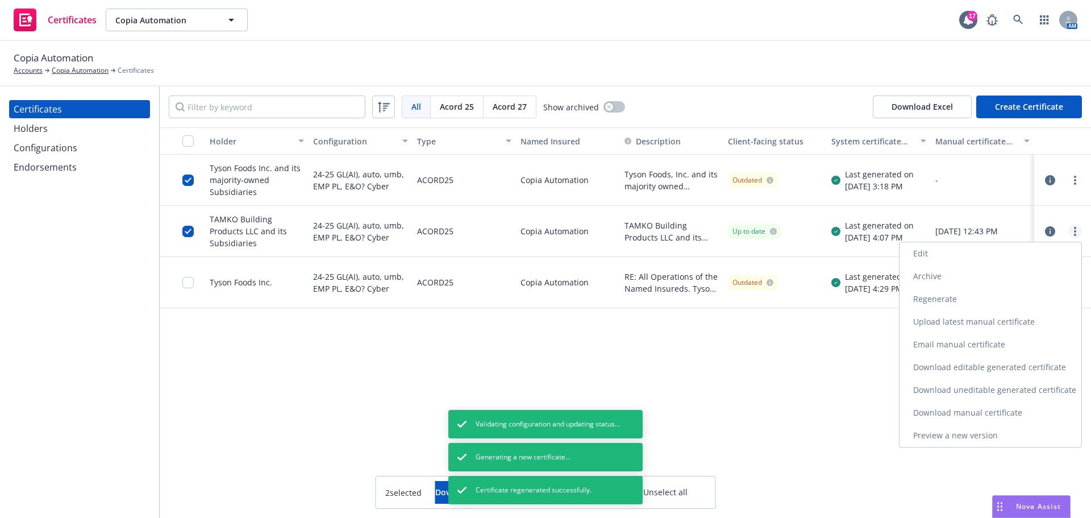
click at [1078, 230] on link "more" at bounding box center [1075, 231] width 14 height 14
click at [991, 296] on link "Regenerate" at bounding box center [990, 300] width 182 height 23
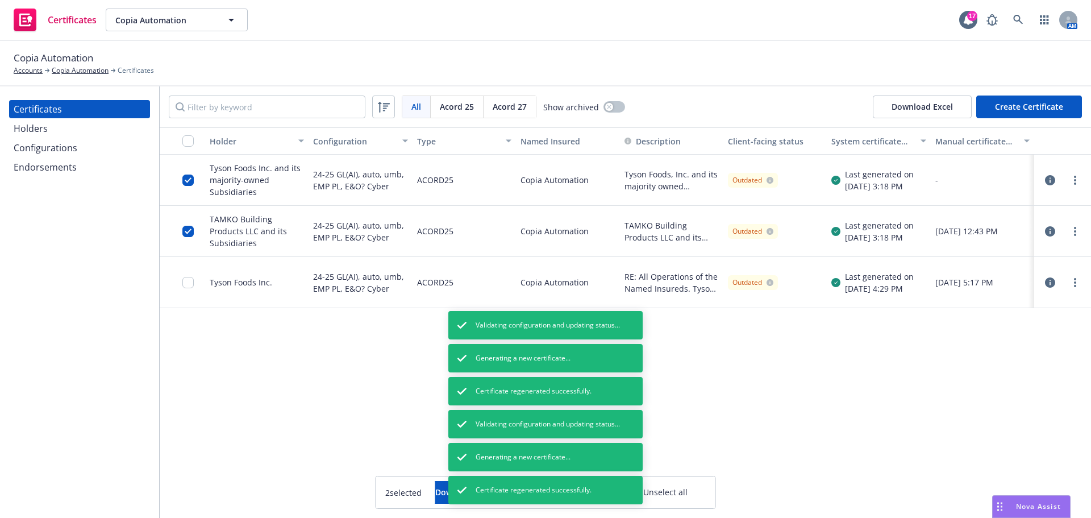
click at [748, 379] on div "Holder Configuration Type Named Insured Description Client-facing status System…" at bounding box center [625, 322] width 931 height 390
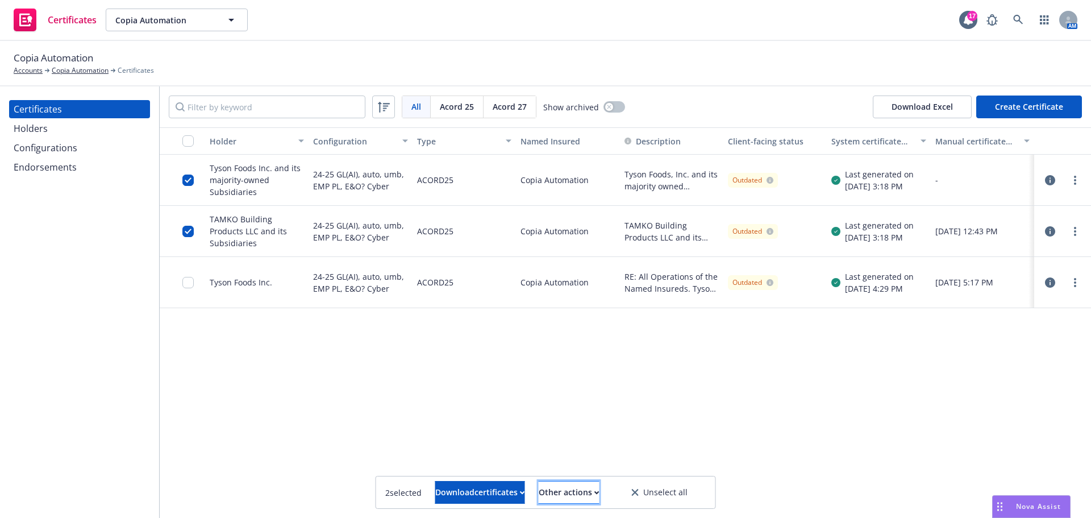
click at [592, 487] on div "Other actions" at bounding box center [569, 492] width 61 height 22
click at [589, 459] on link "Publish certificates" at bounding box center [546, 464] width 109 height 23
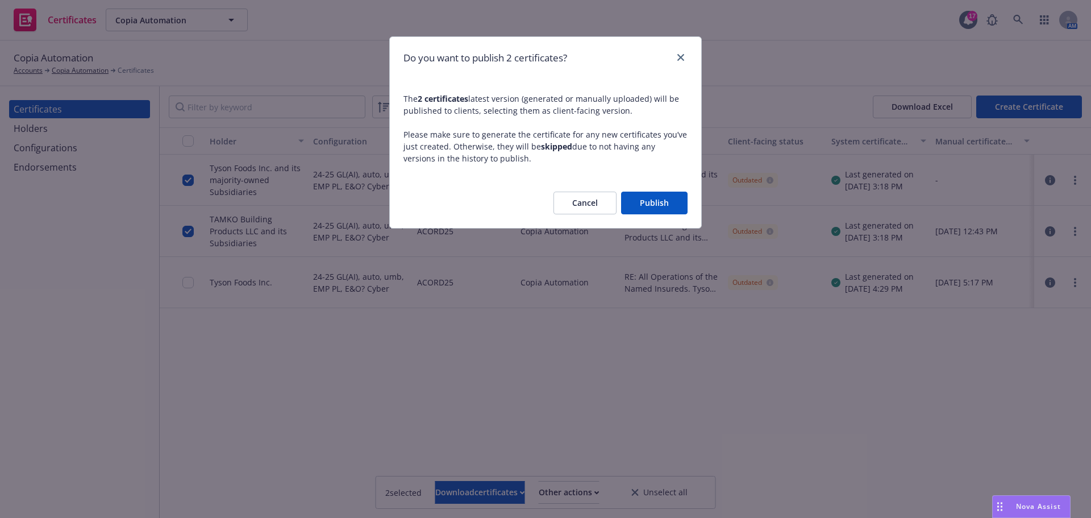
click at [660, 203] on button "Publish" at bounding box center [654, 202] width 66 height 23
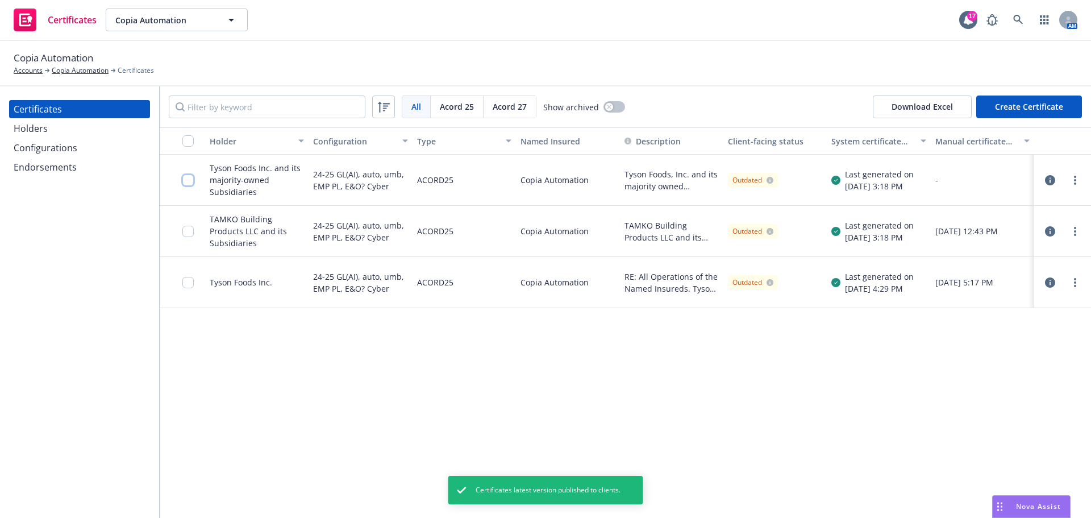
click at [188, 180] on input "checkbox" at bounding box center [187, 179] width 11 height 11
click at [192, 231] on input "checkbox" at bounding box center [187, 231] width 11 height 11
click at [435, 481] on button "Download certificates" at bounding box center [480, 492] width 90 height 23
click at [420, 466] on link "Download uneditable files" at bounding box center [422, 464] width 136 height 23
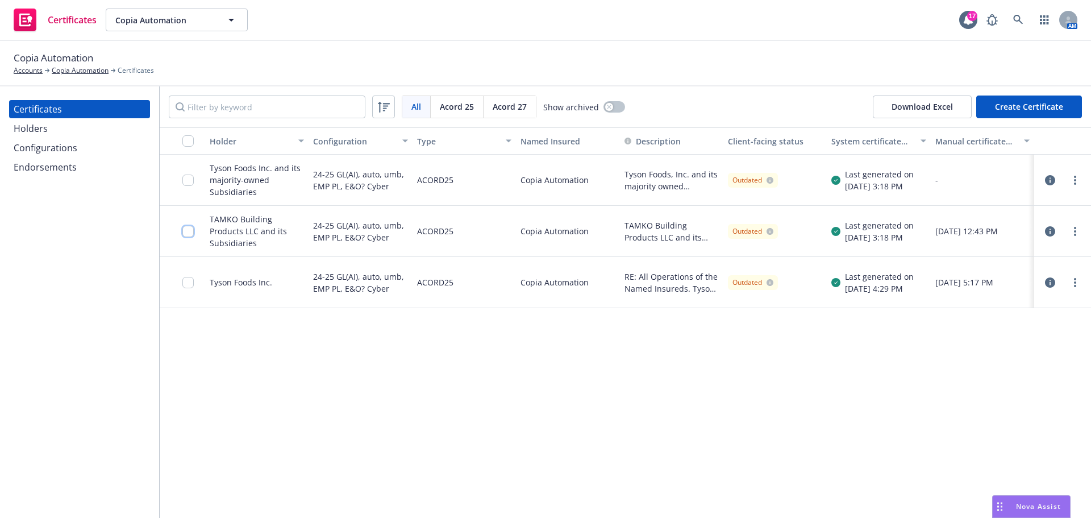
click at [187, 227] on input "checkbox" at bounding box center [187, 231] width 11 height 11
click at [440, 495] on div "Download certificate" at bounding box center [480, 492] width 86 height 22
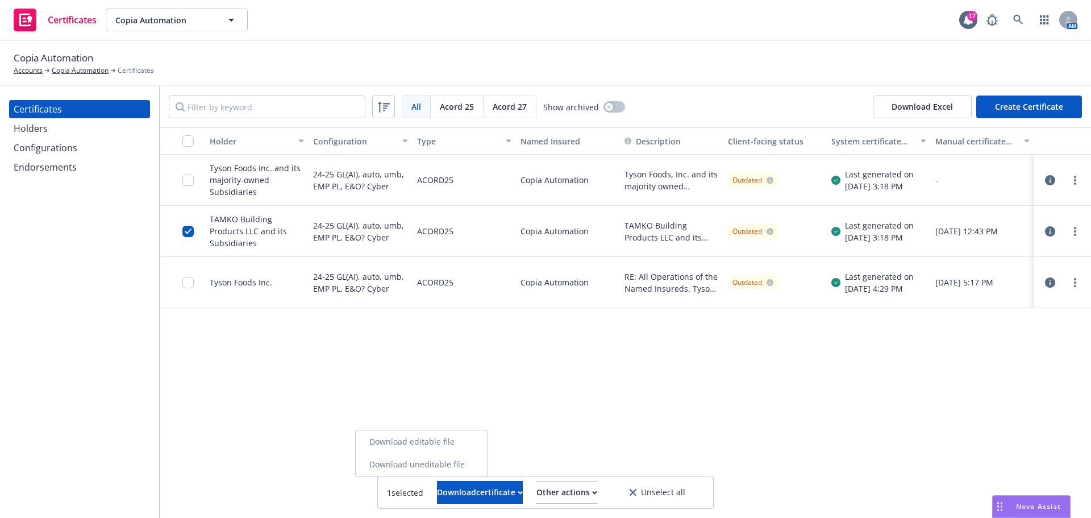
click at [445, 451] on link "Download editable file" at bounding box center [422, 441] width 132 height 23
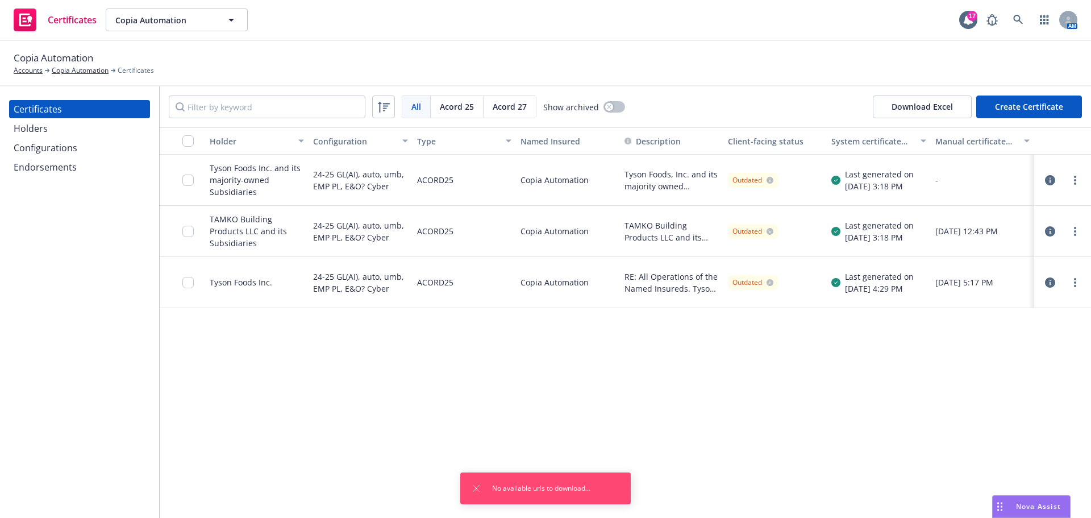
click at [440, 44] on div "Copia Automation Accounts Copia Automation Certificates" at bounding box center [545, 63] width 1091 height 45
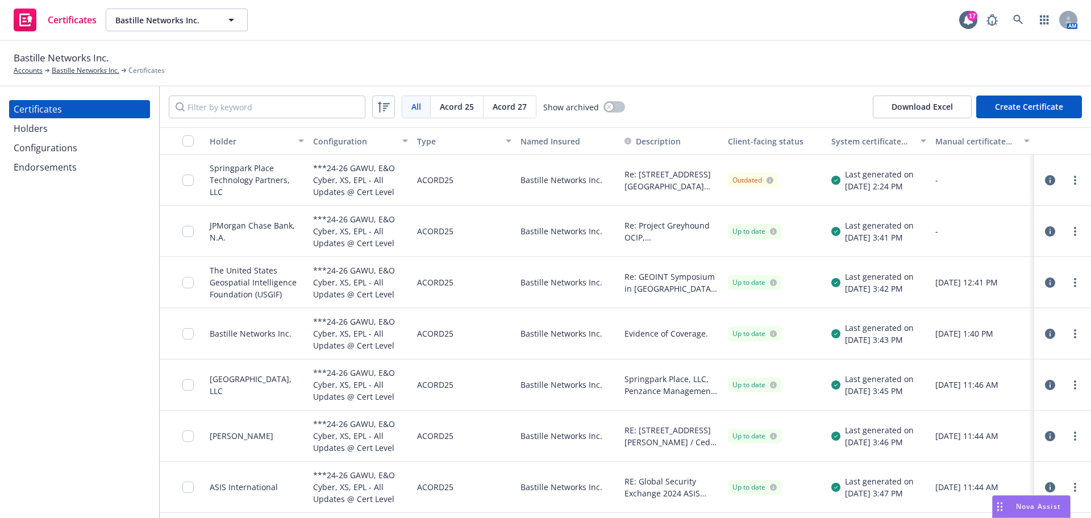
click at [104, 143] on div "Configurations" at bounding box center [80, 148] width 132 height 18
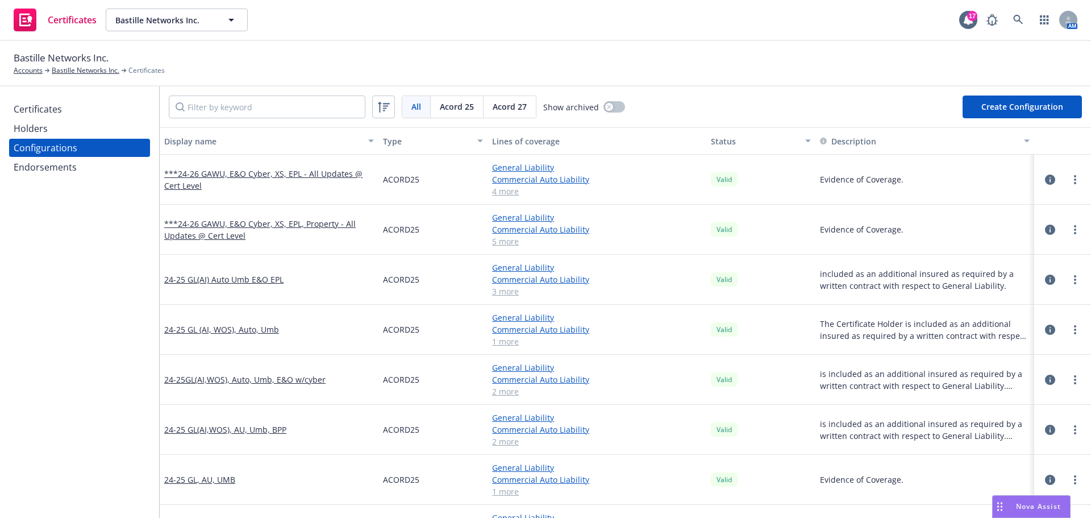
click at [990, 100] on button "Create Configuration" at bounding box center [1021, 106] width 119 height 23
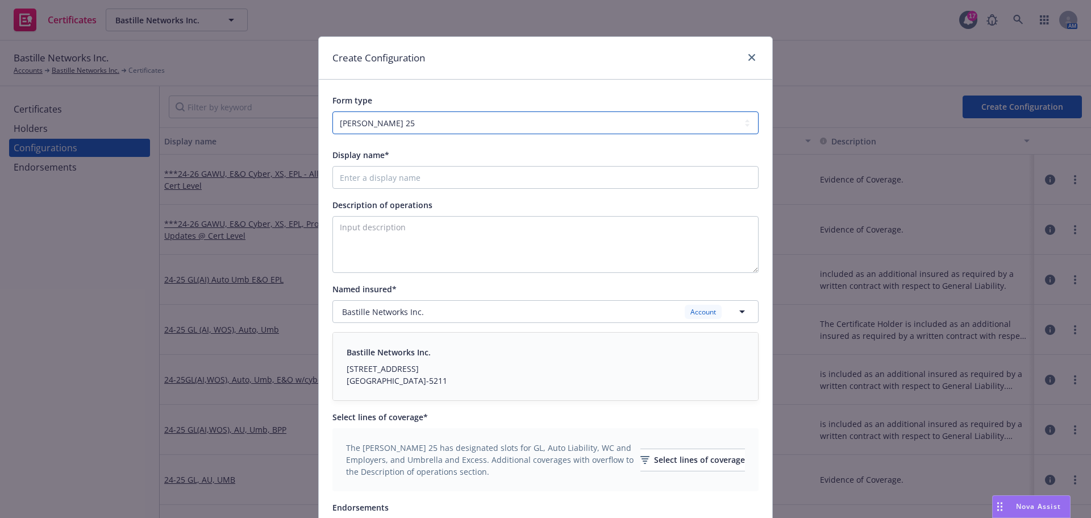
click at [629, 124] on select "[PERSON_NAME] 25 [PERSON_NAME] 27" at bounding box center [545, 122] width 426 height 23
drag, startPoint x: 554, startPoint y: 118, endPoint x: 520, endPoint y: 139, distance: 40.4
click at [554, 118] on select "[PERSON_NAME] 25 [PERSON_NAME] 27" at bounding box center [545, 122] width 426 height 23
click at [489, 182] on input "Display name*" at bounding box center [545, 177] width 426 height 23
type input "J"
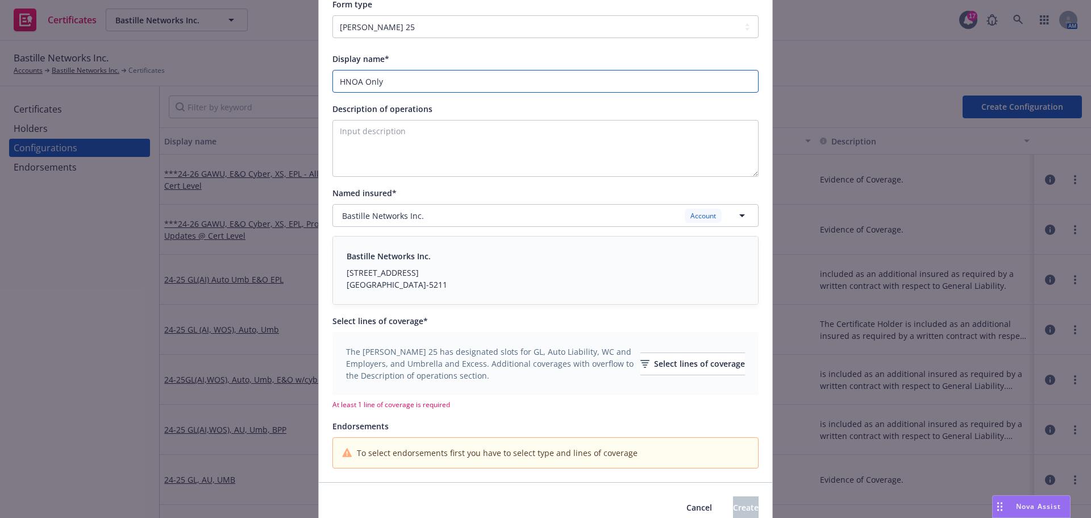
scroll to position [148, 0]
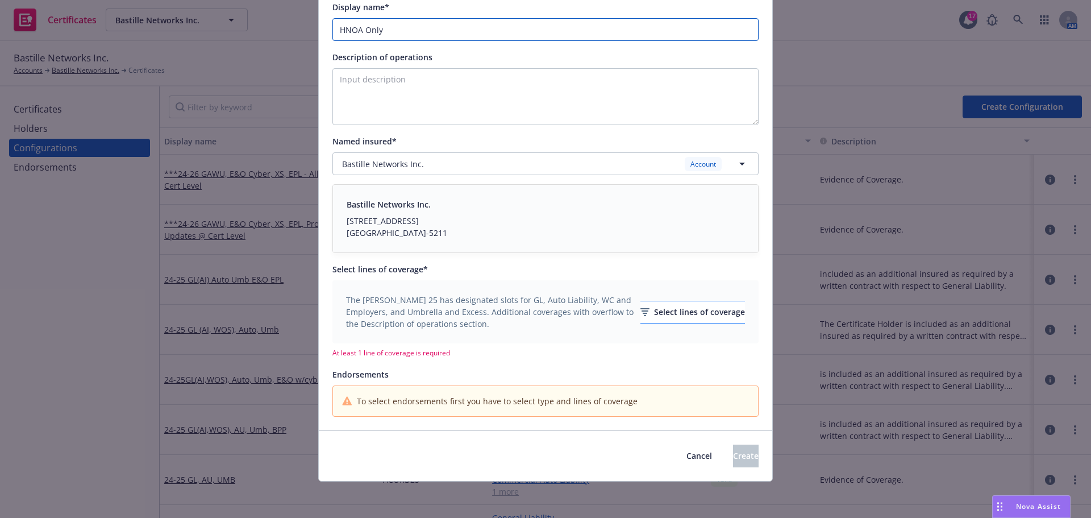
type input "HNOA Only"
click at [659, 306] on div "Select lines of coverage" at bounding box center [692, 312] width 105 height 22
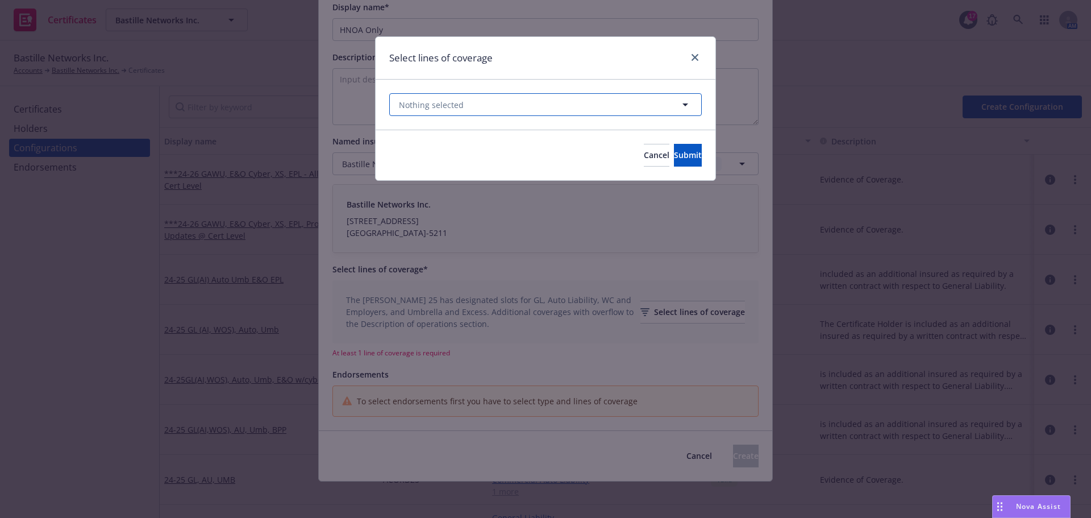
click at [447, 102] on span "Nothing selected" at bounding box center [431, 105] width 65 height 12
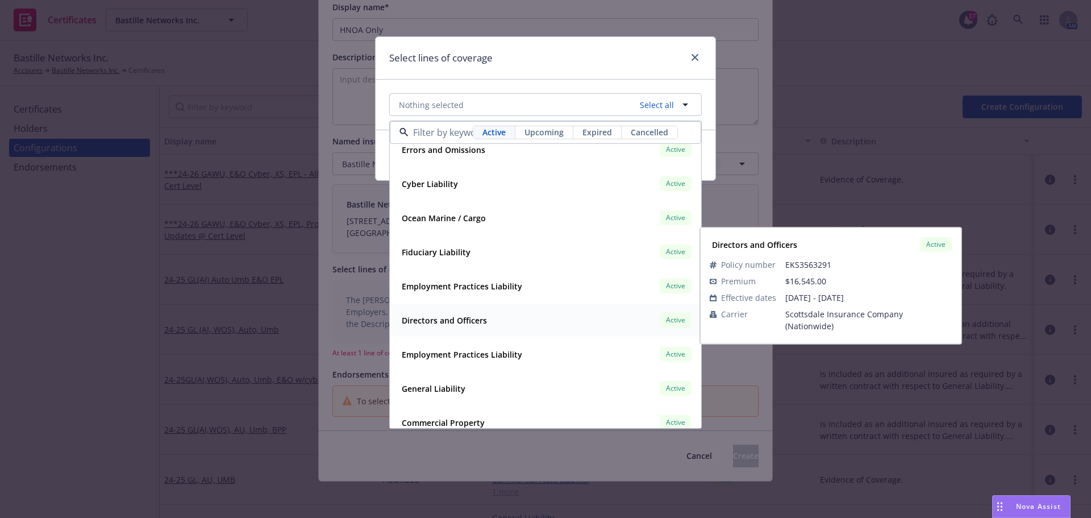
scroll to position [193, 0]
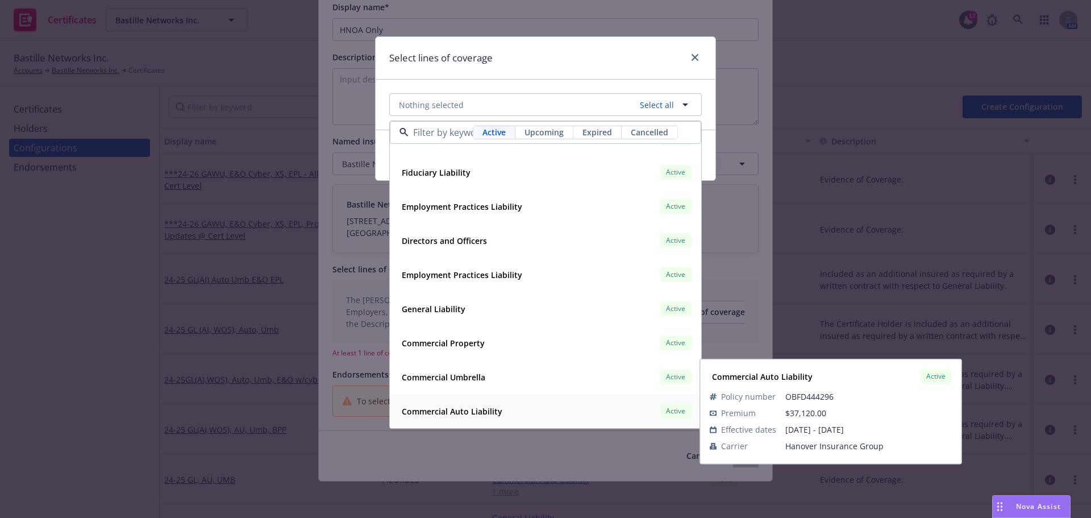
click at [469, 401] on div "Commercial Auto Liability Active" at bounding box center [545, 410] width 297 height 19
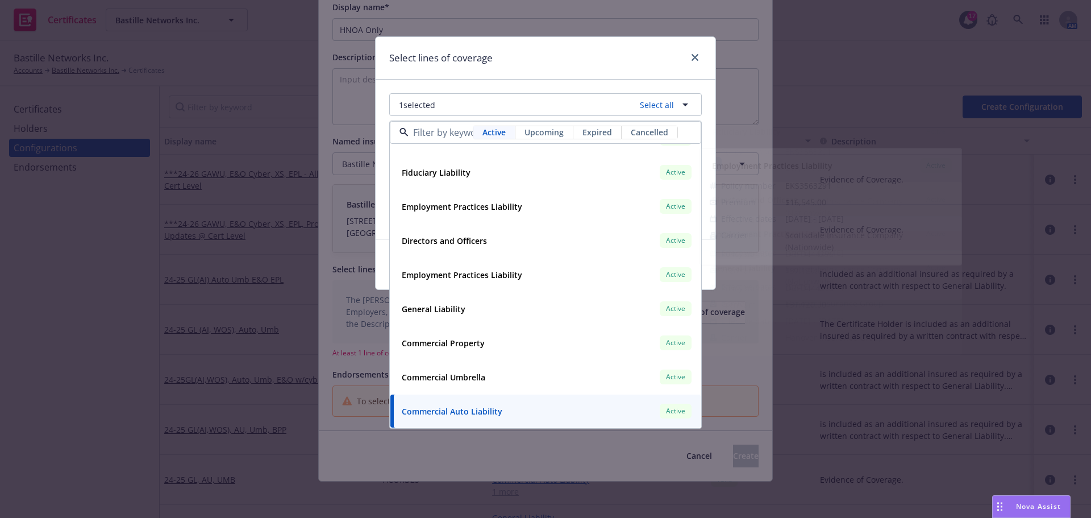
click at [576, 72] on div "Select lines of coverage" at bounding box center [546, 58] width 340 height 43
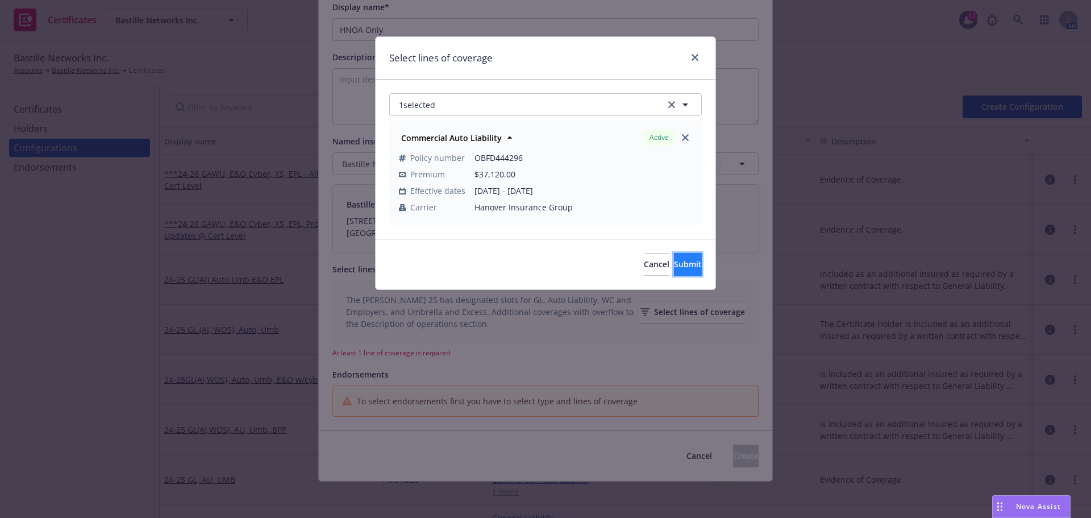
click at [676, 269] on span "Submit" at bounding box center [688, 264] width 28 height 11
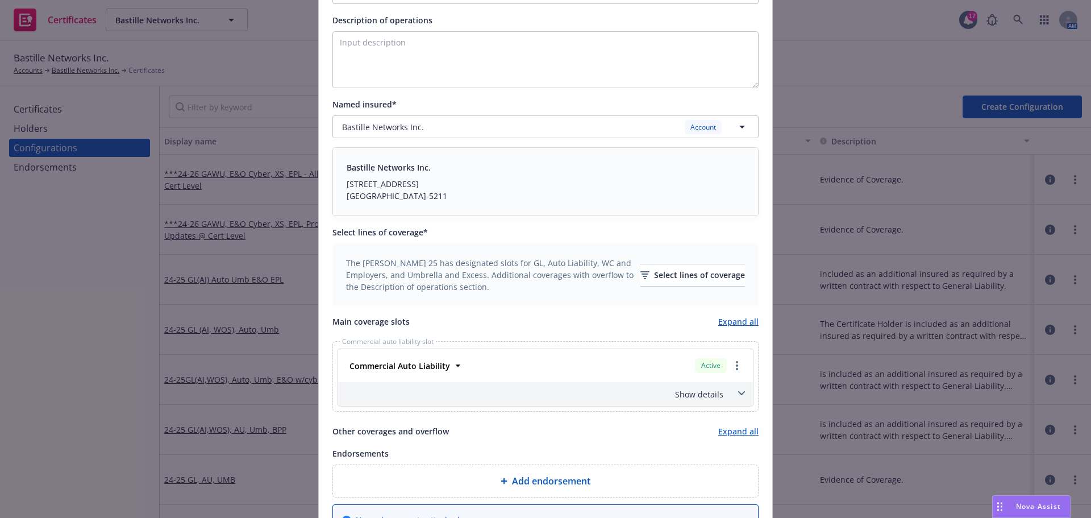
scroll to position [205, 0]
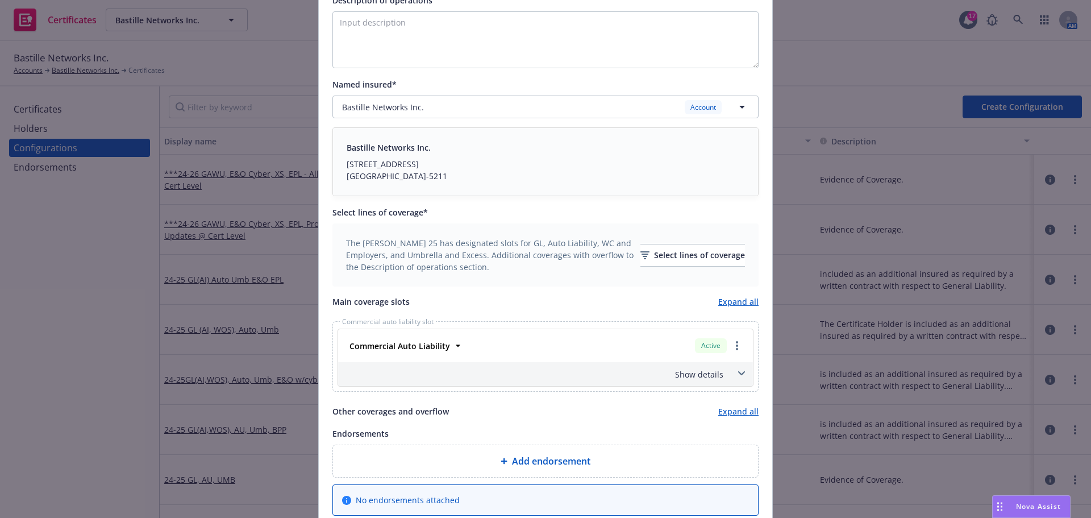
click at [732, 371] on span at bounding box center [741, 373] width 18 height 18
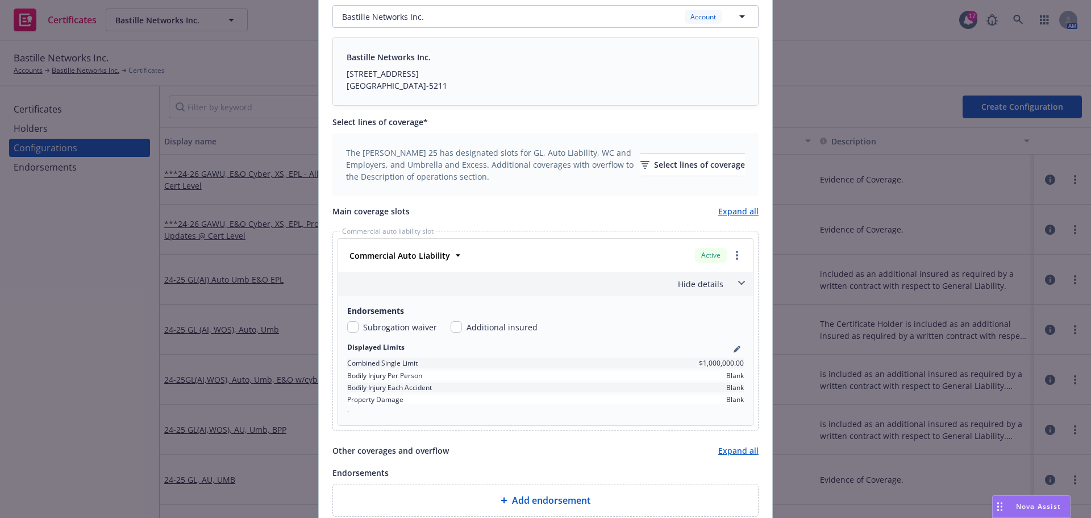
scroll to position [318, 0]
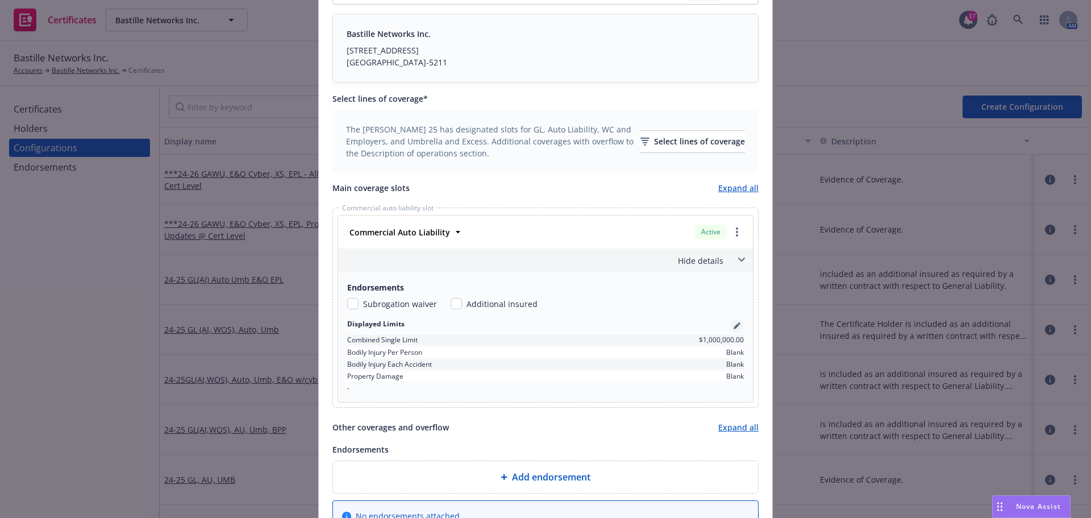
click at [734, 326] on icon "pencil" at bounding box center [737, 325] width 7 height 7
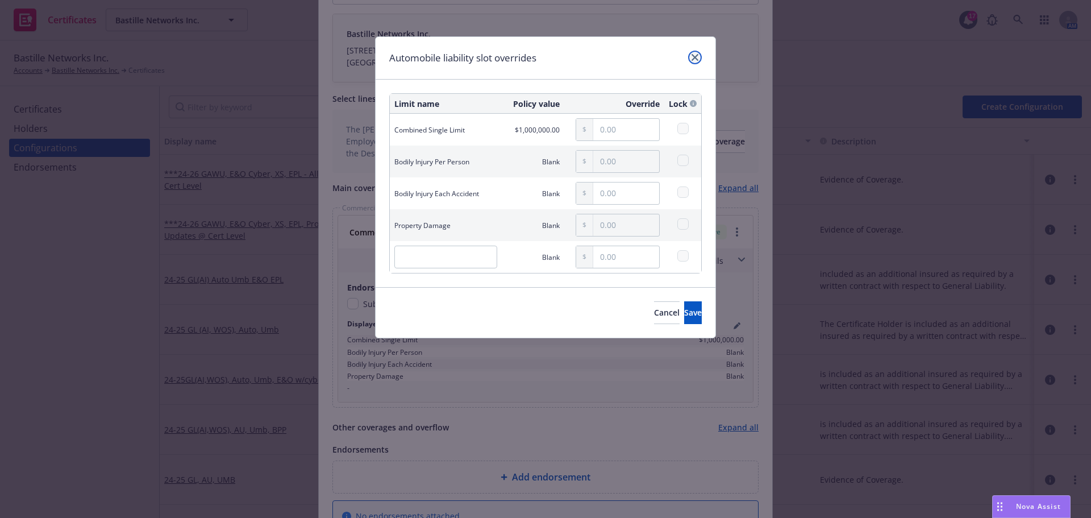
click at [692, 53] on link "close" at bounding box center [695, 58] width 14 height 14
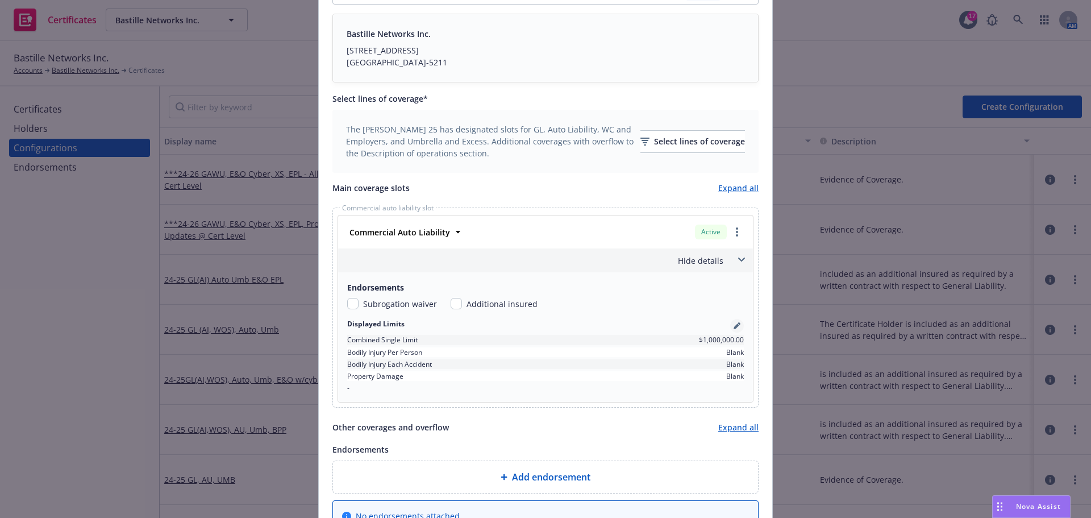
click at [734, 322] on link "pencil" at bounding box center [737, 326] width 14 height 14
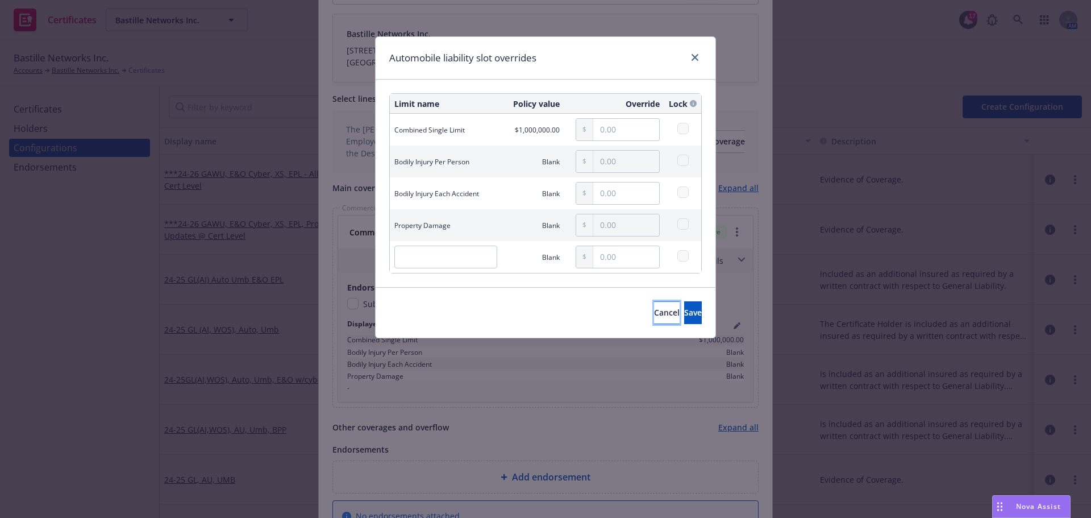
click at [654, 312] on span "Cancel" at bounding box center [667, 312] width 26 height 11
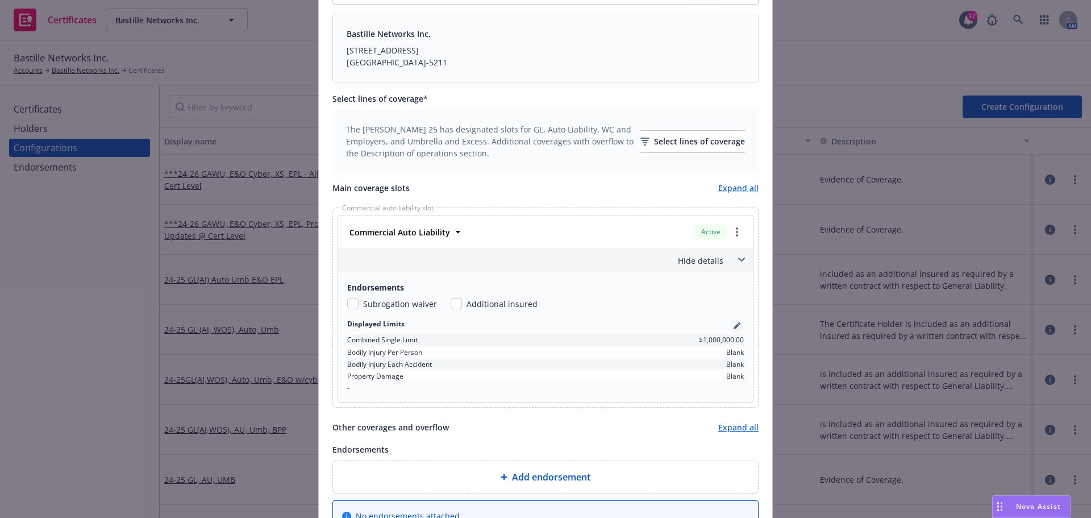
click at [734, 328] on icon "pencil" at bounding box center [737, 325] width 7 height 7
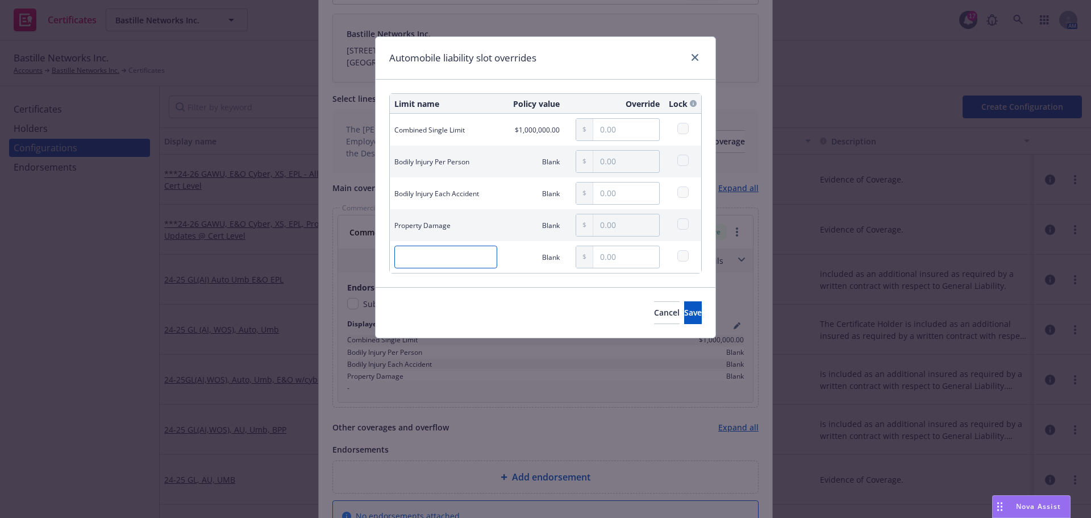
click at [463, 255] on input "text" at bounding box center [445, 256] width 103 height 23
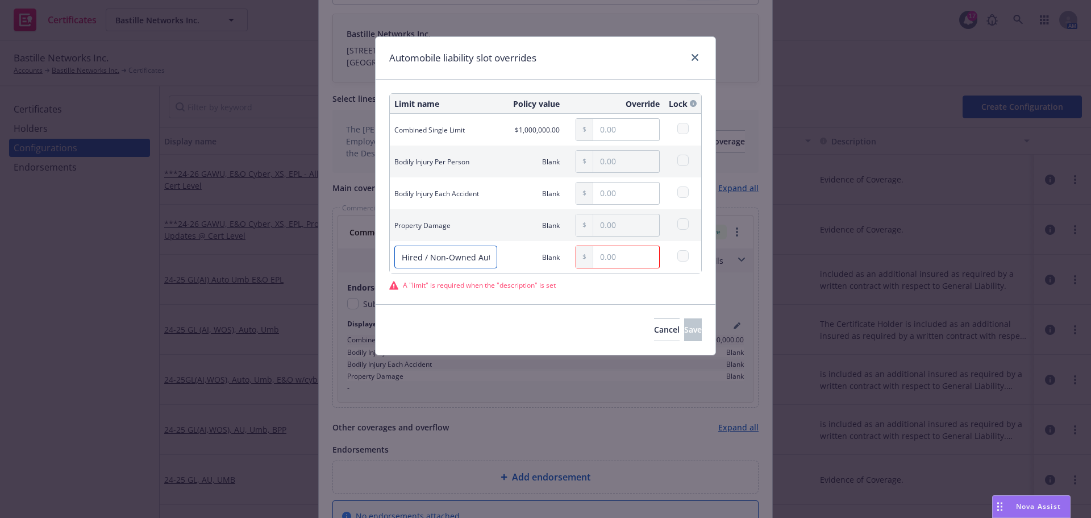
scroll to position [0, 0]
type input "Hired / Non-Owned Auto"
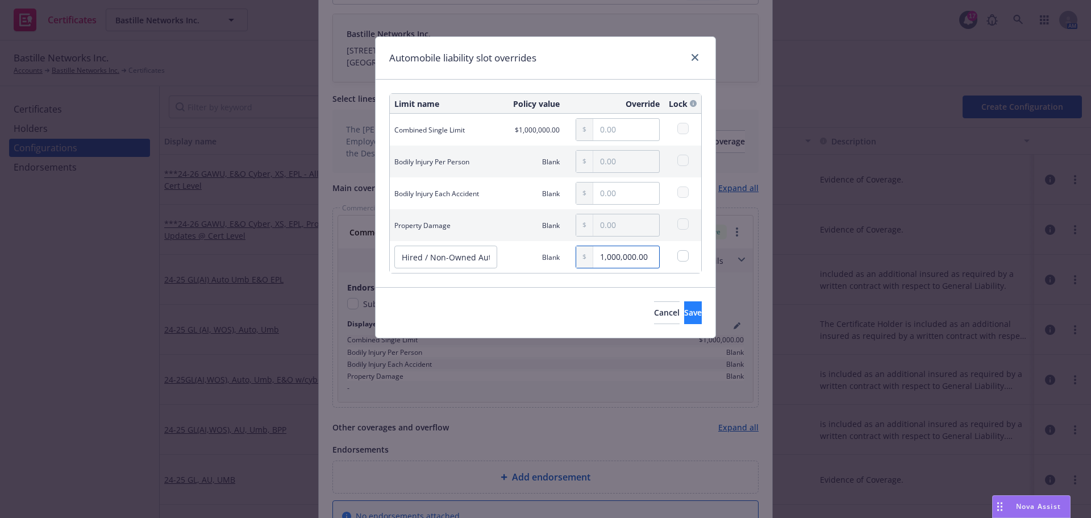
type input "1,000,000.00"
click at [684, 311] on span "Save" at bounding box center [693, 312] width 18 height 11
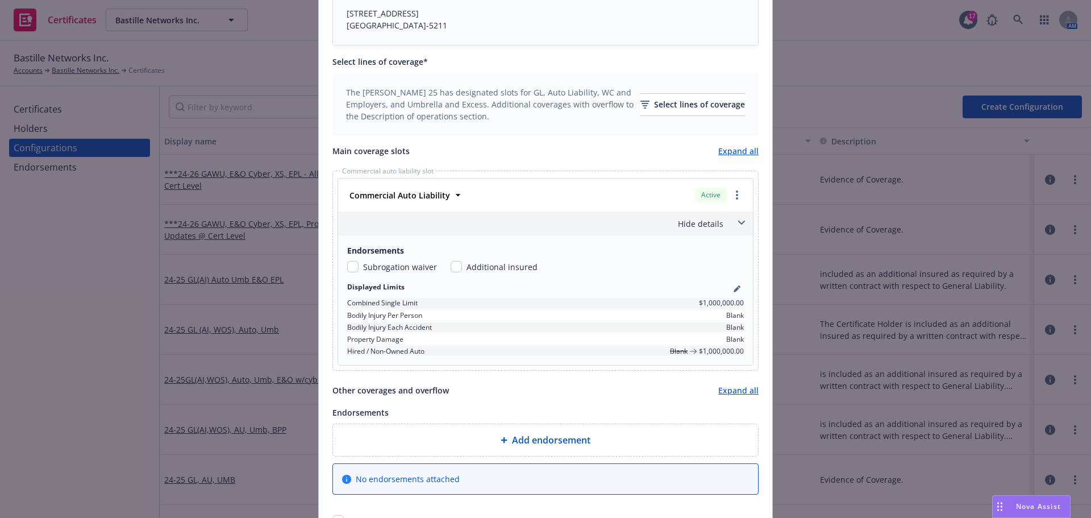
scroll to position [375, 0]
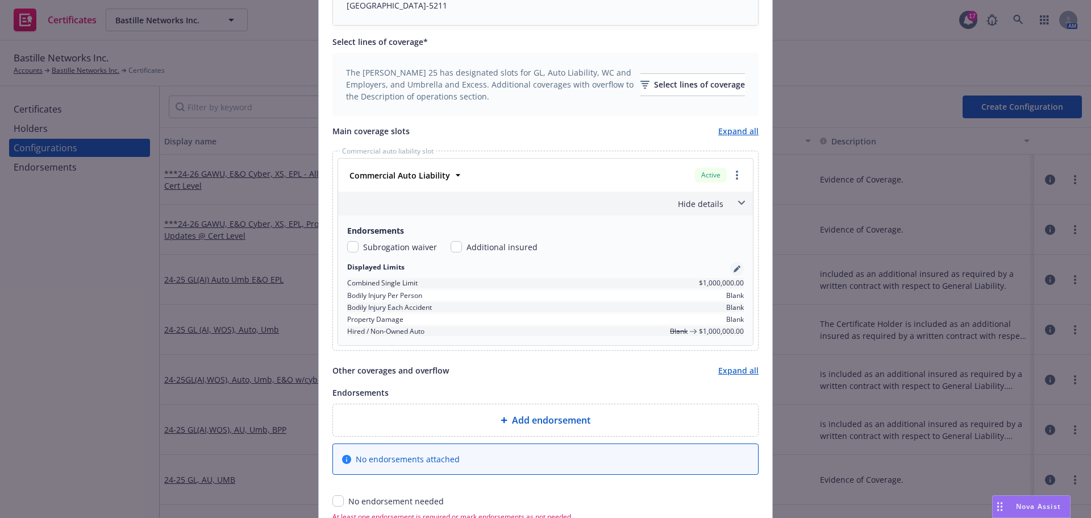
click at [734, 269] on icon "pencil" at bounding box center [737, 270] width 6 height 6
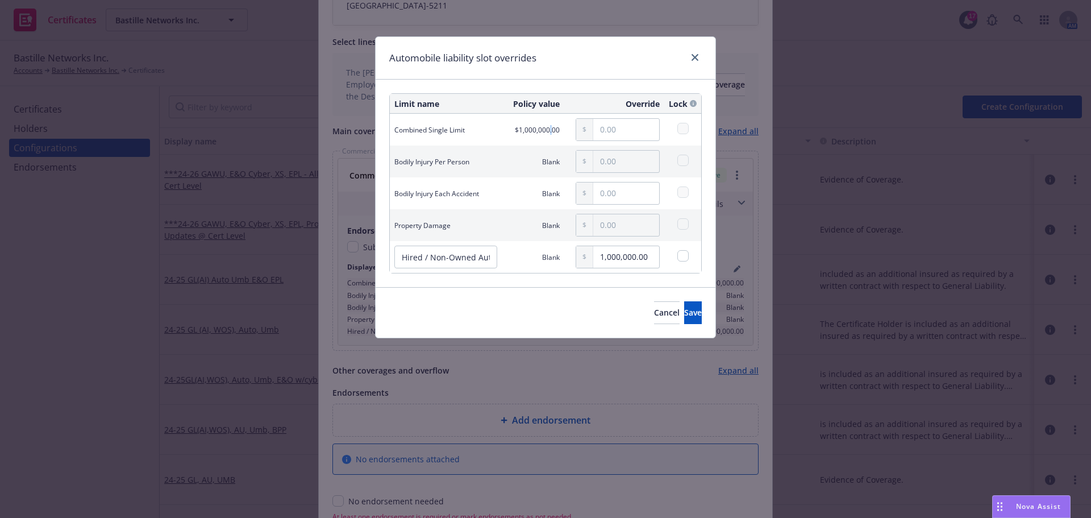
click at [552, 130] on span "$1,000,000.00" at bounding box center [537, 130] width 45 height 10
click at [618, 130] on input "text" at bounding box center [626, 130] width 66 height 22
click at [676, 123] on td at bounding box center [682, 130] width 37 height 32
click at [619, 128] on input "text" at bounding box center [626, 130] width 66 height 22
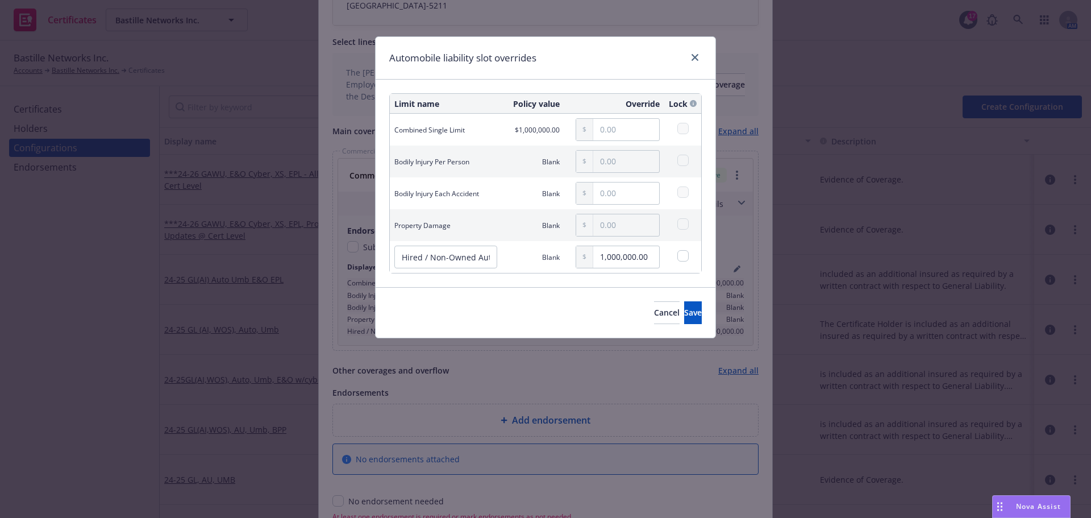
click at [575, 134] on div at bounding box center [614, 130] width 91 height 32
click at [527, 132] on span "$1,000,000.00" at bounding box center [537, 130] width 45 height 10
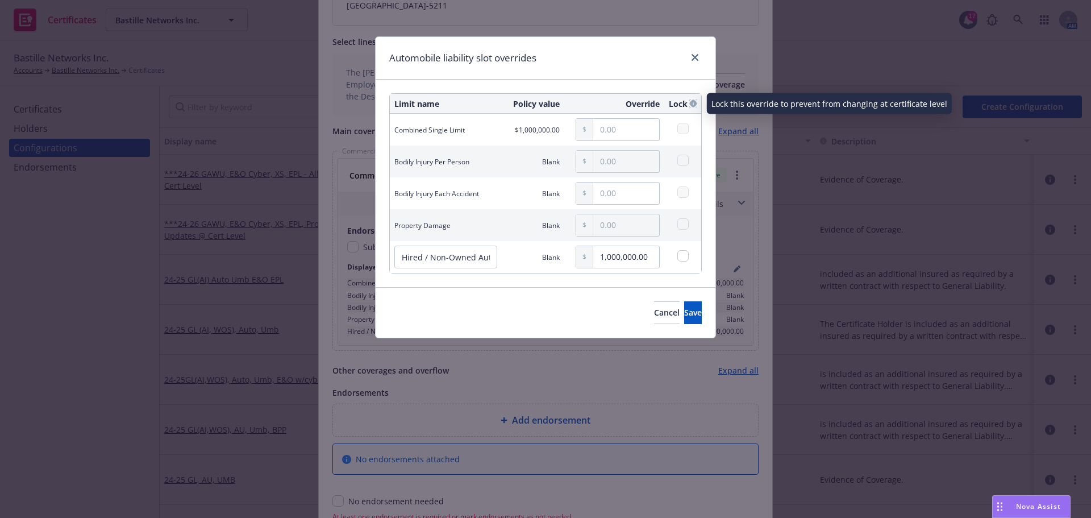
click at [693, 101] on icon at bounding box center [693, 103] width 7 height 7
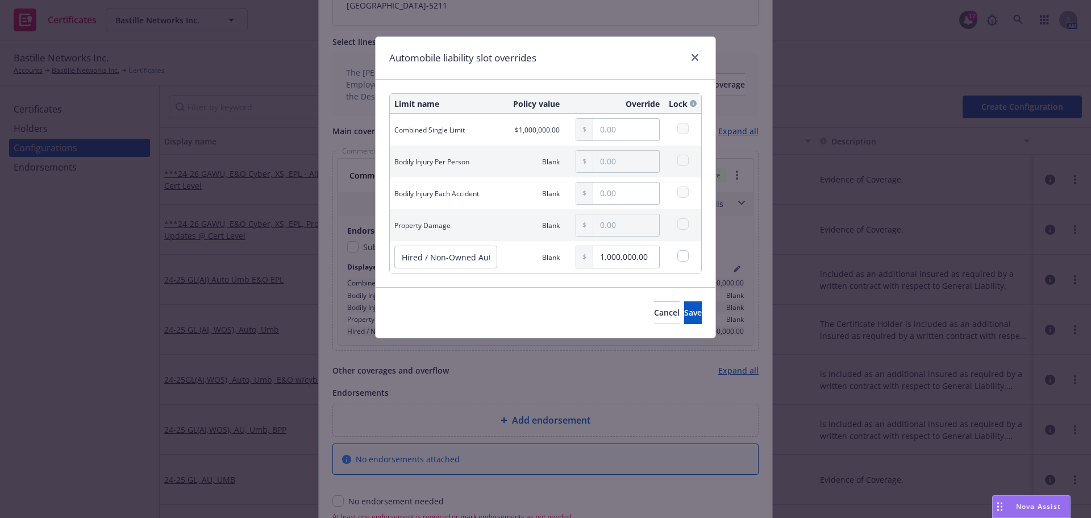
click at [664, 103] on th "Lock" at bounding box center [682, 104] width 37 height 20
click at [687, 137] on td at bounding box center [682, 130] width 37 height 32
click at [644, 132] on input "text" at bounding box center [626, 130] width 66 height 22
click at [684, 309] on span "Save" at bounding box center [693, 312] width 18 height 11
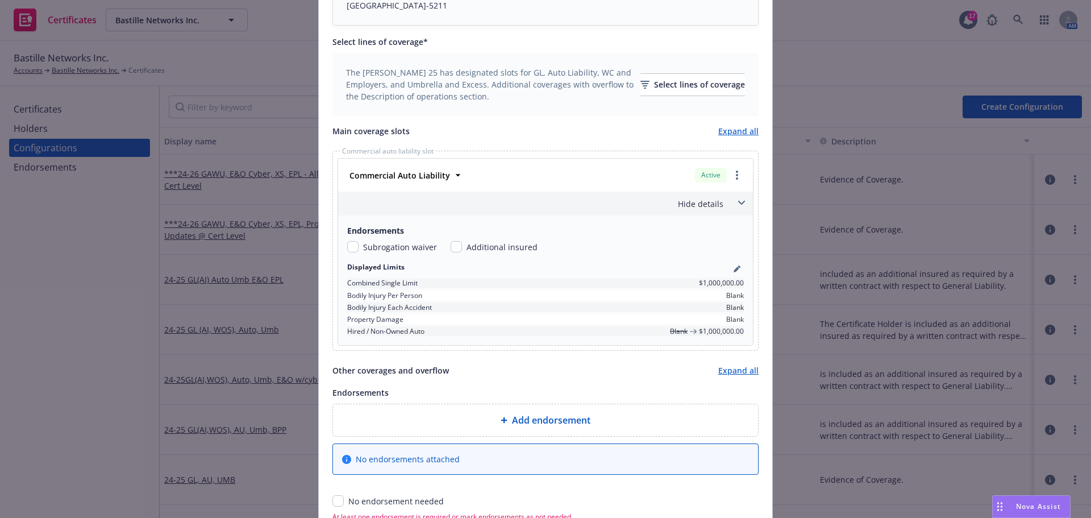
scroll to position [480, 0]
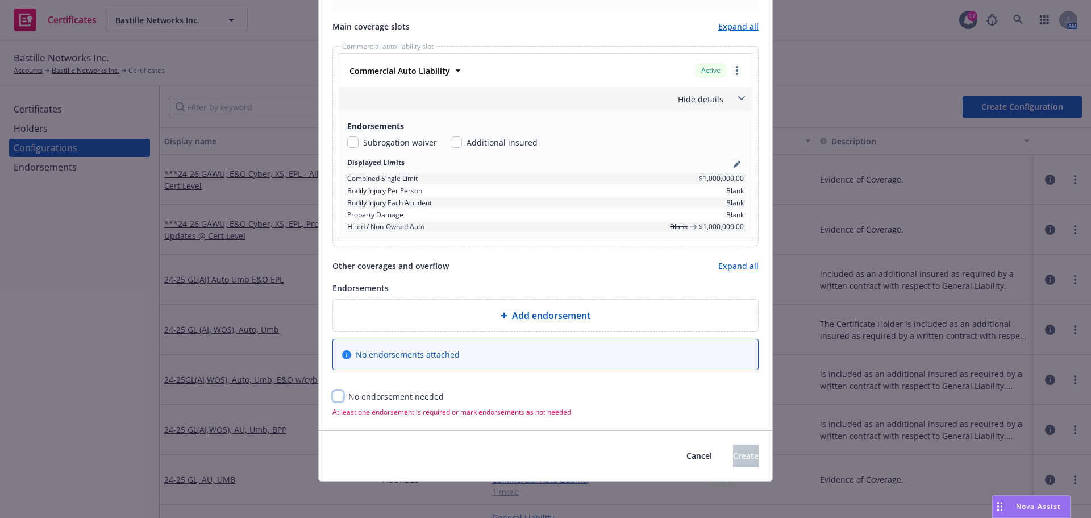
click at [335, 398] on input "checkbox" at bounding box center [337, 395] width 11 height 11
checkbox input "true"
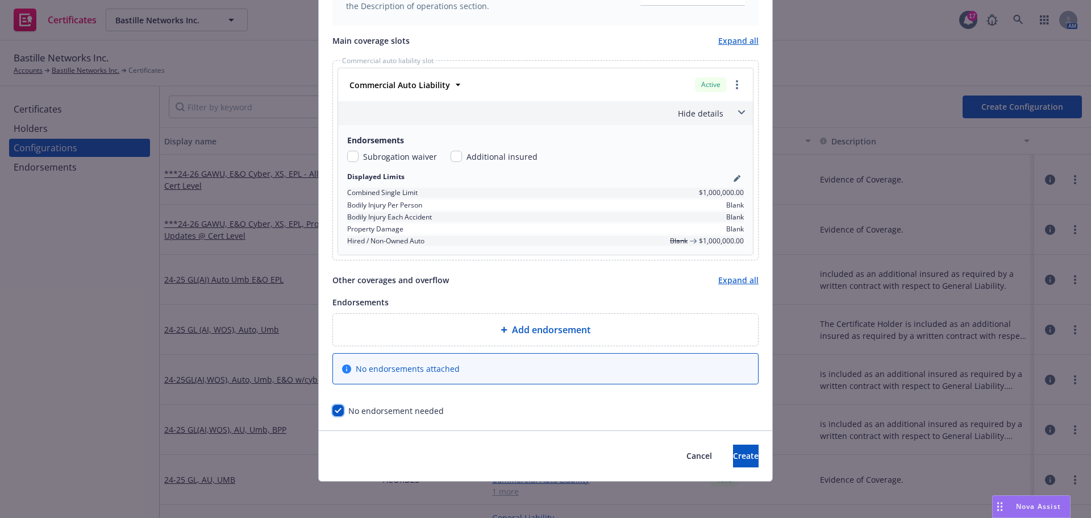
scroll to position [465, 0]
click at [734, 180] on icon "pencil" at bounding box center [737, 178] width 7 height 7
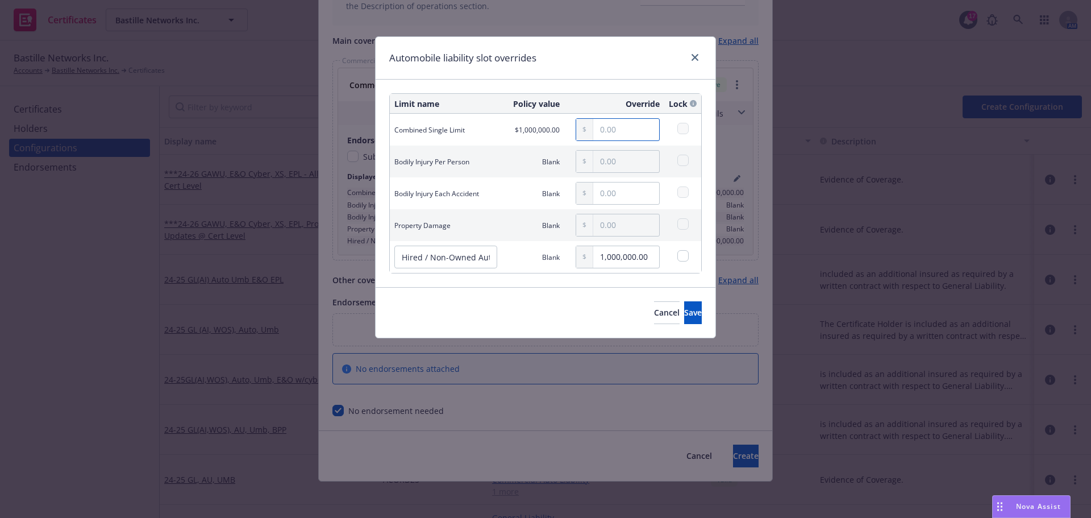
click at [597, 123] on input "text" at bounding box center [626, 130] width 66 height 22
click at [684, 317] on span "Save" at bounding box center [693, 312] width 18 height 11
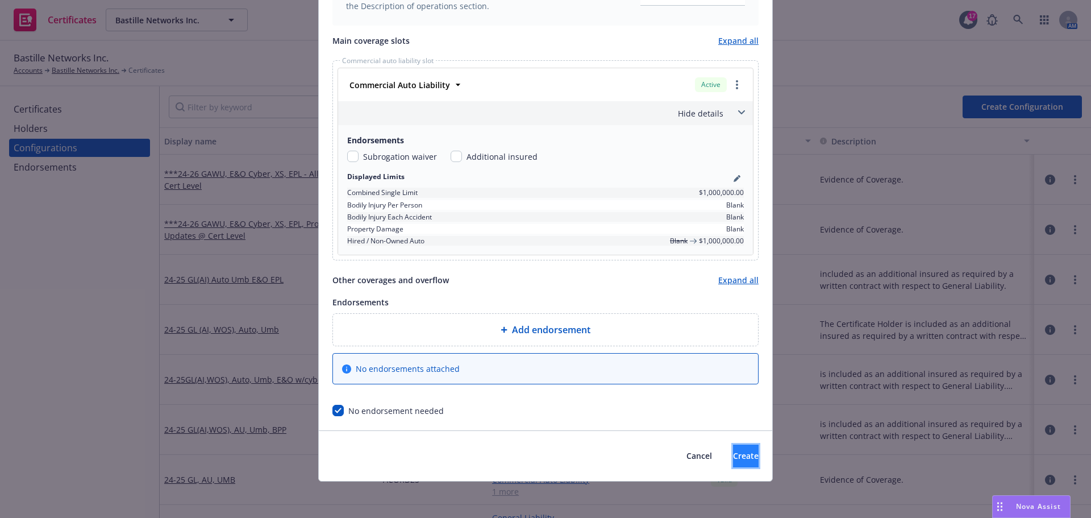
click at [733, 451] on span "Create" at bounding box center [746, 455] width 26 height 11
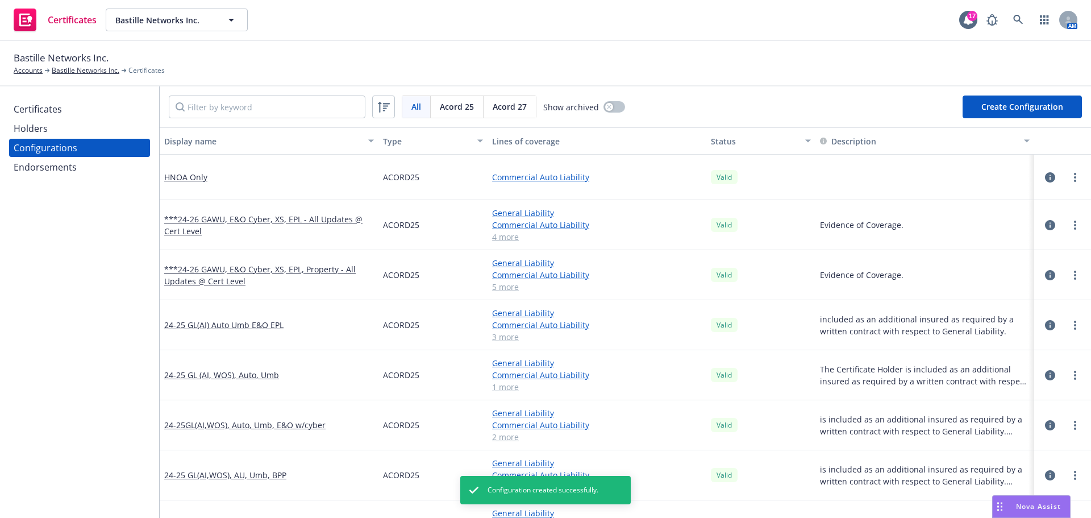
click at [73, 130] on div "Holders" at bounding box center [80, 128] width 132 height 18
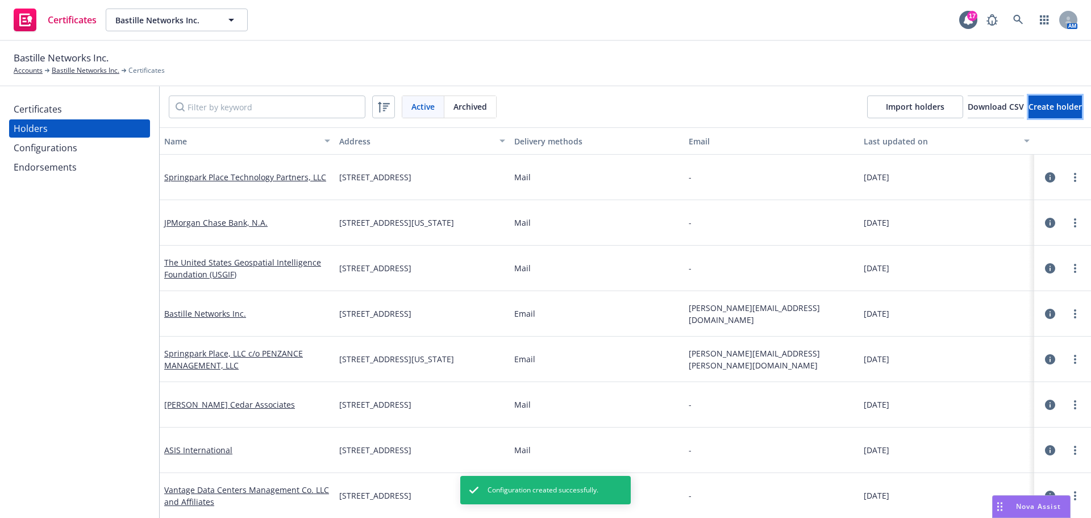
drag, startPoint x: 1031, startPoint y: 101, endPoint x: 192, endPoint y: 108, distance: 839.2
click at [87, 102] on div "Certificates" at bounding box center [80, 109] width 132 height 18
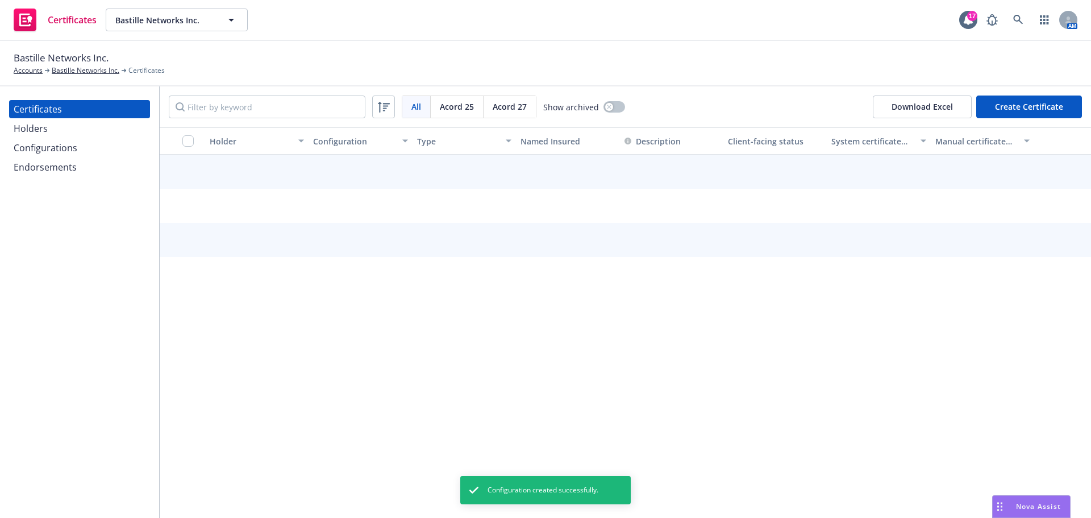
click at [1026, 110] on button "Create Certificate" at bounding box center [1029, 106] width 106 height 23
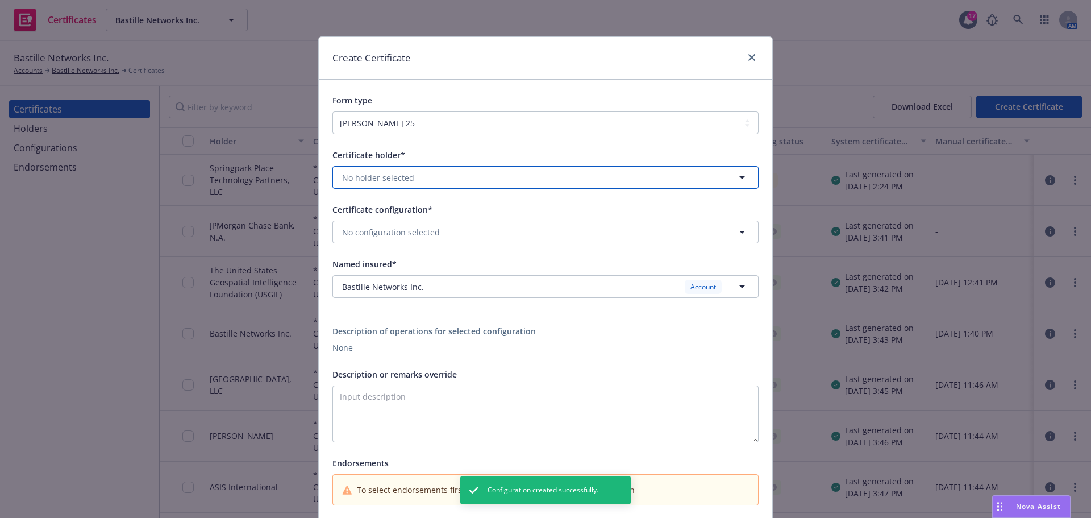
click at [507, 174] on button "No holder selected" at bounding box center [545, 177] width 426 height 23
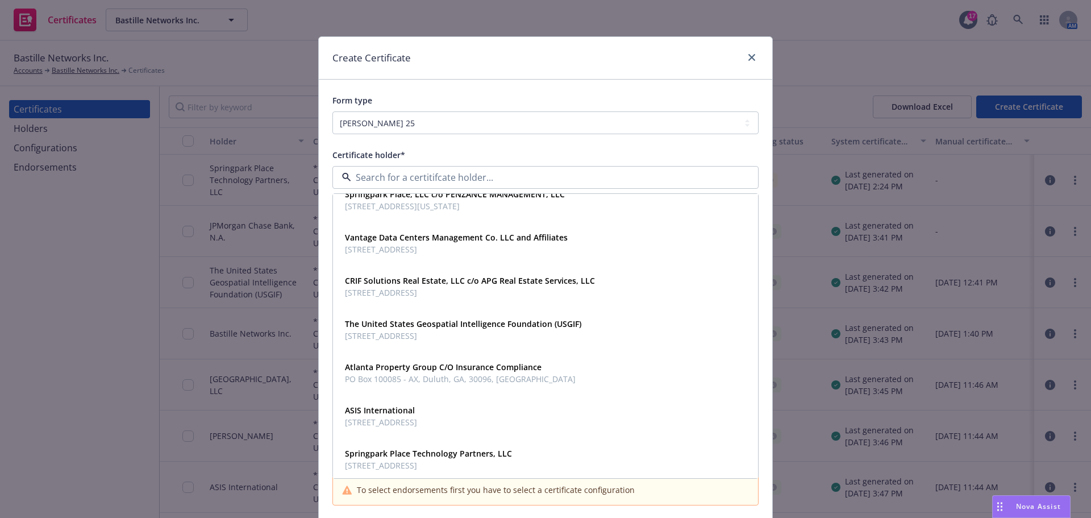
scroll to position [21, 0]
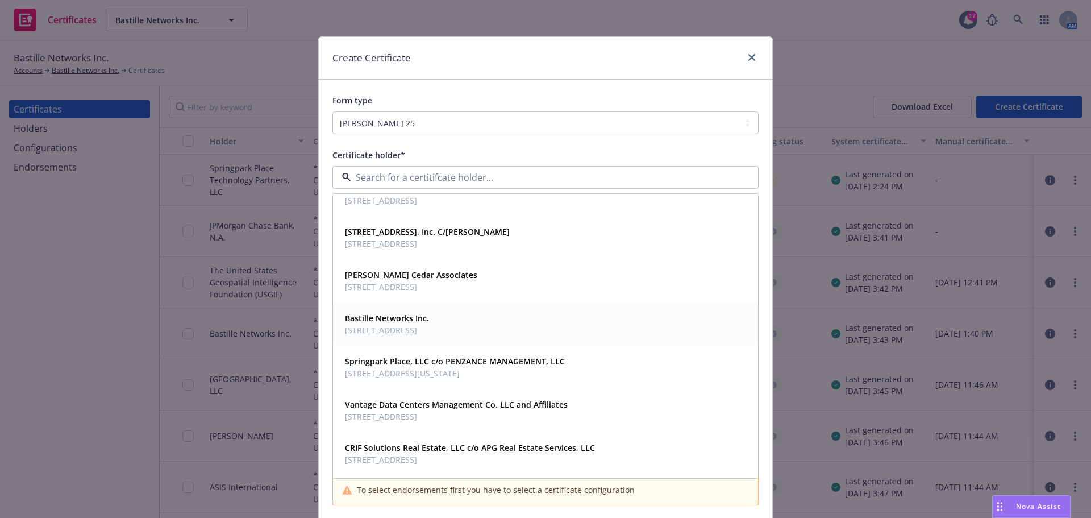
click at [429, 324] on span "Bastille Networks Inc." at bounding box center [387, 318] width 84 height 12
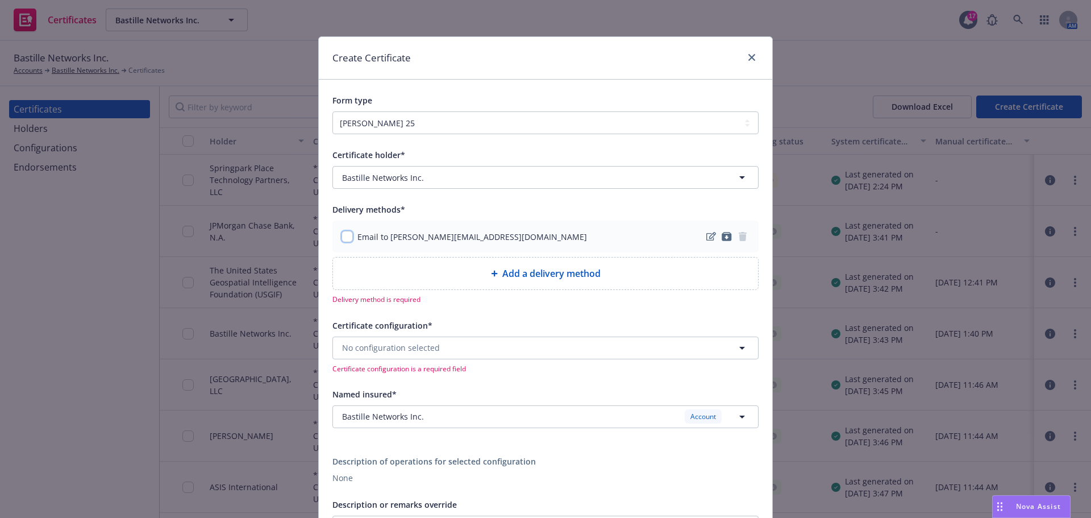
click at [345, 236] on input "checkbox" at bounding box center [346, 236] width 11 height 11
checkbox input "true"
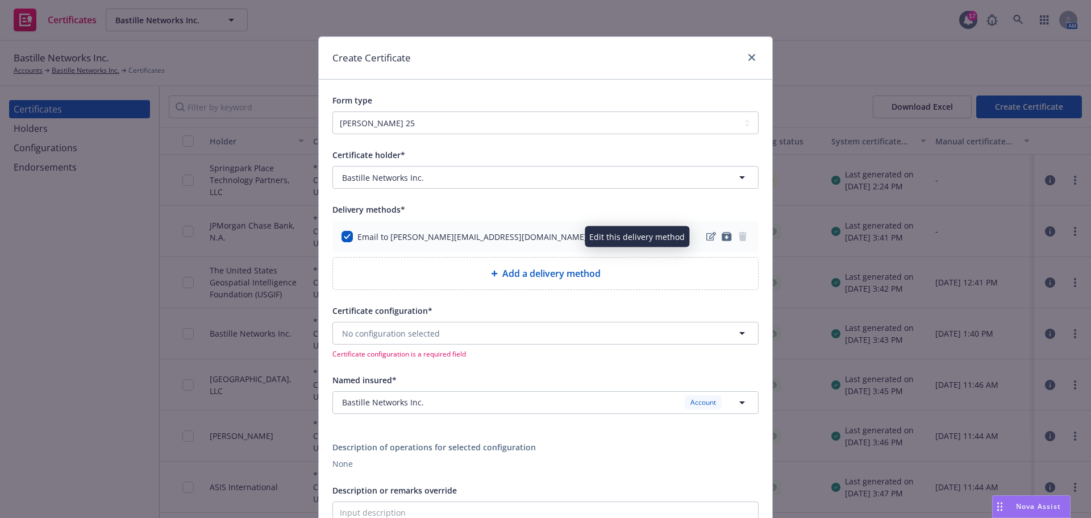
click at [707, 237] on icon "edit" at bounding box center [711, 236] width 10 height 9
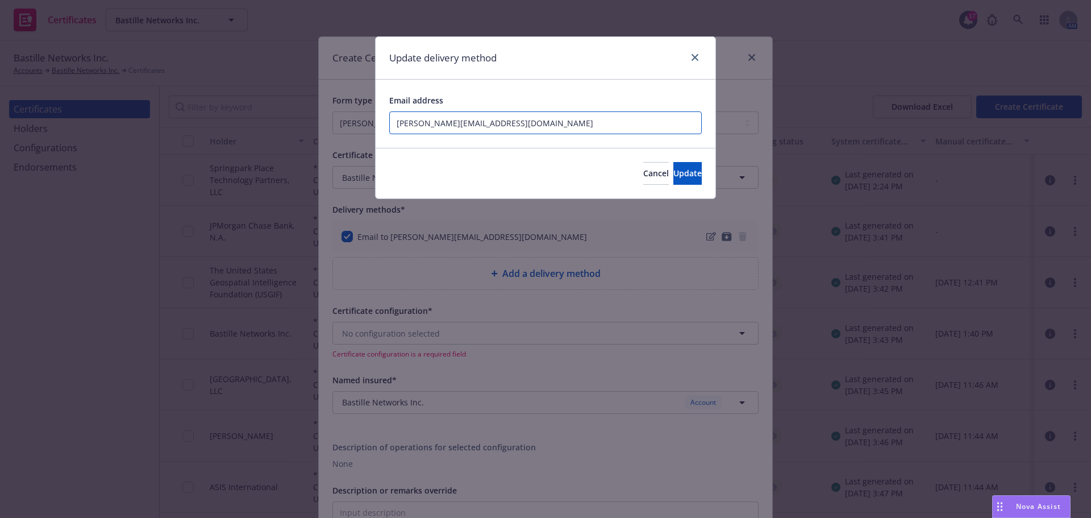
drag, startPoint x: 524, startPoint y: 131, endPoint x: 324, endPoint y: 127, distance: 200.6
click at [326, 122] on div "Update delivery method Email address christy@bastille.io Cancel Update" at bounding box center [545, 259] width 1091 height 518
type input "ross@bastille.io"
click at [673, 173] on button "Update" at bounding box center [687, 173] width 28 height 23
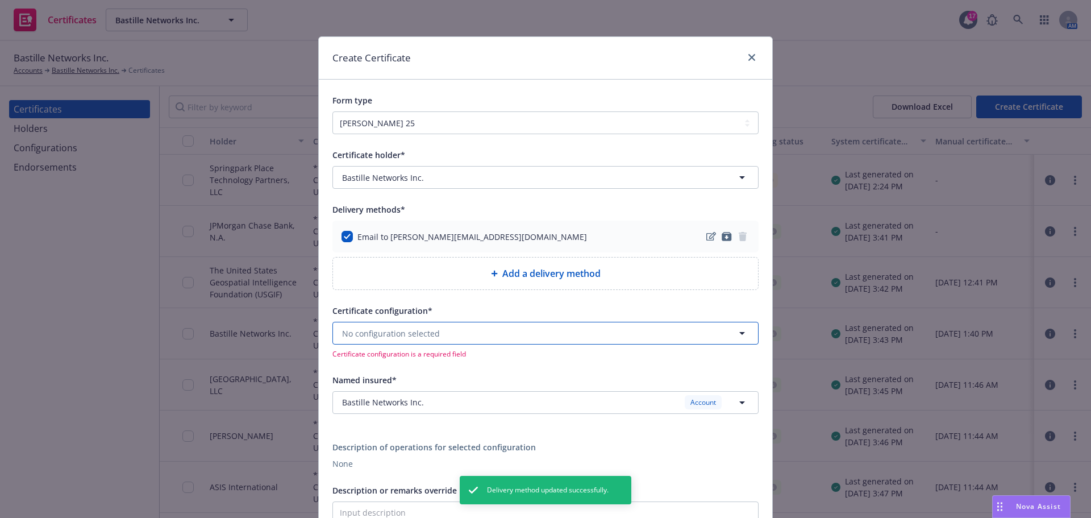
click at [532, 331] on button "No configuration selected" at bounding box center [545, 333] width 426 height 23
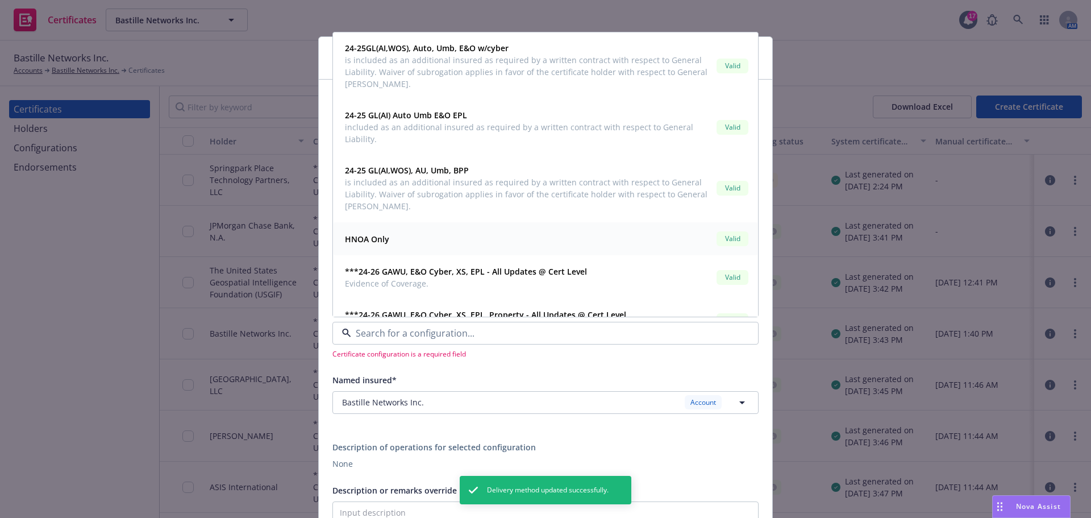
click at [442, 229] on div "HNOA Only Valid" at bounding box center [546, 238] width 424 height 33
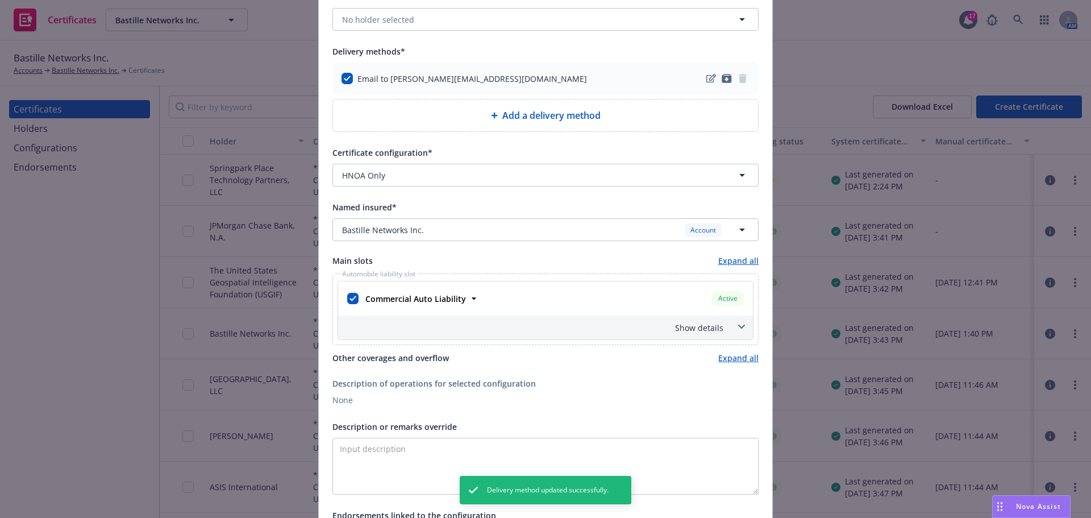
scroll to position [170, 0]
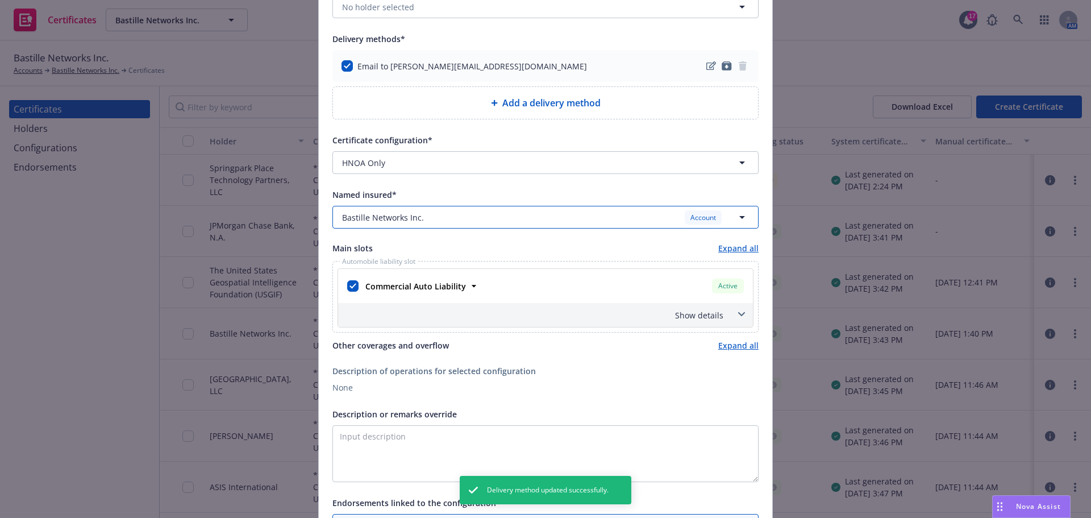
click at [699, 222] on div "Account" at bounding box center [703, 217] width 37 height 14
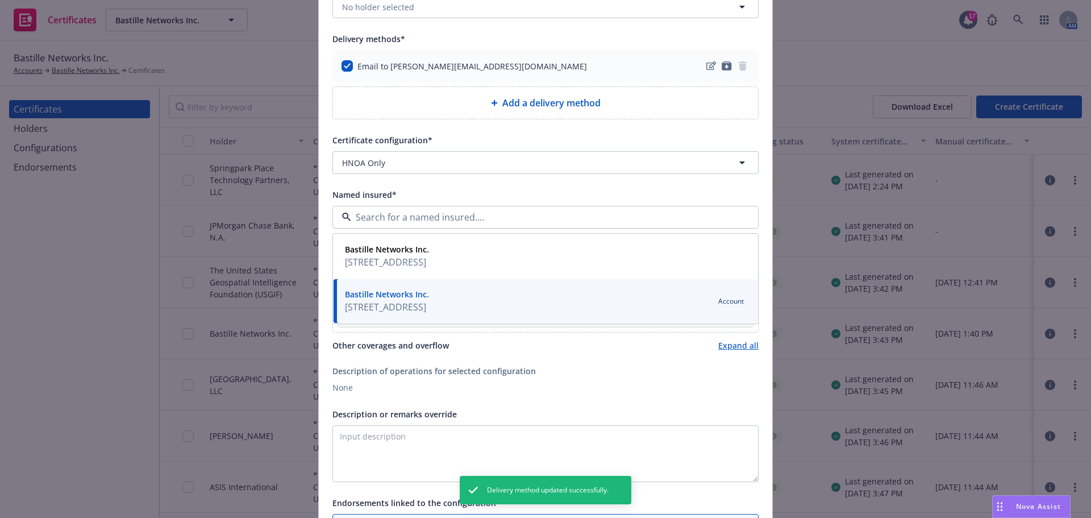
click at [429, 300] on span "Bastille Networks Inc." at bounding box center [387, 294] width 84 height 12
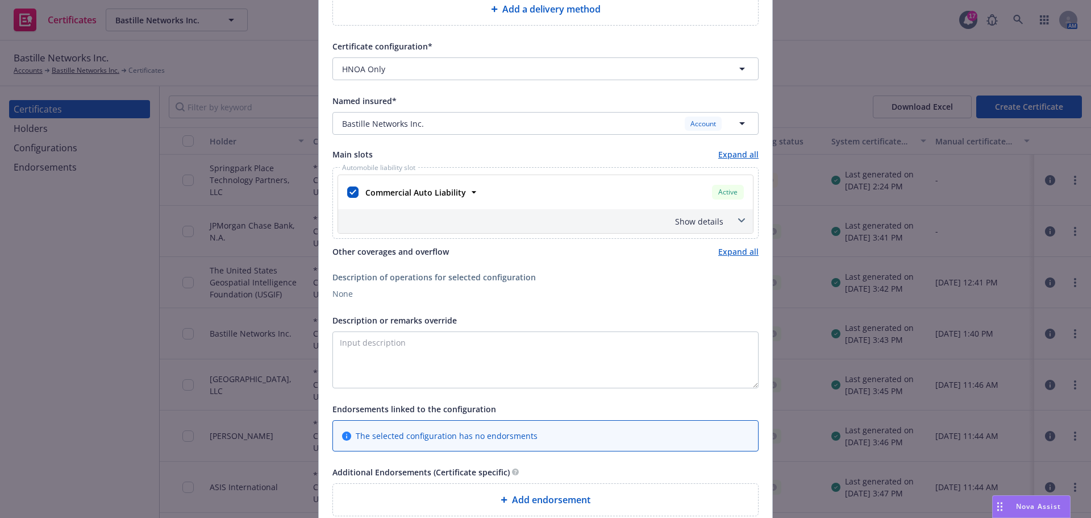
scroll to position [284, 0]
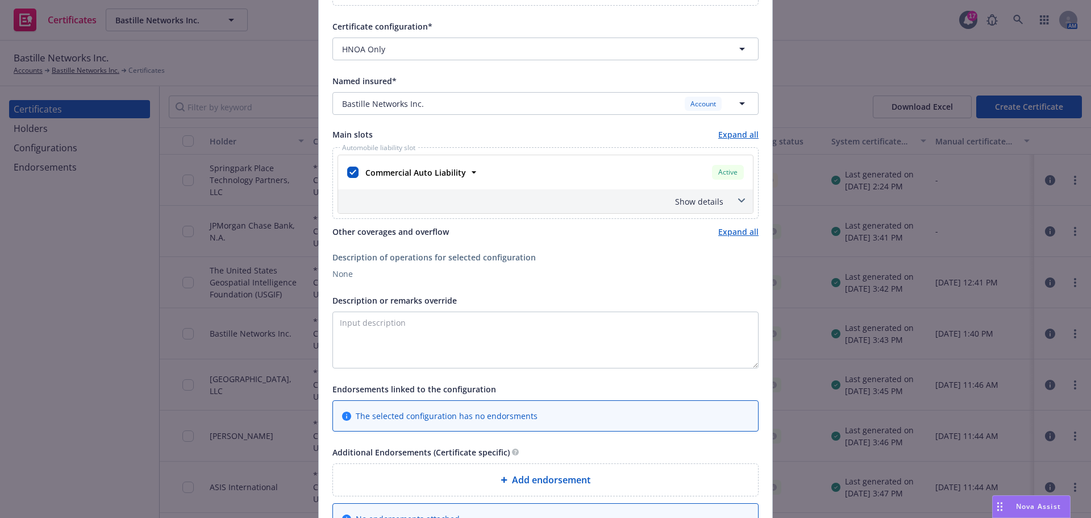
click at [732, 199] on span at bounding box center [741, 200] width 18 height 18
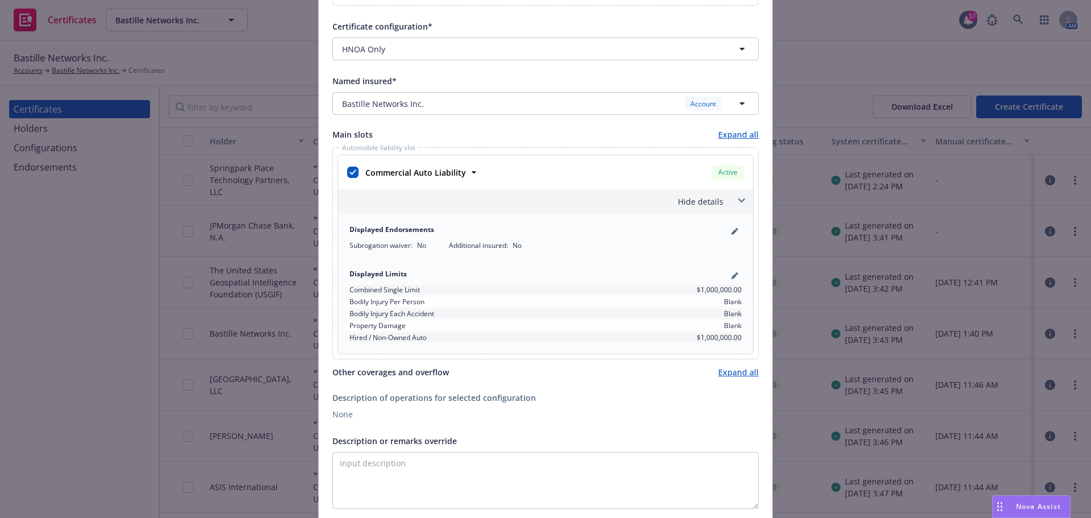
click at [732, 199] on span at bounding box center [741, 200] width 18 height 18
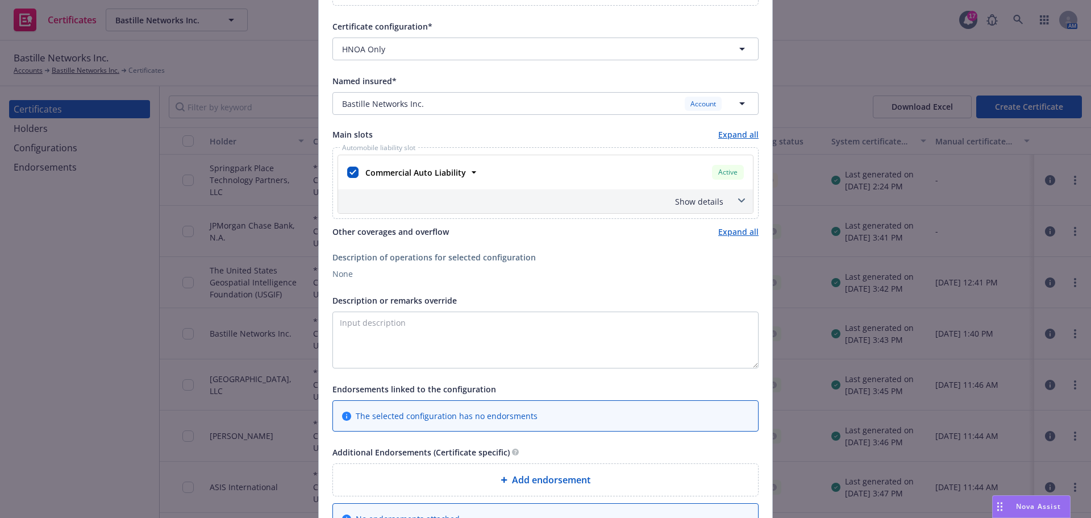
click at [732, 199] on span at bounding box center [741, 200] width 18 height 18
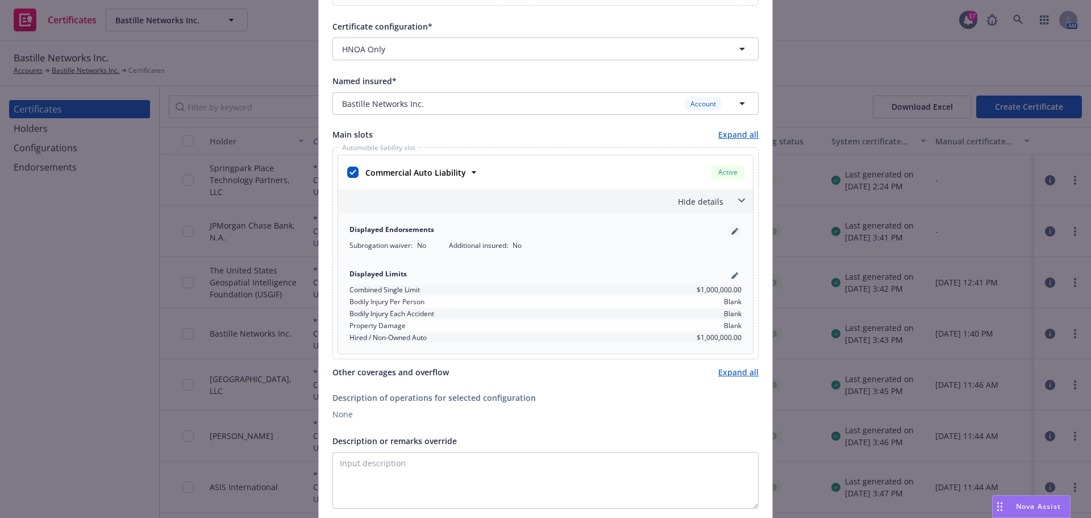
click at [730, 236] on link "pencil" at bounding box center [735, 231] width 14 height 14
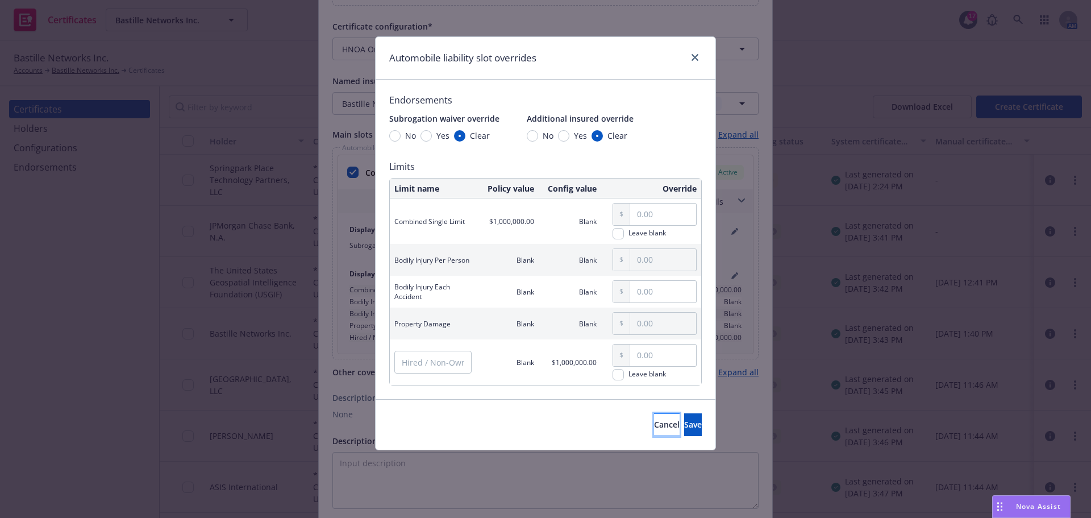
click at [654, 428] on span "Cancel" at bounding box center [667, 424] width 26 height 11
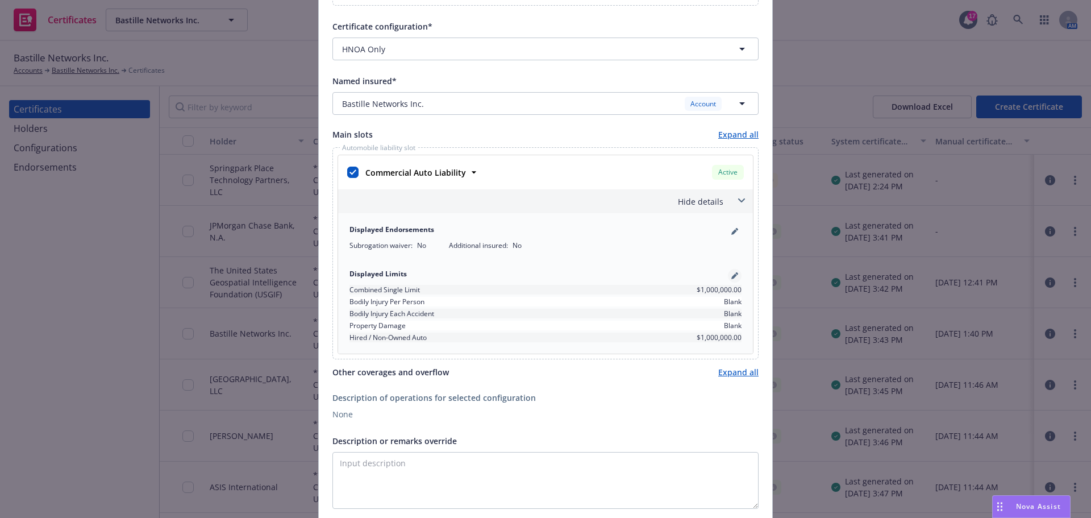
click at [731, 274] on icon "pencil" at bounding box center [734, 276] width 6 height 6
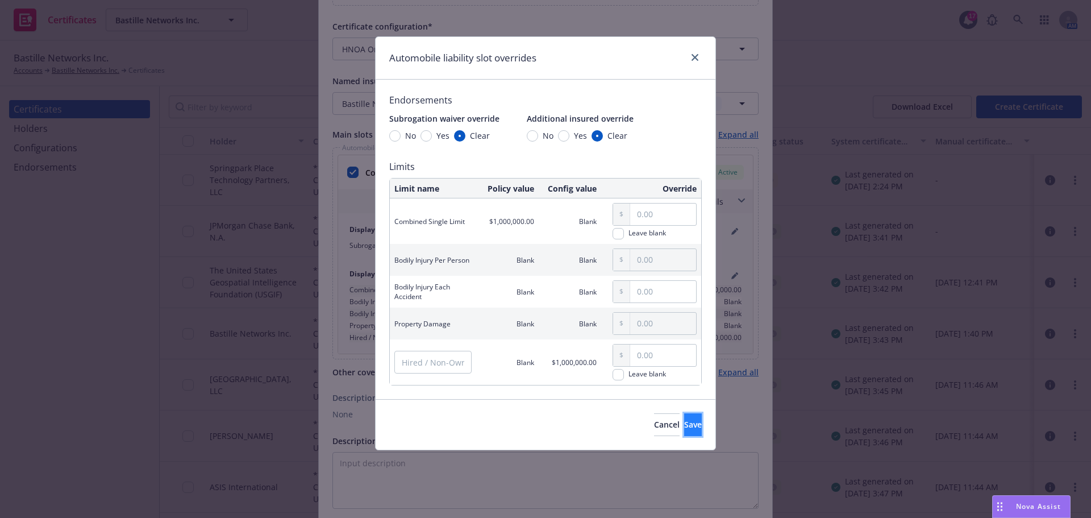
click at [684, 422] on span "Save" at bounding box center [693, 424] width 18 height 11
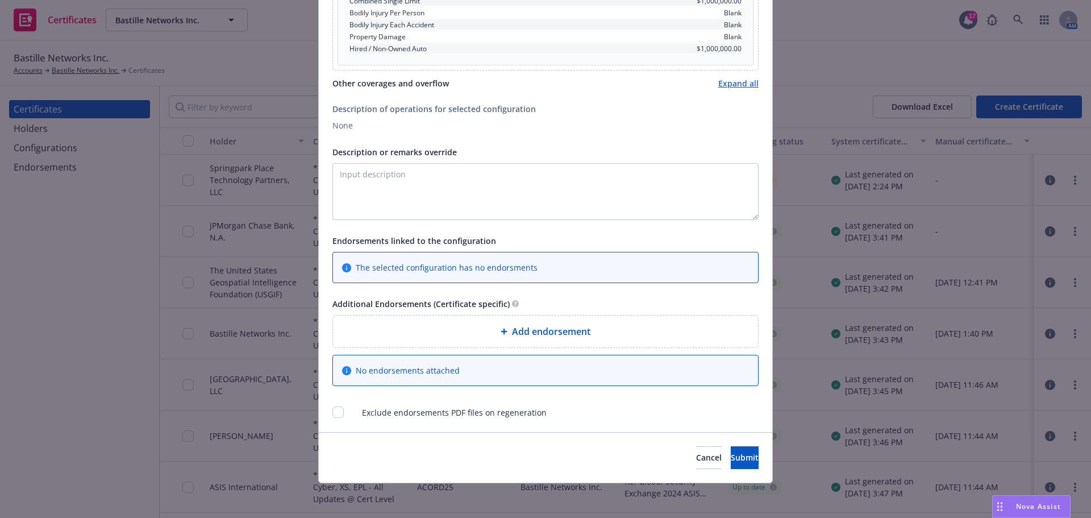
scroll to position [574, 0]
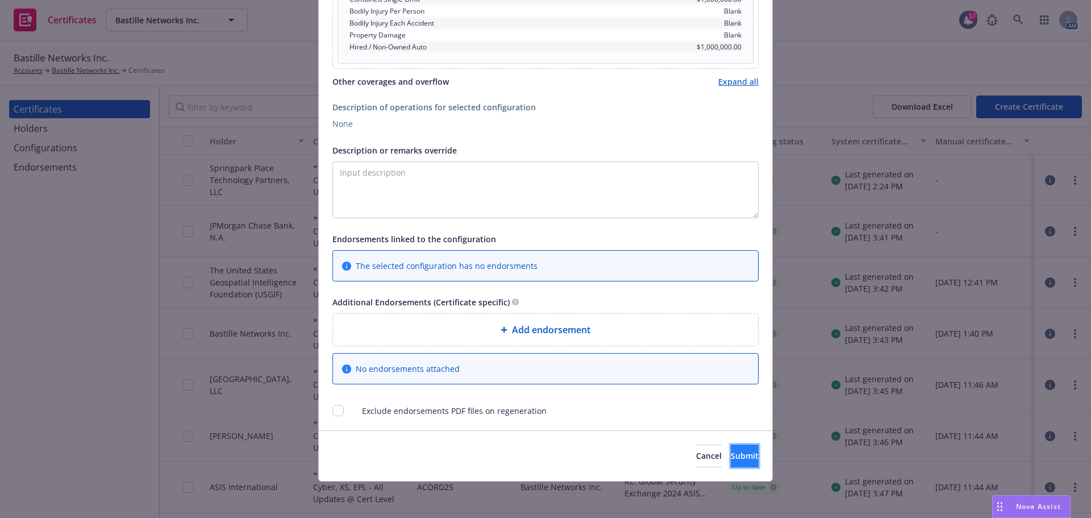
click at [731, 455] on span "Submit" at bounding box center [745, 455] width 28 height 11
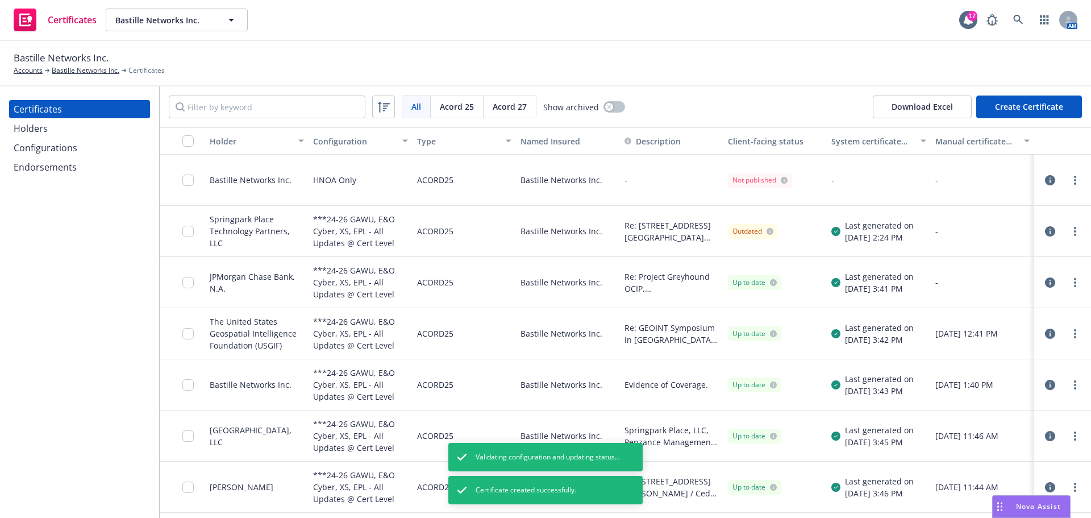
click at [181, 181] on div at bounding box center [182, 180] width 45 height 51
click at [186, 181] on input "checkbox" at bounding box center [187, 179] width 11 height 11
click at [581, 486] on div "Certificate created successfully." at bounding box center [538, 490] width 162 height 10
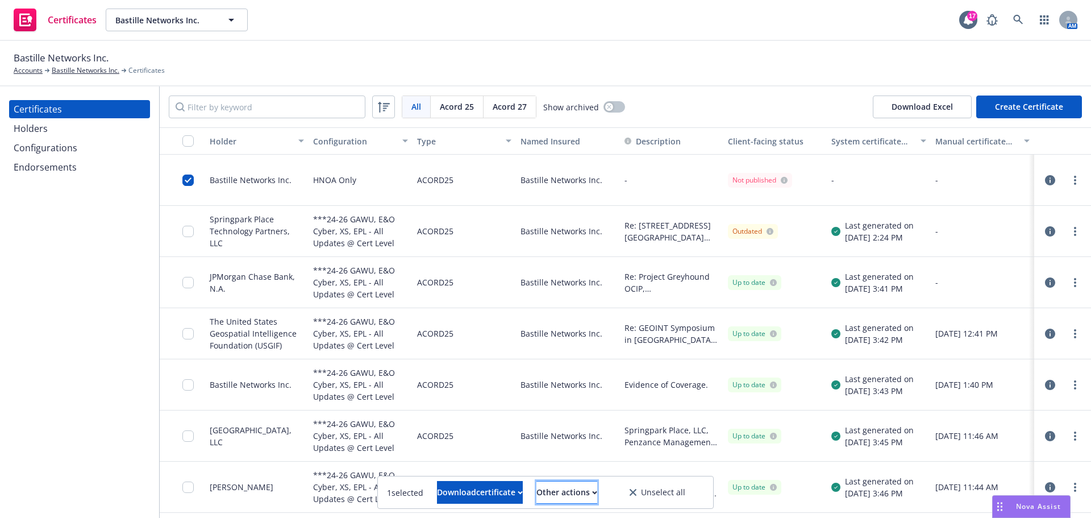
click at [569, 501] on div "Other actions" at bounding box center [566, 492] width 61 height 22
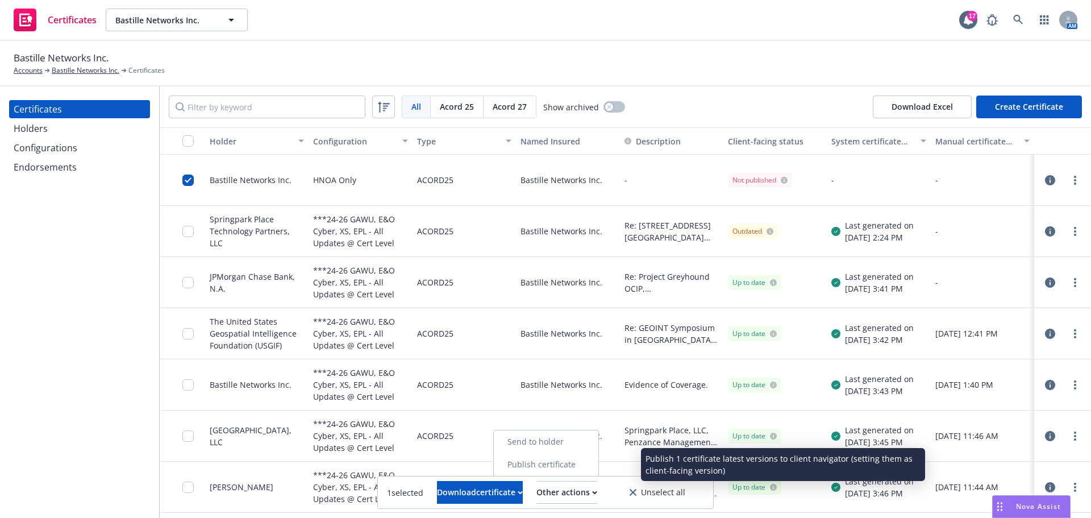
click at [570, 467] on link "Publish certificate" at bounding box center [546, 464] width 105 height 23
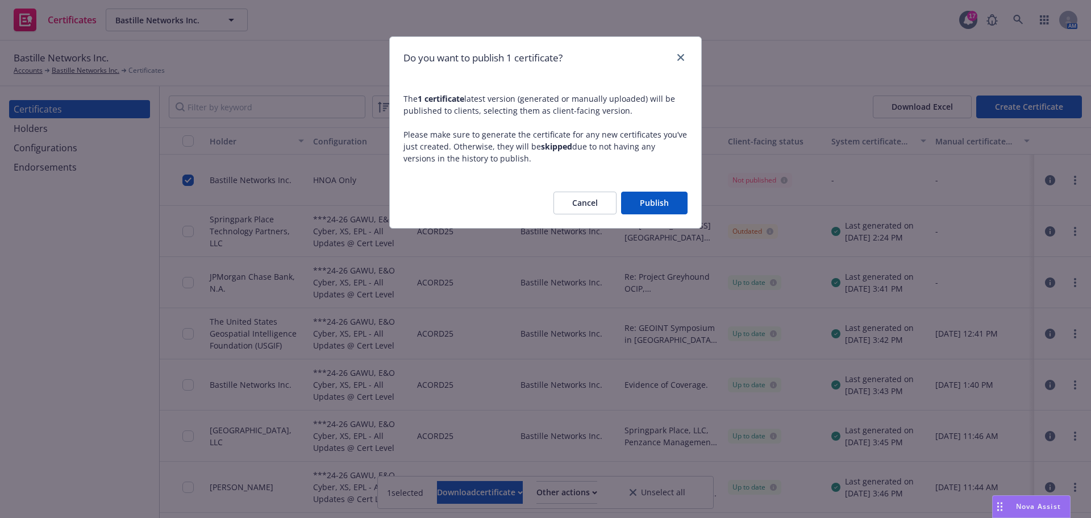
click at [651, 199] on button "Publish" at bounding box center [654, 202] width 66 height 23
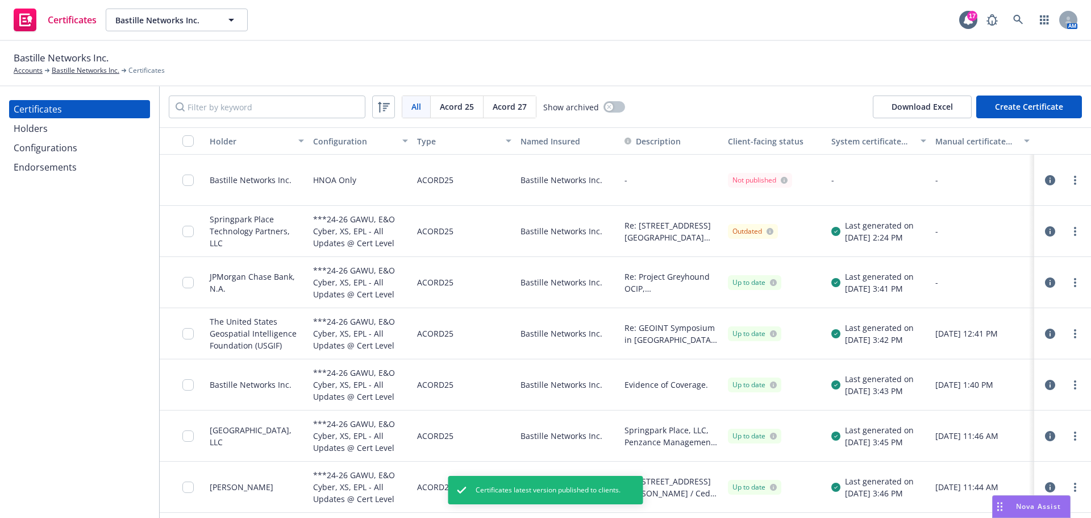
click at [195, 182] on div at bounding box center [191, 179] width 18 height 37
click at [190, 182] on input "checkbox" at bounding box center [187, 179] width 11 height 11
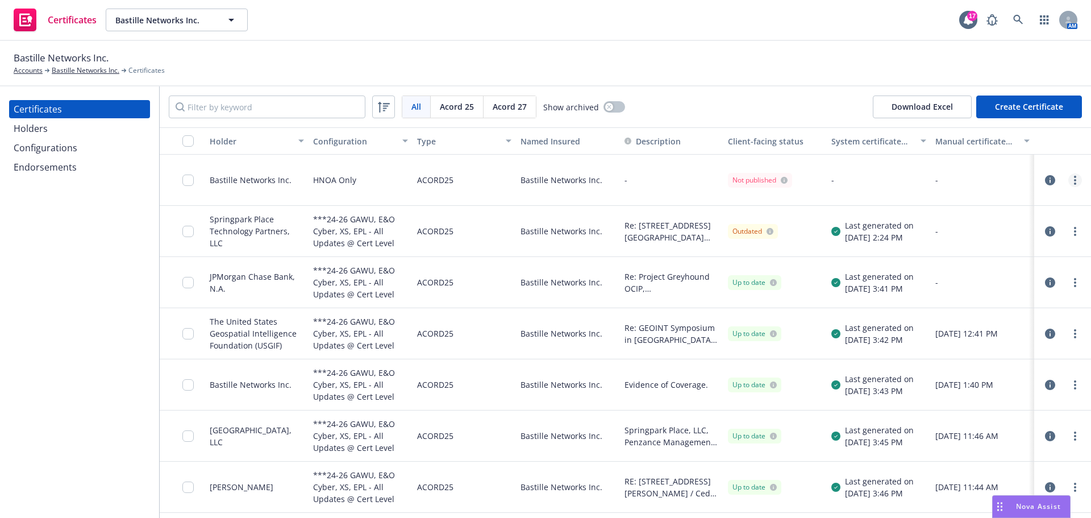
click at [1074, 181] on circle "more" at bounding box center [1075, 180] width 2 height 2
drag, startPoint x: 970, startPoint y: 249, endPoint x: 959, endPoint y: 249, distance: 11.9
click at [970, 249] on link "Regenerate" at bounding box center [982, 248] width 182 height 23
click at [189, 179] on input "checkbox" at bounding box center [187, 179] width 11 height 11
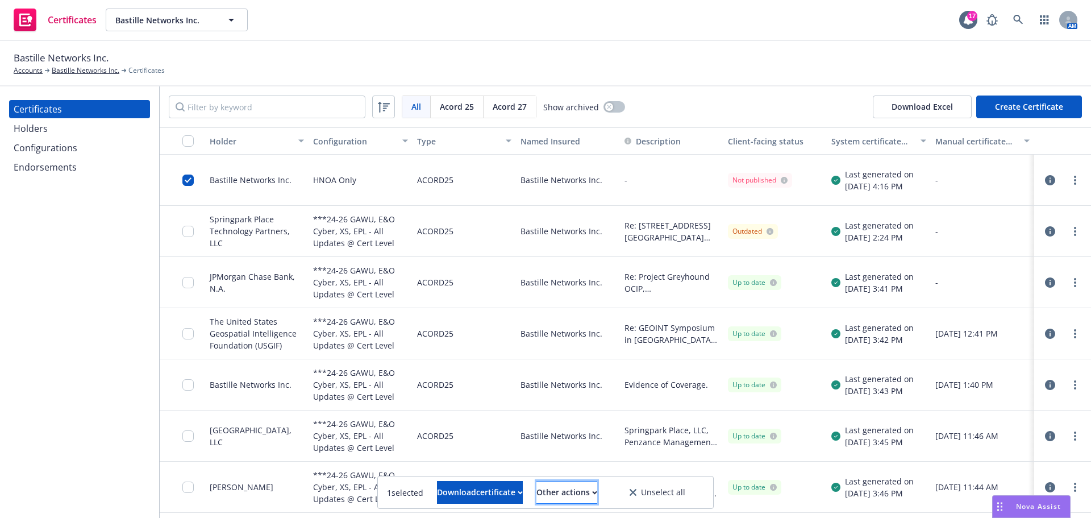
click at [572, 494] on div "Other actions" at bounding box center [566, 492] width 61 height 22
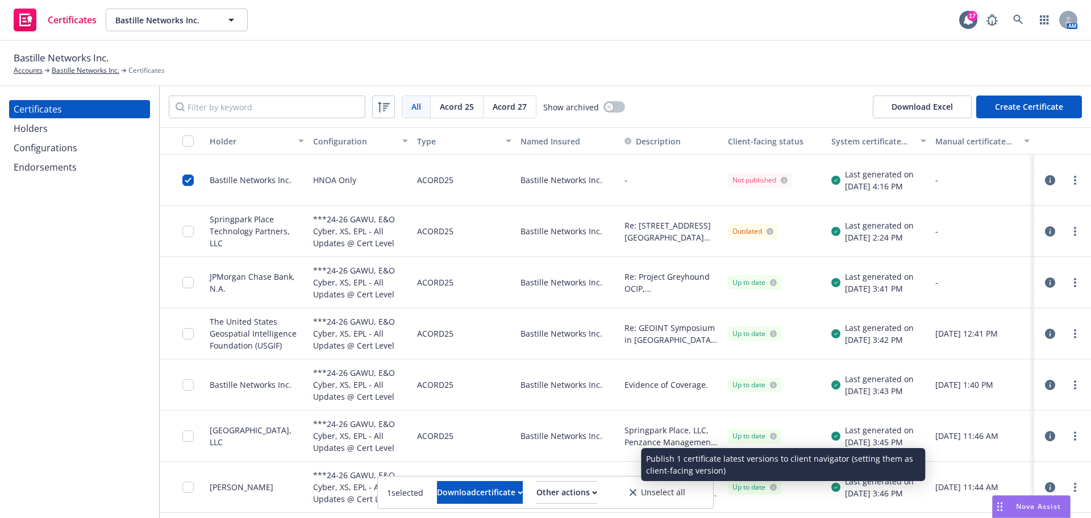
click at [579, 468] on link "Publish certificate" at bounding box center [546, 464] width 105 height 23
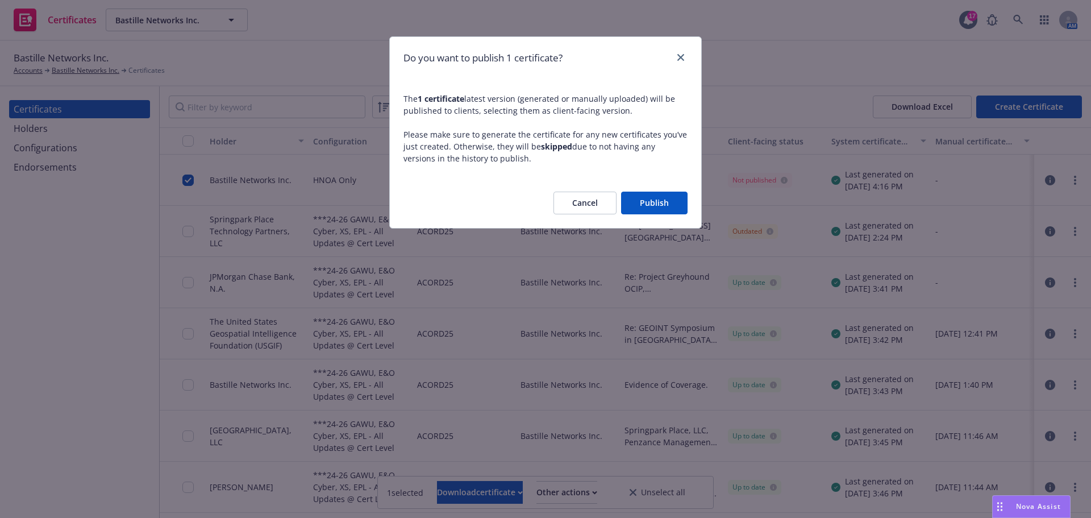
click at [658, 205] on button "Publish" at bounding box center [654, 202] width 66 height 23
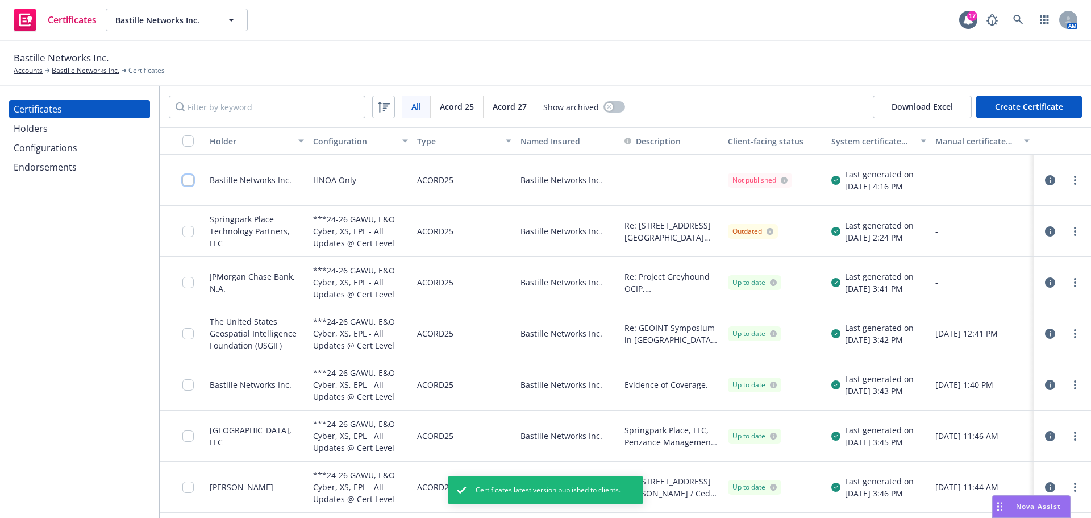
click at [186, 180] on input "checkbox" at bounding box center [187, 179] width 11 height 11
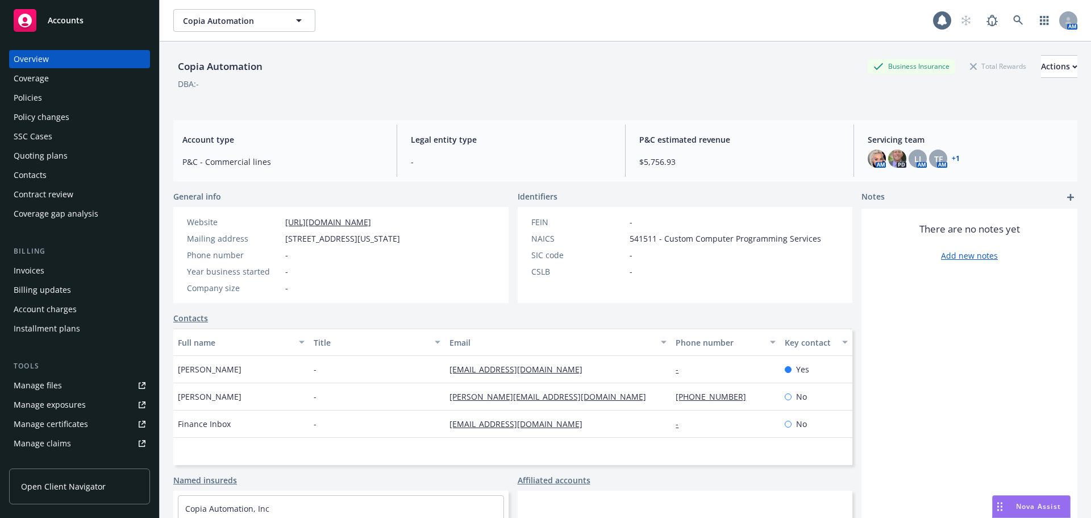
click at [92, 92] on div "Policies" at bounding box center [80, 98] width 132 height 18
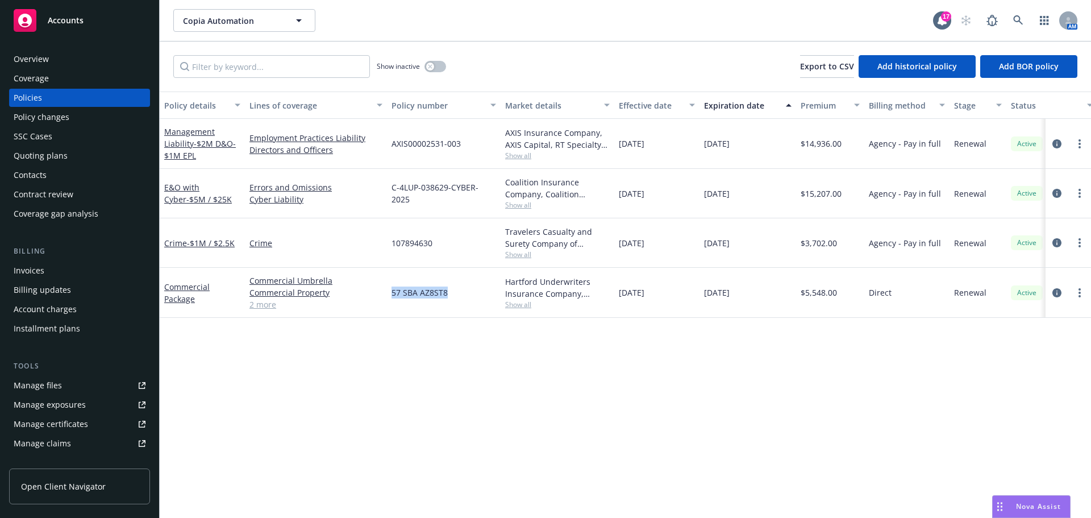
drag, startPoint x: 387, startPoint y: 295, endPoint x: 445, endPoint y: 295, distance: 57.4
click at [445, 295] on div "57 SBA AZ8ST8" at bounding box center [444, 293] width 114 height 50
drag, startPoint x: 391, startPoint y: 245, endPoint x: 441, endPoint y: 245, distance: 50.0
click at [441, 245] on div "107894630" at bounding box center [444, 242] width 114 height 49
drag, startPoint x: 391, startPoint y: 198, endPoint x: 495, endPoint y: 201, distance: 104.6
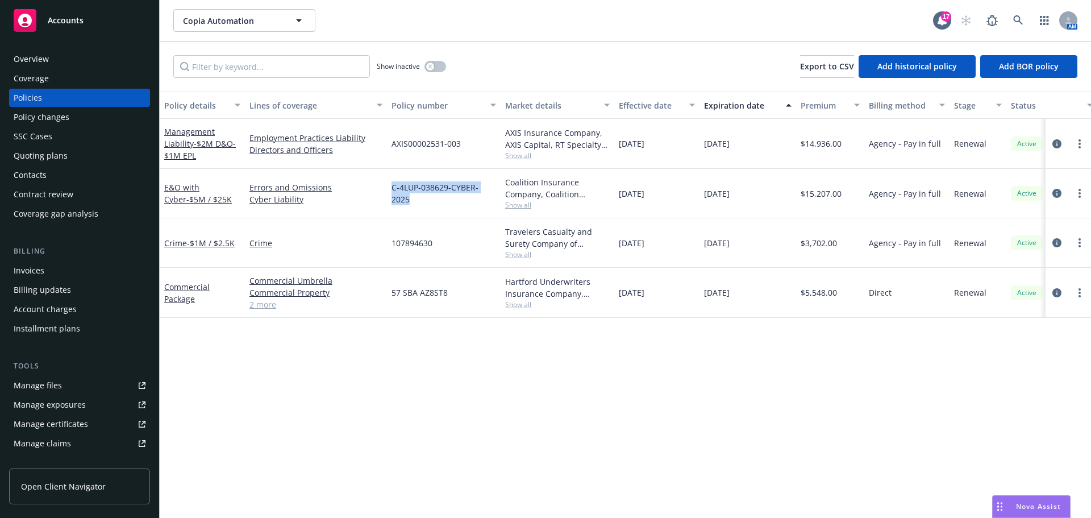
click at [495, 201] on div "C-4LUP-038629-CYBER-2025" at bounding box center [444, 193] width 114 height 49
copy span "C-4LUP-038629-CYBER-2025"
click at [49, 272] on div "Invoices" at bounding box center [80, 270] width 132 height 18
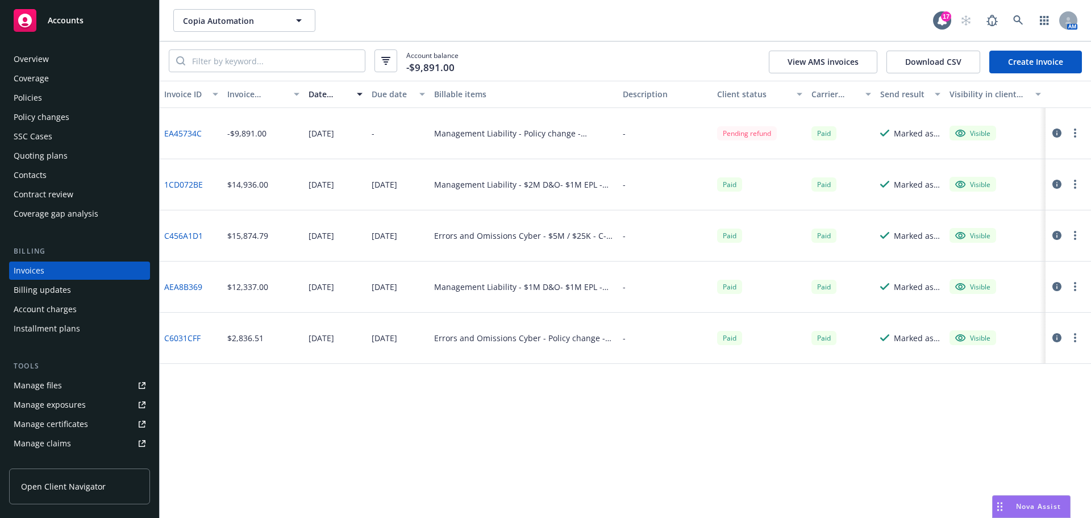
click at [1005, 66] on link "Create Invoice" at bounding box center [1035, 62] width 93 height 23
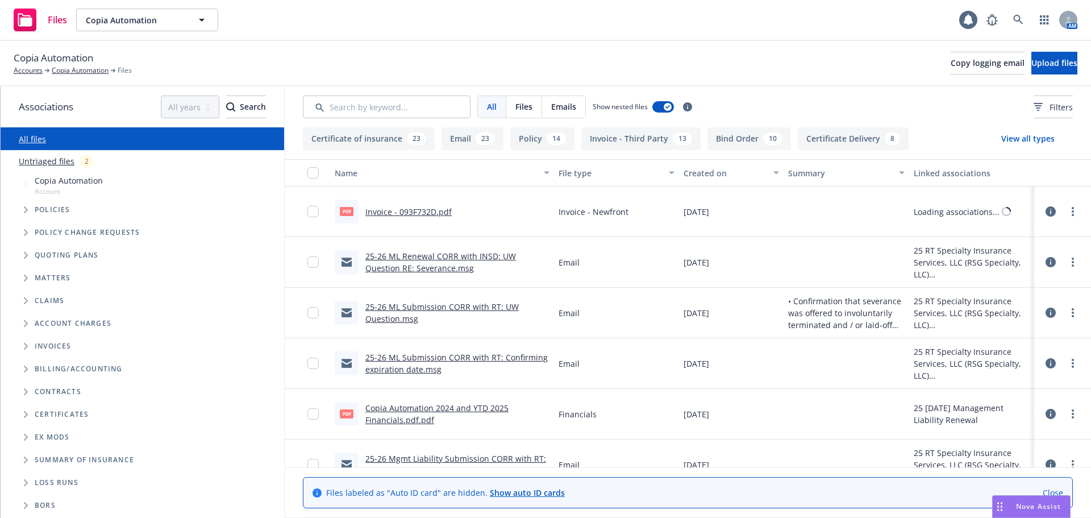
click at [1031, 65] on button "Upload files" at bounding box center [1054, 63] width 46 height 23
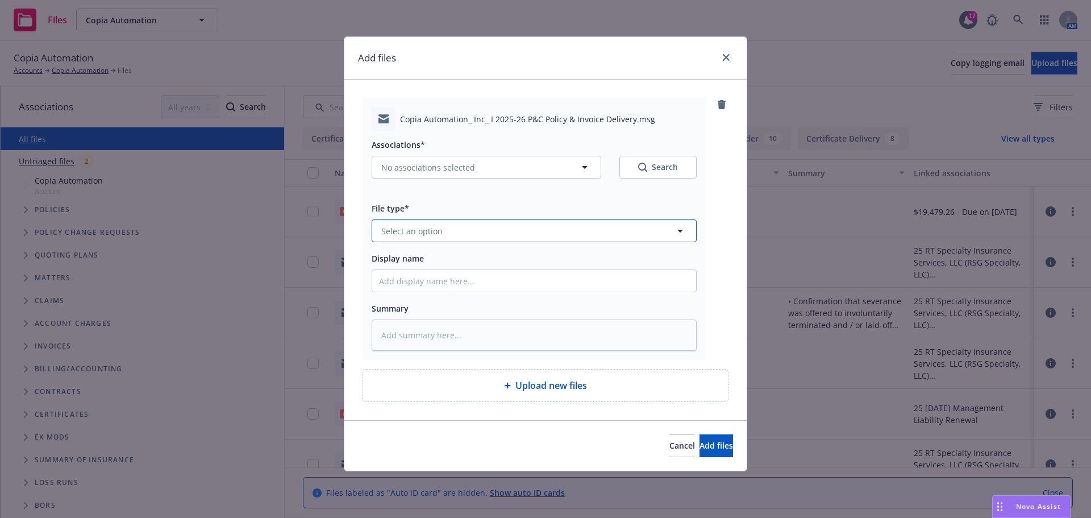
drag, startPoint x: 561, startPoint y: 222, endPoint x: 558, endPoint y: 229, distance: 7.9
click at [560, 223] on button "Select an option" at bounding box center [534, 230] width 325 height 23
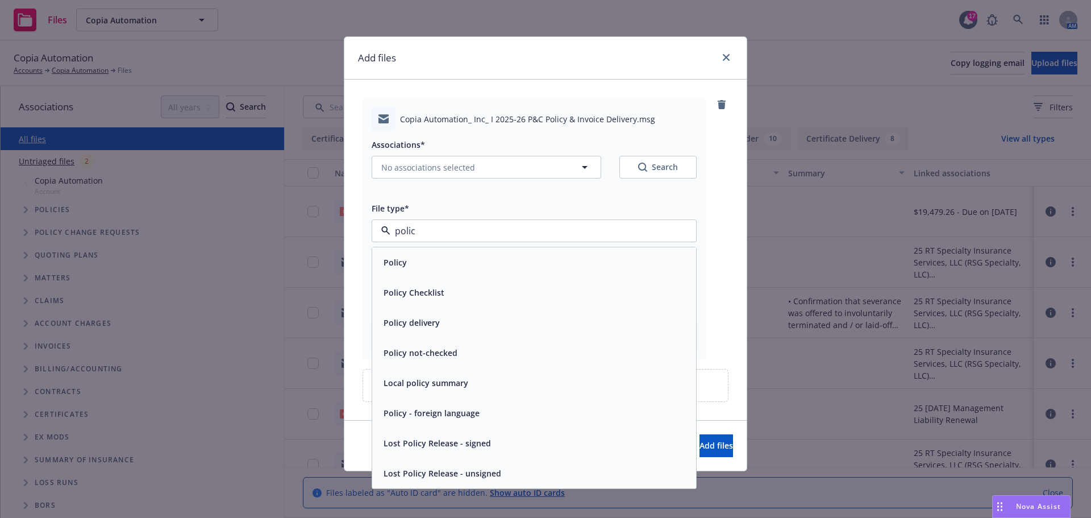
type input "policy"
click at [452, 310] on div "Policy delivery" at bounding box center [534, 322] width 324 height 30
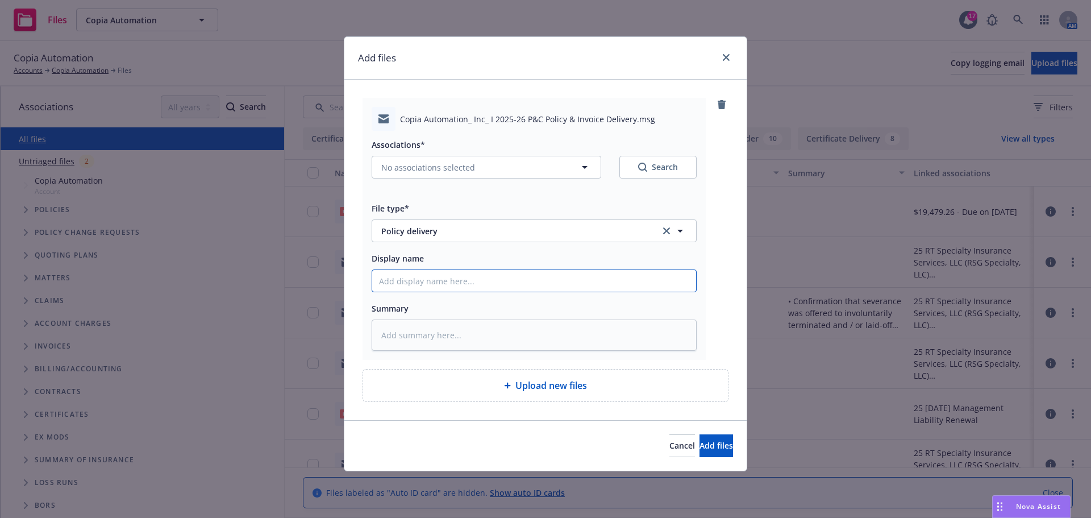
click at [460, 289] on input "Display name" at bounding box center [534, 281] width 324 height 22
type textarea "x"
type input "2"
type textarea "x"
type input "25"
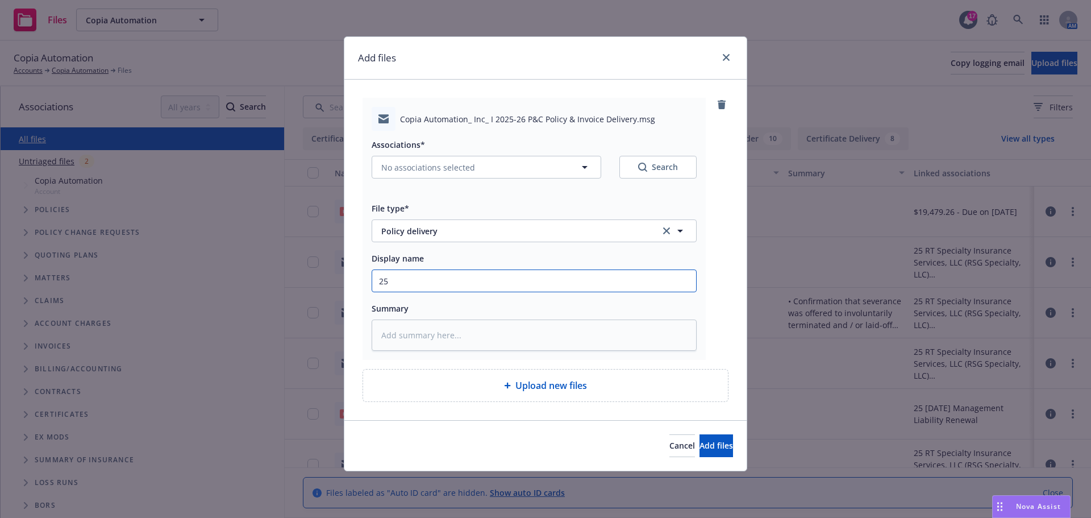
type textarea "x"
type input "25-"
type textarea "x"
type input "25-2"
type textarea "x"
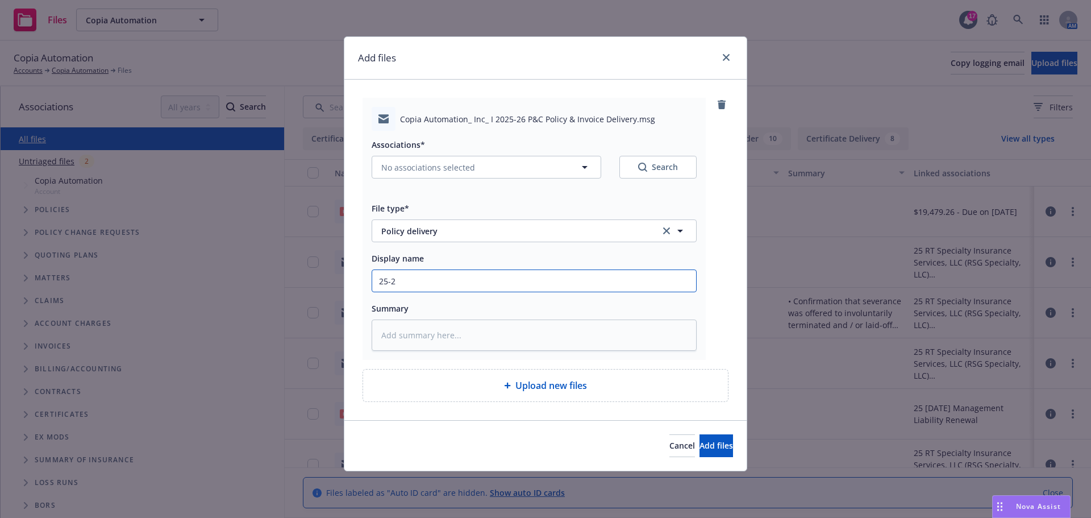
type input "25-26"
type textarea "x"
type input "25-26"
type textarea "x"
type input "25-26 P"
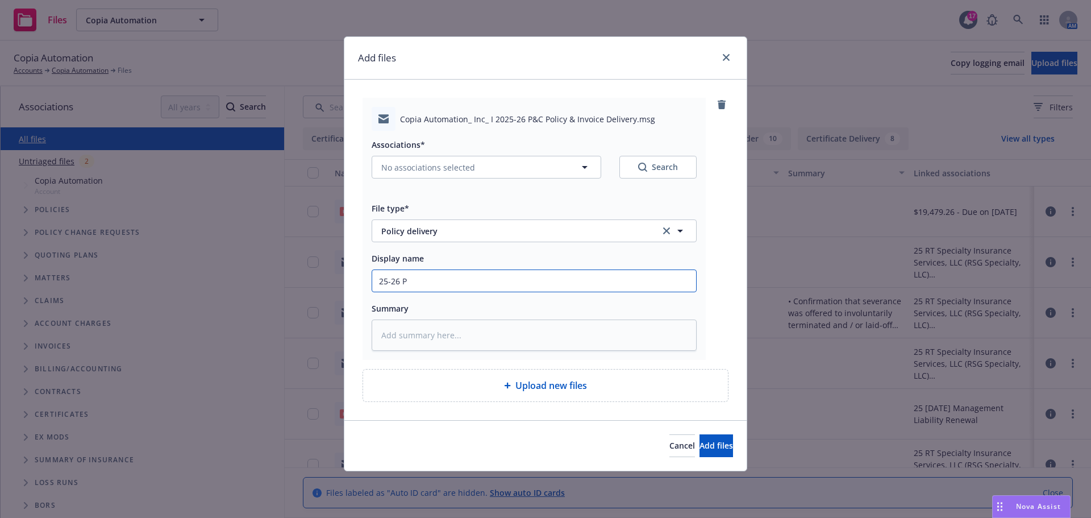
type textarea "x"
type input "25-26 P&"
type textarea "x"
type input "25-26 P&C"
type textarea "x"
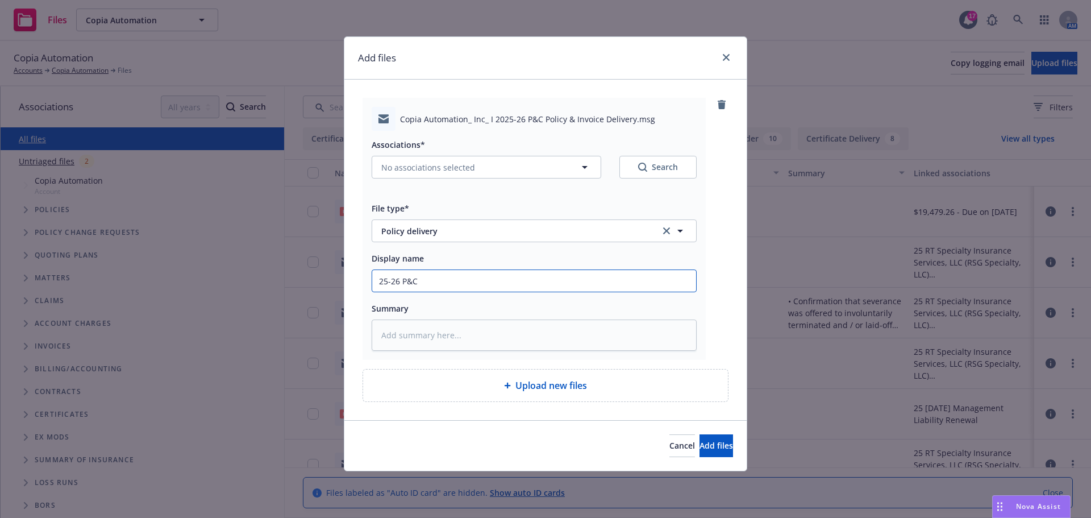
type input "25-26 P&C"
type textarea "x"
type input "25-26 P&C P"
type textarea "x"
type input "25-26 P&C Po"
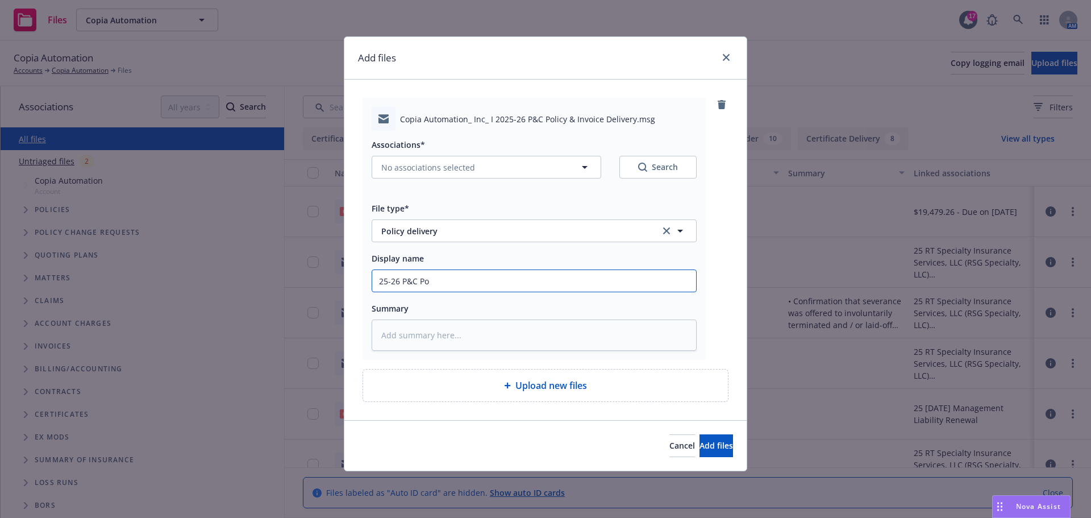
type textarea "x"
type input "25-26 P&C Pol"
type textarea "x"
type input "25-26 P&C Poli"
type textarea "x"
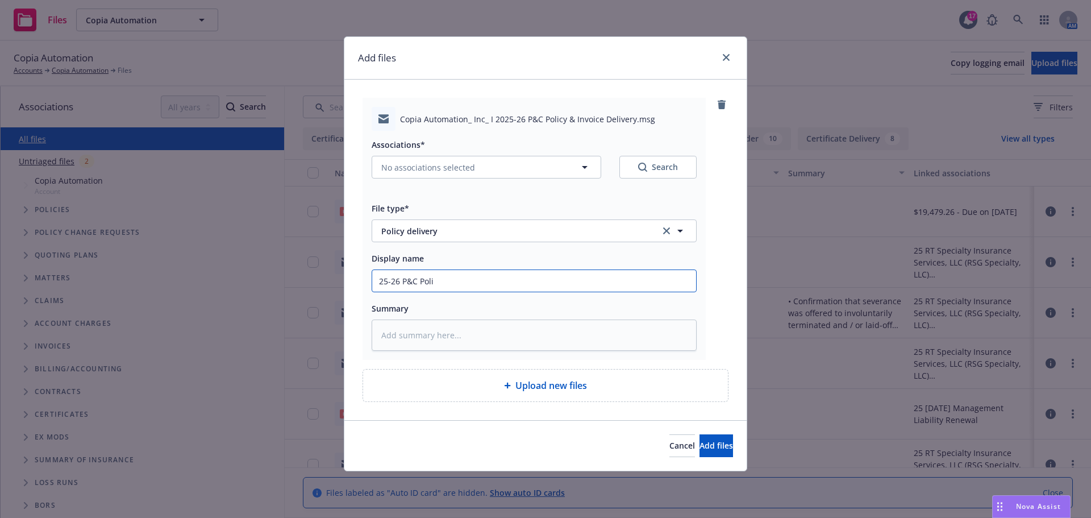
type input "25-26 P&C Polic"
type textarea "x"
type input "25-26 P&C Policy"
type textarea "x"
type input "25-26 P&C Policy"
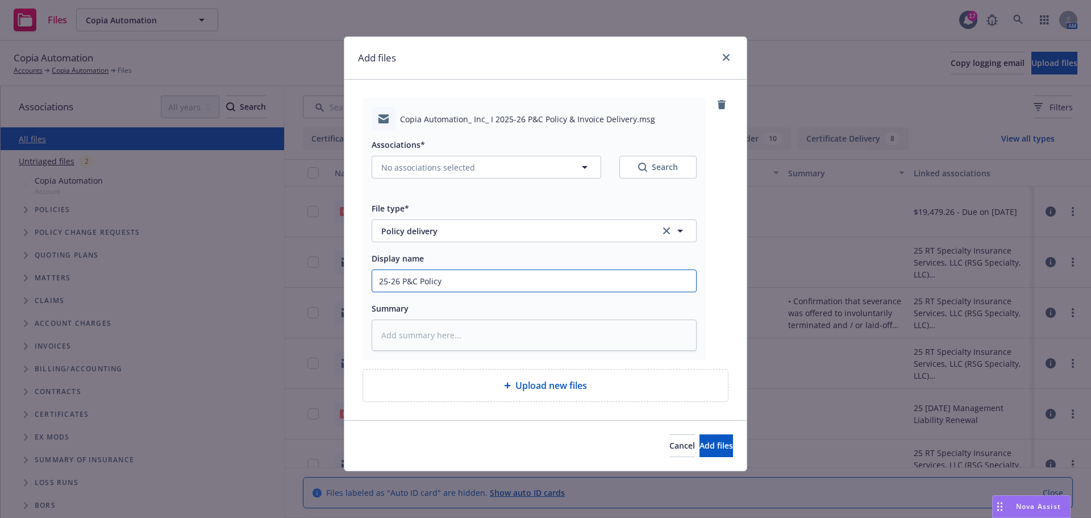
type textarea "x"
type input "25-26 P&C Policy &"
type textarea "x"
type input "25-26 P&C Policy &"
type textarea "x"
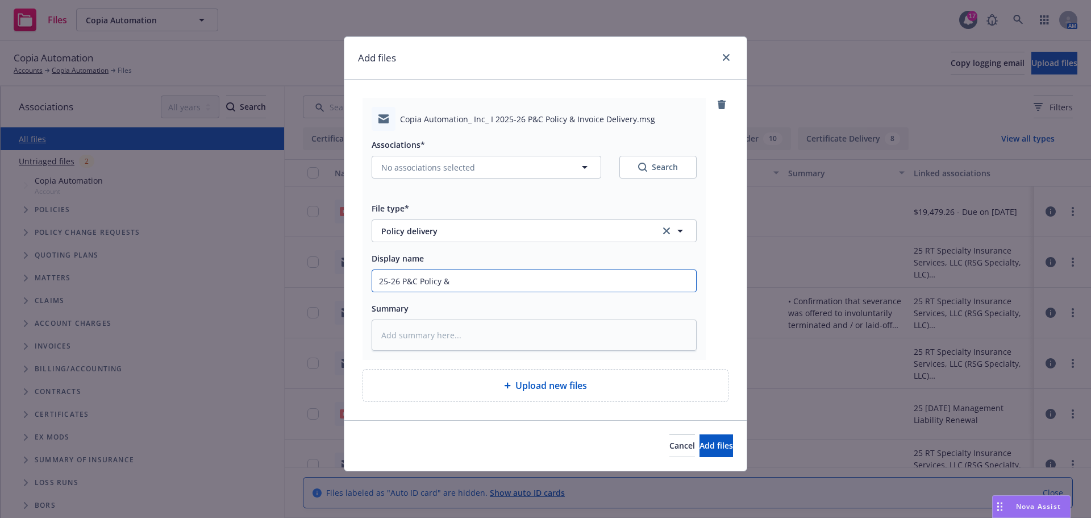
type input "25-26 P&C Policy & I"
type textarea "x"
type input "25-26 P&C Policy & In"
type textarea "x"
type input "25-26 P&C Policy & Ino"
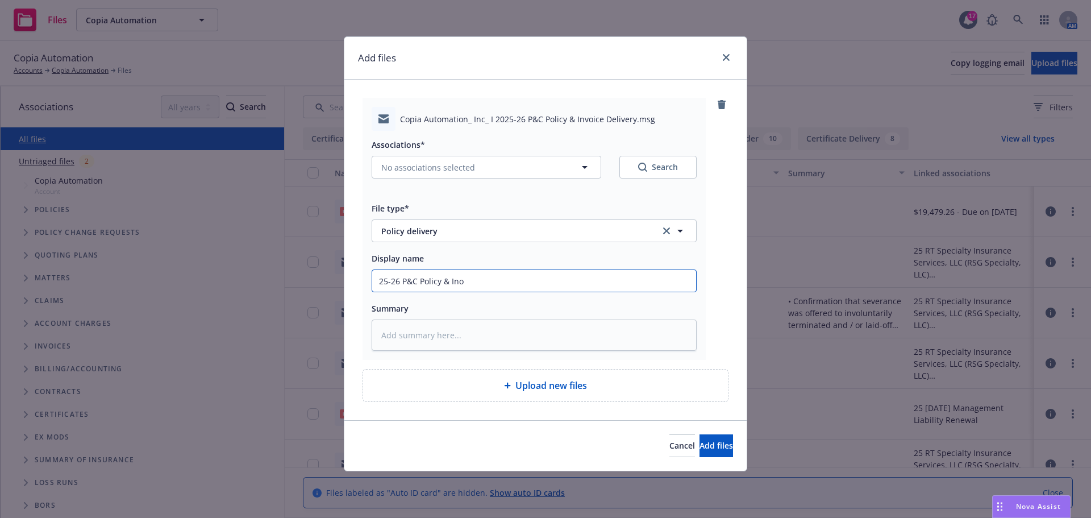
type textarea "x"
type input "25-26 P&C Policy & Inoi"
type textarea "x"
type input "25-26 P&C Policy & Ino"
type textarea "x"
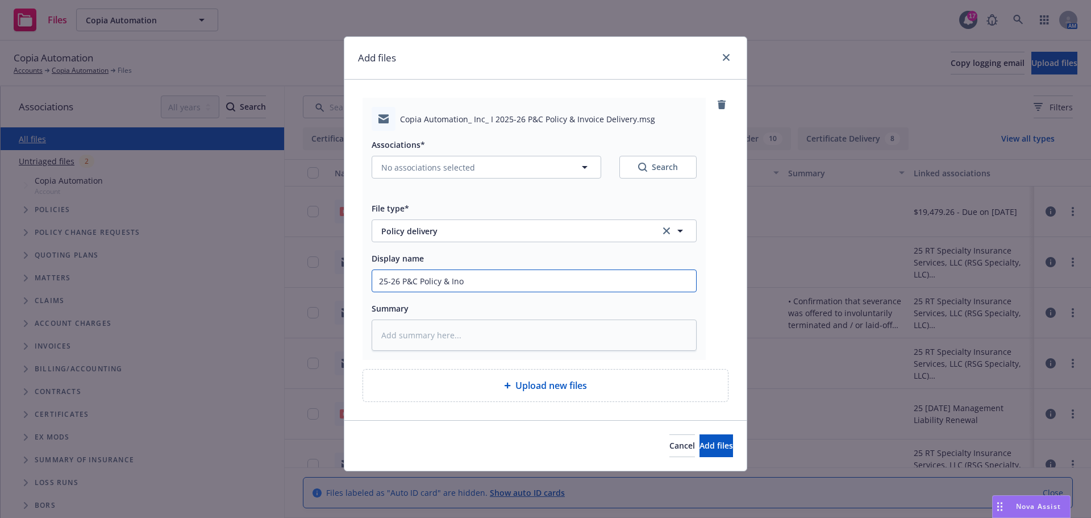
type input "25-26 P&C Policy & In"
type textarea "x"
type input "25-26 P&C Policy & I"
type textarea "x"
type input "25-26 P&C Policy &"
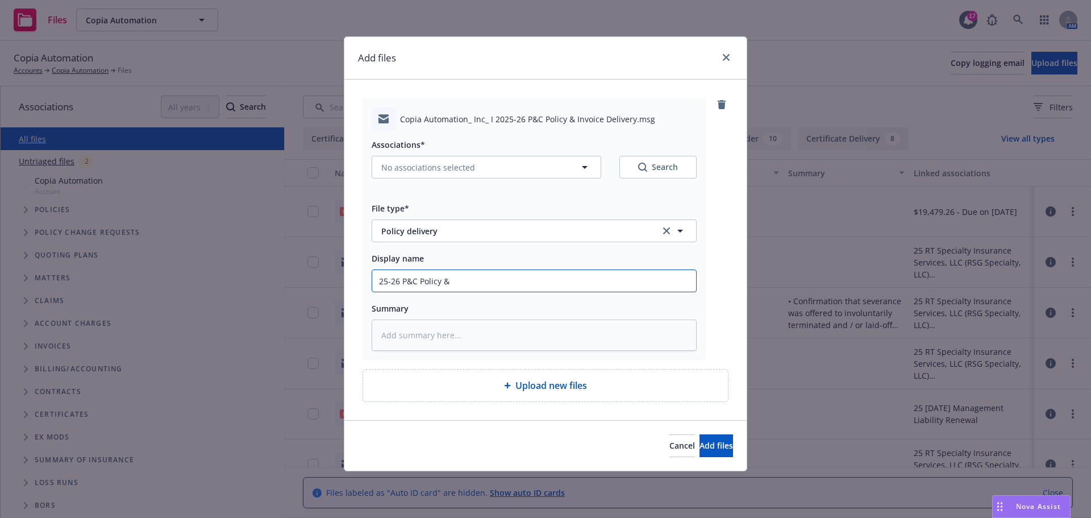
type textarea "x"
type input "25-26 P&C Policy &"
type textarea "x"
type input "25-26 P&C Policy"
type textarea "x"
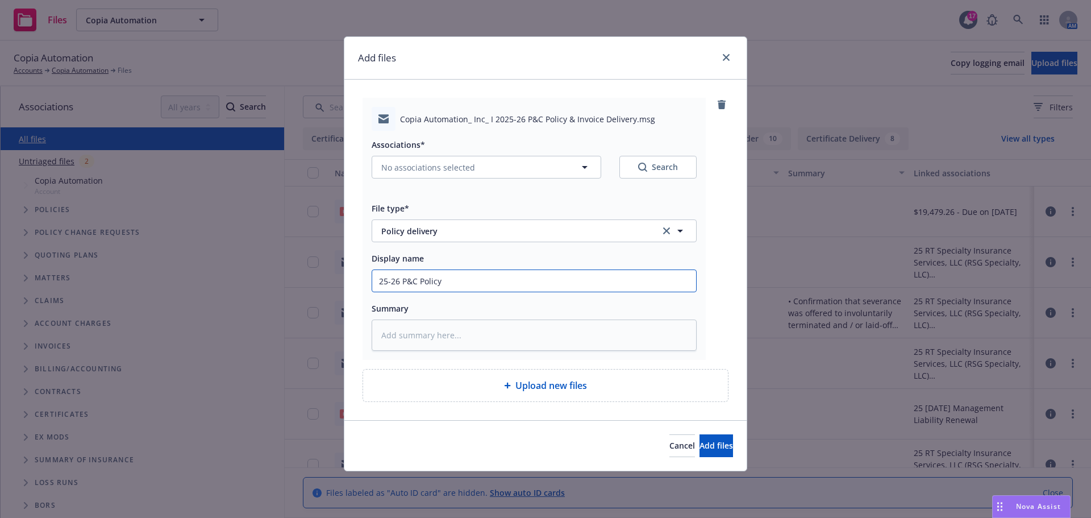
type input "25-26 P&C Policy"
type textarea "x"
type input "25-26 P&C Polic"
type textarea "x"
type input "25-26 P&C Polici"
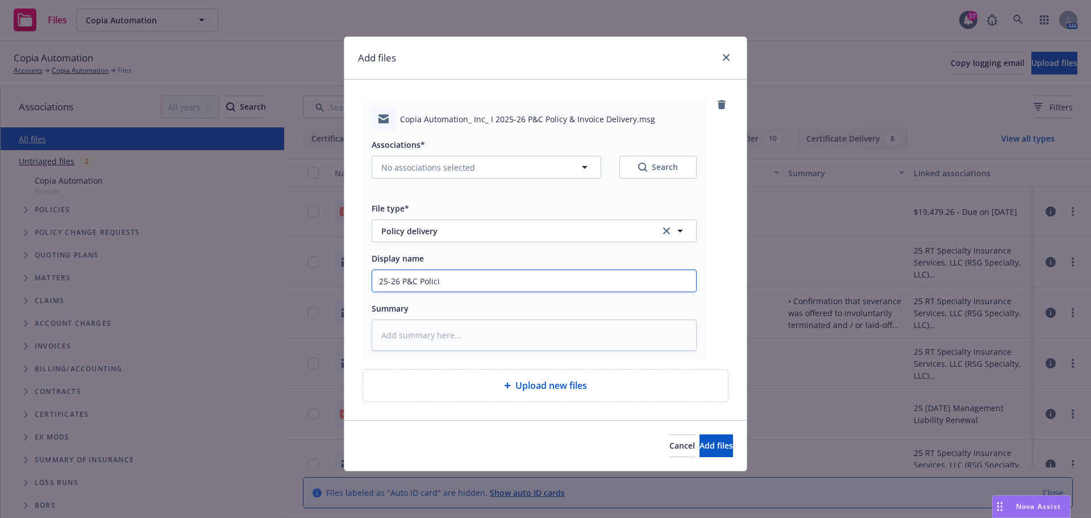
type textarea "x"
type input "25-26 P&C Policie"
type textarea "x"
type input "25-26 P&C Policies"
type textarea "x"
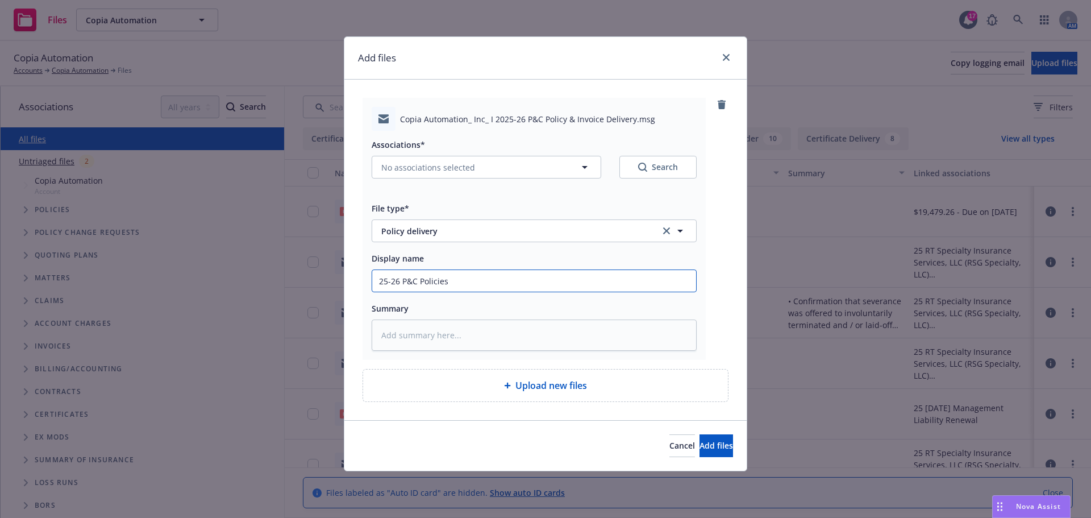
type input "25-26 P&C Policies"
type textarea "x"
type input "25-26 P&C Policies &"
type textarea "x"
type input "25-26 P&C Policies &"
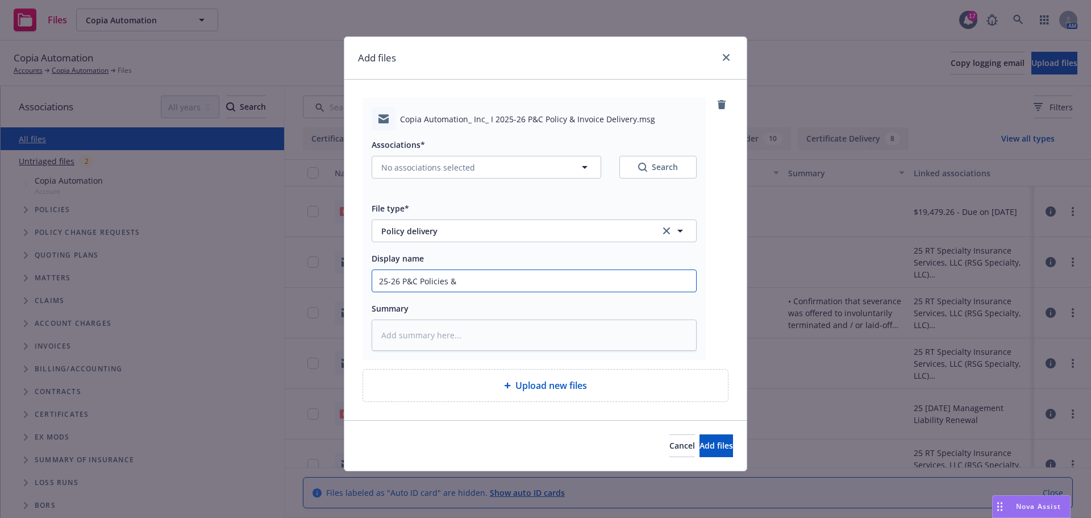
type textarea "x"
type input "25-26 P&C Policies & i"
type textarea "x"
type input "25-26 P&C Policies &"
type textarea "x"
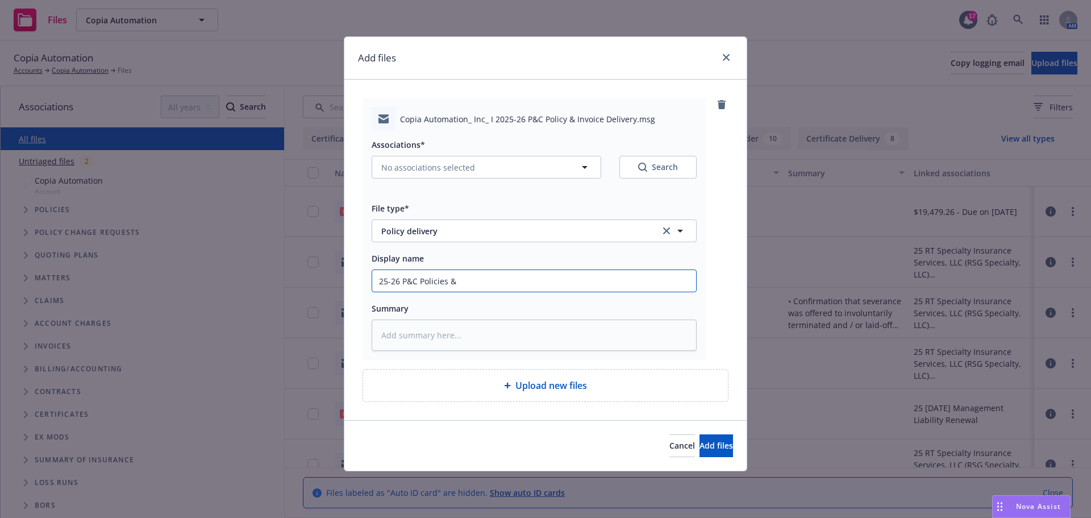
type input "25-26 P&C Policies & I"
type textarea "x"
type input "25-26 P&C Policies & In"
type textarea "x"
type input "25-26 P&C Policies & Inv"
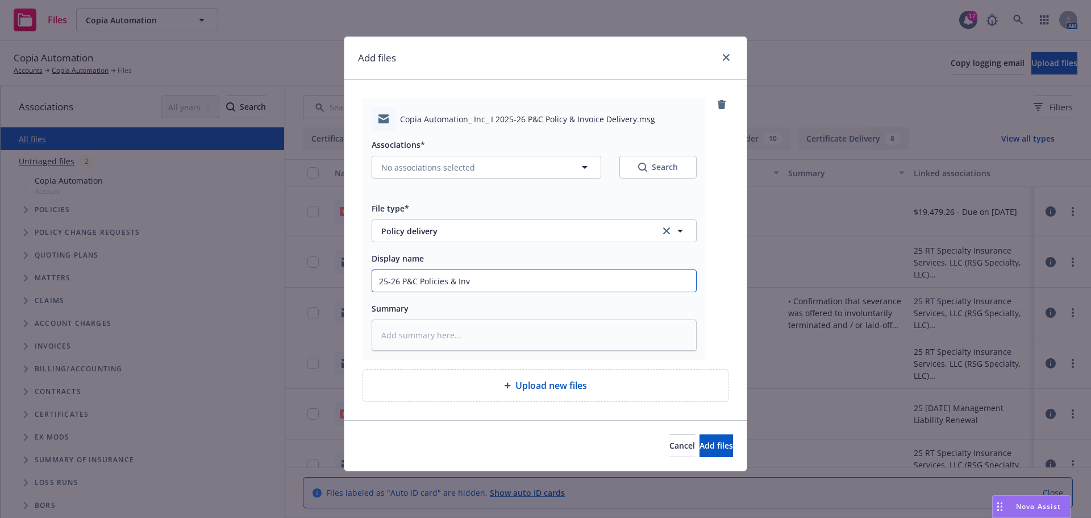
type textarea "x"
type input "25-26 P&C Policies & Invc"
type textarea "x"
type input "25-26 P&C Policies & Invcn"
type textarea "x"
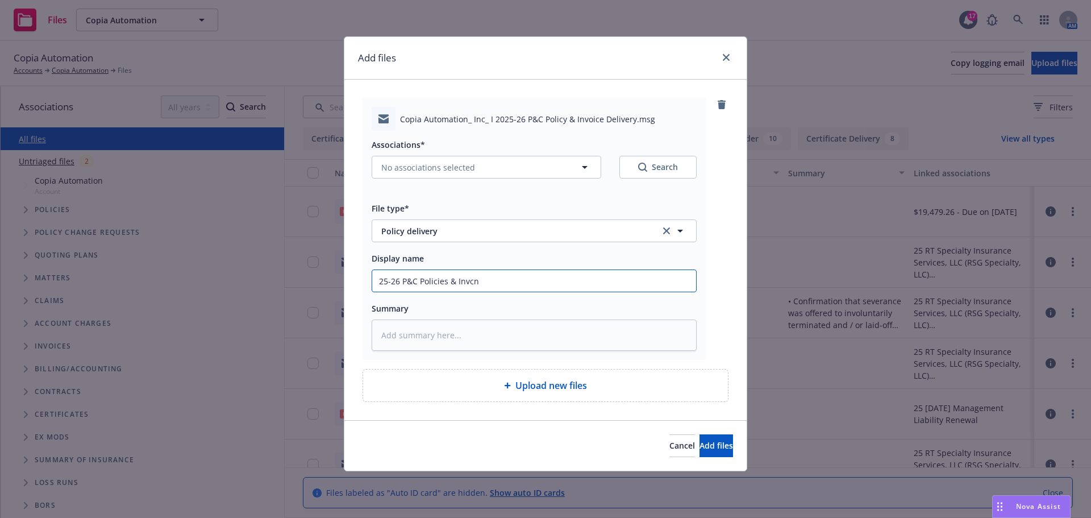
type input "25-26 P&C Policies & Invc"
type textarea "x"
type input "25-26 P&C Policies & Inv"
type textarea "x"
type input "25-26 P&C Policies & Invo"
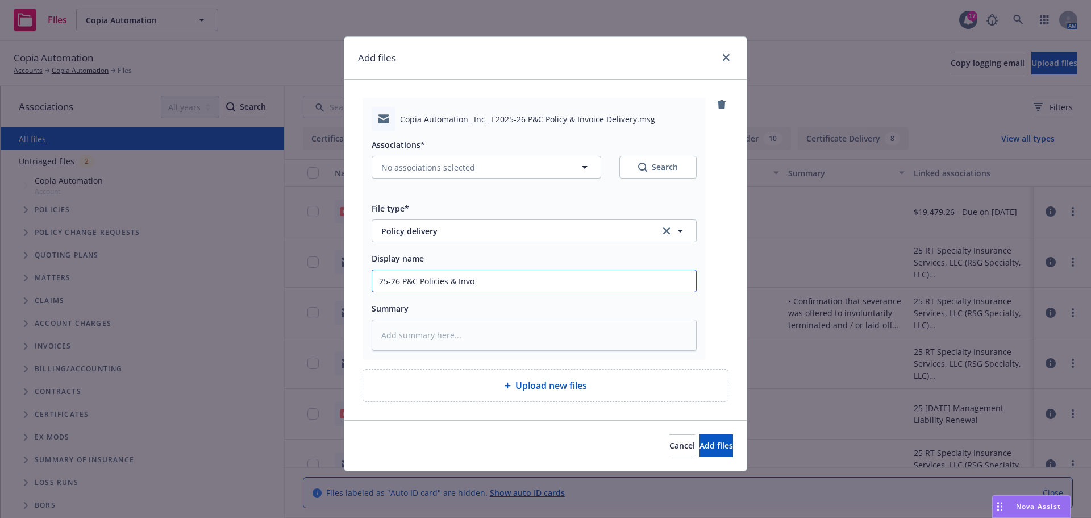
type textarea "x"
type input "25-26 P&C Policies & Invoi"
type textarea "x"
type input "25-26 P&C Policies & Invo"
type textarea "x"
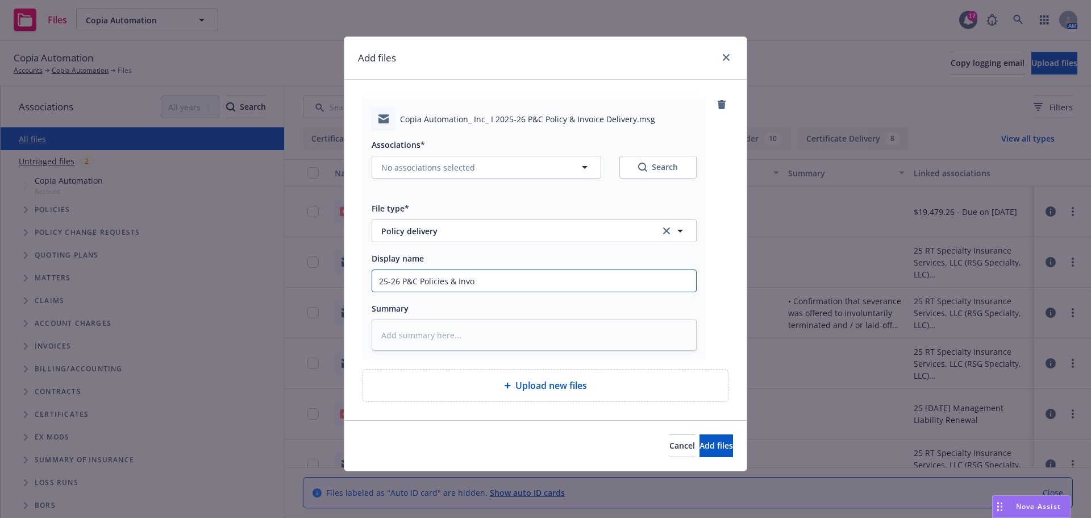
type input "25-26 P&C Policies & Inv"
type textarea "x"
type input "25-26 P&C Policies & In"
type textarea "x"
type input "25-26 P&C Policies & Ino"
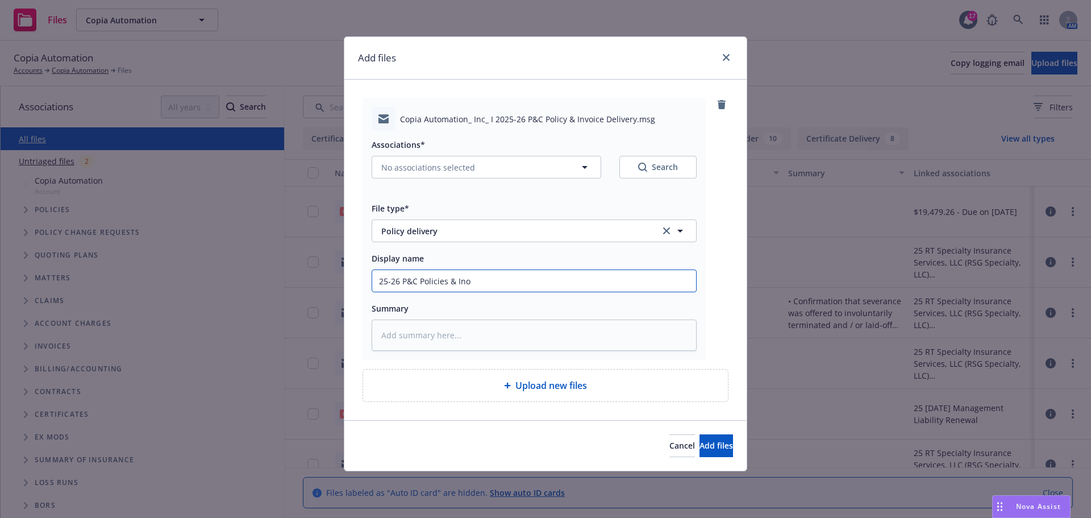
type textarea "x"
type input "25-26 P&C Policies & In"
type textarea "x"
type input "25-26 P&C Policies & Inv"
type textarea "x"
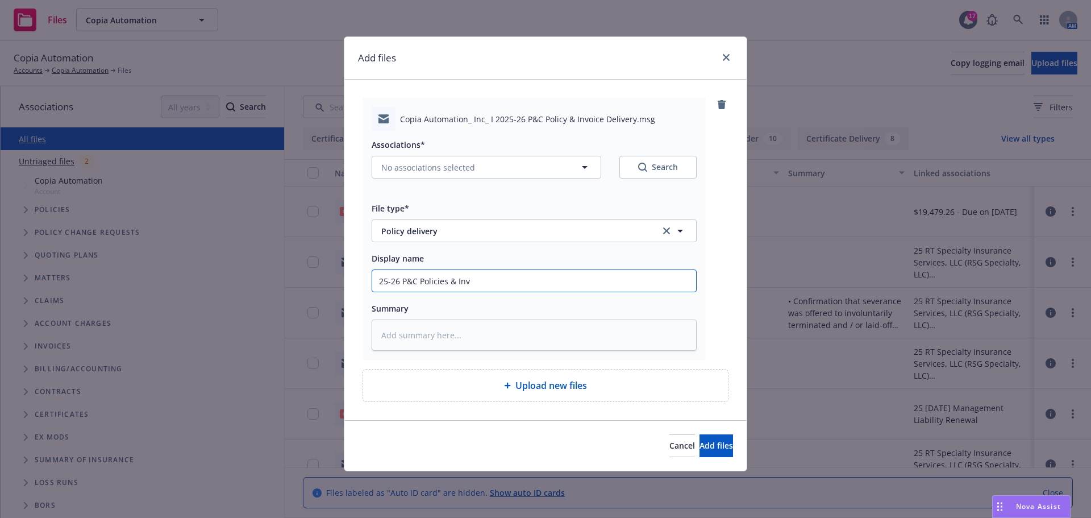
type input "25-26 P&C Policies & Invo"
type textarea "x"
type input "25-26 P&C Policies & Invoi"
type textarea "x"
type input "25-26 P&C Policies & Invoic"
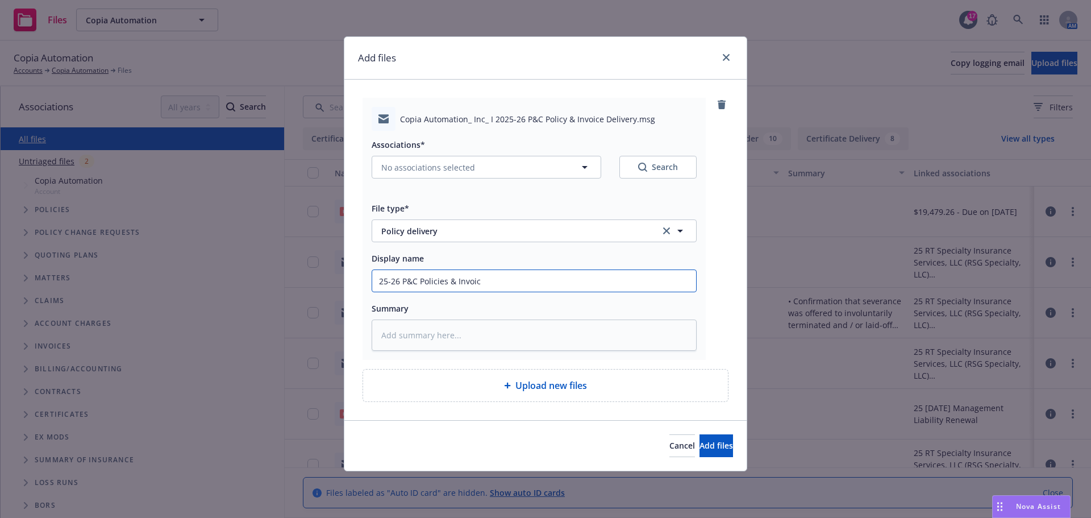
type textarea "x"
type input "25-26 P&C Policies & Invoice"
type textarea "x"
type input "25-26 P&C Policies & Invoices"
type textarea "x"
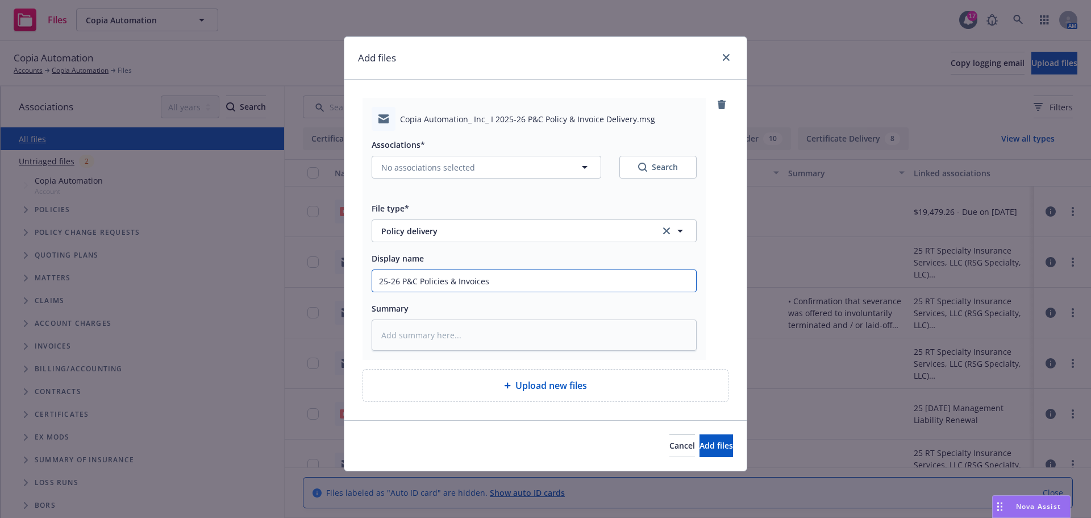
type input "25-26 P&C Policies & Invoices E"
type textarea "x"
type input "25-26 P&C Policies & Invoices EM"
type textarea "x"
type input "25-26 P&C Policies & Invoices EM"
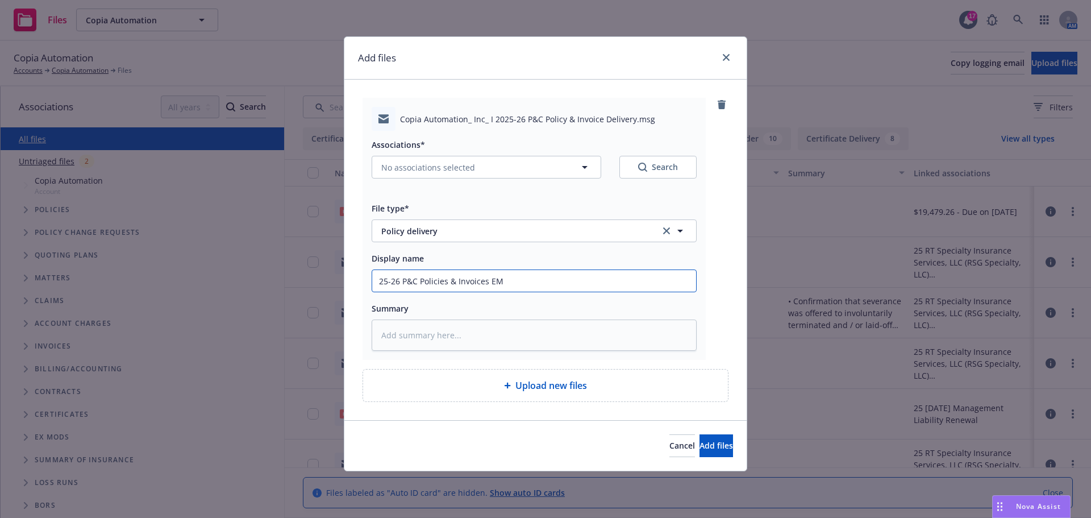
type textarea "x"
type input "25-26 P&C Policies & Invoices EM t"
type textarea "x"
type input "25-26 P&C Policies & Invoices EM to"
type textarea "x"
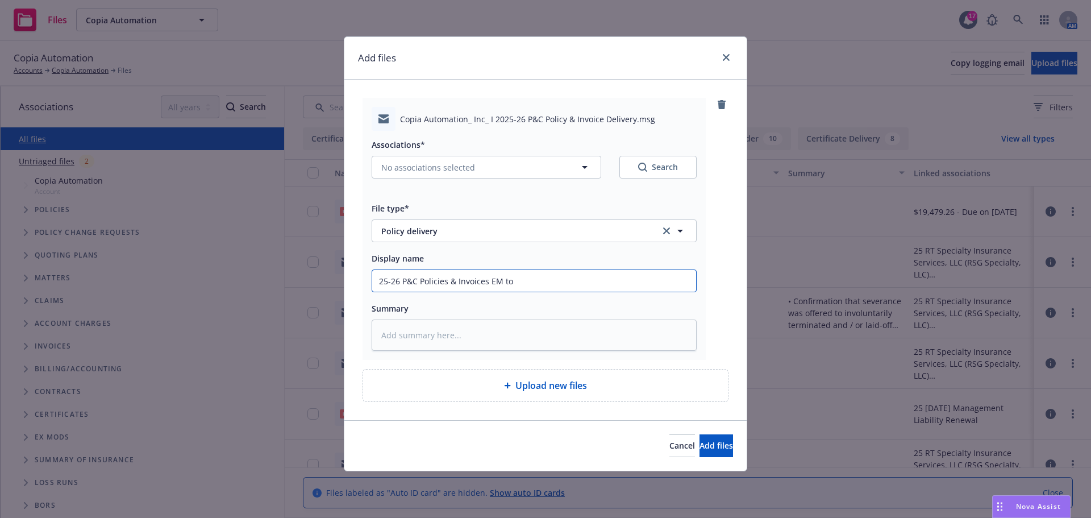
type input "25-26 P&C Policies & Invoices EM to"
type textarea "x"
type input "25-26 P&C Policies & Invoices EM to i"
type textarea "x"
type input "25-26 P&C Policies & Invoices EM to in"
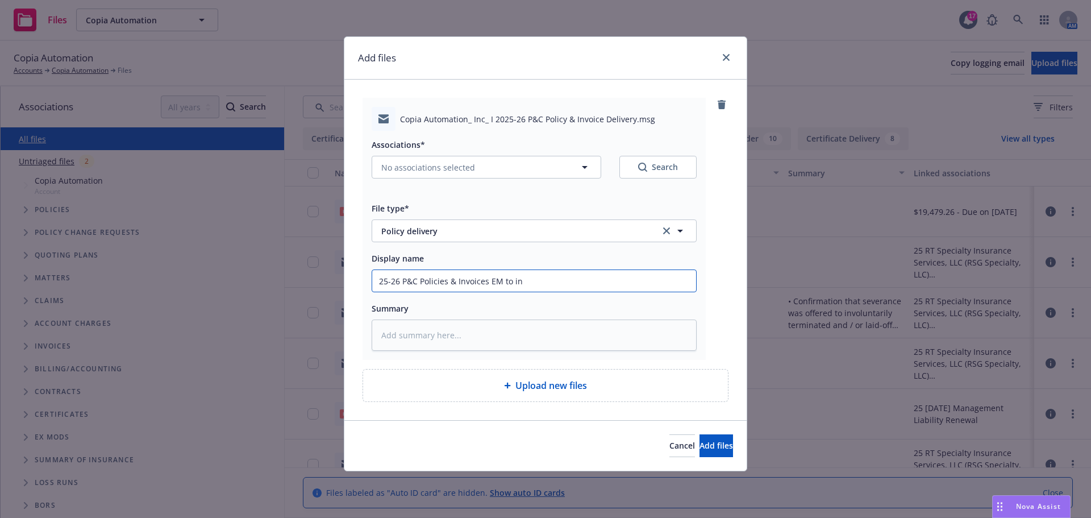
type textarea "x"
type input "25-26 P&C Policies & Invoices EM to i"
type textarea "x"
type input "25-26 P&C Policies & Invoices EM to"
type textarea "x"
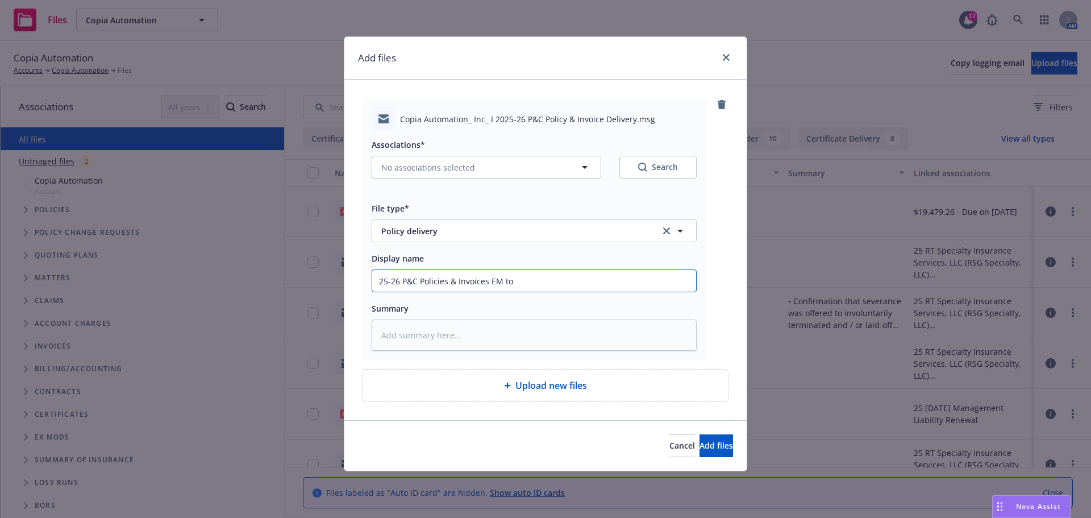
type input "25-26 P&C Policies & Invoices EM to I"
type textarea "x"
type input "25-26 P&C Policies & Invoices EM to IN"
type textarea "x"
type input "25-26 P&C Policies & Invoices EM to INS"
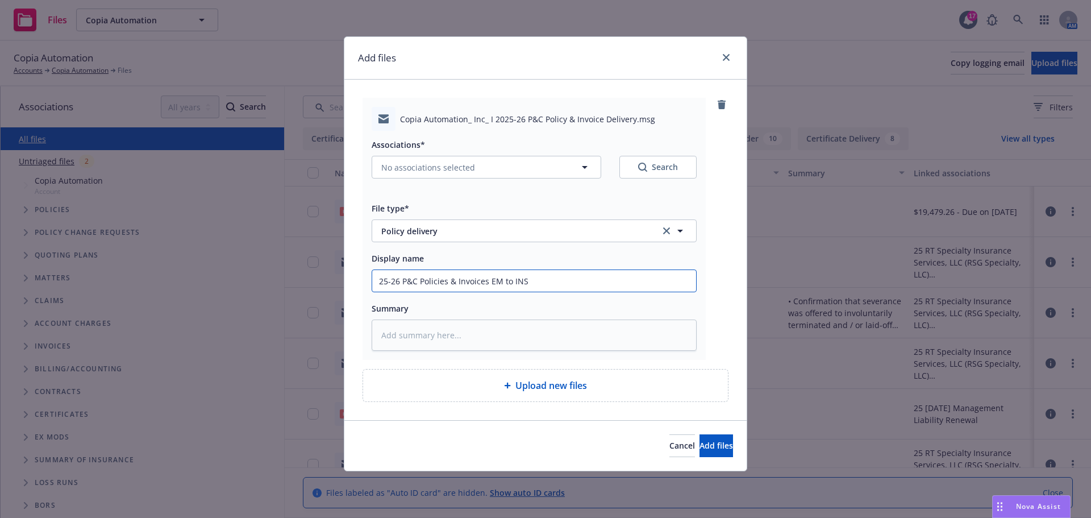
type textarea "x"
type input "25-26 P&C Policies & Invoices EM to INSD"
click at [474, 178] on button "No associations selected" at bounding box center [487, 167] width 230 height 23
type textarea "x"
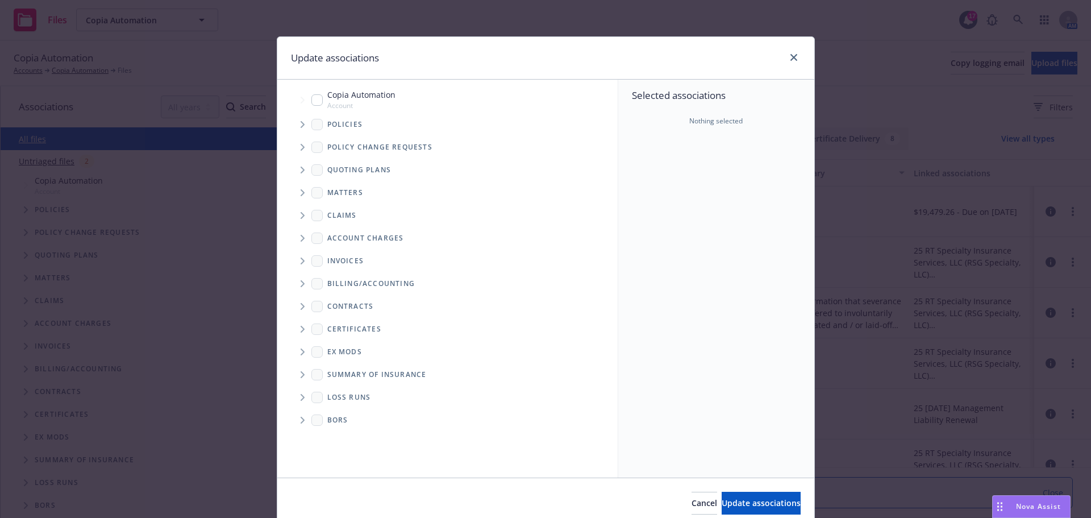
click at [303, 124] on span "Tree Example" at bounding box center [302, 124] width 18 height 18
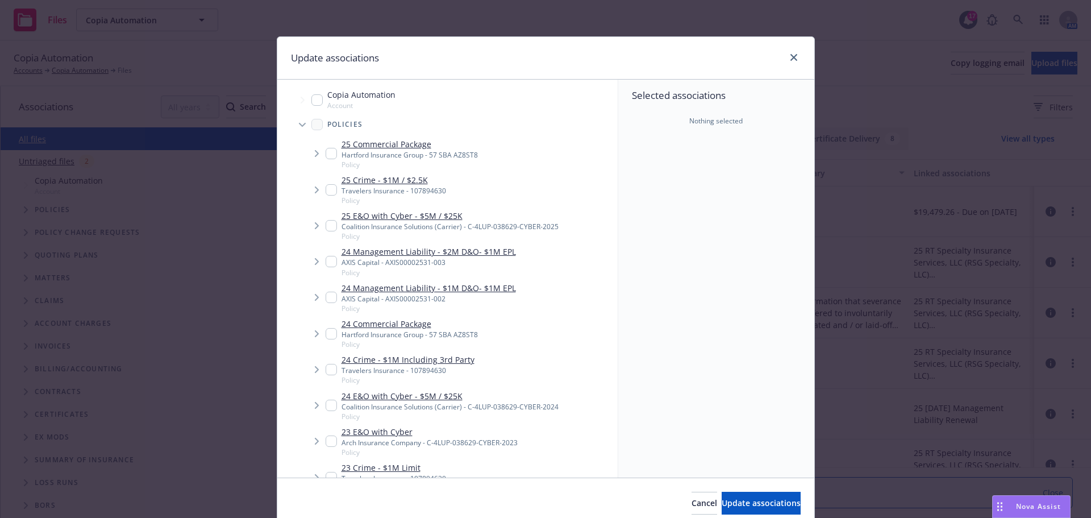
click at [326, 154] on input "Tree Example" at bounding box center [331, 153] width 11 height 11
checkbox input "true"
click at [326, 185] on input "Tree Example" at bounding box center [331, 189] width 11 height 11
checkbox input "true"
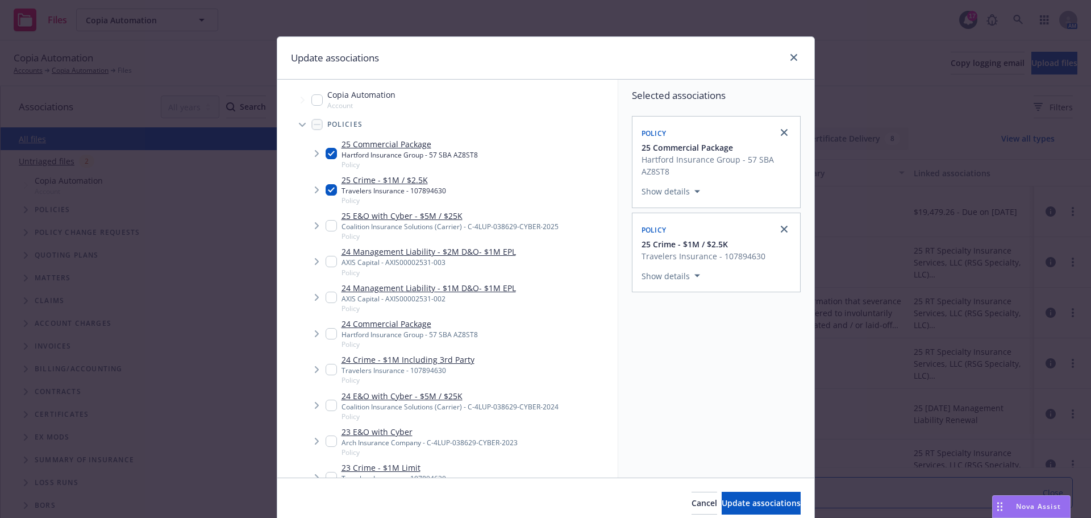
click at [327, 230] on input "Tree Example" at bounding box center [331, 225] width 11 height 11
checkbox input "true"
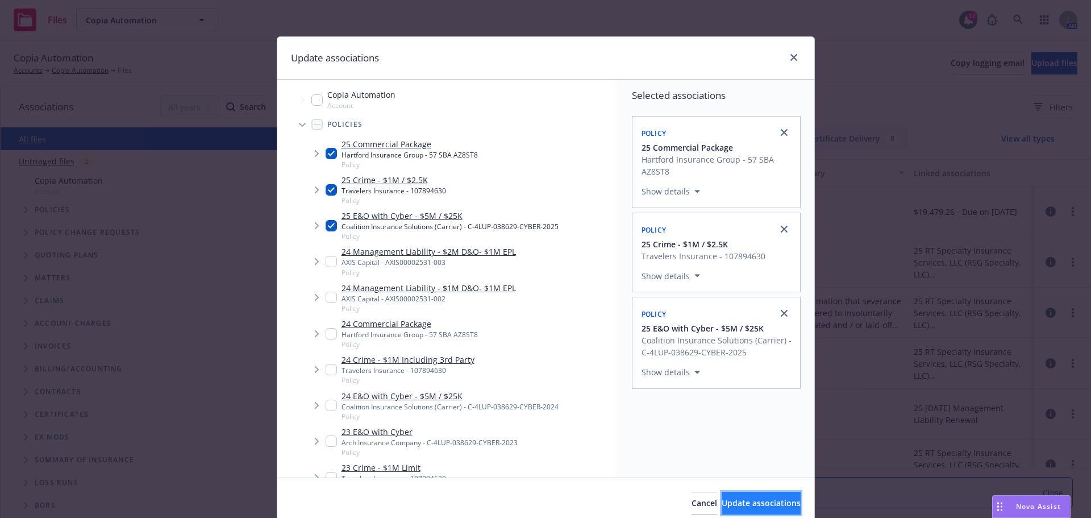
click at [757, 507] on span "Update associations" at bounding box center [761, 502] width 79 height 11
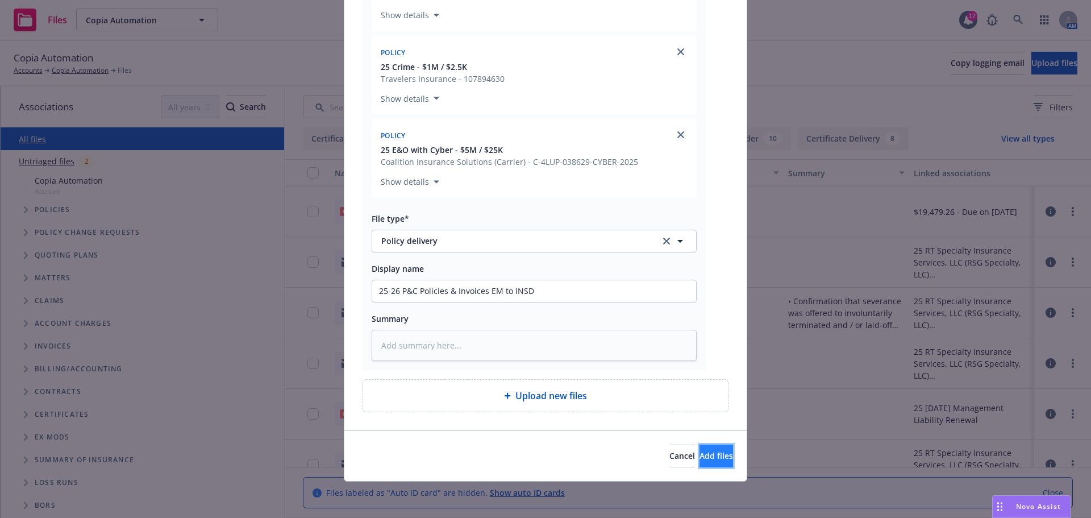
click at [699, 444] on button "Add files" at bounding box center [716, 455] width 34 height 23
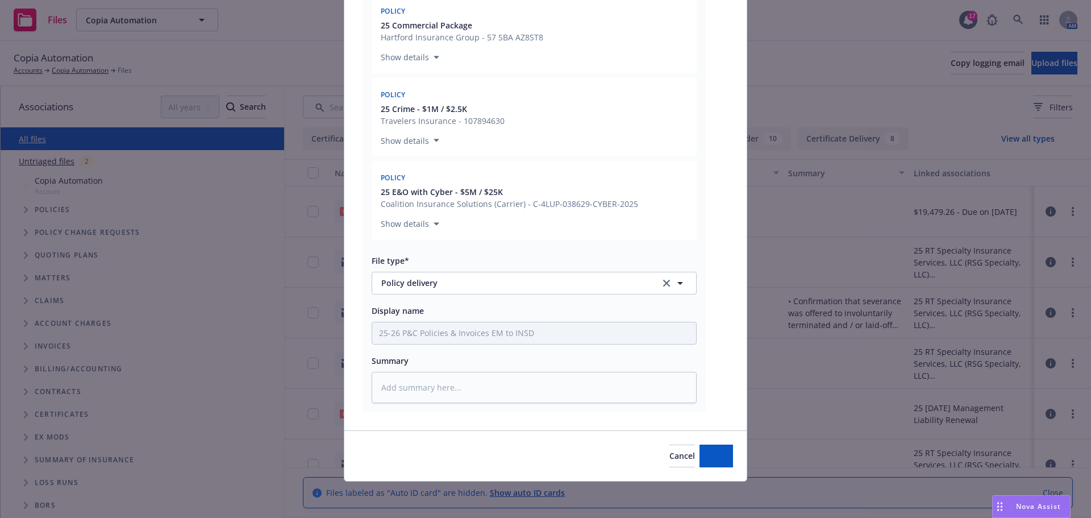
type textarea "x"
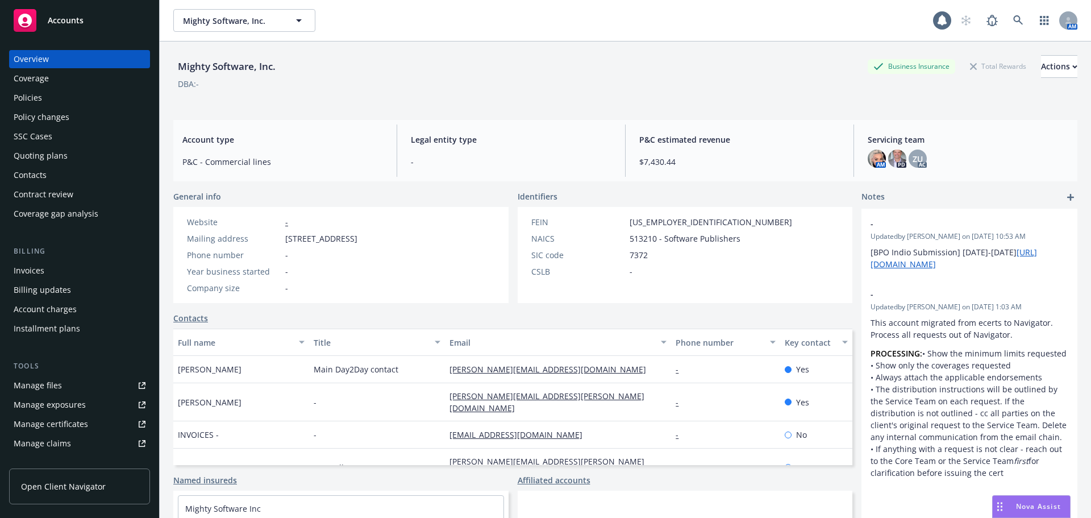
click at [73, 151] on div "Quoting plans" at bounding box center [80, 156] width 132 height 18
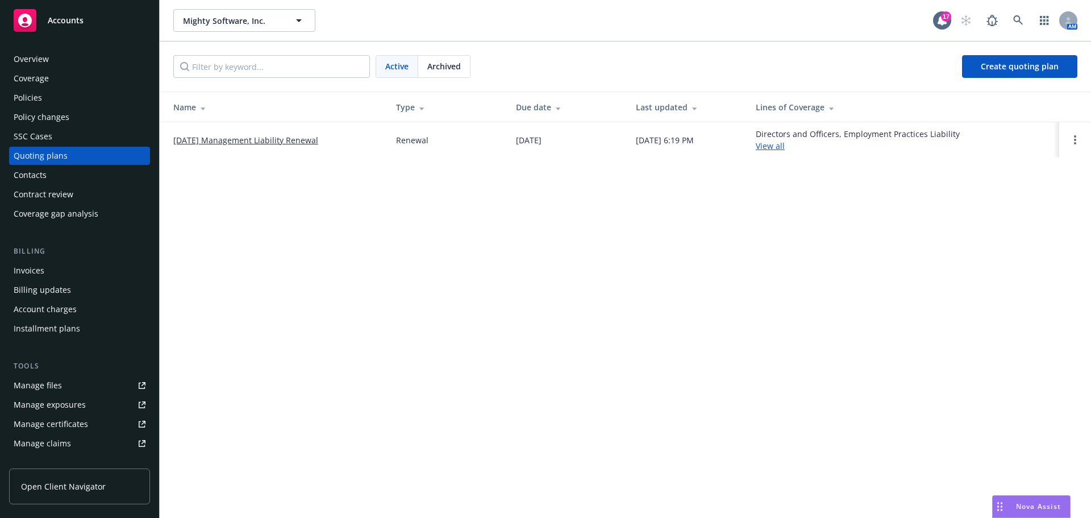
click at [431, 80] on div "Active Archived Create quoting plan" at bounding box center [625, 66] width 931 height 50
click at [440, 74] on div "Archived" at bounding box center [444, 67] width 52 height 22
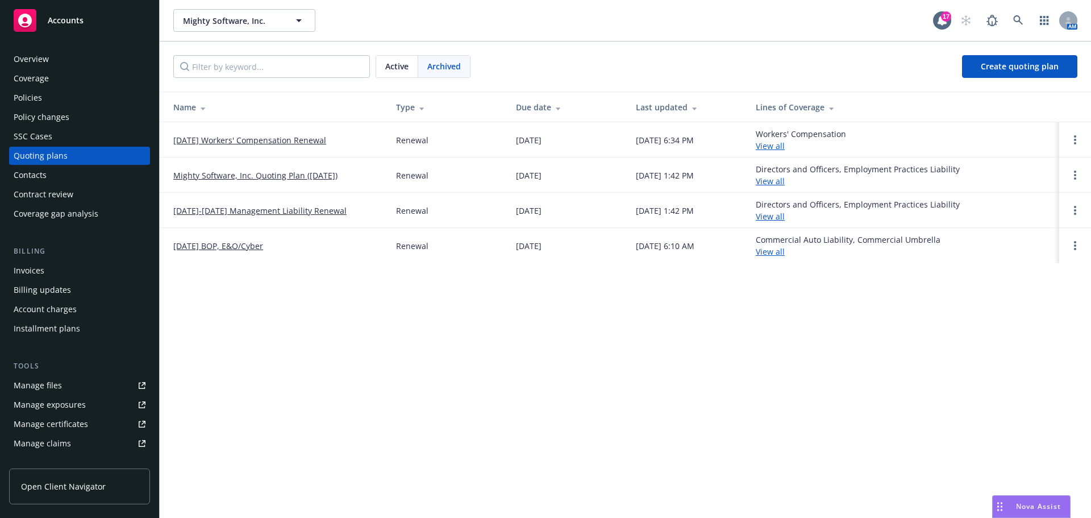
click at [302, 210] on link "[DATE]-[DATE] Management Liability Renewal" at bounding box center [259, 211] width 173 height 12
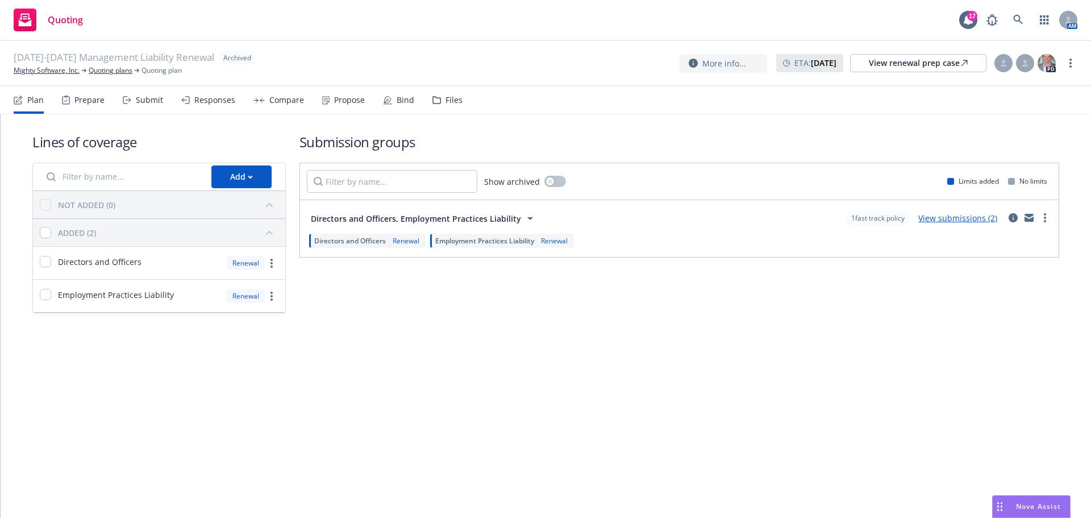
click at [449, 106] on div "Files" at bounding box center [447, 99] width 30 height 27
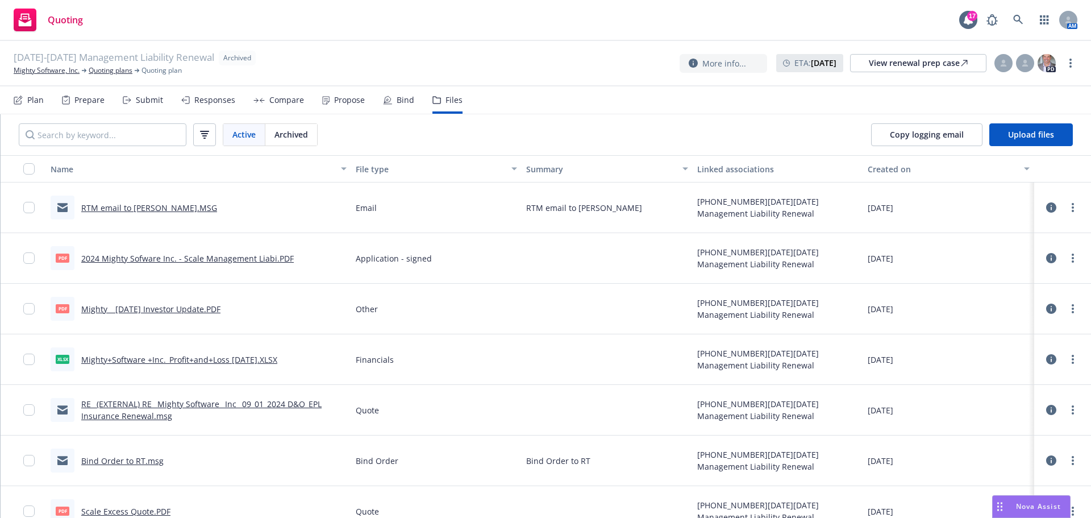
click at [307, 149] on div "Active Archived" at bounding box center [168, 134] width 335 height 41
click at [307, 137] on span "Archived" at bounding box center [291, 134] width 34 height 12
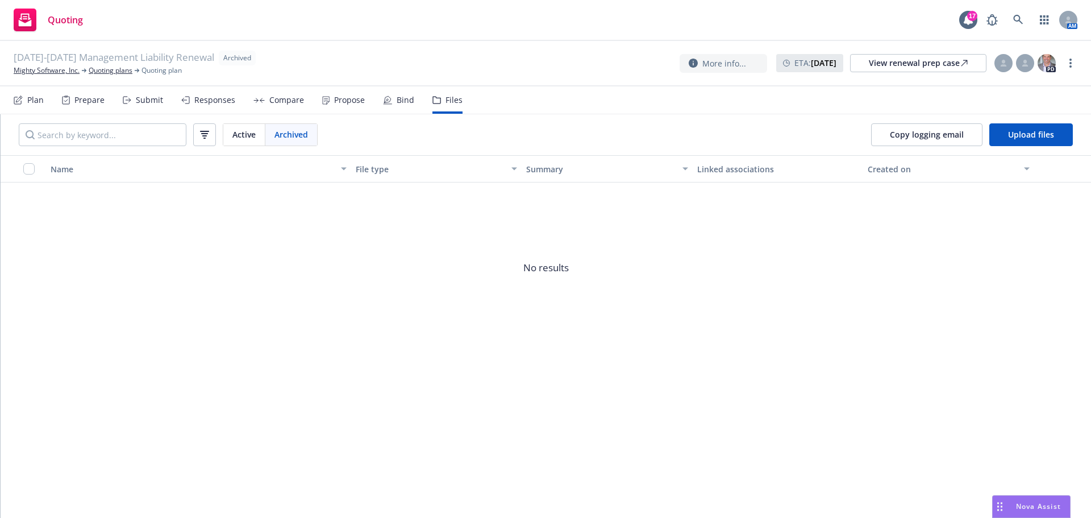
click at [229, 126] on div "Active" at bounding box center [244, 135] width 42 height 22
